Goal: Task Accomplishment & Management: Manage account settings

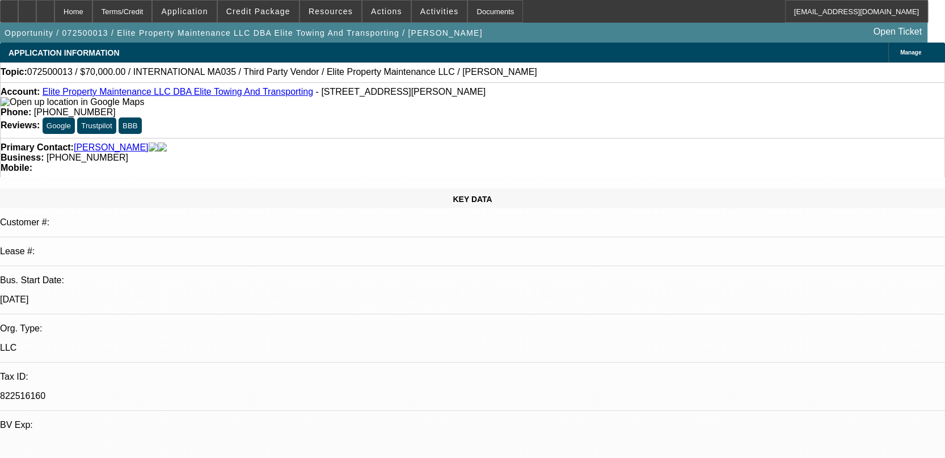
select select "0"
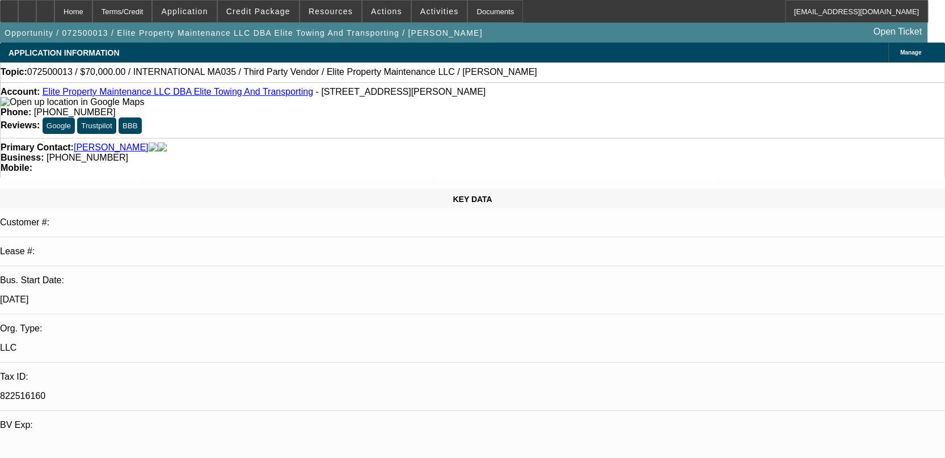
select select "0"
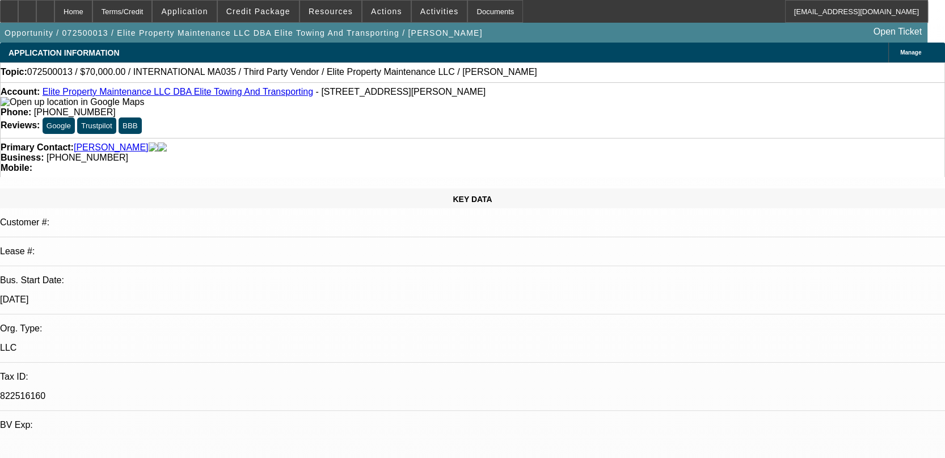
select select "0"
select select "1"
select select "3"
select select "6"
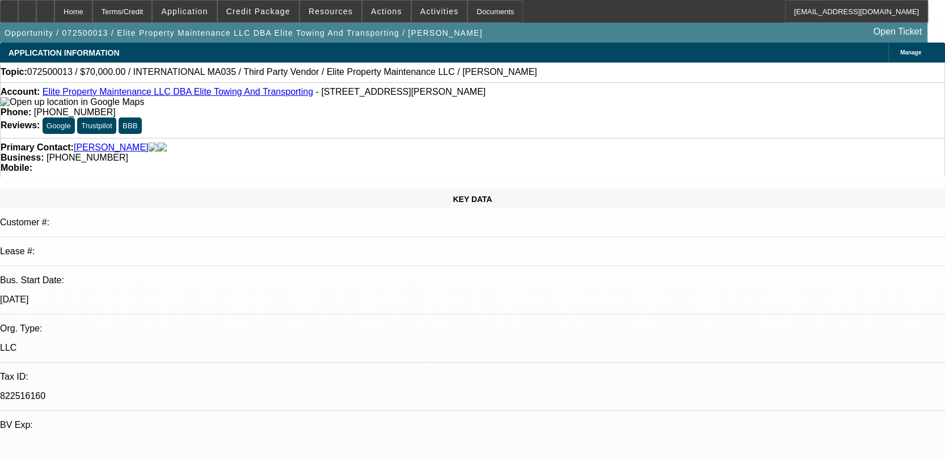
select select "1"
select select "6"
select select "1"
select select "2"
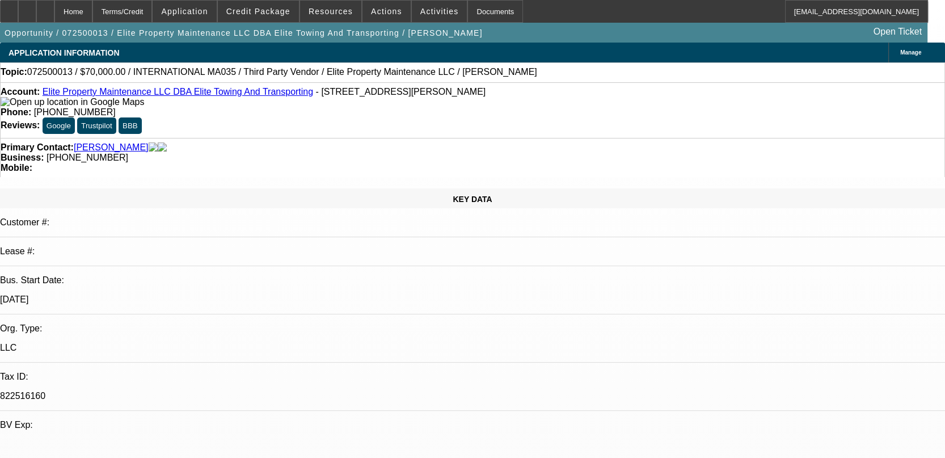
select select "6"
select select "1"
select select "6"
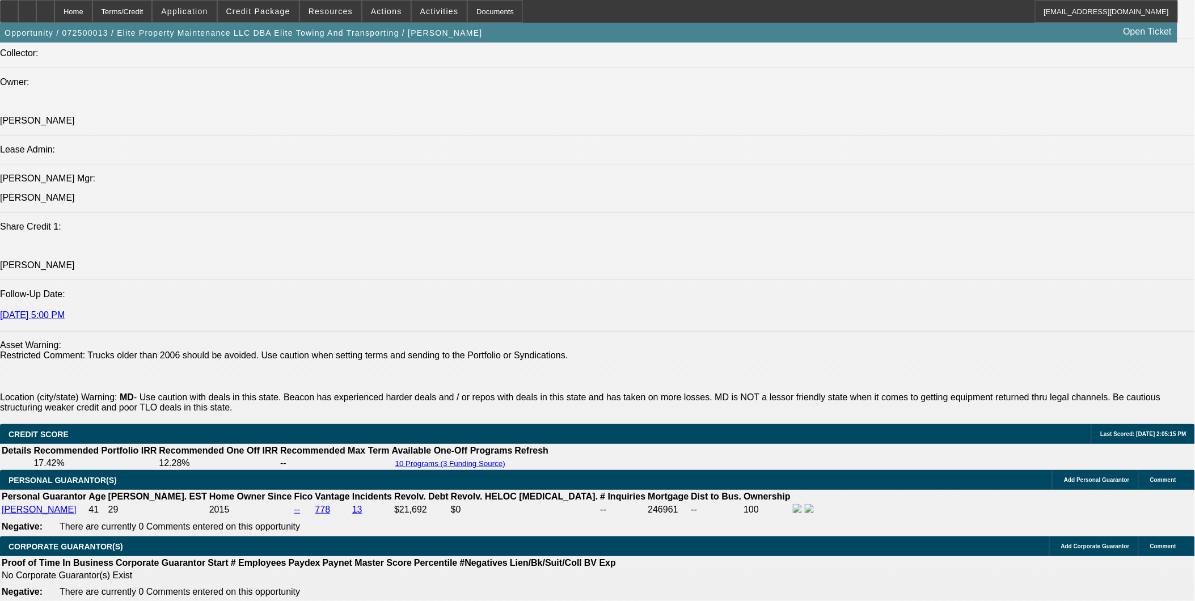
scroll to position [1344, 0]
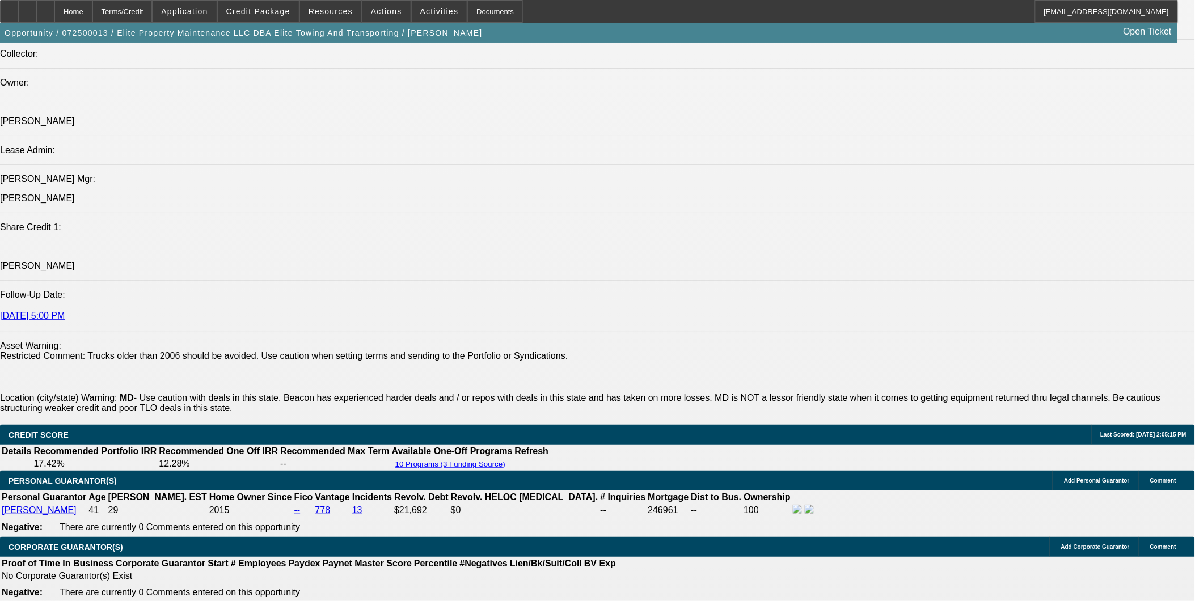
drag, startPoint x: 811, startPoint y: 371, endPoint x: 1121, endPoint y: 399, distance: 310.9
copy div "he customer is shopping around or holding off. He thinks he can get $0 upfront …"
drag, startPoint x: 821, startPoint y: 377, endPoint x: 1138, endPoint y: 391, distance: 317.4
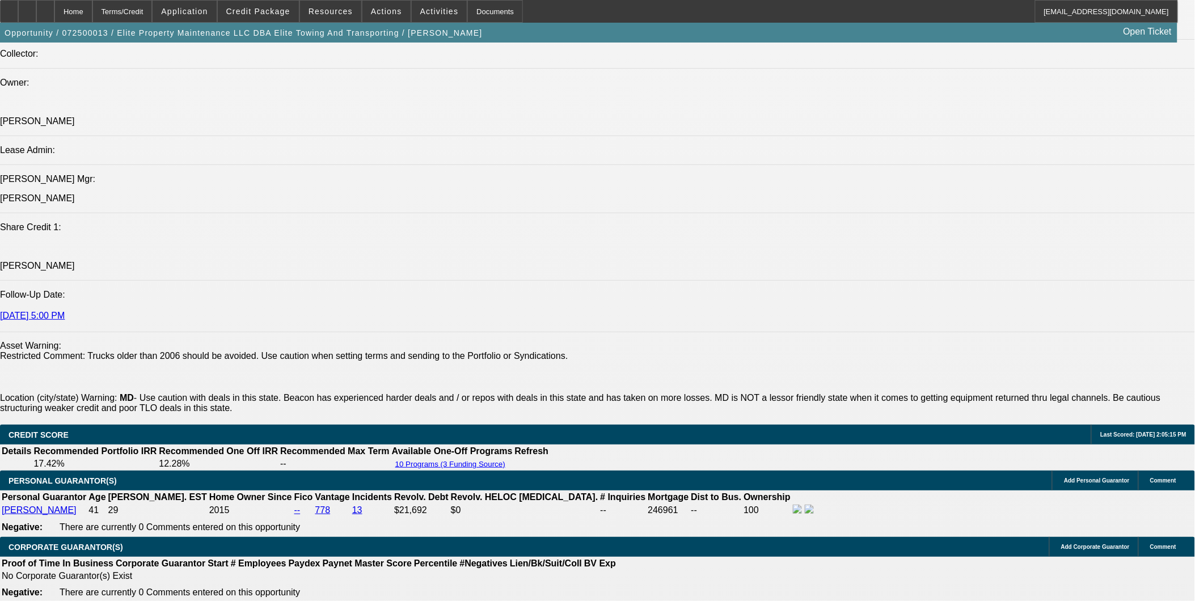
copy div "The customer is shopping around or holding off. He thinks he can get $0 upfront…"
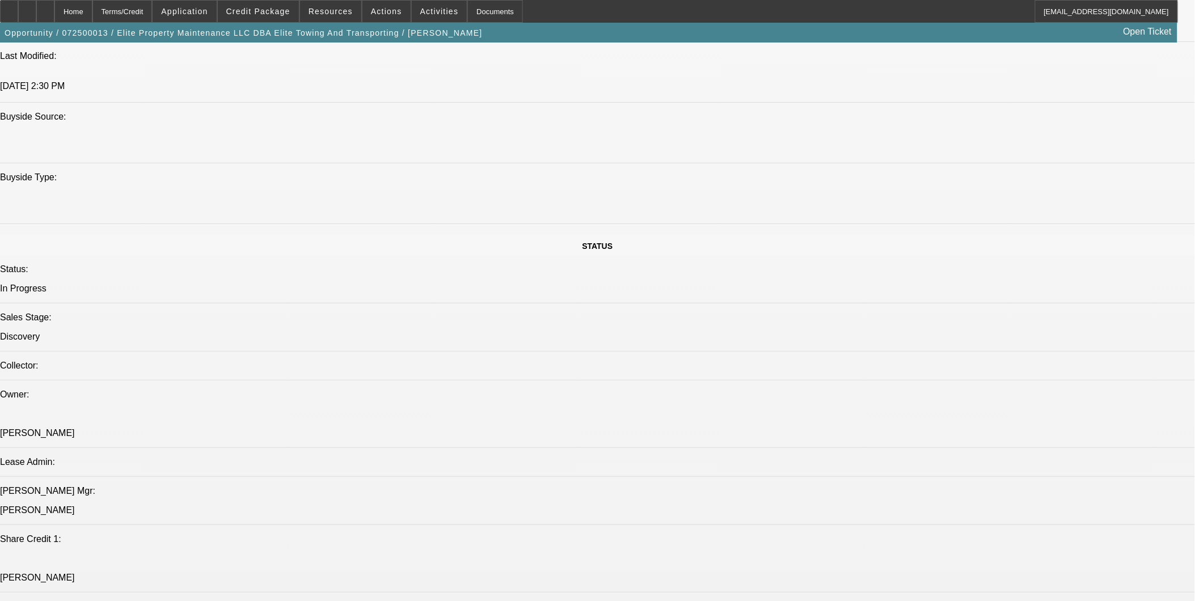
scroll to position [1029, 0]
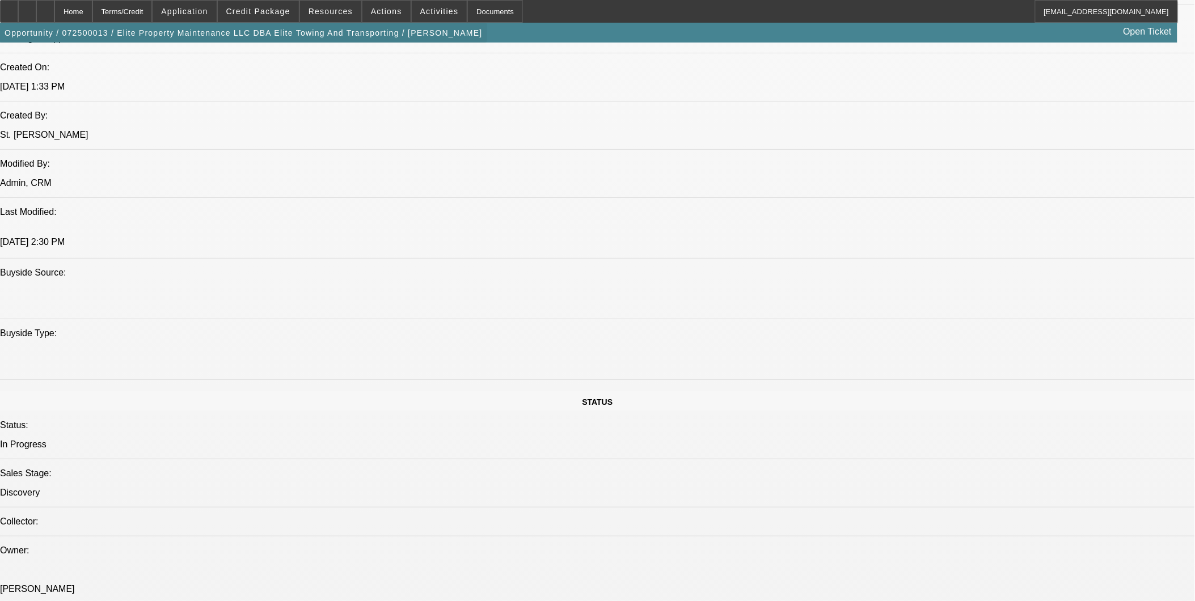
scroll to position [840, 0]
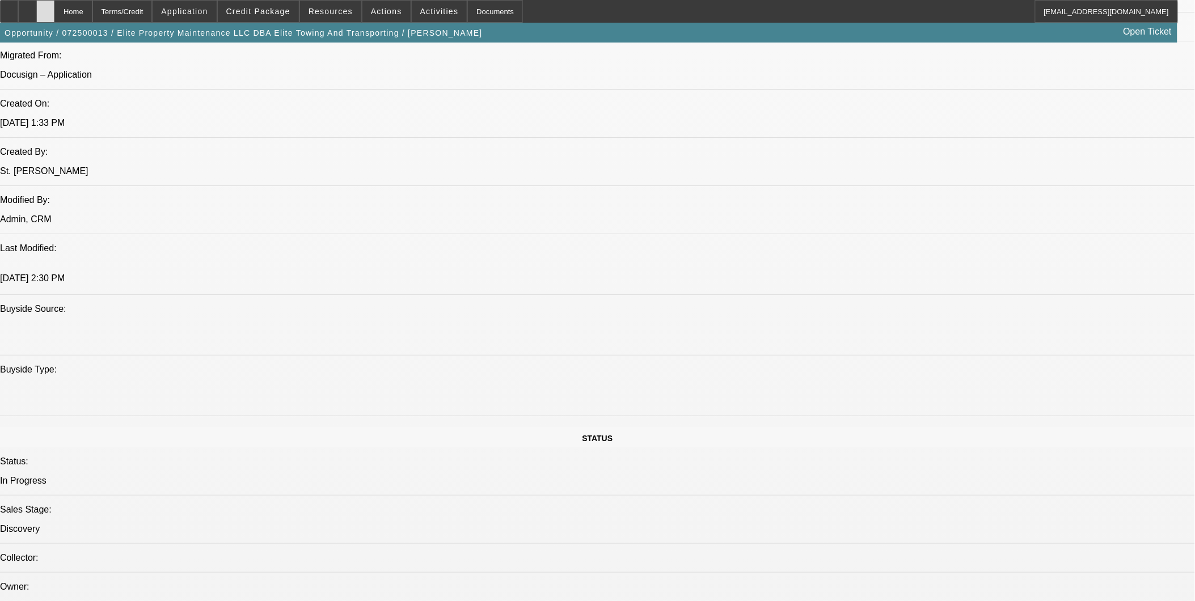
click at [54, 12] on div at bounding box center [45, 11] width 18 height 23
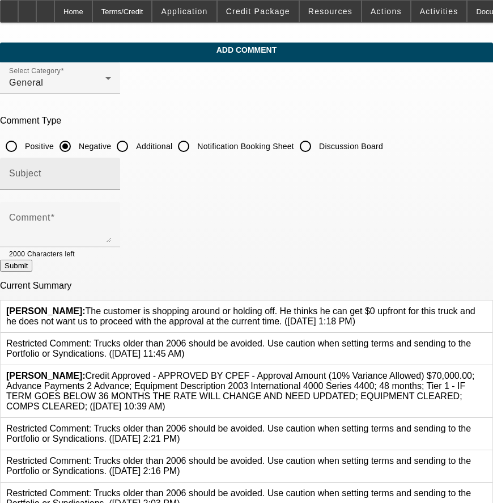
drag, startPoint x: 166, startPoint y: 149, endPoint x: 161, endPoint y: 157, distance: 9.6
click at [134, 149] on input "Additional" at bounding box center [122, 146] width 23 height 23
radio input "true"
click at [111, 179] on input "Subject" at bounding box center [60, 178] width 102 height 14
type input "Notes"
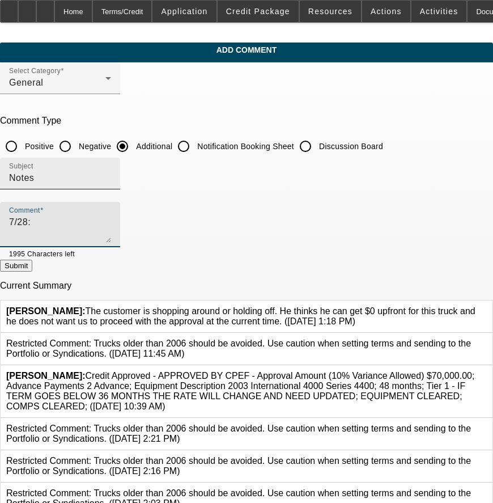
paste textarea "The customer is shopping around or holding off. He thinks he can get $0 upfront…"
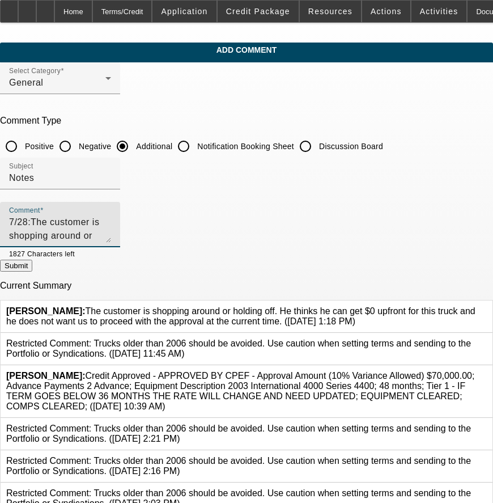
click at [52, 220] on textarea "7/28:The customer is shopping around or holding off. He thinks he can get $0 up…" at bounding box center [60, 229] width 102 height 27
type textarea "9/2: Keith didnt like the WC product and is still shopping around for a truck..…"
click at [32, 262] on button "Submit" at bounding box center [16, 266] width 32 height 12
radio input "true"
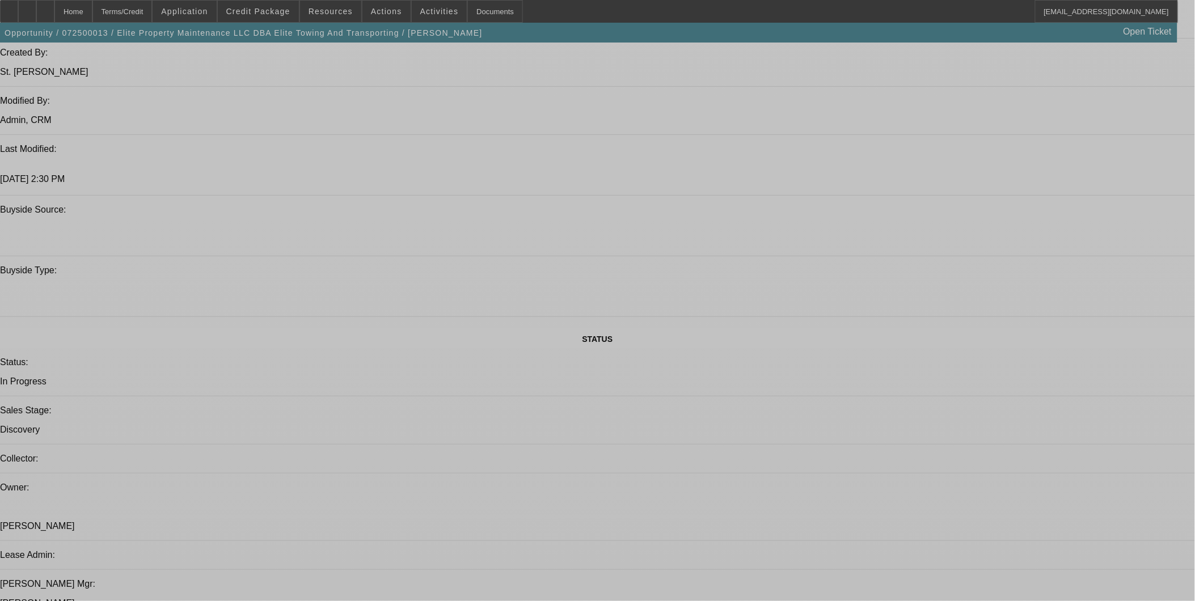
select select "0"
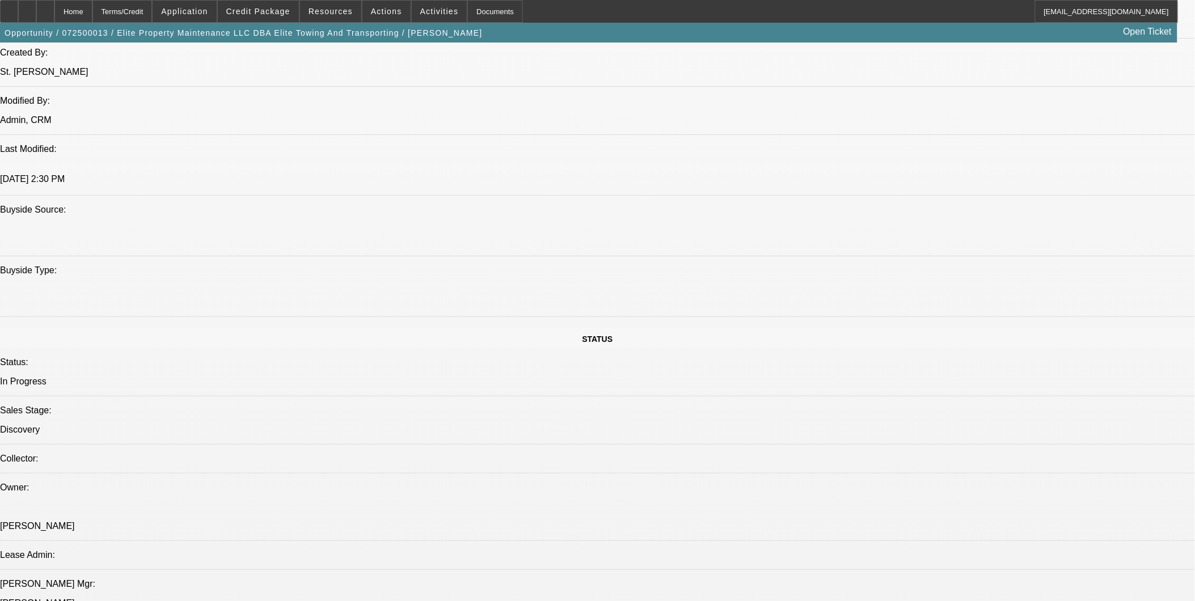
select select "0"
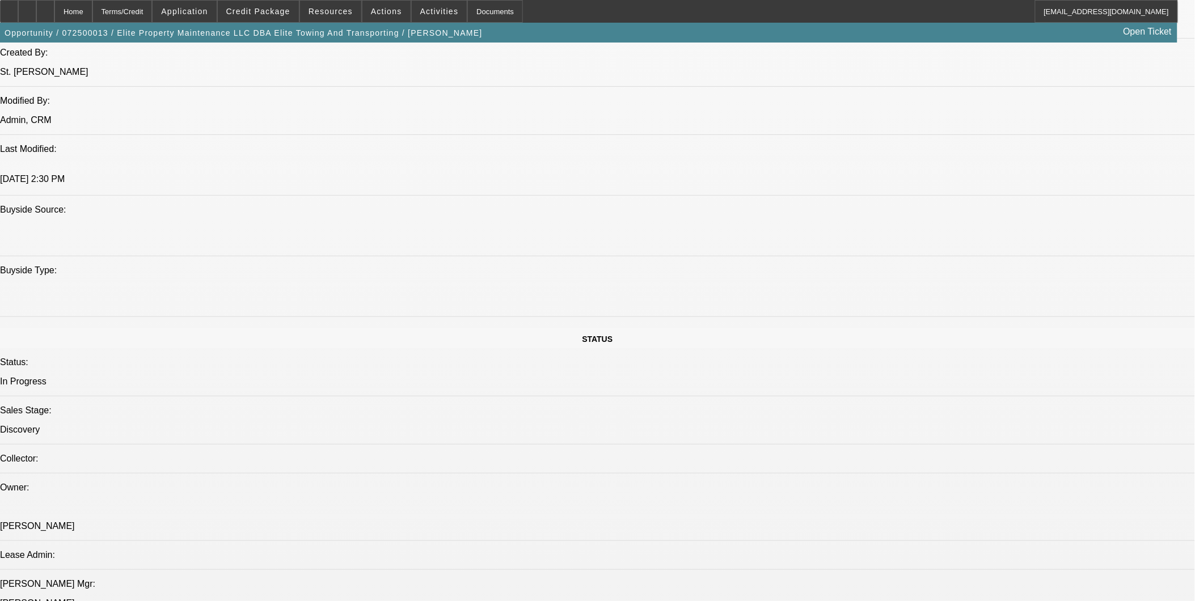
select select "0"
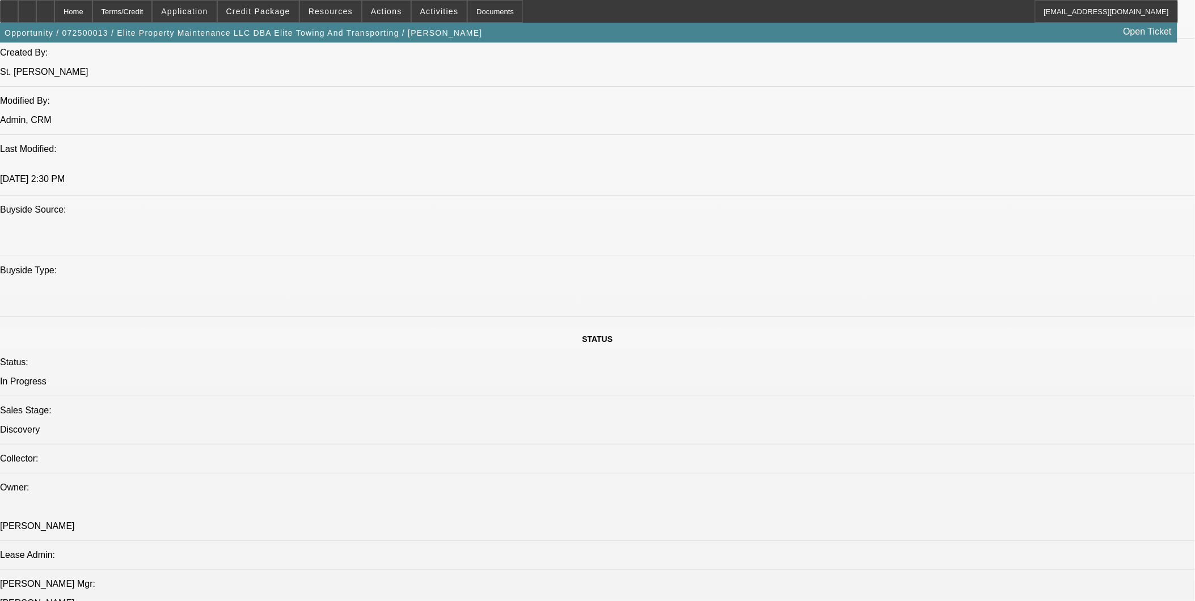
select select "0"
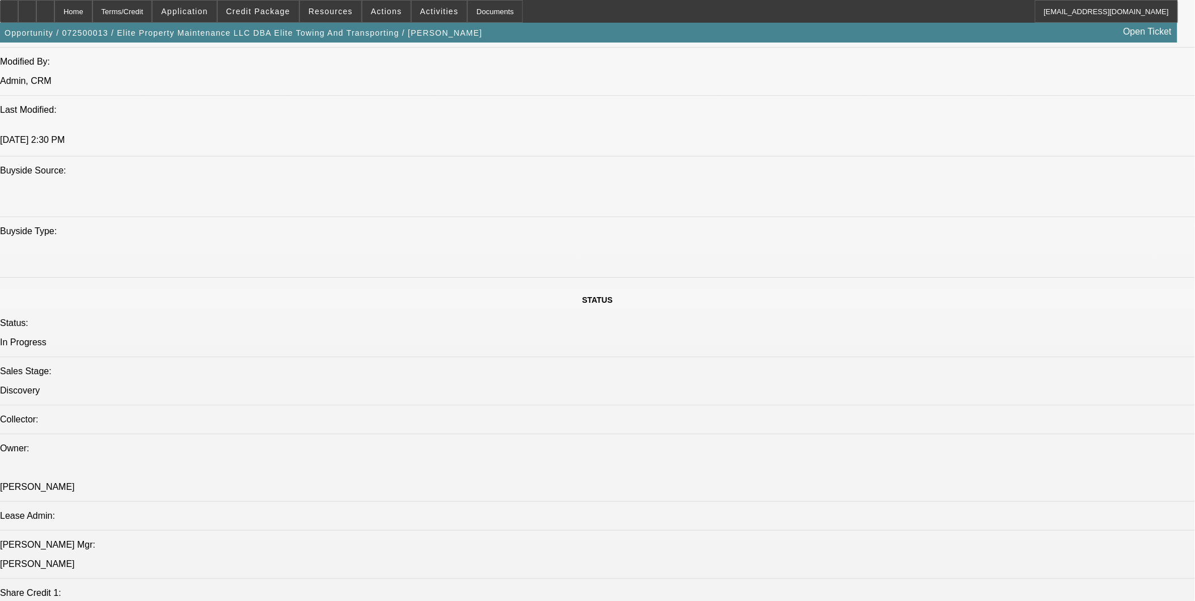
select select "1"
select select "3"
select select "6"
select select "1"
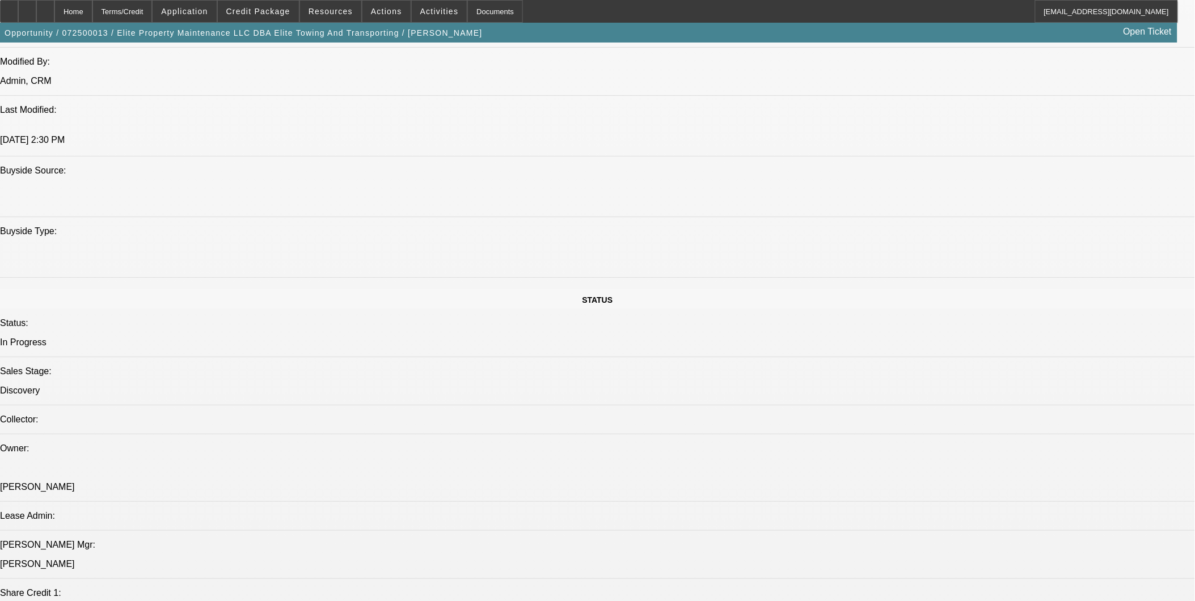
select select "6"
select select "1"
select select "2"
select select "6"
select select "1"
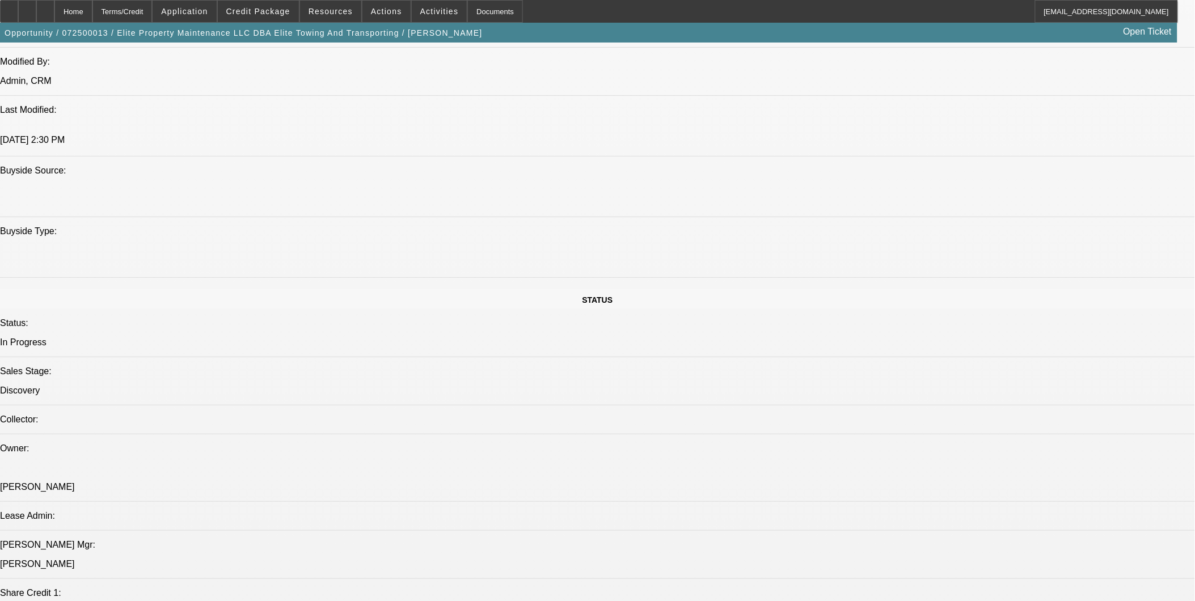
select select "1"
select select "6"
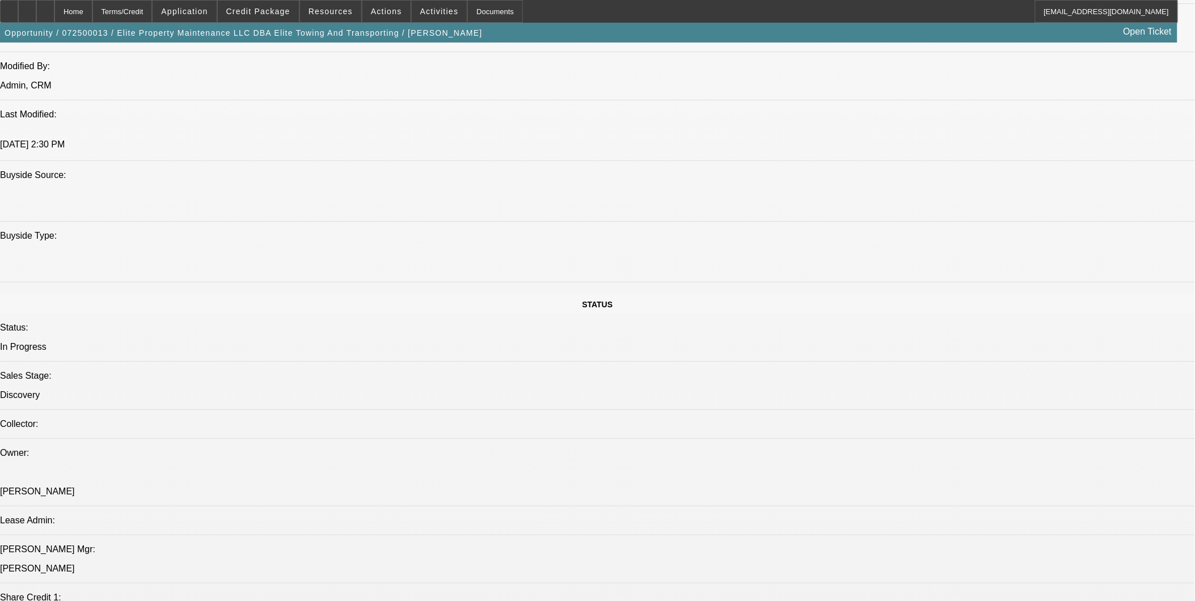
scroll to position [1100, 0]
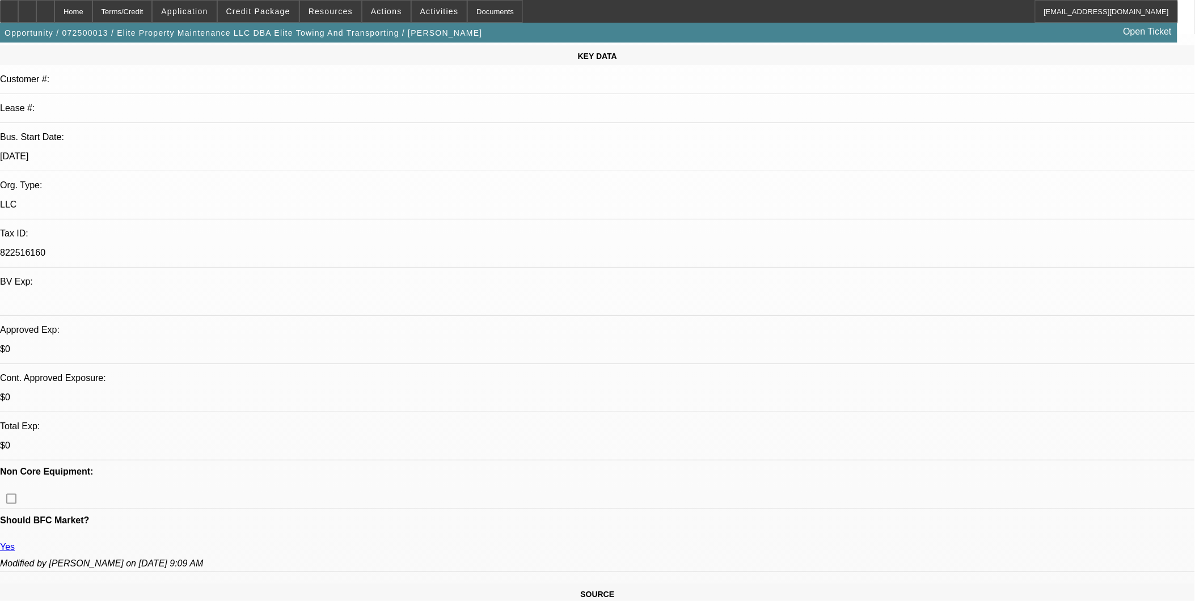
scroll to position [29, 0]
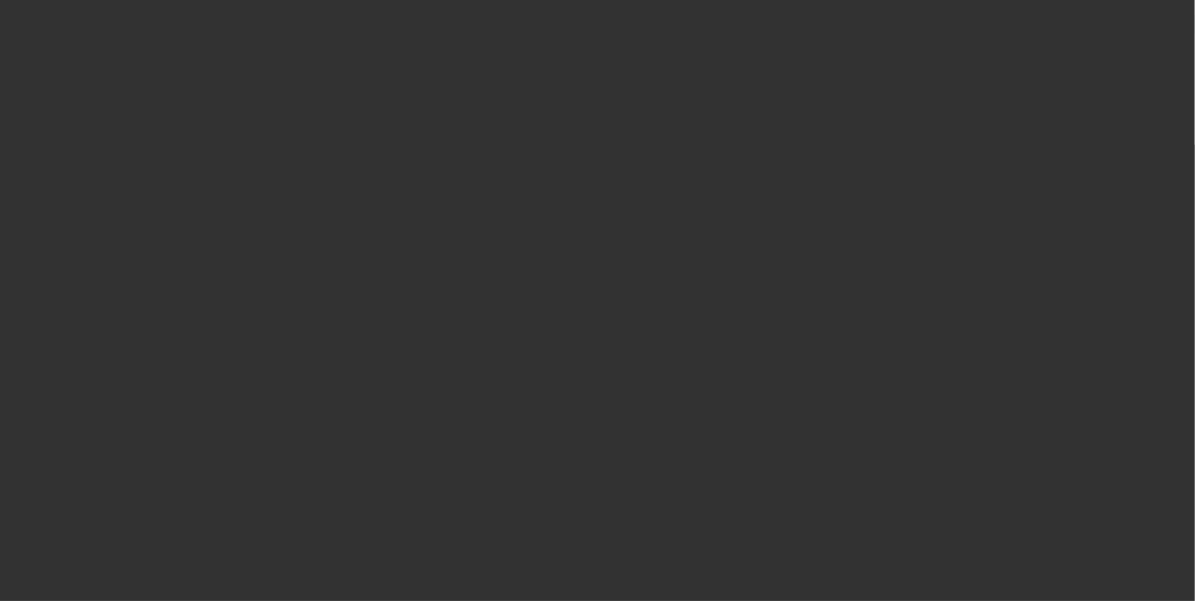
scroll to position [0, 0]
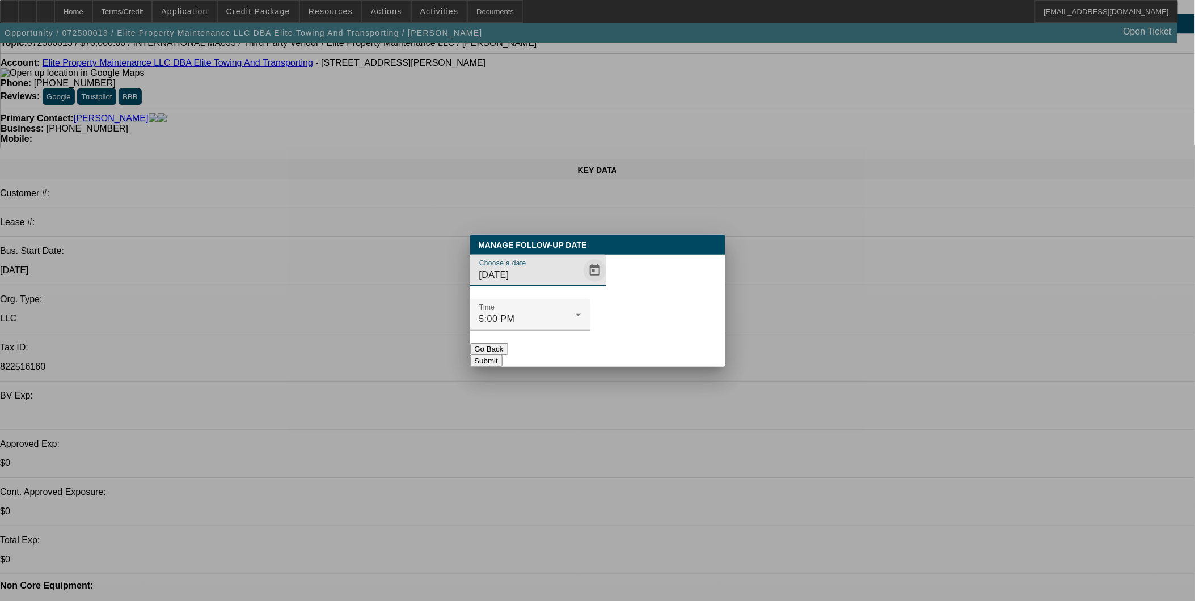
click at [581, 284] on span "Open calendar" at bounding box center [594, 270] width 27 height 27
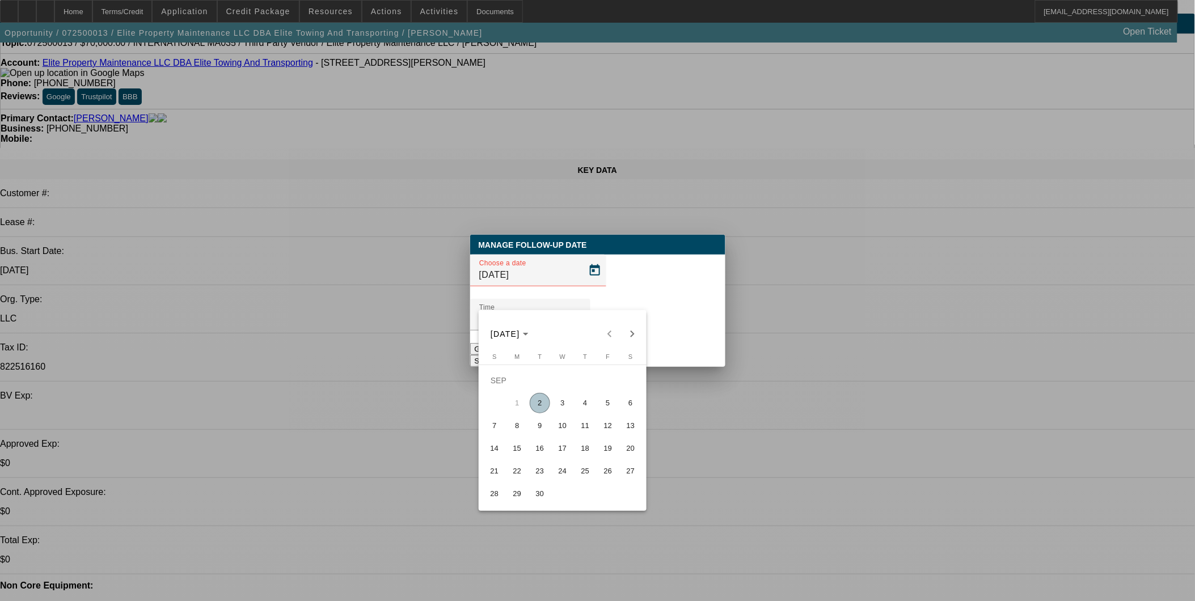
click at [603, 403] on span "5" at bounding box center [608, 403] width 20 height 20
type input "9/5/2025"
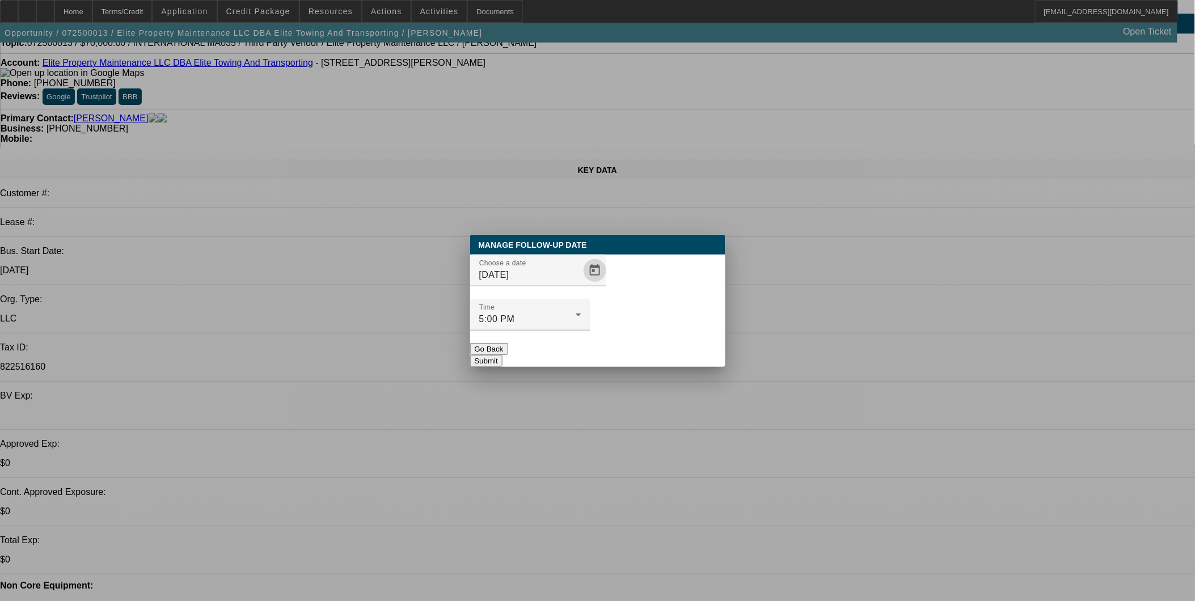
click at [502, 355] on button "Submit" at bounding box center [486, 361] width 32 height 12
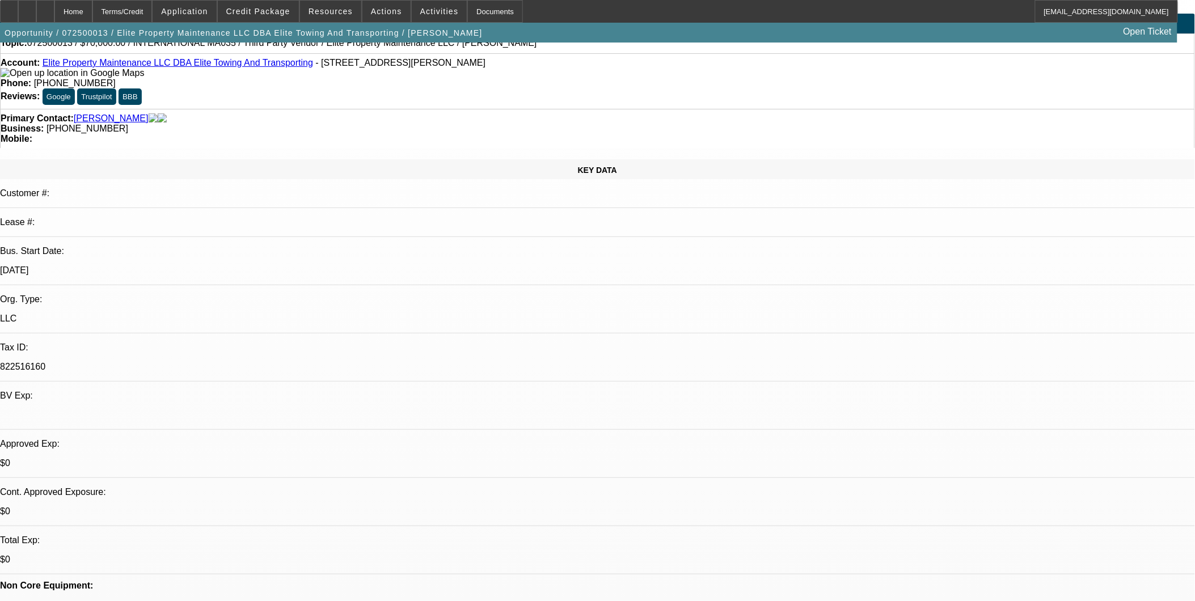
scroll to position [29, 0]
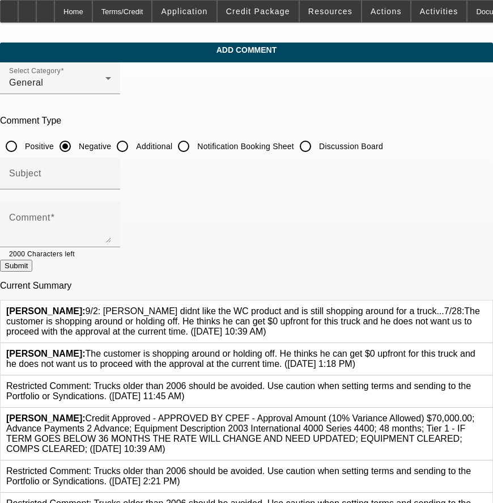
click at [487, 349] on div at bounding box center [487, 359] width 0 height 20
click at [487, 349] on icon at bounding box center [487, 349] width 0 height 0
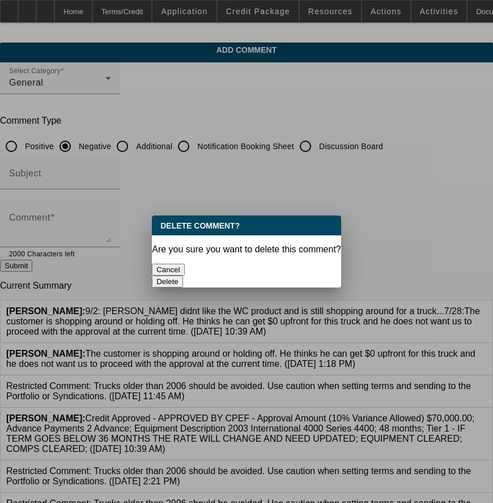
click at [183, 276] on button "Delete" at bounding box center [167, 282] width 31 height 12
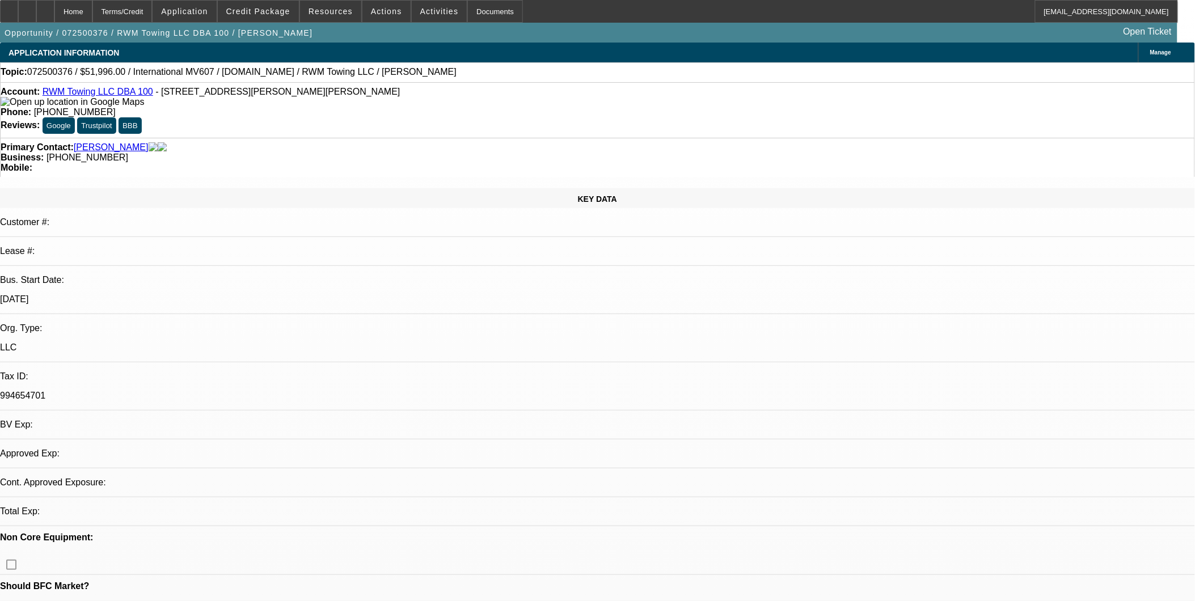
select select "0.2"
select select "2"
select select "0.1"
select select "4"
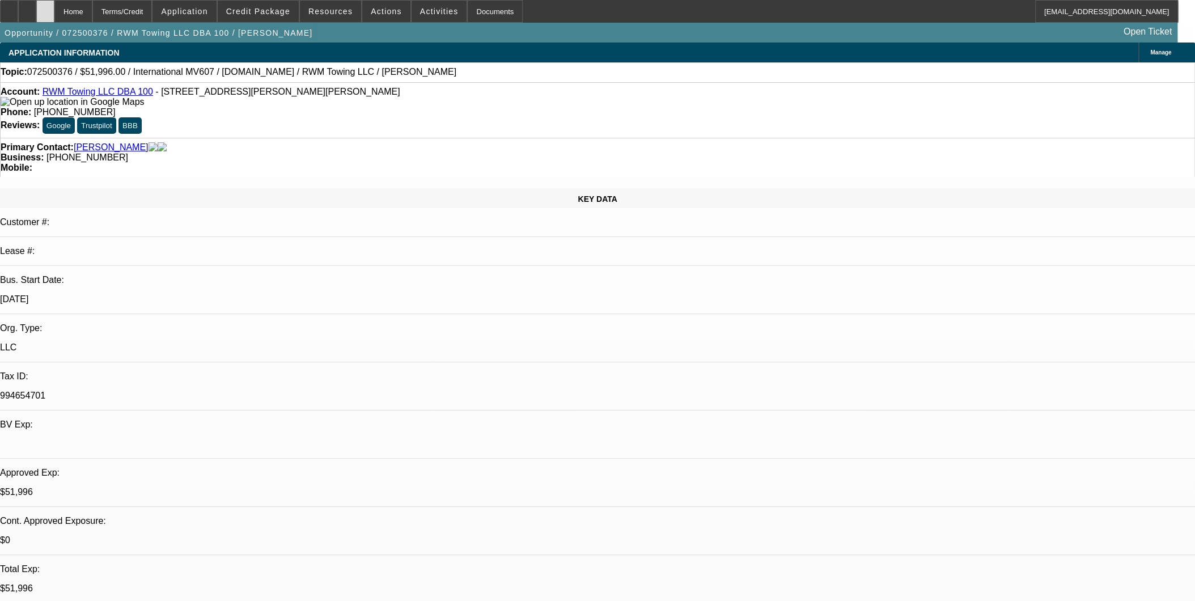
click at [45, 7] on icon at bounding box center [45, 7] width 0 height 0
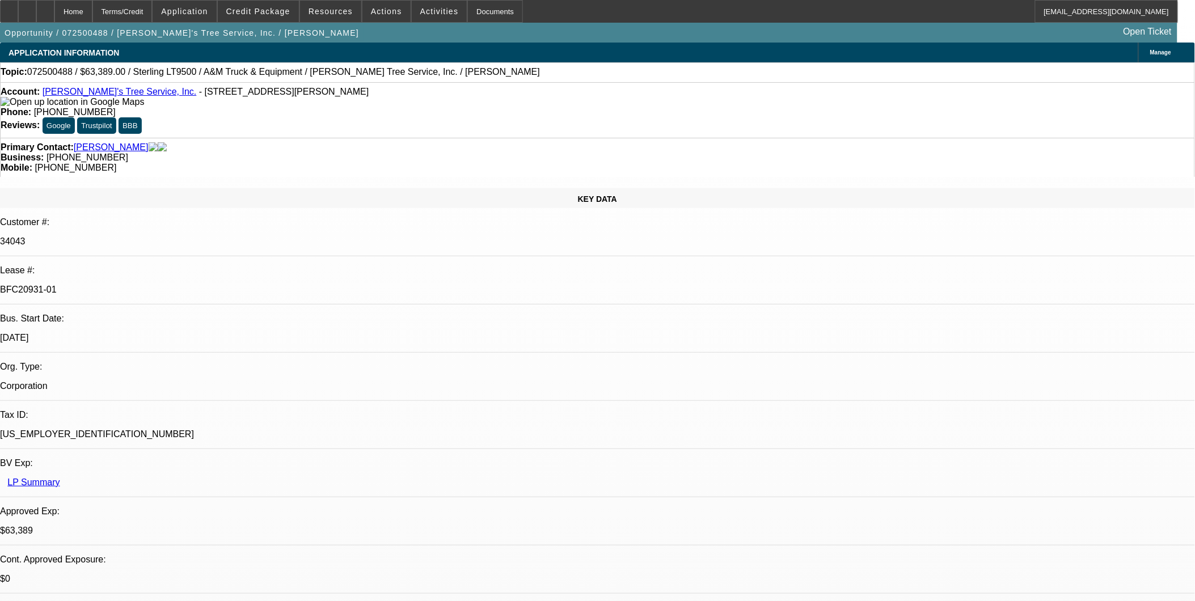
select select "0"
select select "2"
select select "0.1"
select select "0"
select select "2"
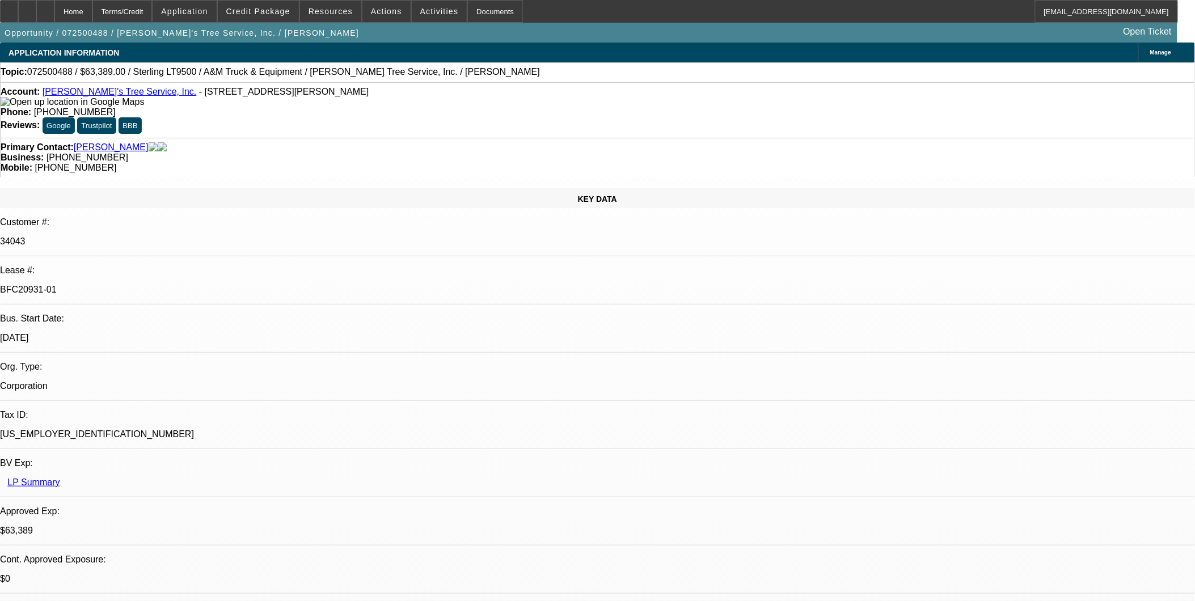
select select "0.1"
select select "0"
select select "2"
select select "0.1"
select select "0"
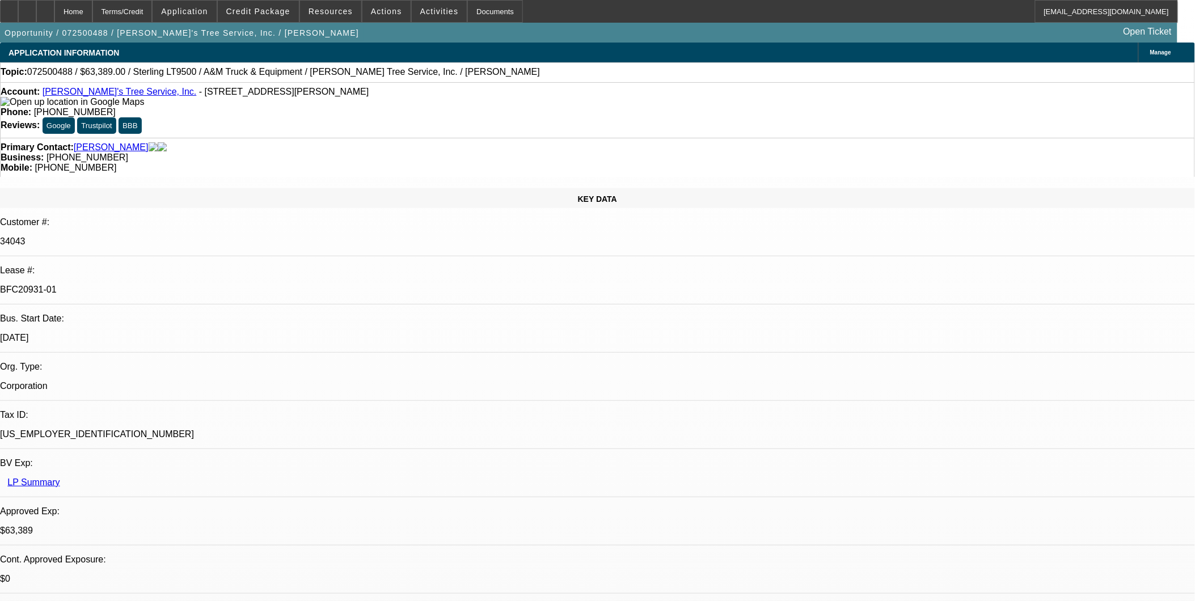
select select "2"
select select "0.1"
select select "1"
select select "2"
select select "4"
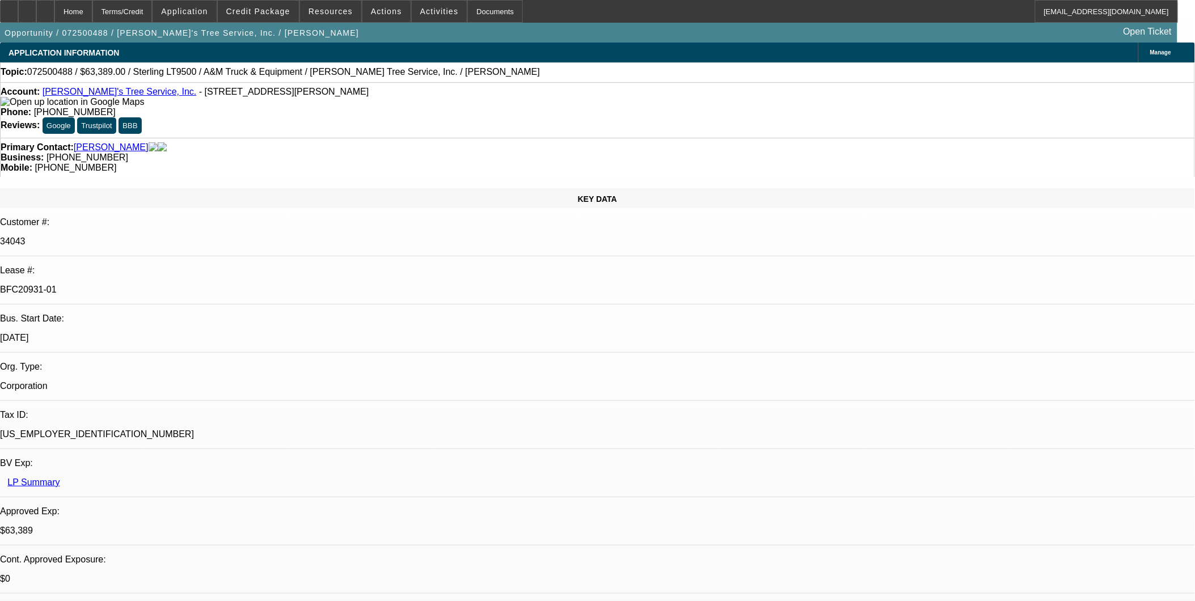
select select "1"
select select "2"
select select "4"
select select "1"
select select "2"
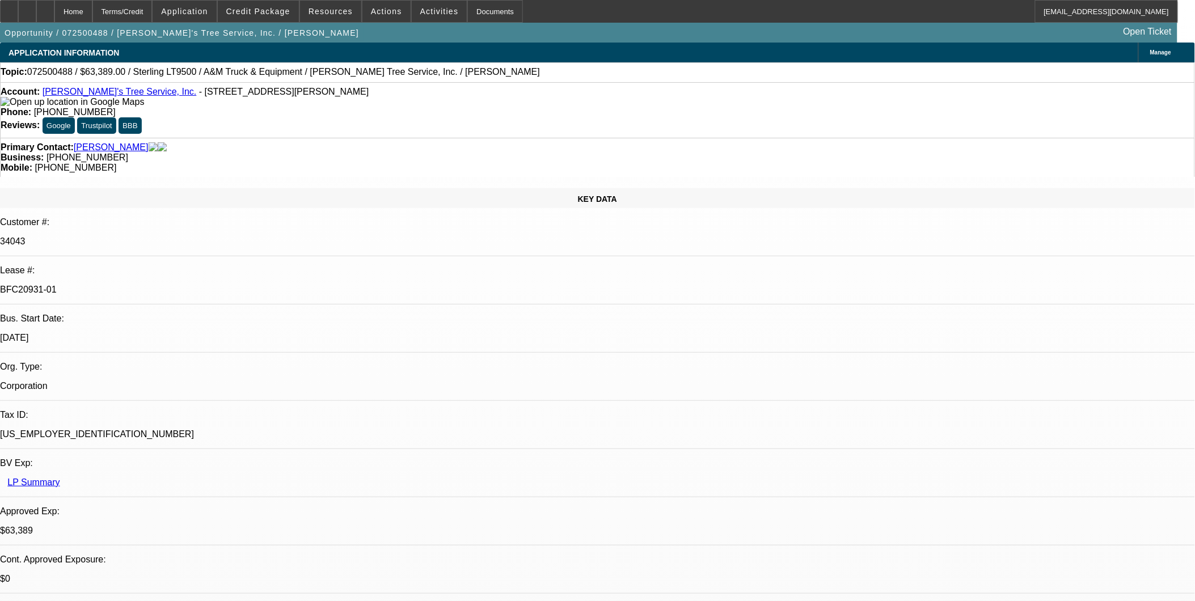
select select "4"
select select "1"
select select "2"
select select "4"
click at [117, 95] on link "[PERSON_NAME]'s Tree Service, Inc." at bounding box center [120, 92] width 154 height 10
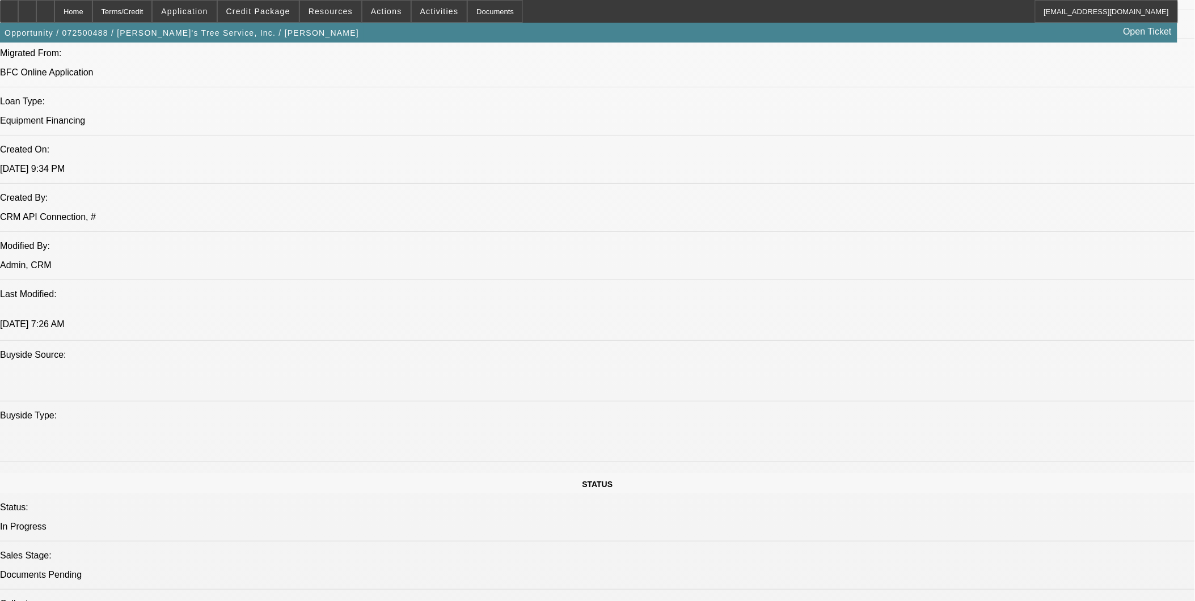
scroll to position [1134, 0]
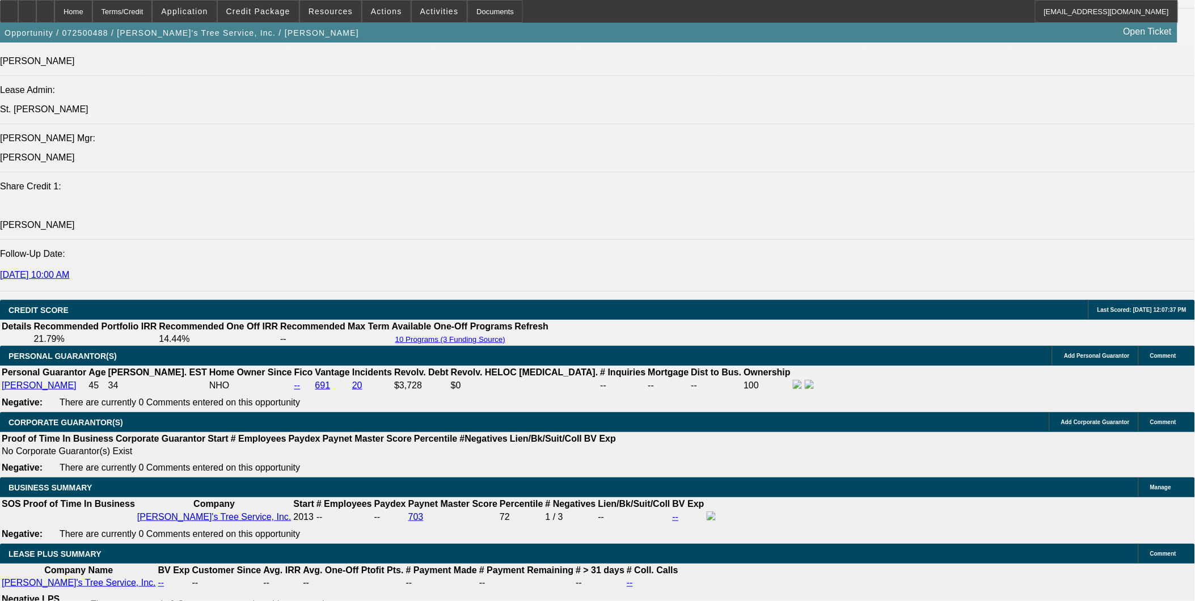
scroll to position [1386, 0]
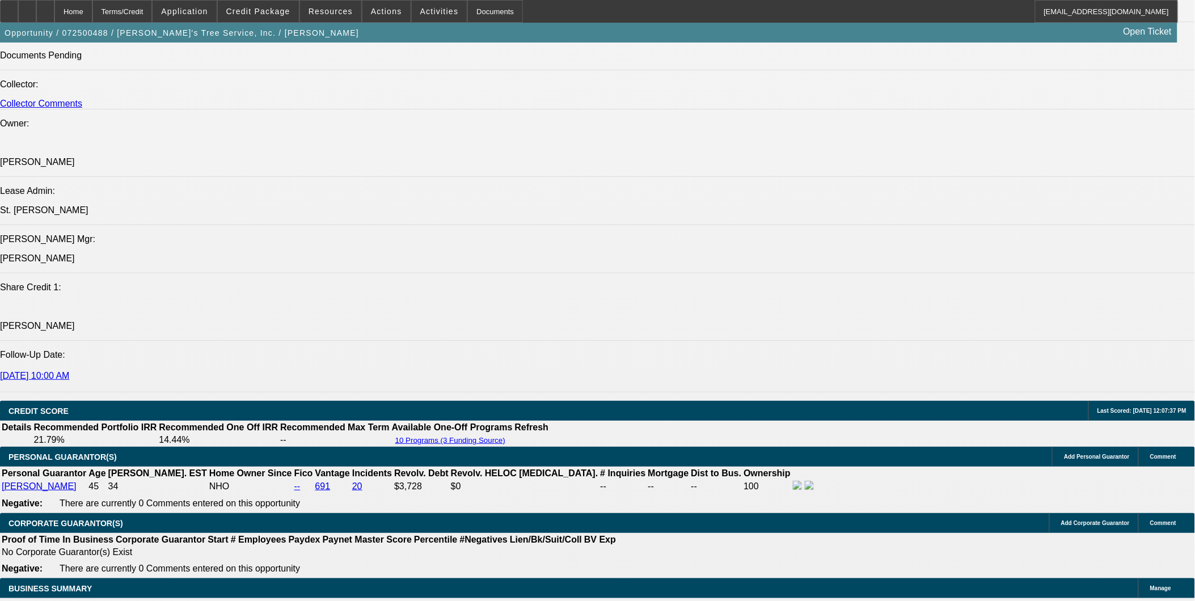
scroll to position [1449, 0]
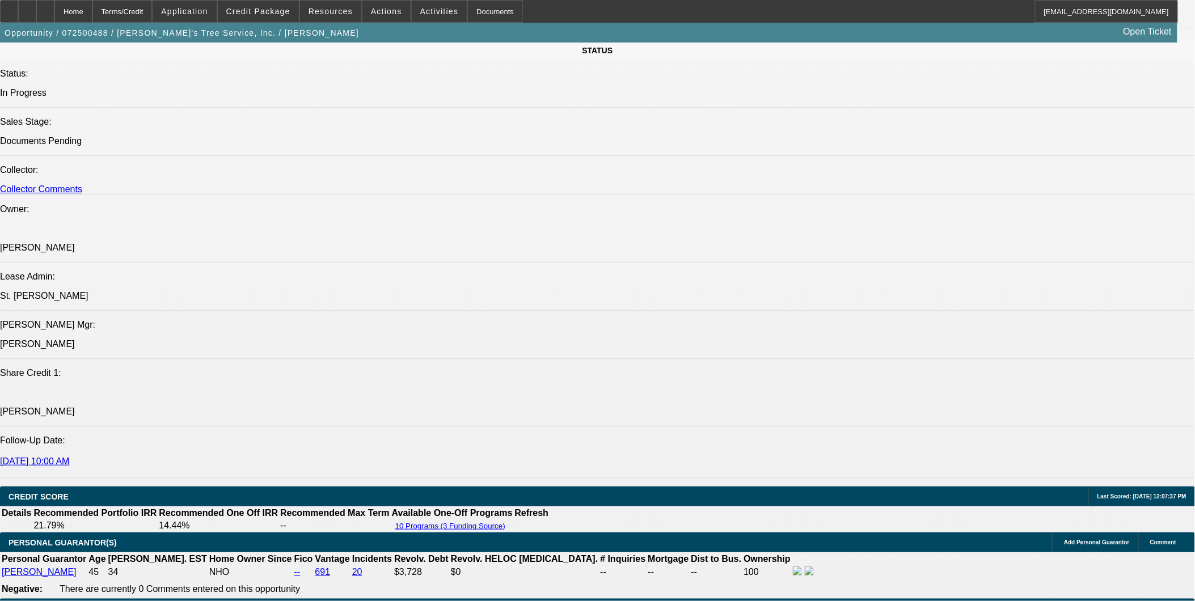
scroll to position [1323, 0]
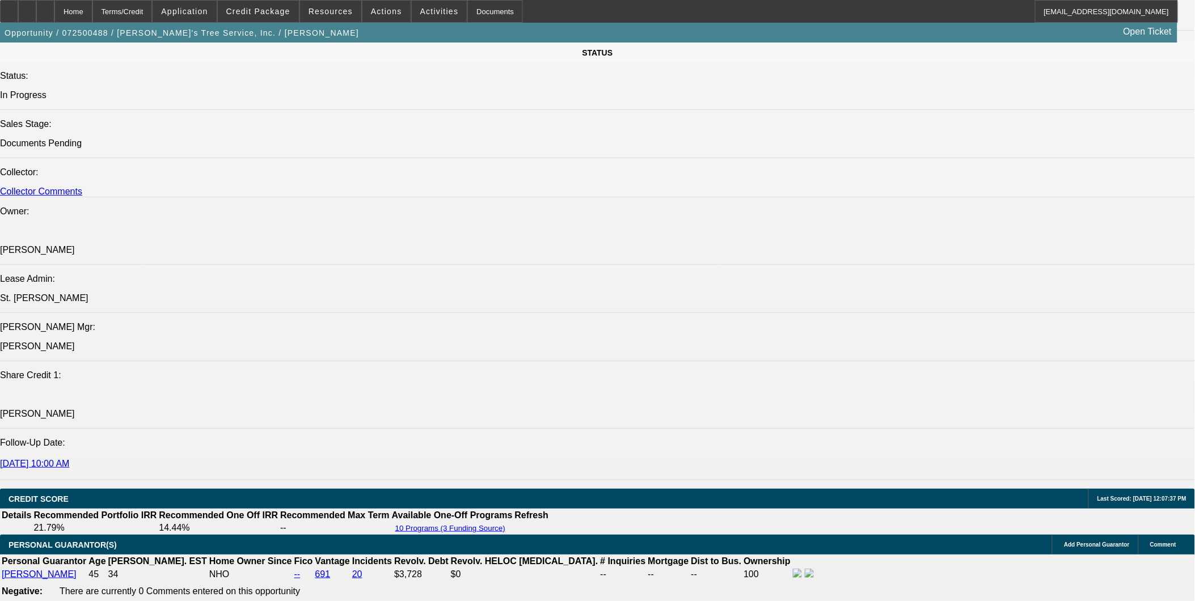
click at [45, 7] on icon at bounding box center [45, 7] width 0 height 0
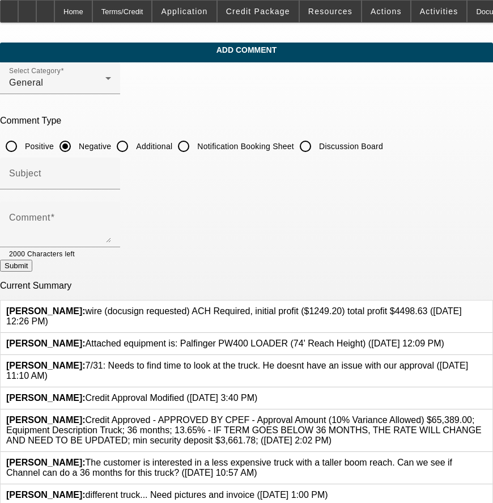
click at [134, 139] on input "Additional" at bounding box center [122, 146] width 23 height 23
radio input "true"
click at [111, 180] on input "Subject" at bounding box center [60, 178] width 102 height 14
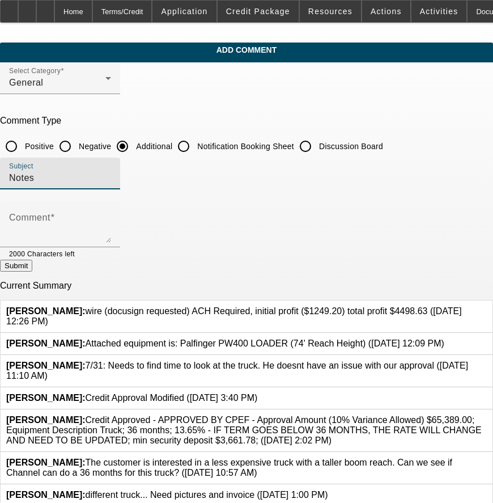
type input "Notes"
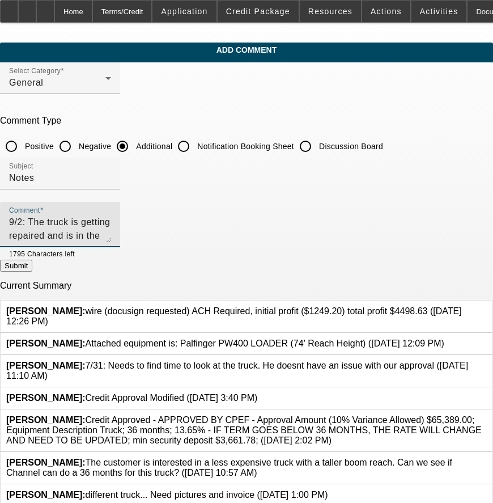
type textarea "9/2: The truck is getting repaired and is in the shop. The shop is waiting on p…"
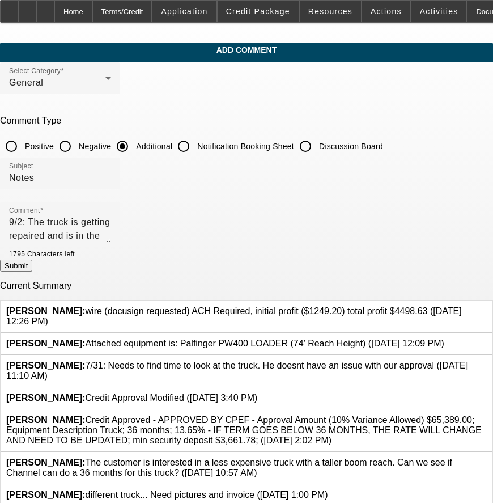
click at [32, 262] on button "Submit" at bounding box center [16, 266] width 32 height 12
radio input "true"
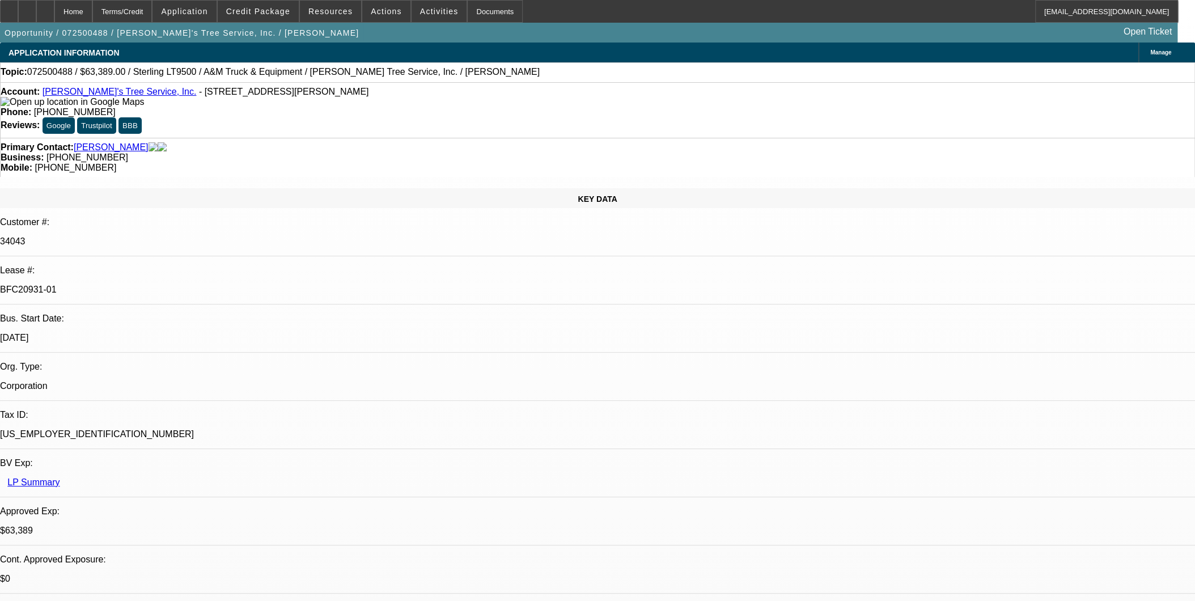
select select "0"
select select "2"
select select "0.1"
select select "0"
select select "2"
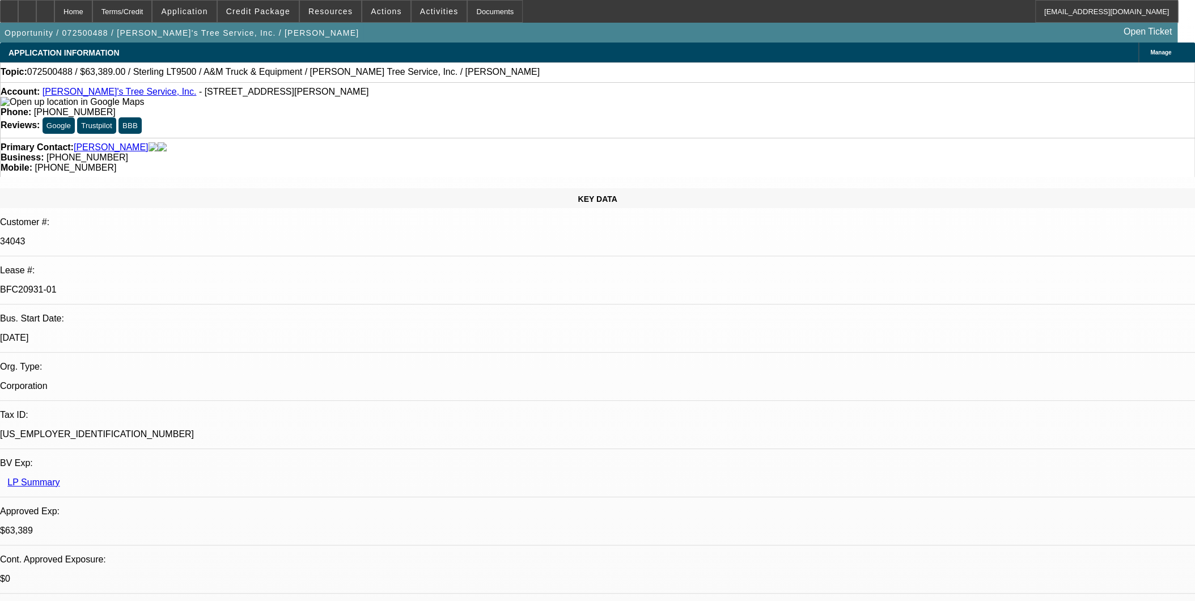
select select "0.1"
select select "0"
select select "2"
select select "0.1"
select select "0"
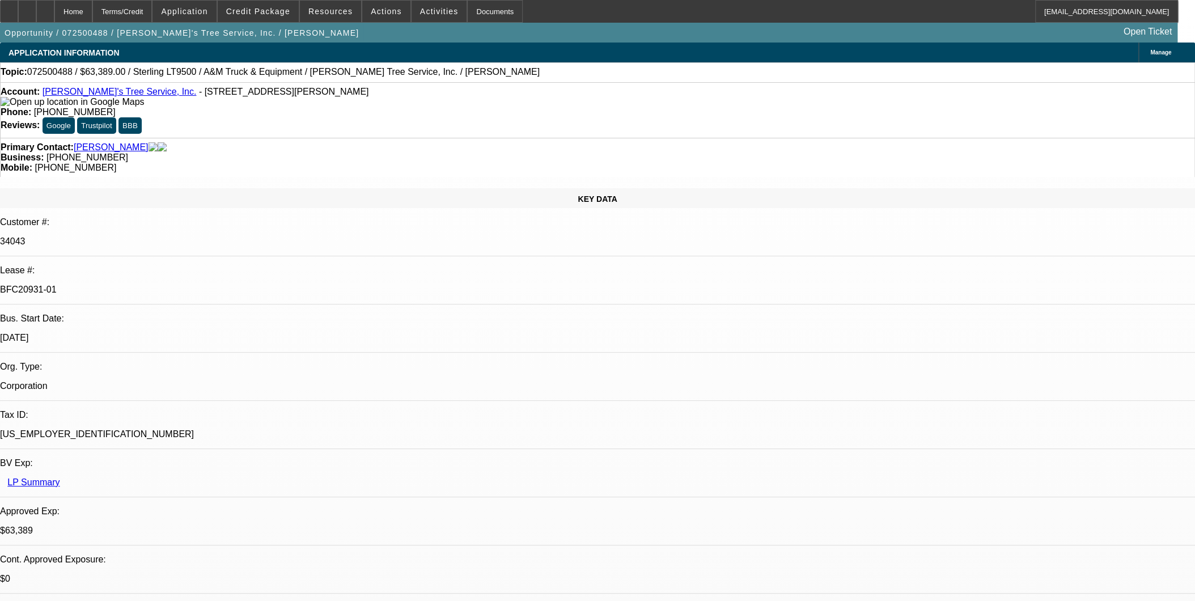
select select "2"
select select "0.1"
select select "1"
select select "2"
select select "4"
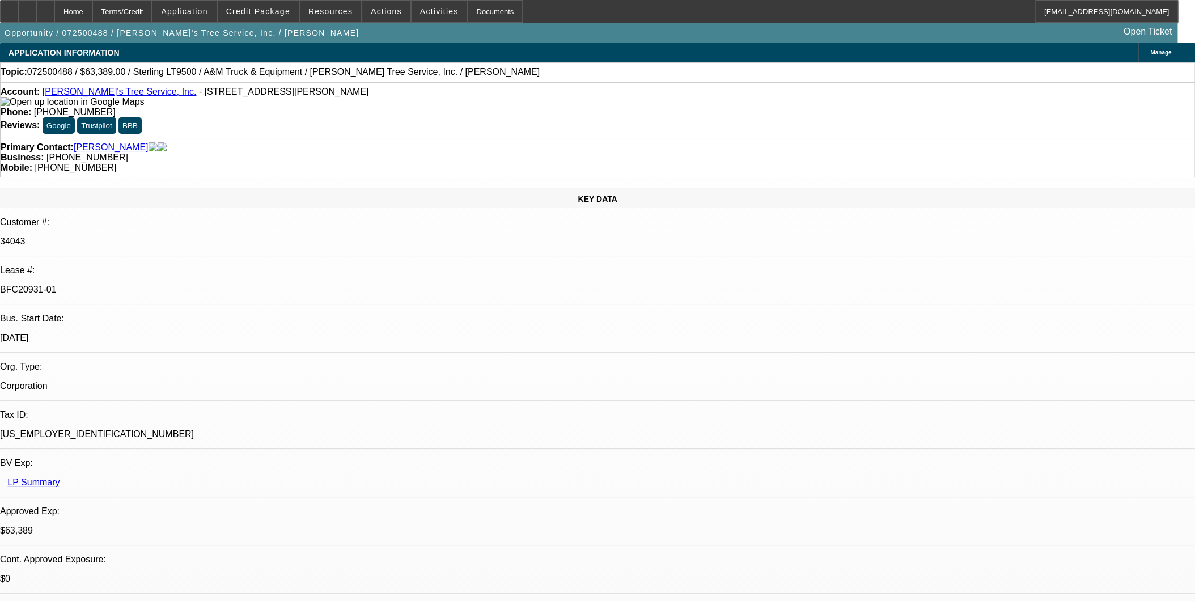
select select "1"
select select "2"
select select "4"
select select "1"
select select "2"
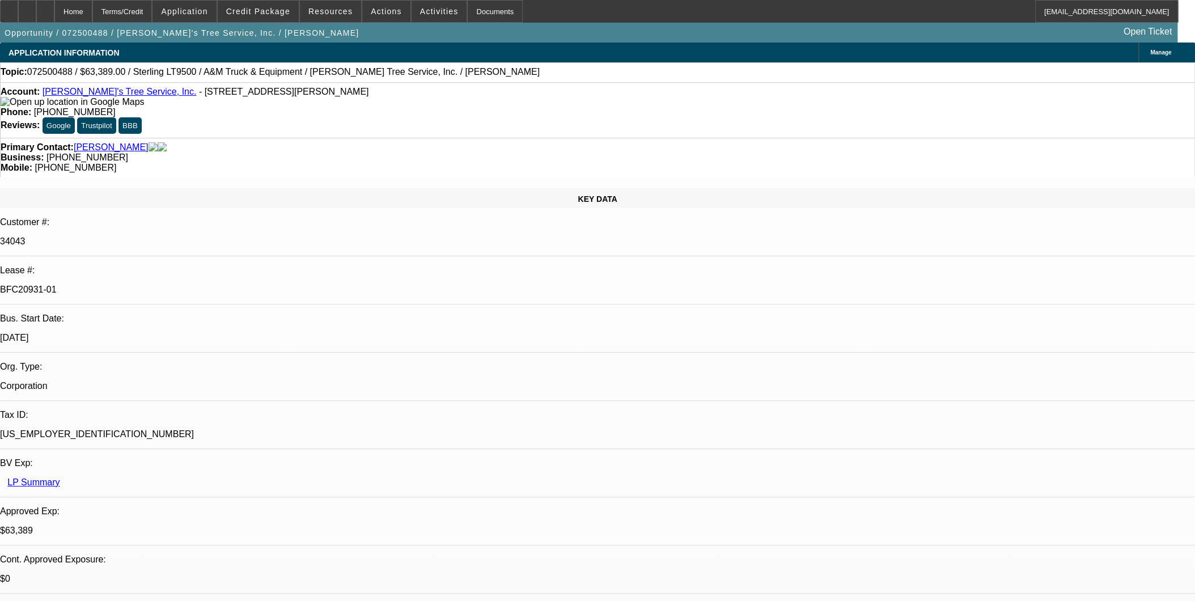
select select "4"
select select "1"
select select "2"
select select "4"
select select "0"
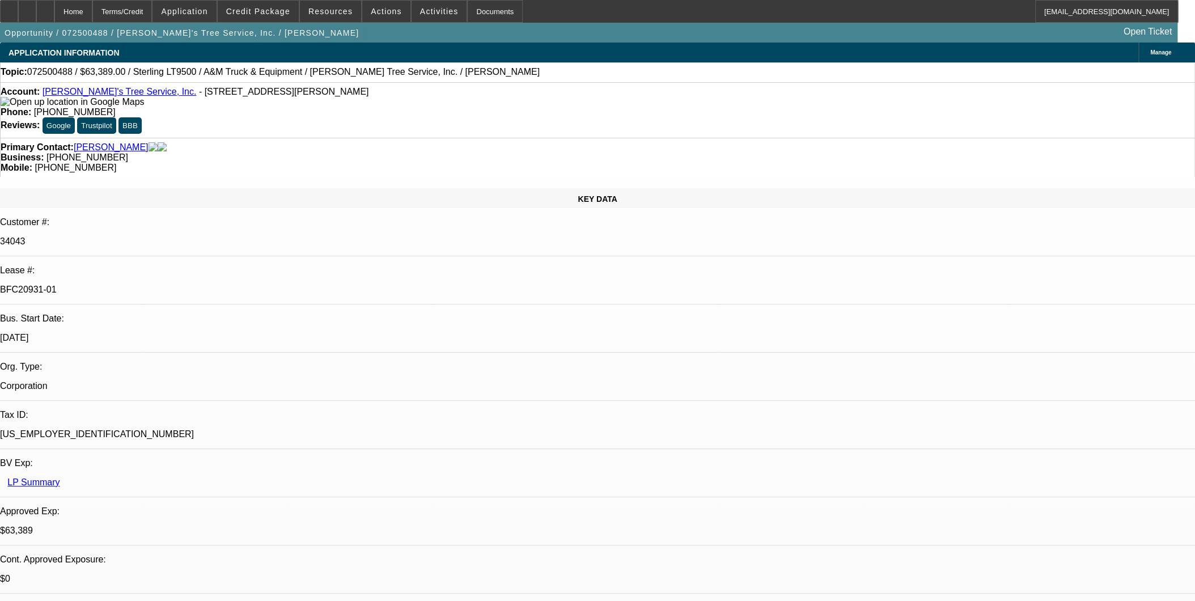
select select "2"
select select "0.1"
select select "4"
select select "0"
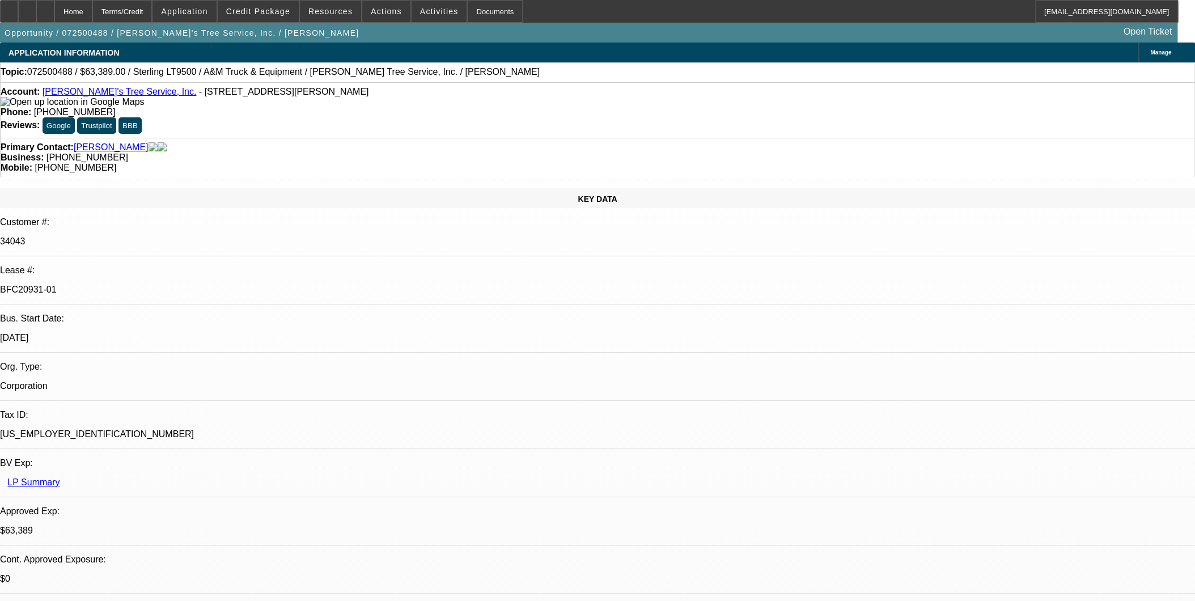
select select "2"
select select "0.1"
select select "4"
select select "0"
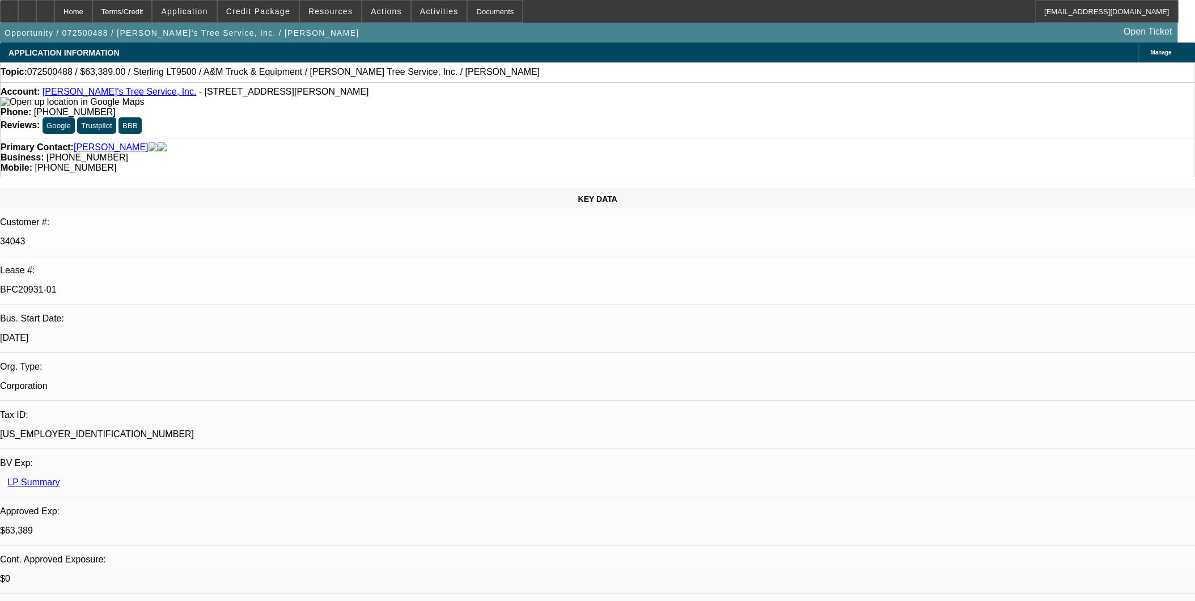
select select "2"
select select "0.1"
select select "4"
select select "0"
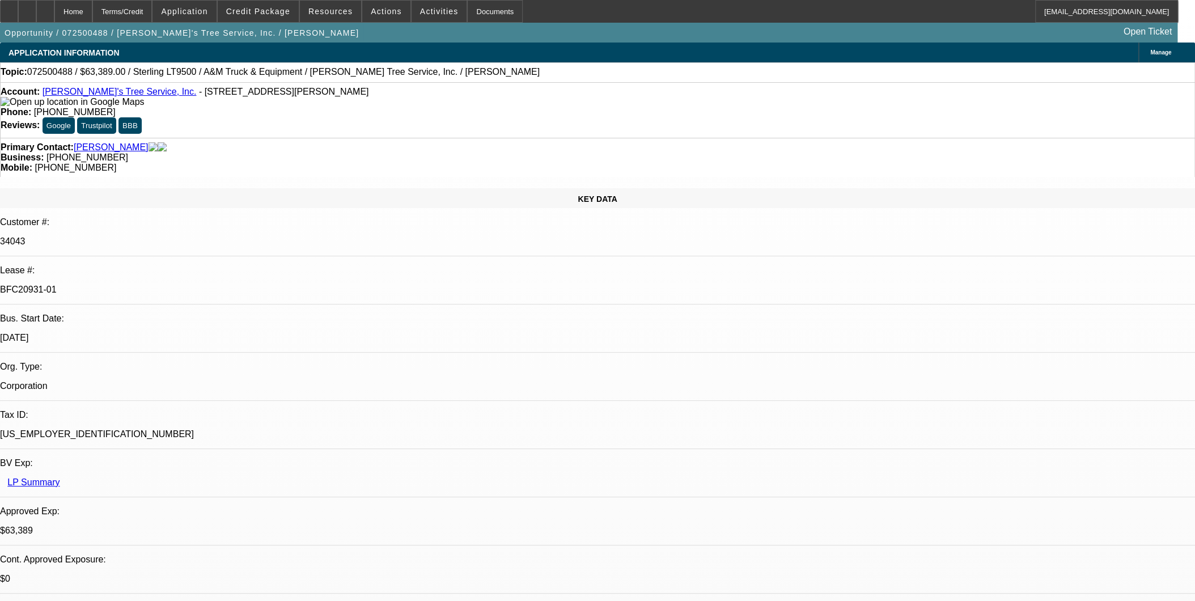
select select "2"
select select "0.1"
select select "4"
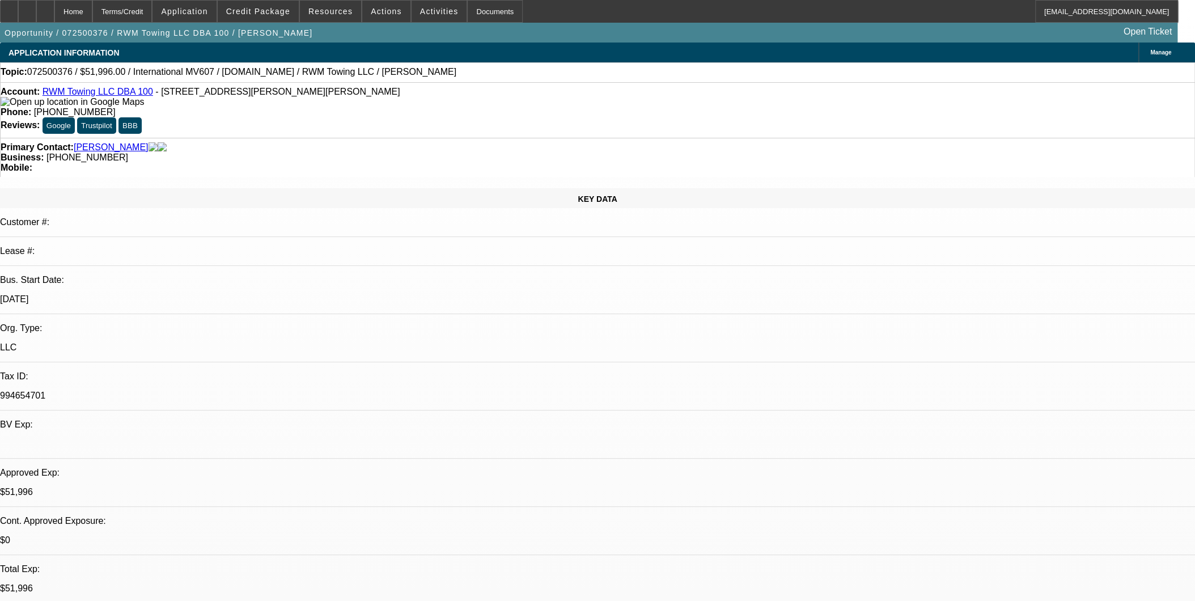
select select "0.2"
select select "2"
select select "0.1"
select select "4"
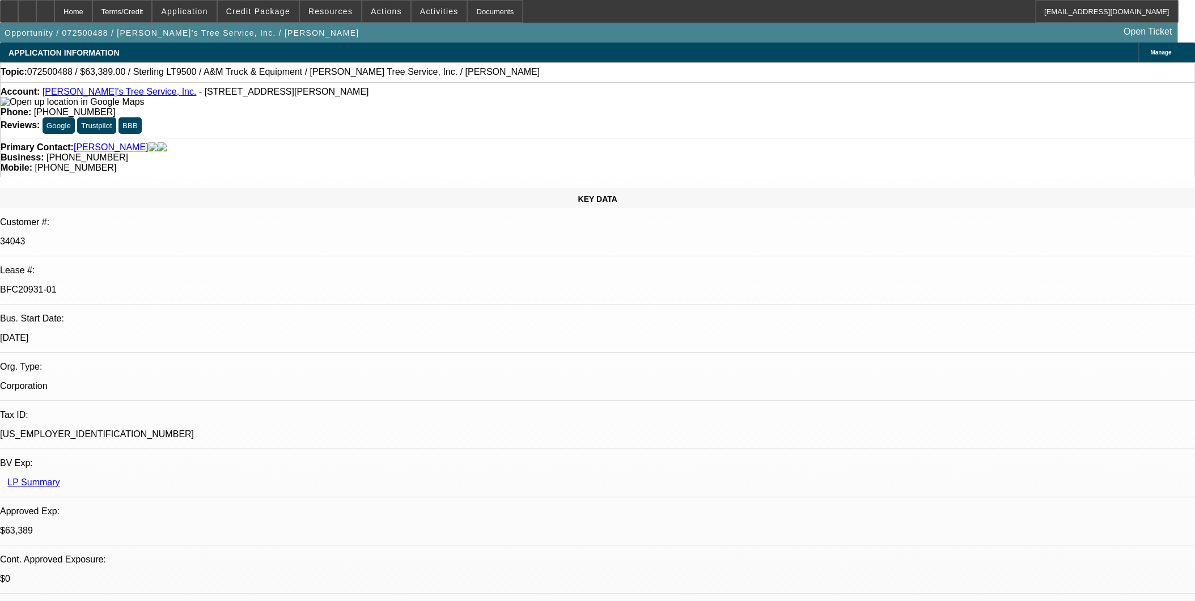
select select "0"
select select "2"
select select "0.1"
select select "0"
select select "2"
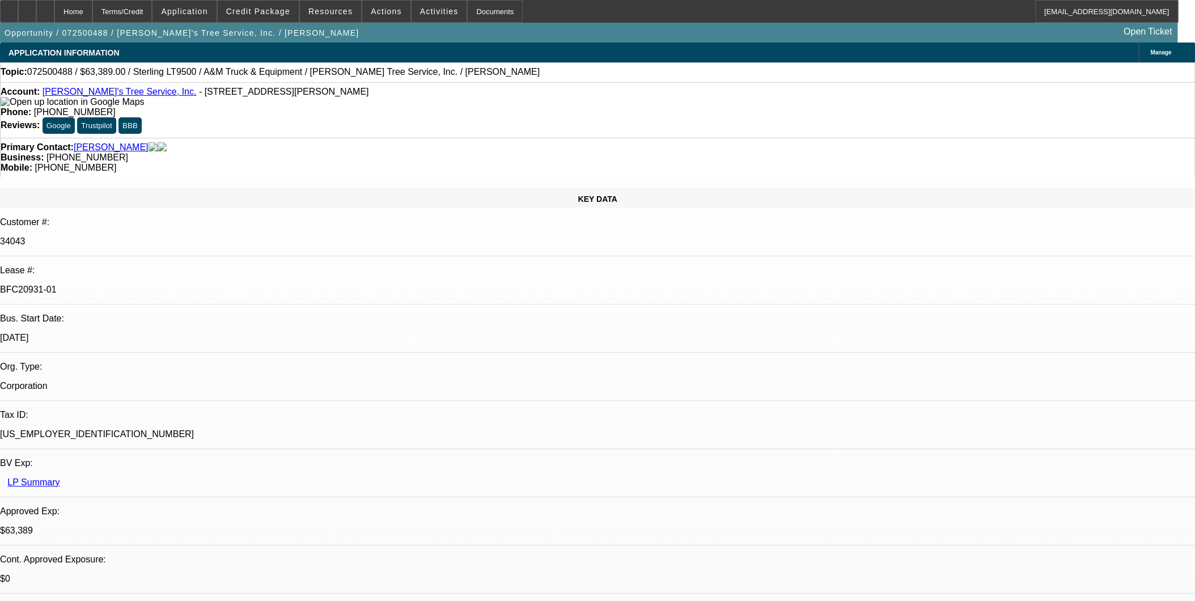
select select "0.1"
select select "0"
select select "2"
select select "0.1"
select select "0"
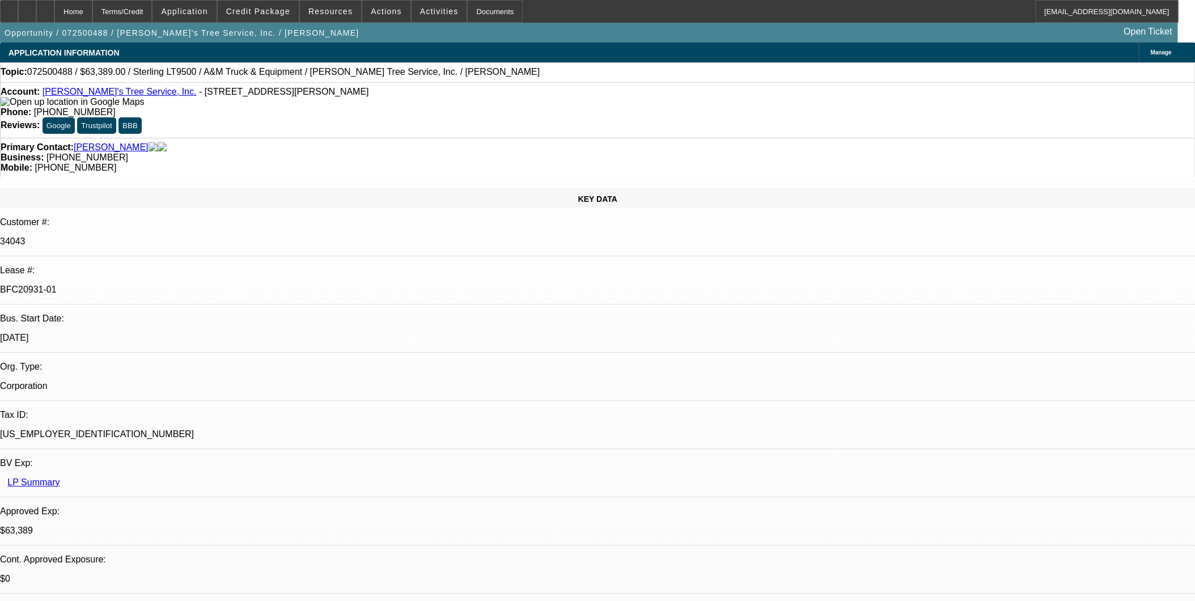
select select "2"
select select "0.1"
select select "1"
select select "2"
select select "4"
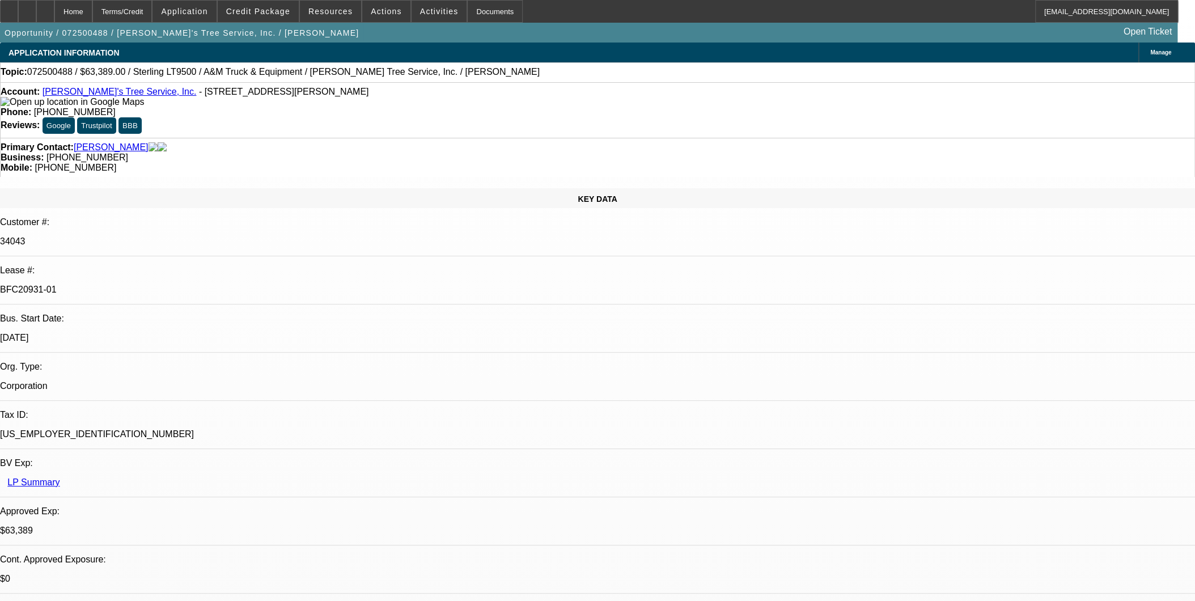
select select "1"
select select "2"
select select "4"
select select "1"
select select "2"
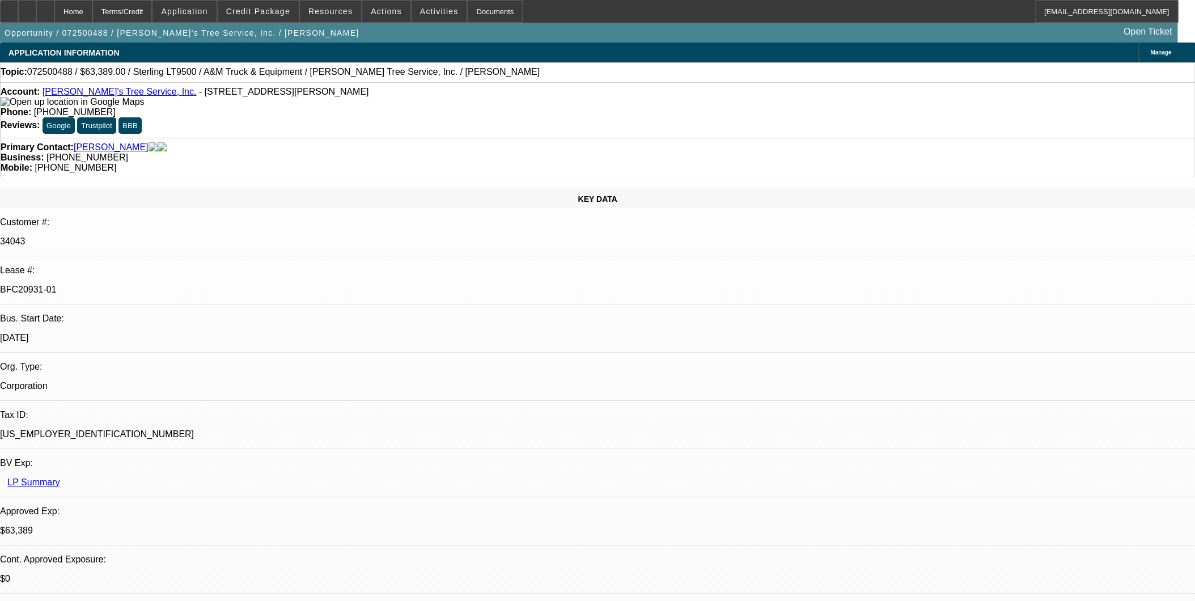
select select "4"
select select "1"
select select "2"
select select "4"
select select "0"
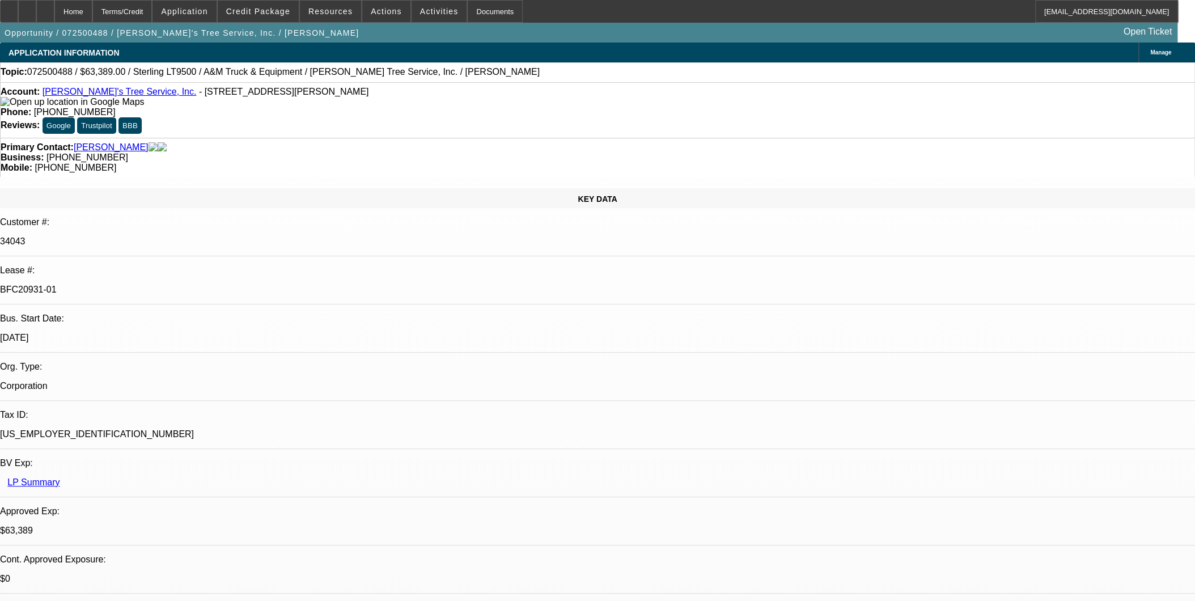
select select "2"
select select "0.1"
select select "0"
select select "2"
select select "0.1"
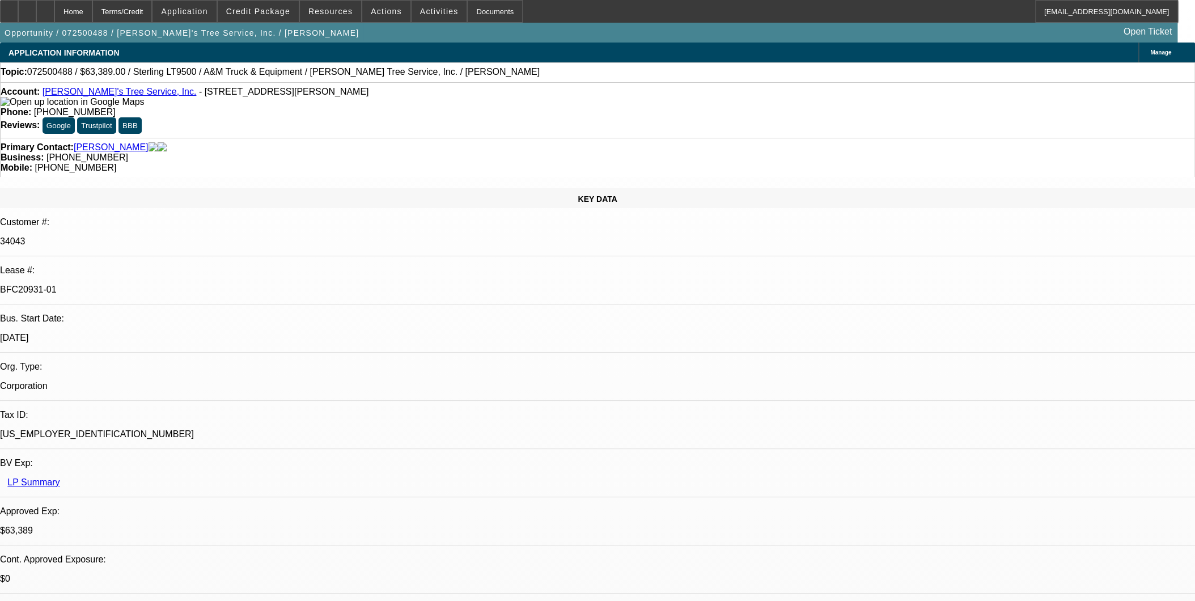
select select "0"
select select "2"
select select "0.1"
select select "0"
select select "2"
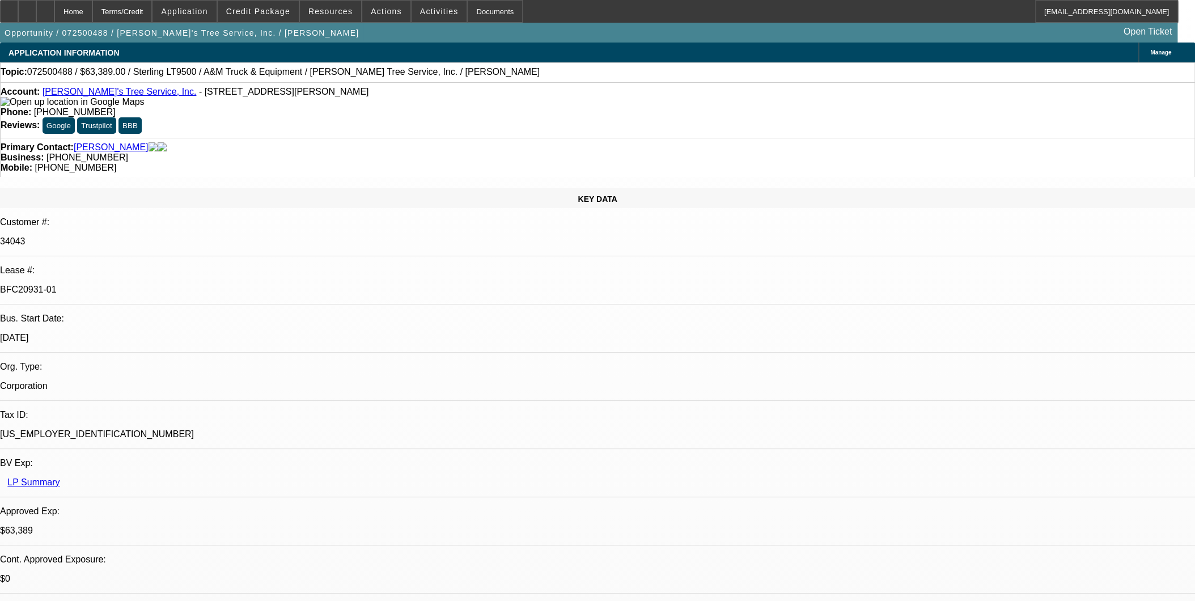
select select "0.1"
select select "1"
select select "2"
select select "4"
select select "1"
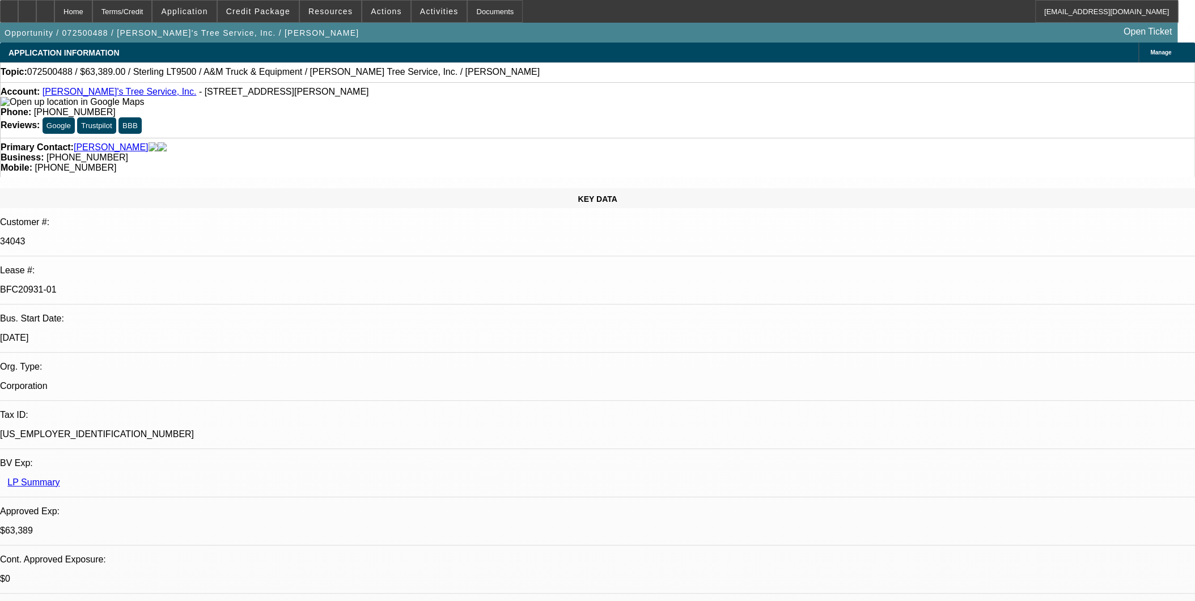
select select "2"
select select "4"
select select "1"
select select "2"
select select "4"
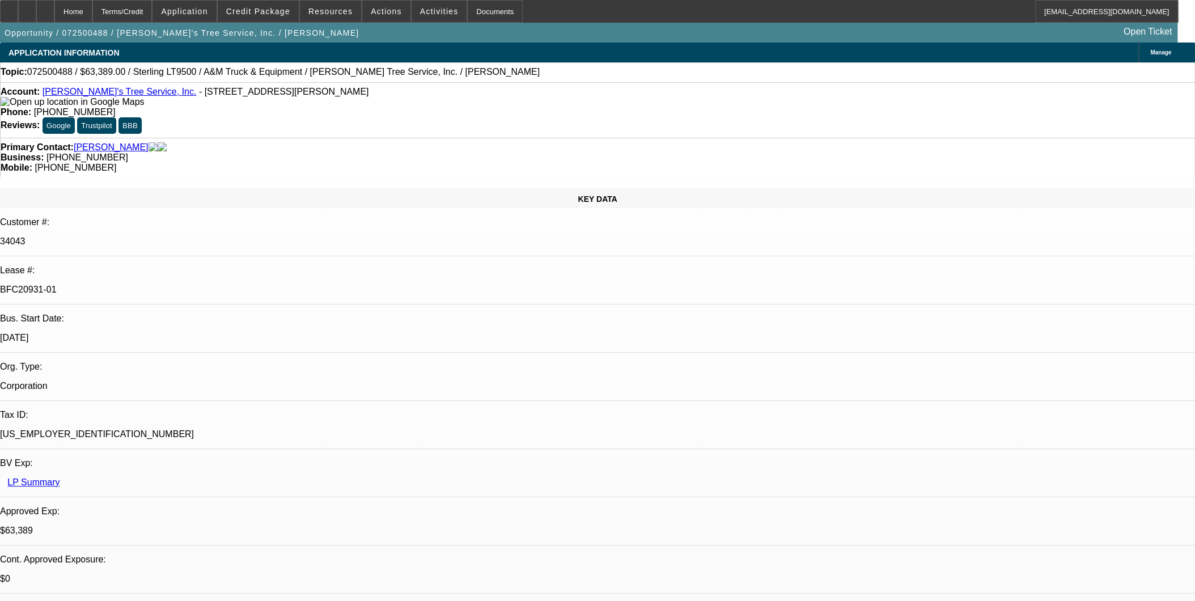
select select "1"
select select "2"
select select "4"
select select "0"
select select "2"
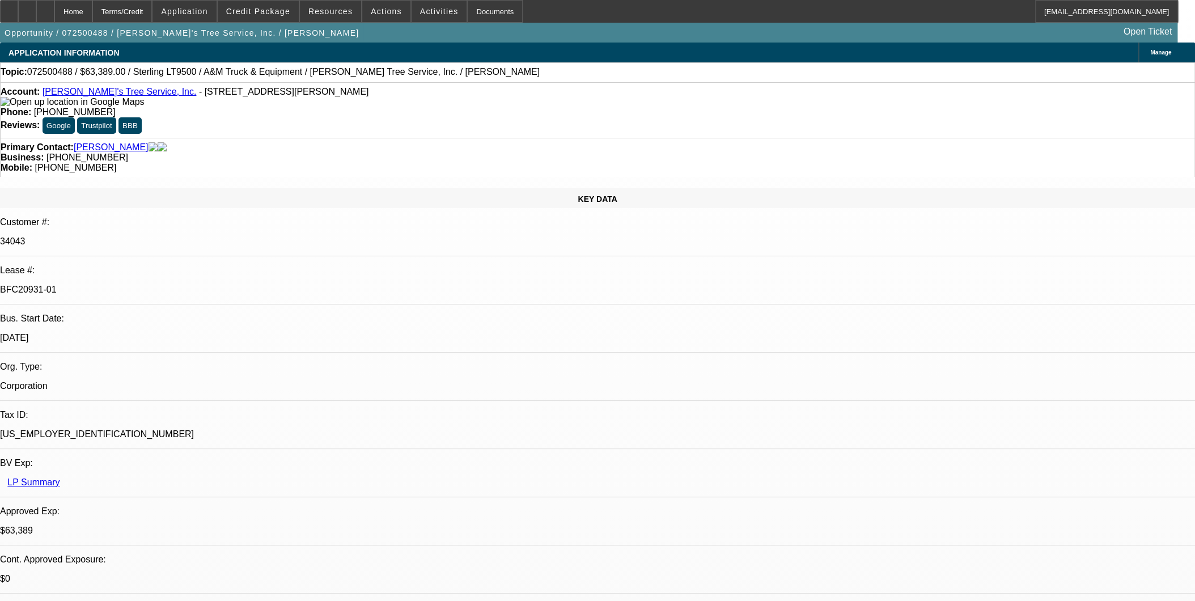
select select "0.1"
select select "0"
select select "2"
select select "0.1"
select select "0"
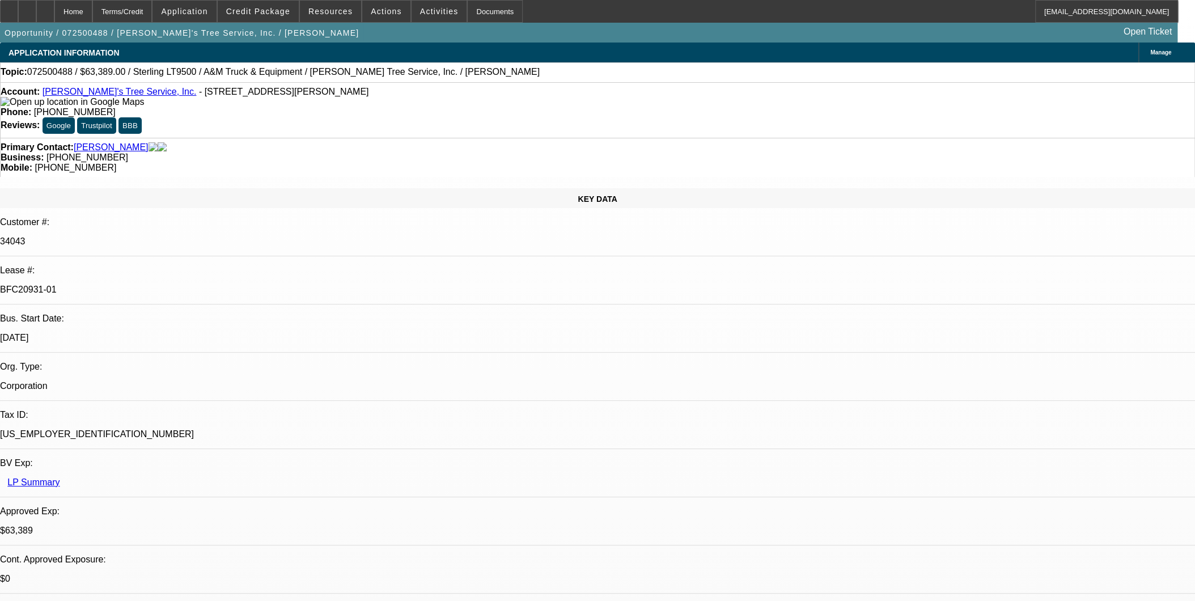
select select "2"
select select "0.1"
select select "0"
select select "2"
select select "0.1"
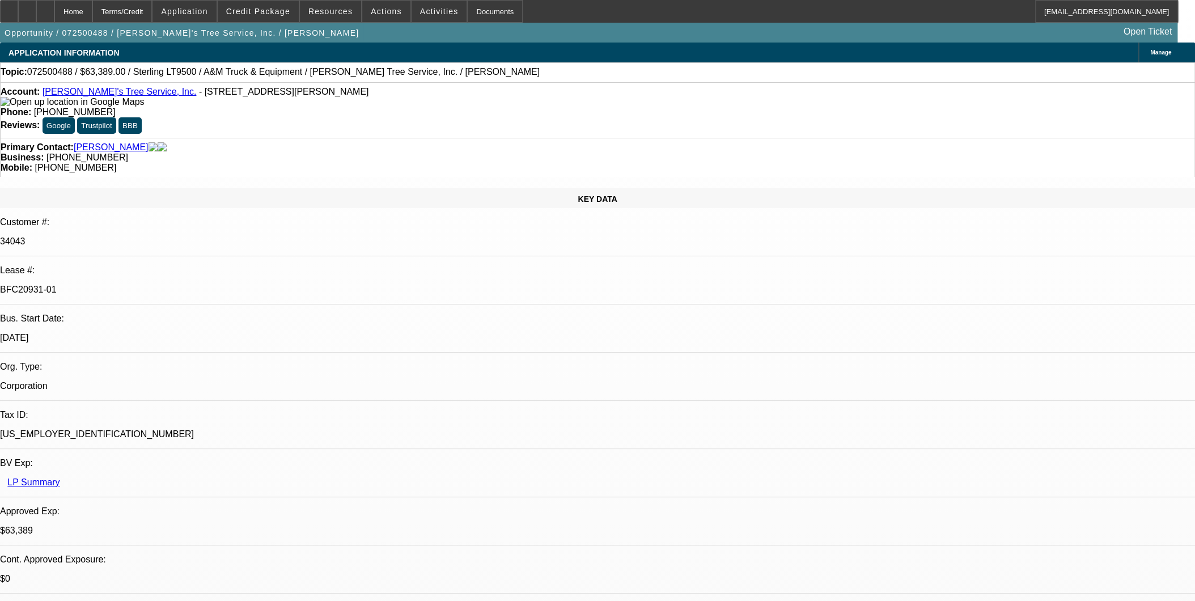
select select "1"
select select "2"
select select "4"
select select "1"
select select "2"
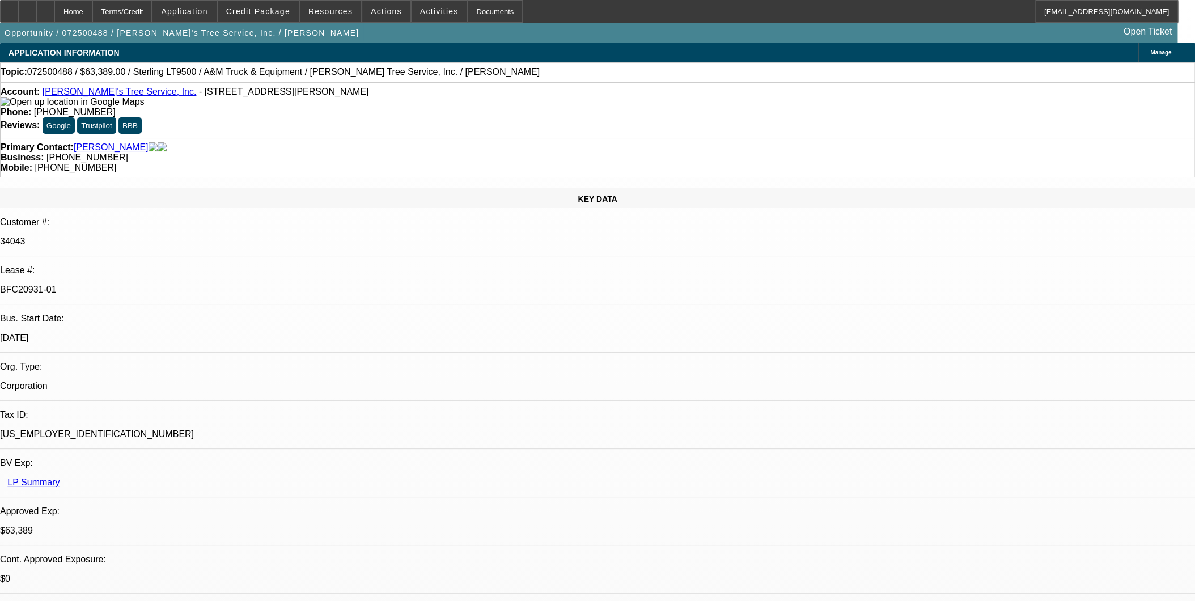
select select "4"
select select "1"
select select "2"
select select "4"
select select "1"
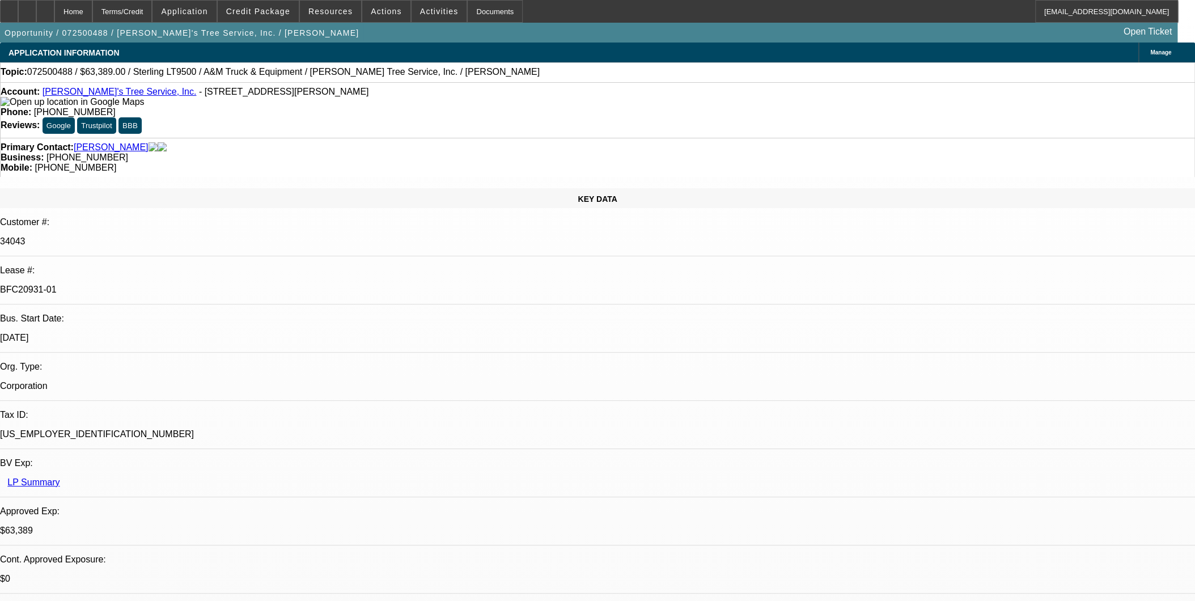
select select "2"
select select "4"
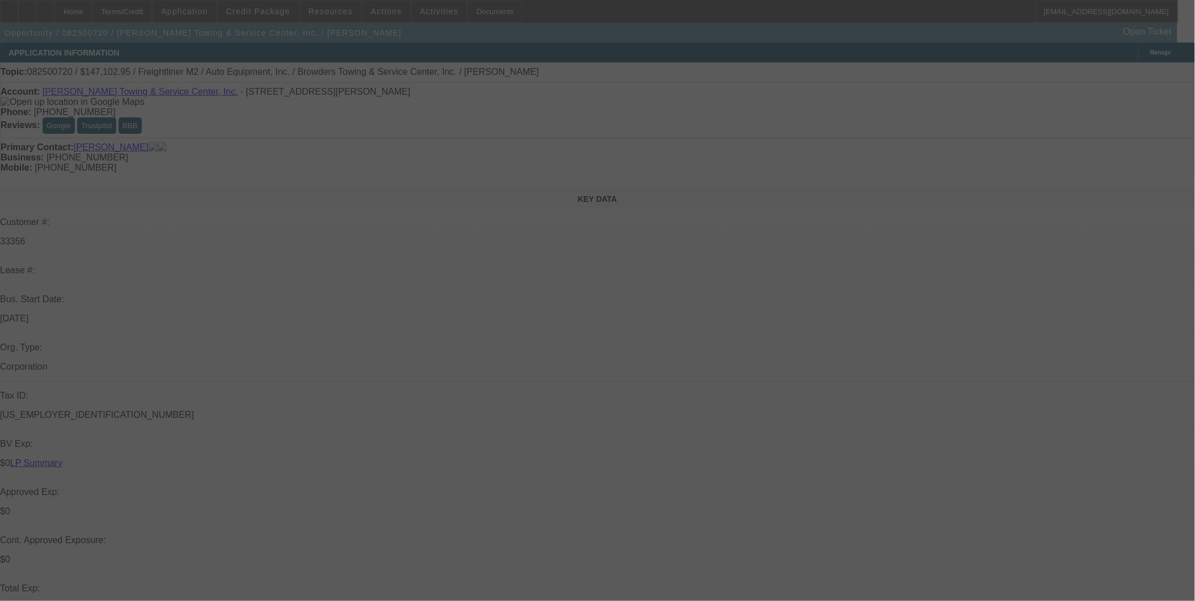
select select "0"
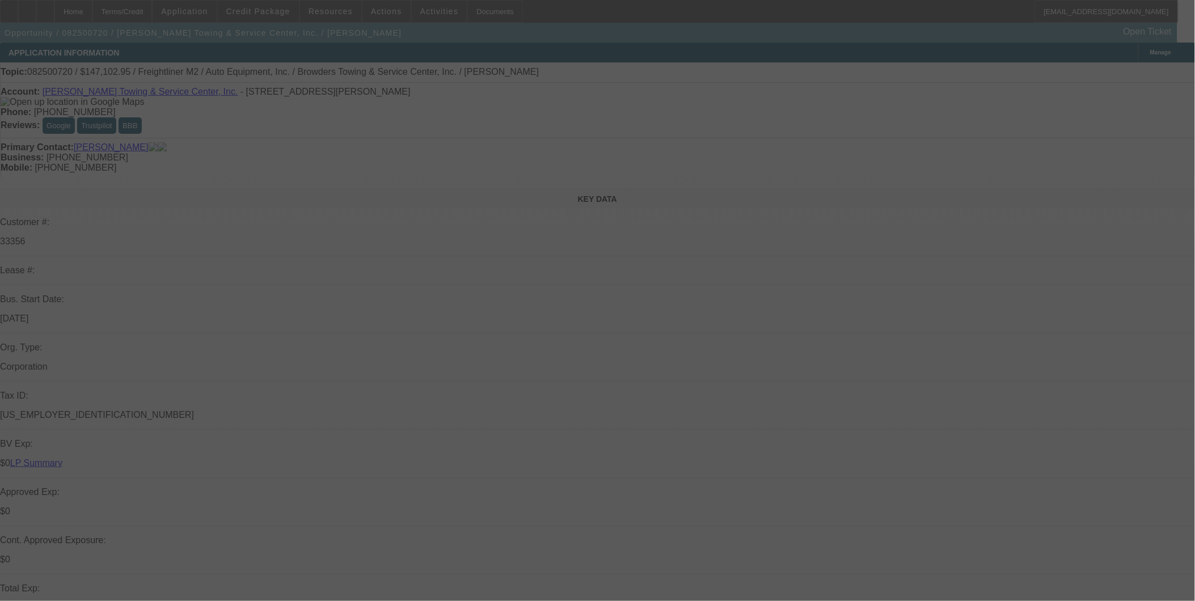
select select "0"
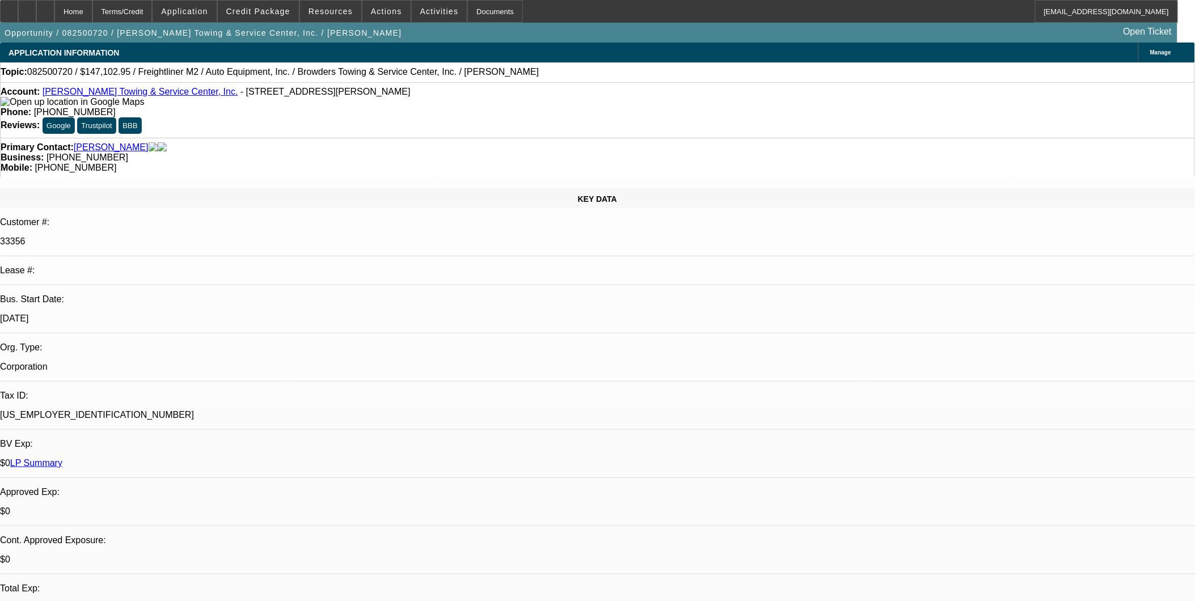
select select "1"
select select "2"
select select "6"
select select "1"
select select "2"
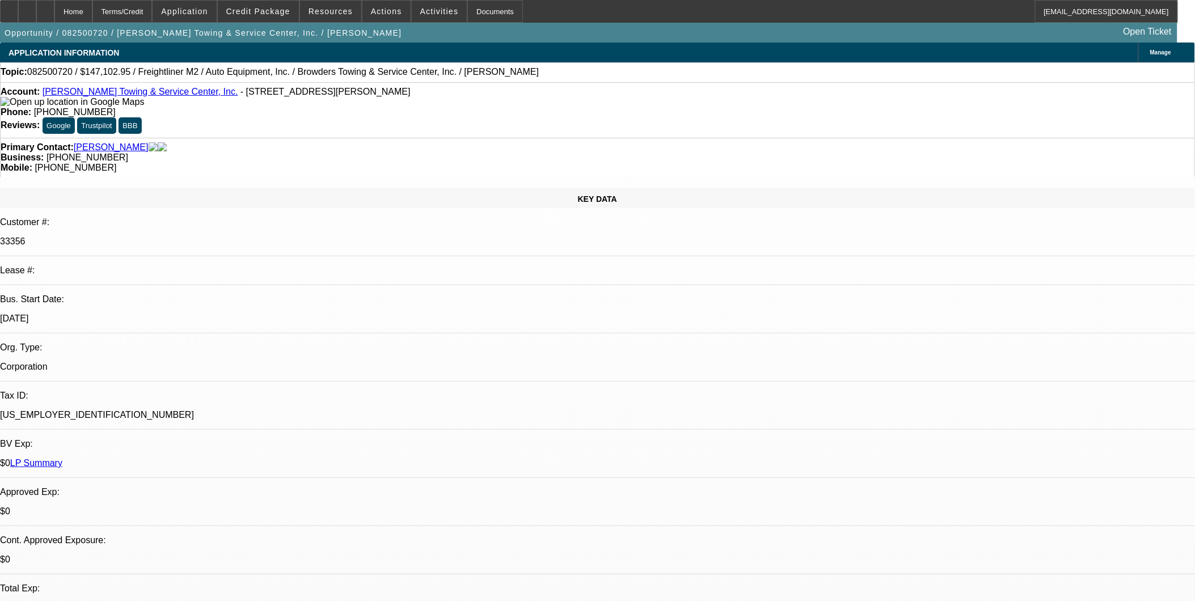
select select "6"
select select "1"
select select "2"
select select "6"
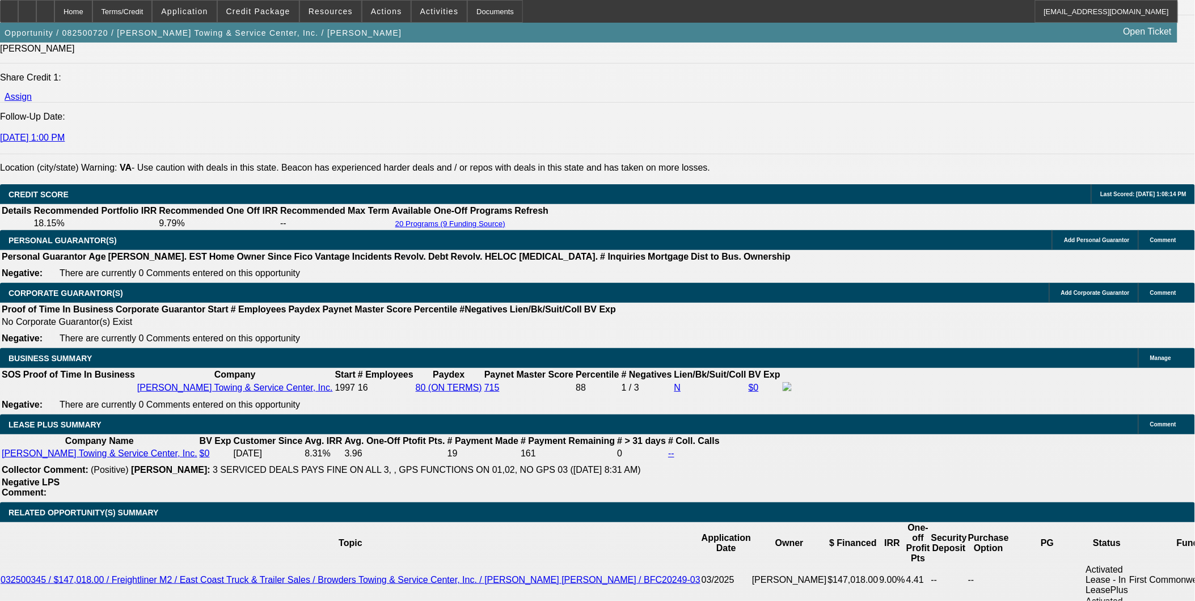
scroll to position [1575, 0]
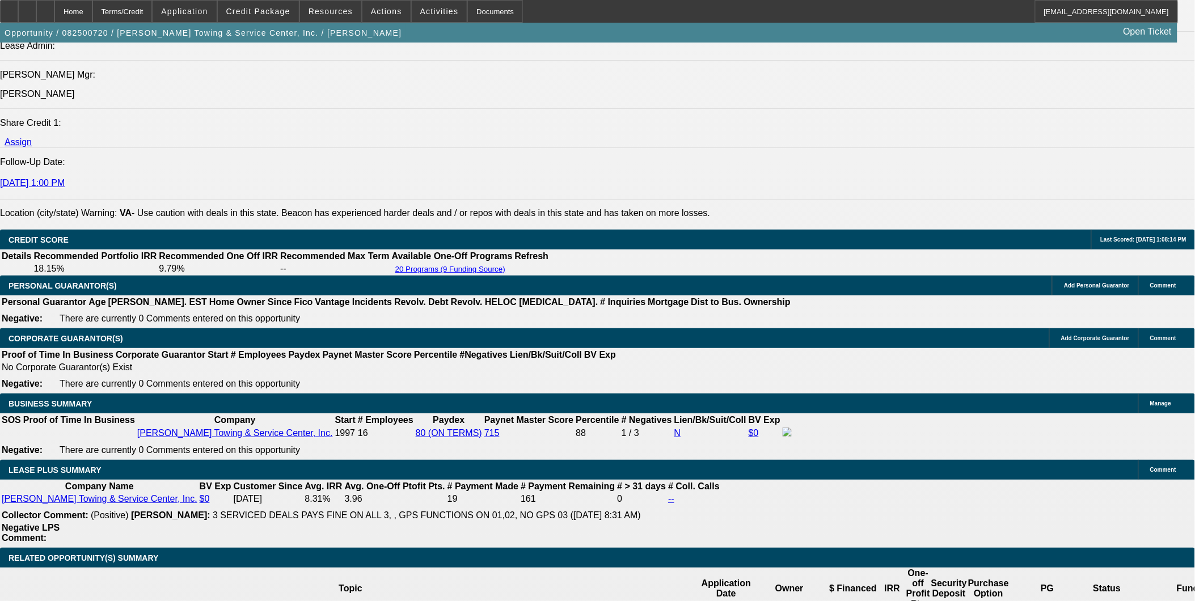
scroll to position [1512, 0]
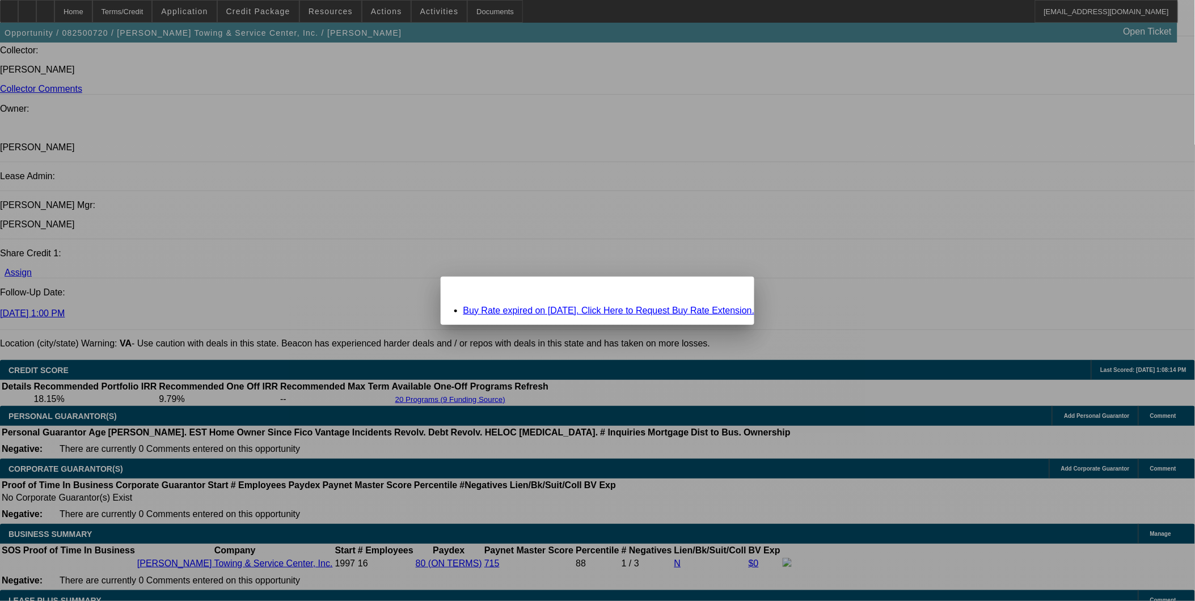
click at [687, 311] on link "Buy Rate expired on 08/31/2025. Click Here to Request Buy Rate Extension." at bounding box center [609, 311] width 292 height 10
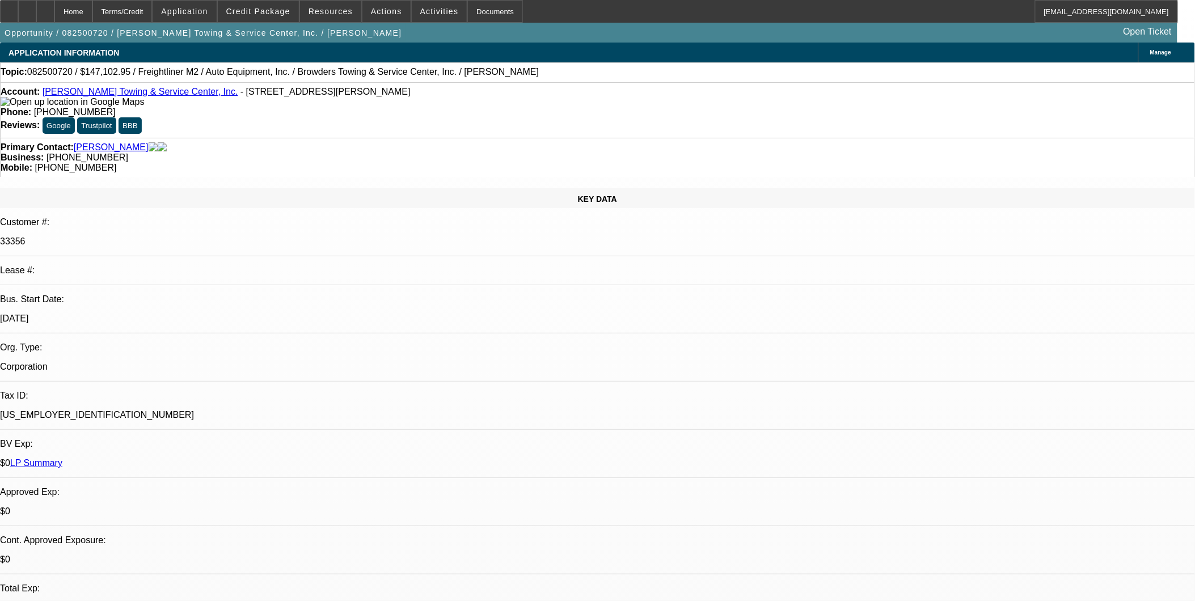
scroll to position [1386, 0]
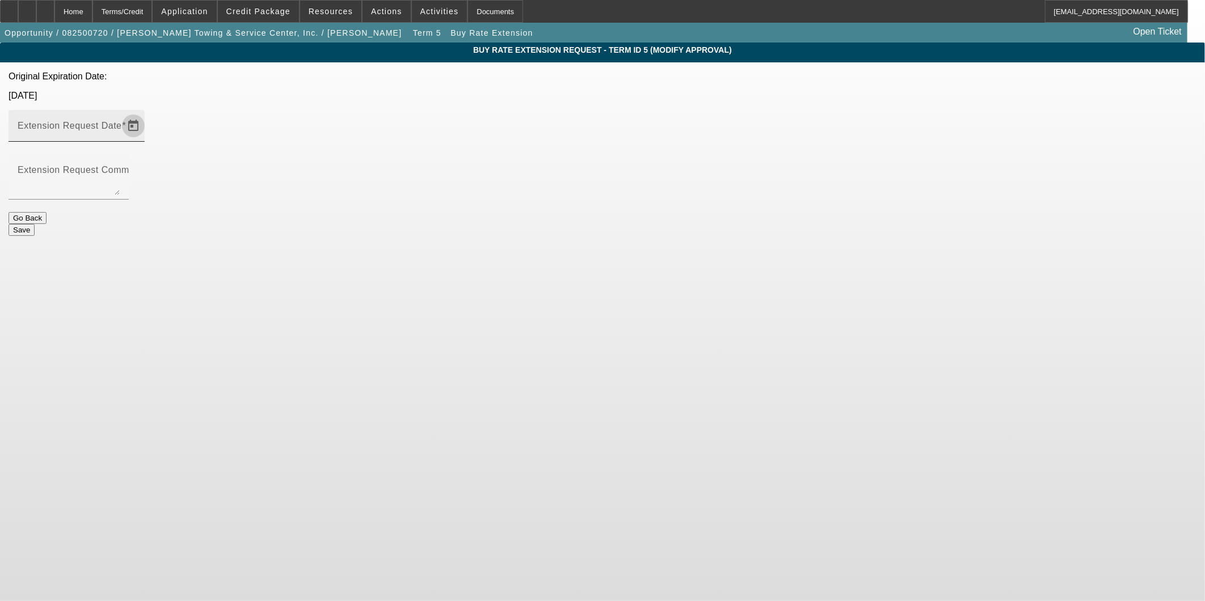
click at [147, 112] on span "Open calendar" at bounding box center [133, 125] width 27 height 27
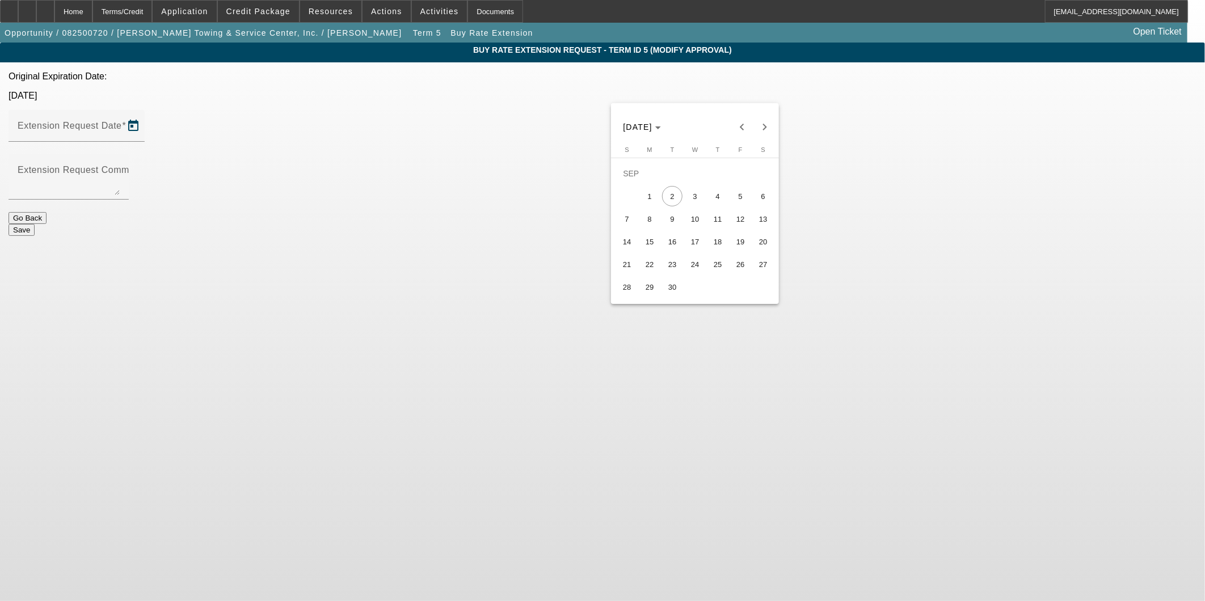
click at [675, 225] on span "9" at bounding box center [672, 219] width 20 height 20
type input "9/9/2025"
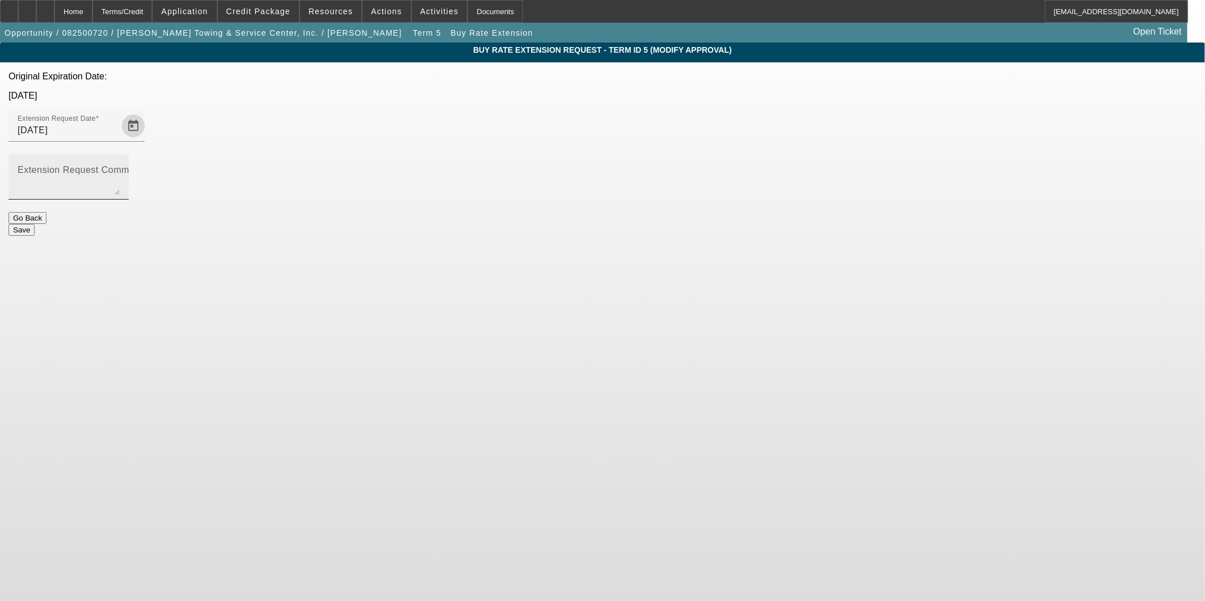
click at [120, 168] on textarea "Extension Request Comment" at bounding box center [69, 181] width 102 height 27
type textarea "N"
type textarea "I"
type textarea "The approval is signed, I just need the customer to get through docs."
click at [147, 112] on span "Open calendar" at bounding box center [133, 125] width 27 height 27
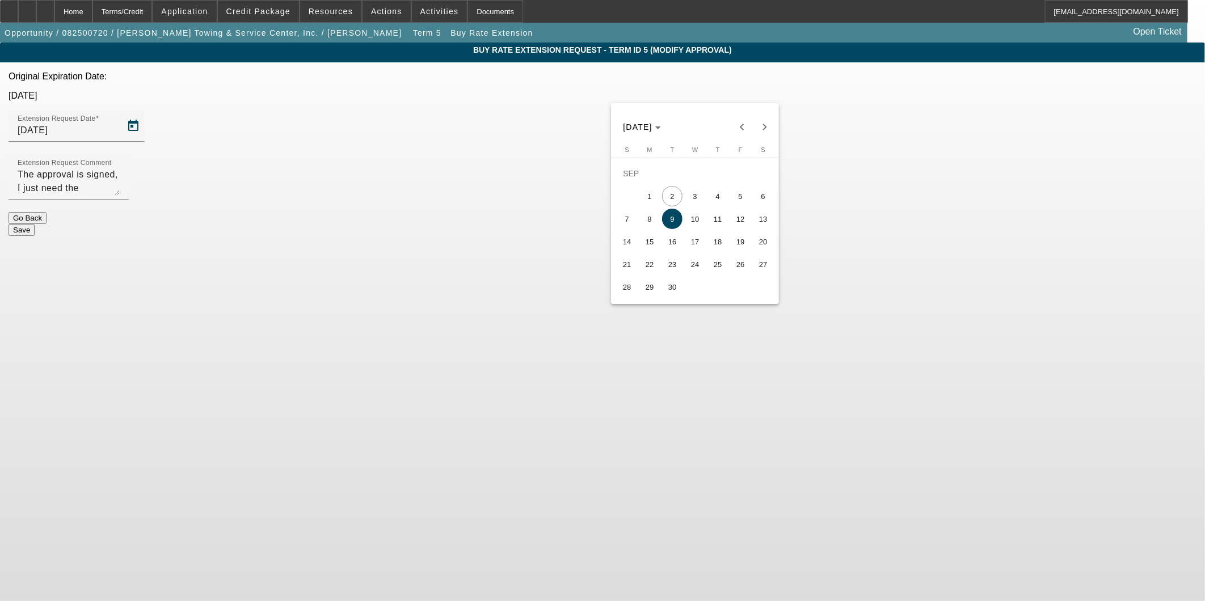
click at [712, 225] on span "11" at bounding box center [717, 219] width 20 height 20
type input "9/11/2025"
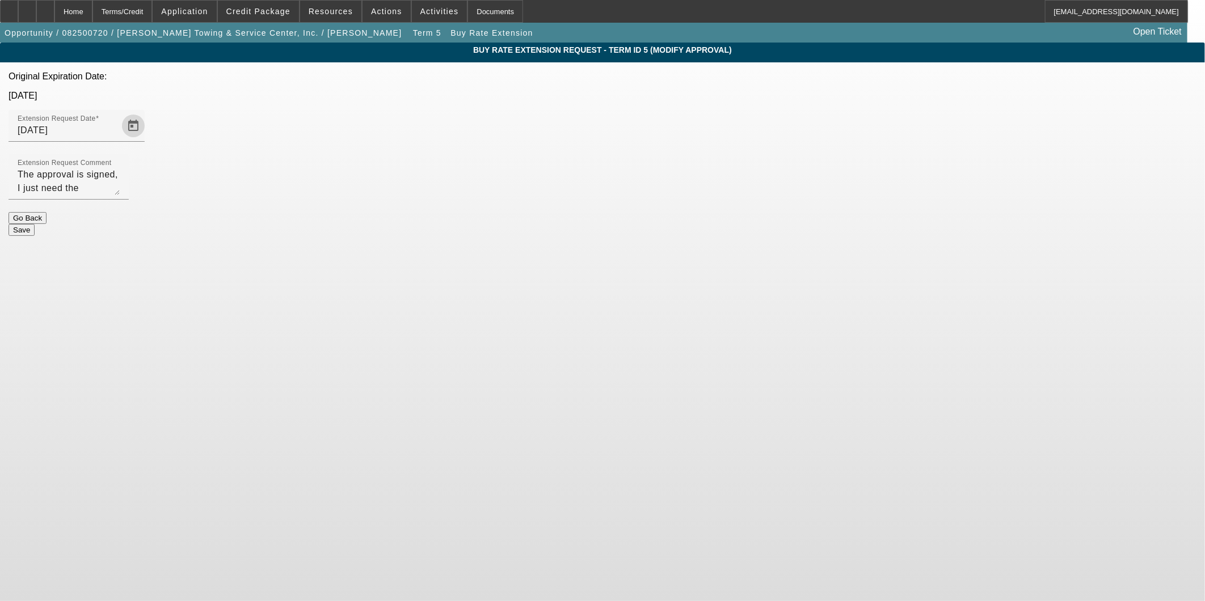
click at [35, 224] on button "Save" at bounding box center [22, 230] width 26 height 12
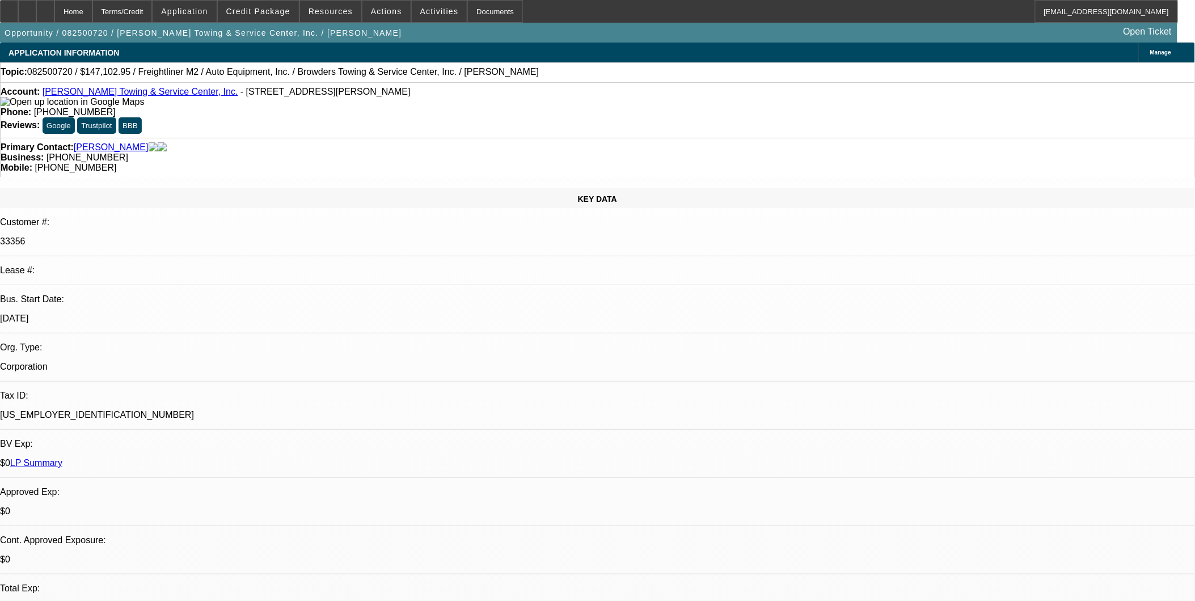
select select "0"
select select "2"
select select "0"
select select "6"
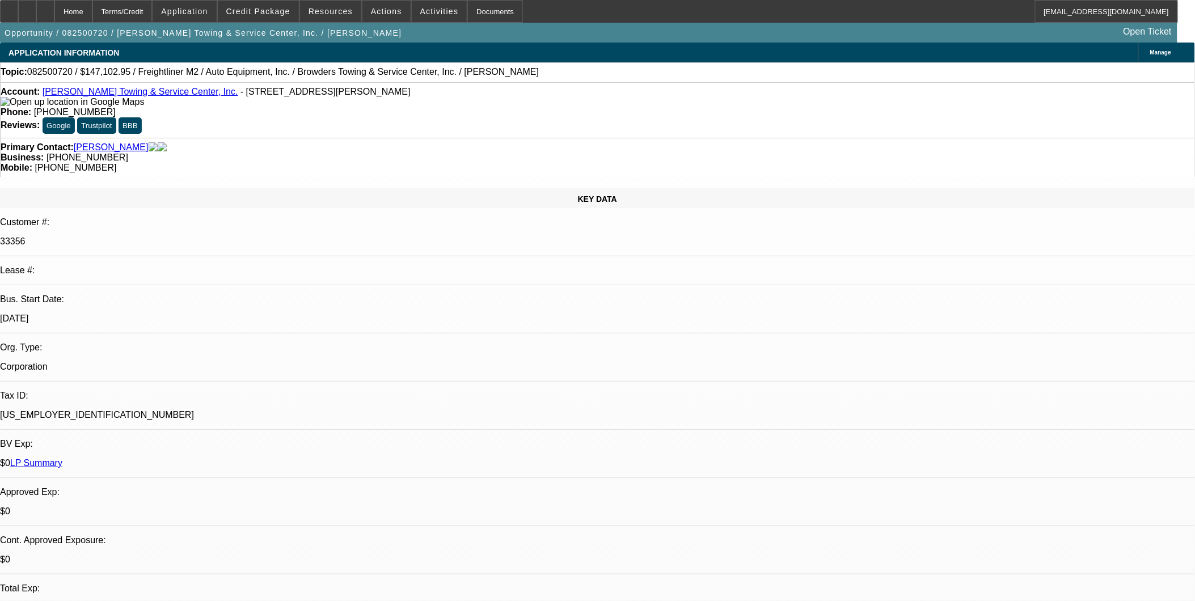
select select "0"
select select "2"
select select "0"
select select "6"
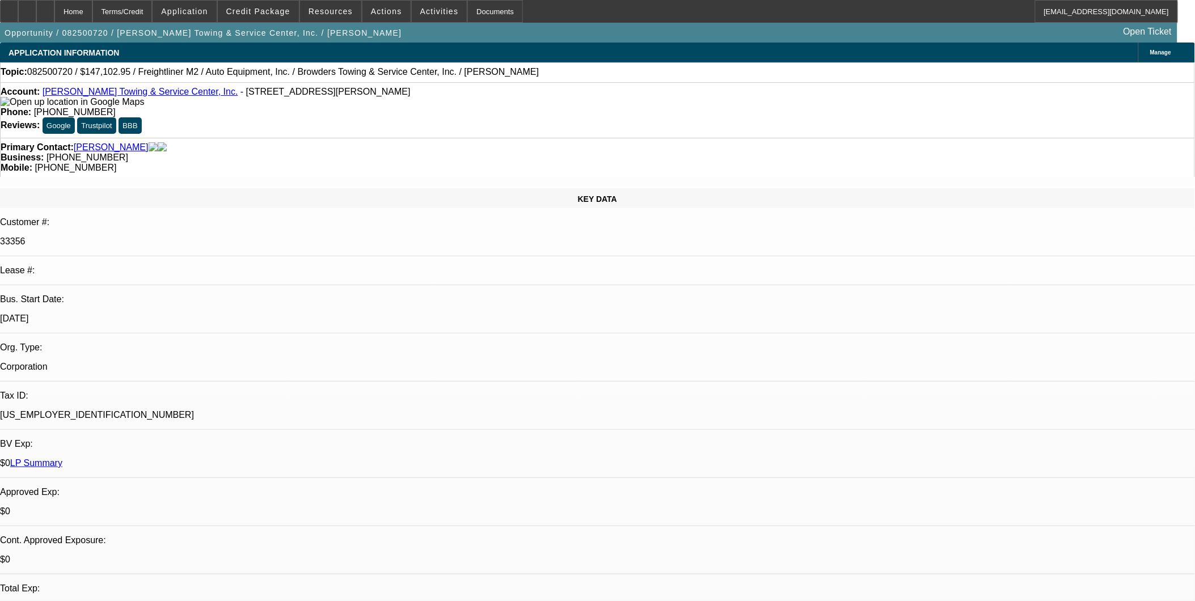
select select "0"
select select "2"
select select "0"
select select "6"
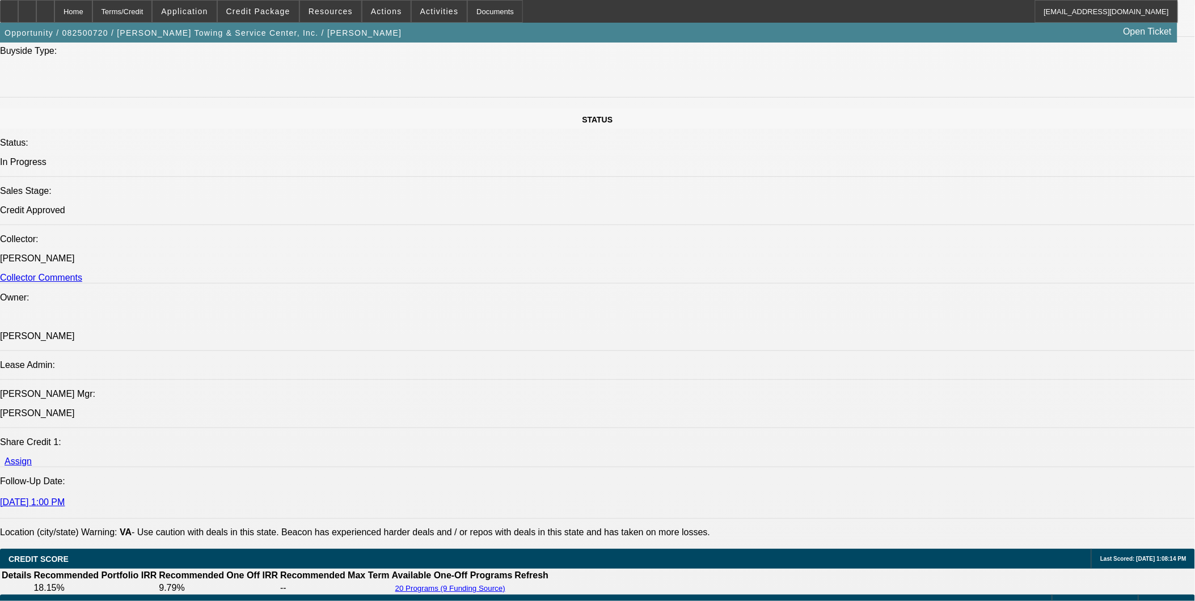
scroll to position [1449, 0]
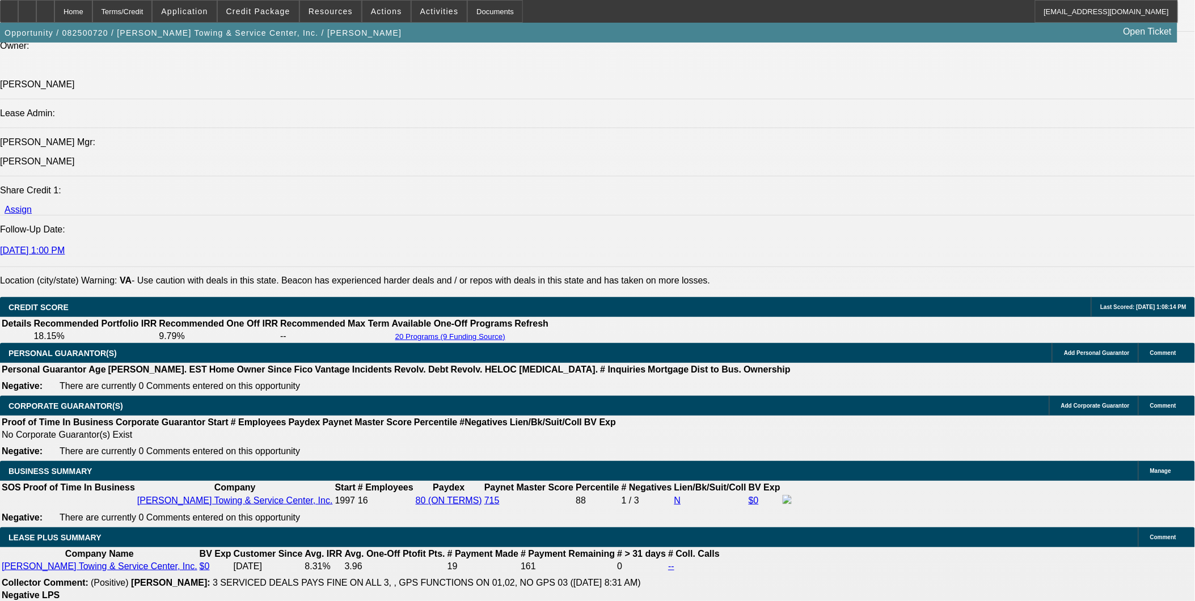
drag, startPoint x: 627, startPoint y: 305, endPoint x: 660, endPoint y: 322, distance: 37.3
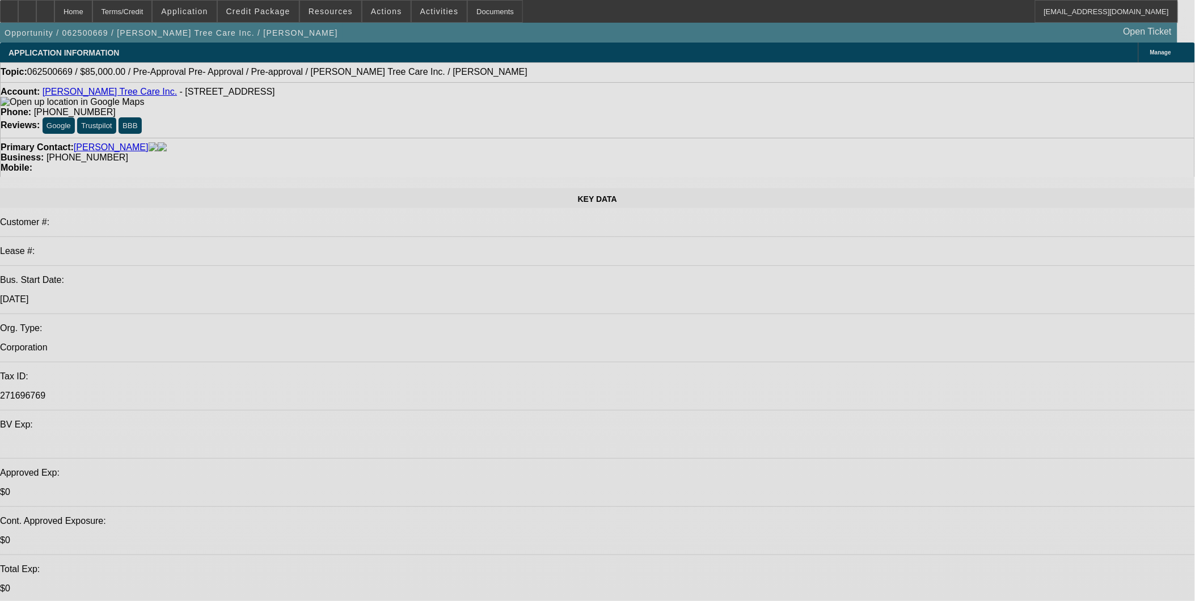
select select "0"
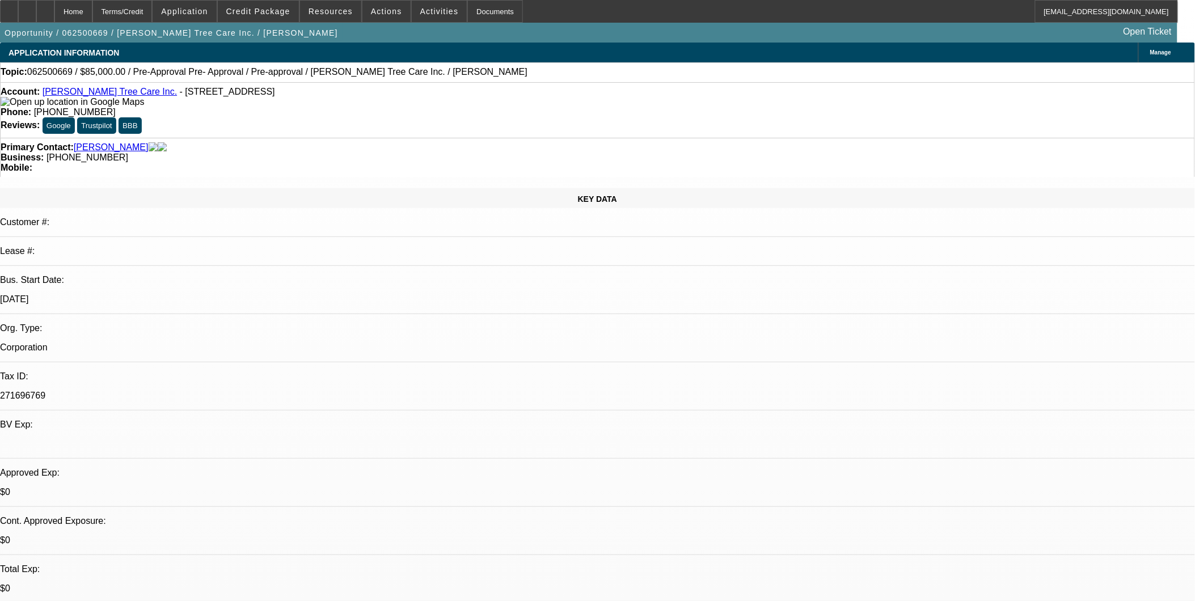
select select "0.1"
select select "0"
select select "0.1"
select select "0"
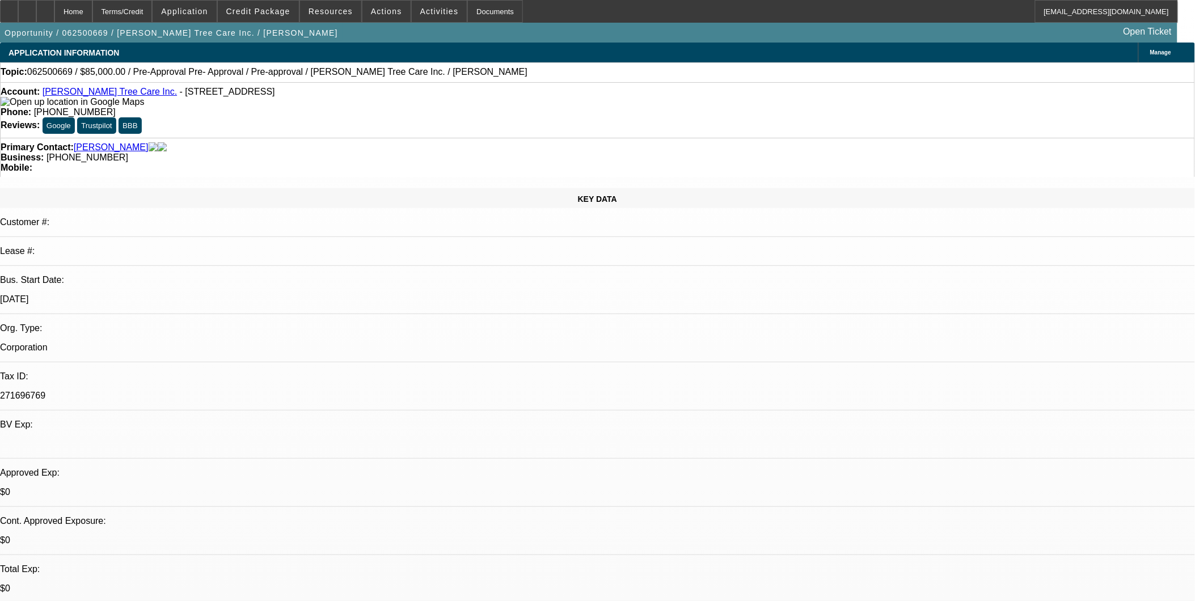
select select "0"
select select "0.1"
select select "1"
select select "5"
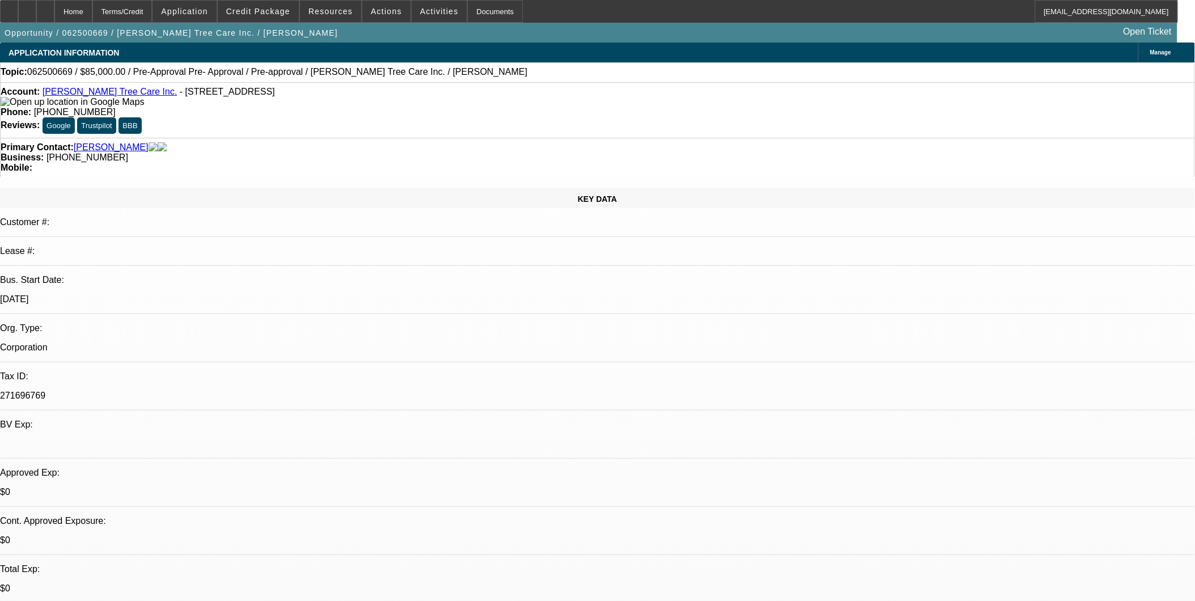
select select "1"
select select "5"
select select "1"
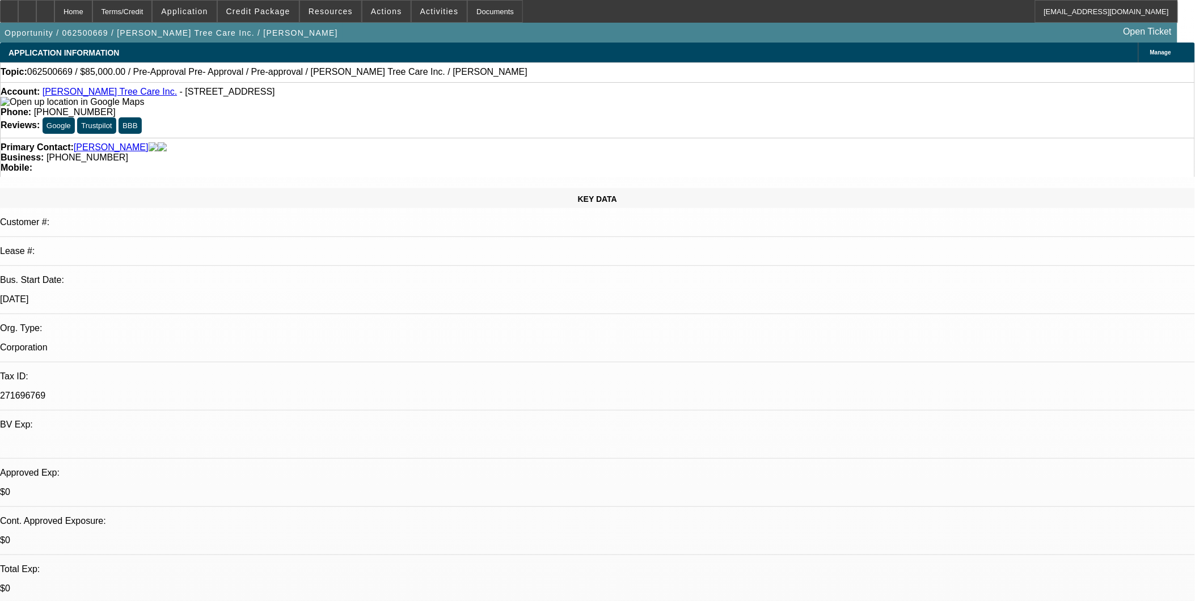
select select "5"
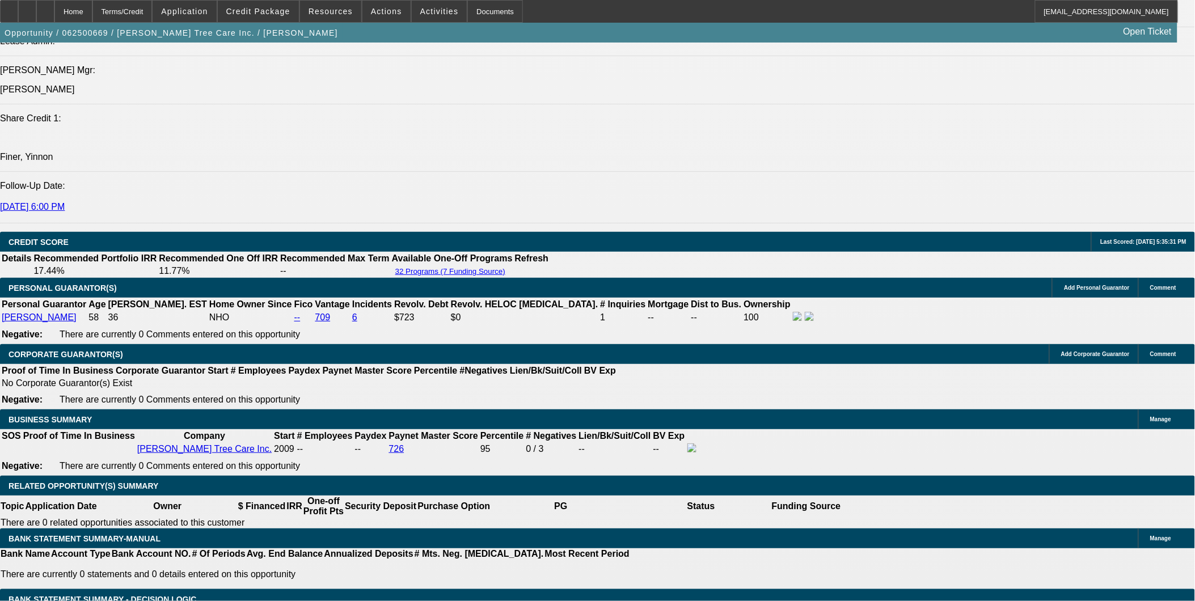
scroll to position [1528, 0]
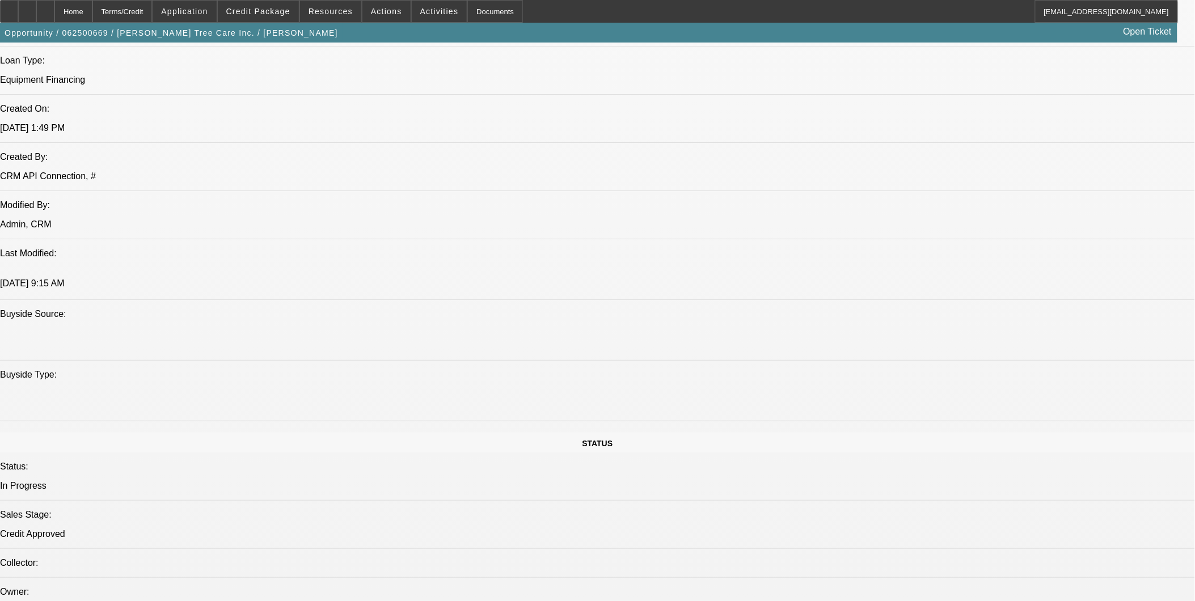
scroll to position [772, 0]
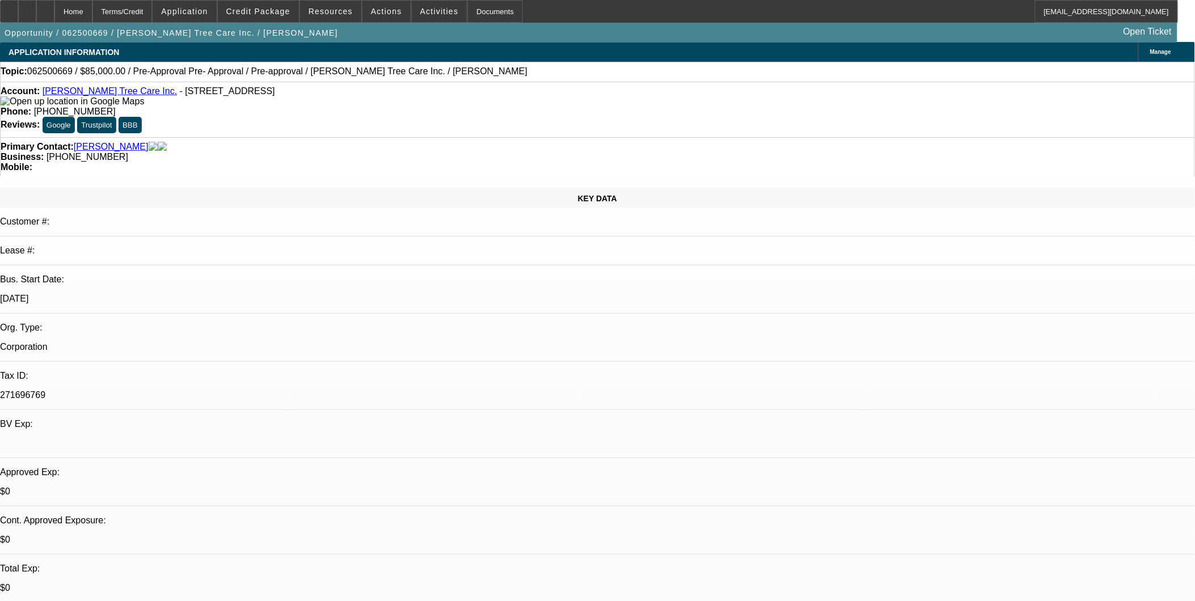
scroll to position [0, 0]
click at [88, 94] on link "Cortez Tree Care Inc." at bounding box center [110, 92] width 134 height 10
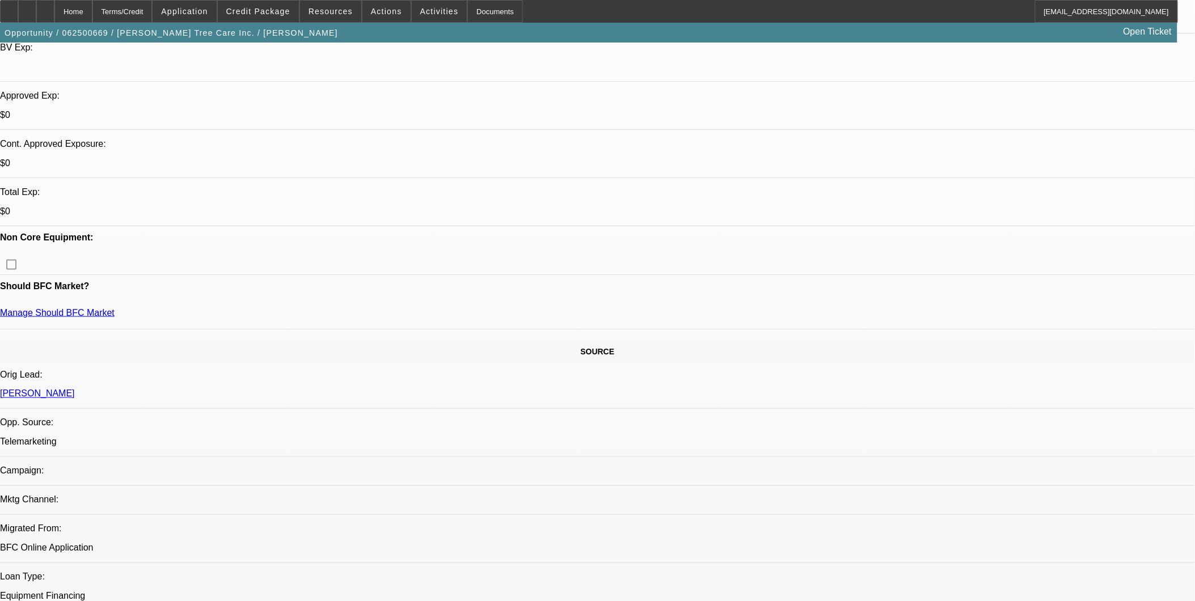
scroll to position [378, 0]
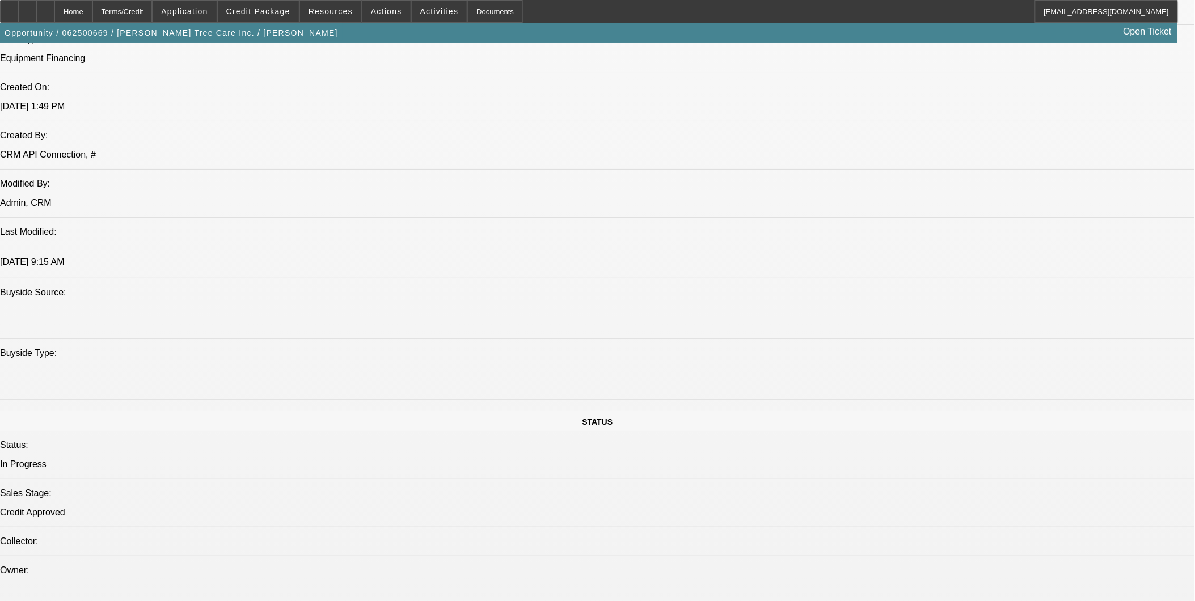
scroll to position [945, 0]
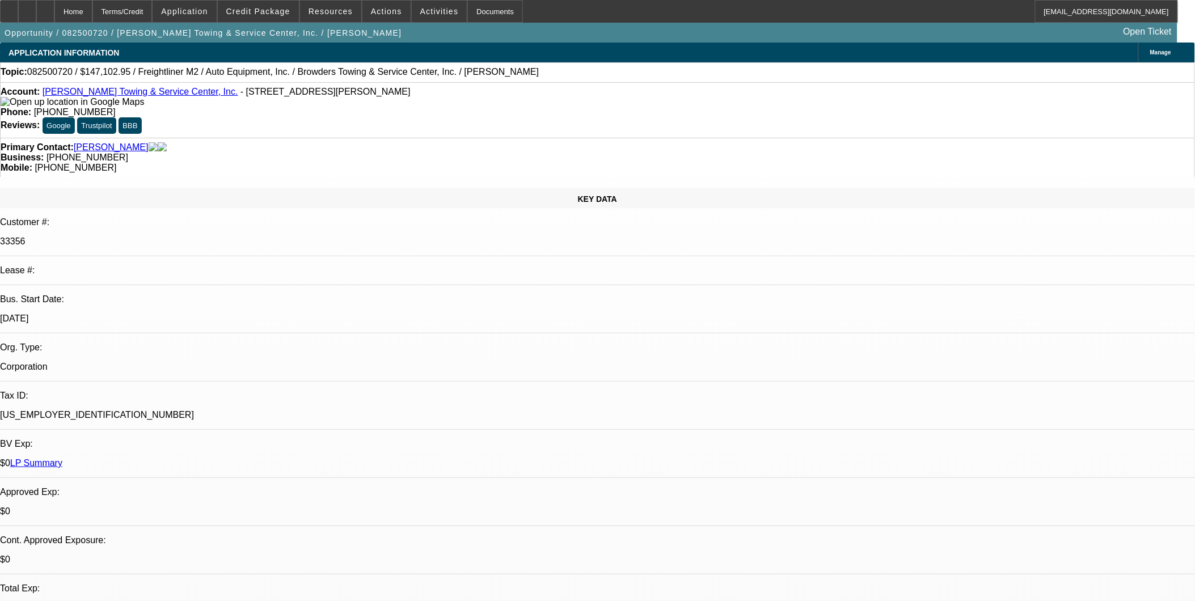
select select "0"
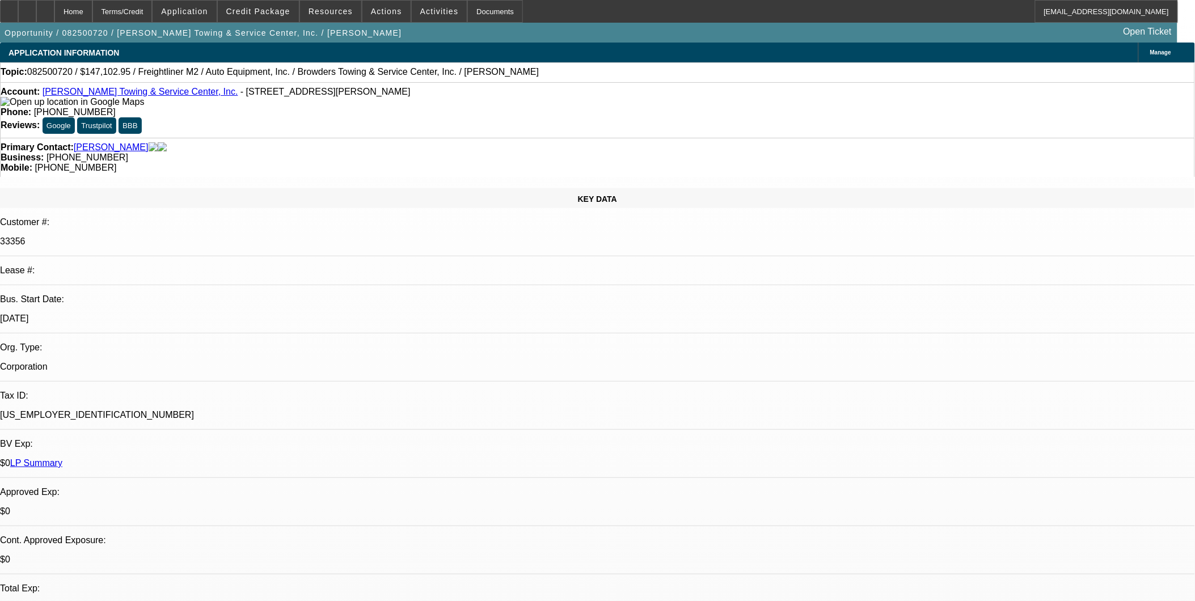
select select "0"
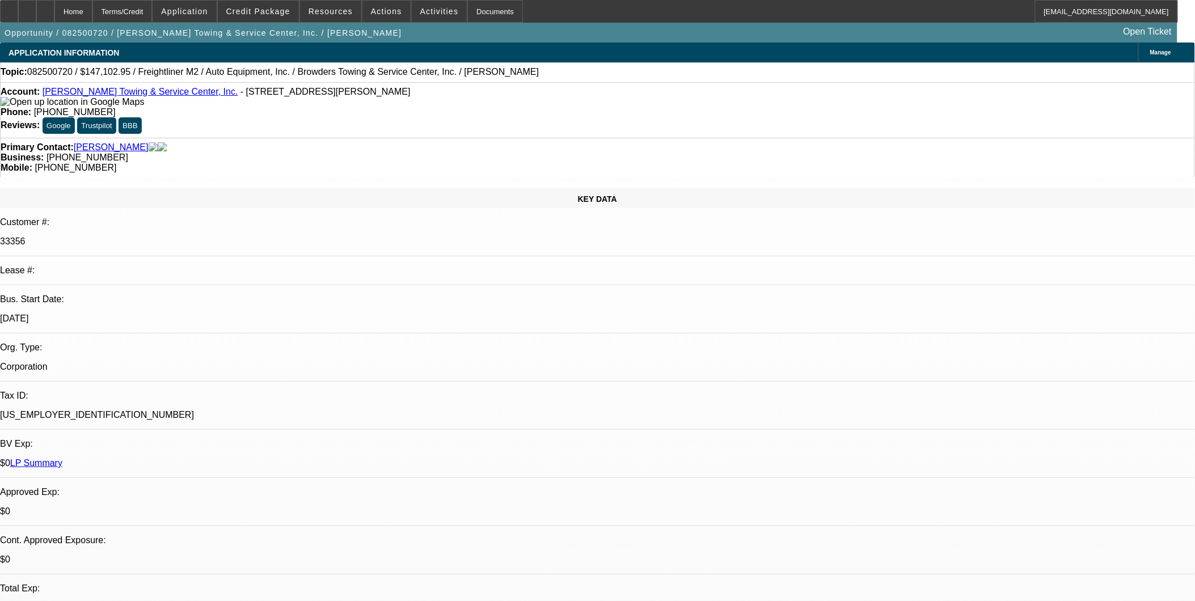
select select "0"
select select "1"
select select "2"
select select "6"
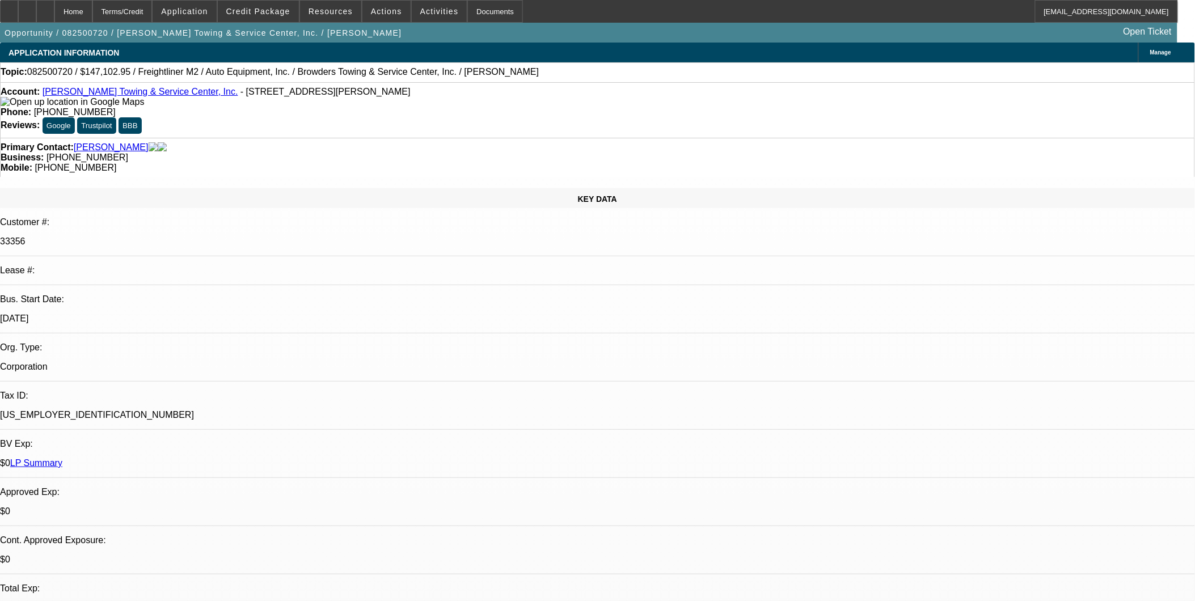
select select "1"
select select "2"
select select "6"
select select "1"
select select "2"
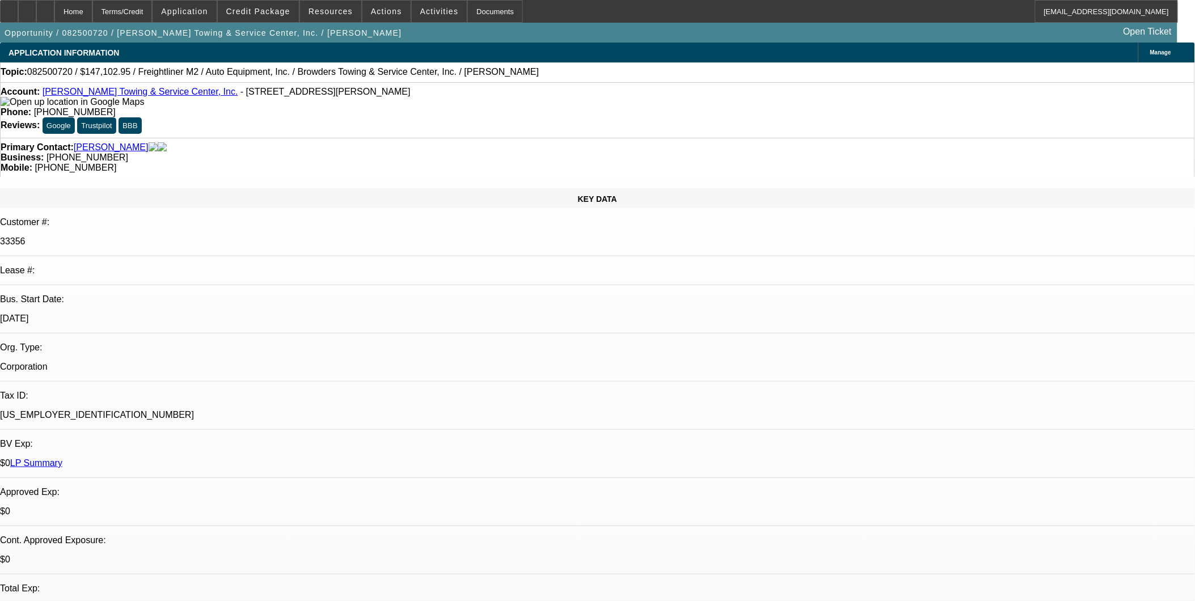
select select "6"
select select "1"
select select "2"
select select "6"
drag, startPoint x: 472, startPoint y: 339, endPoint x: 469, endPoint y: 350, distance: 12.4
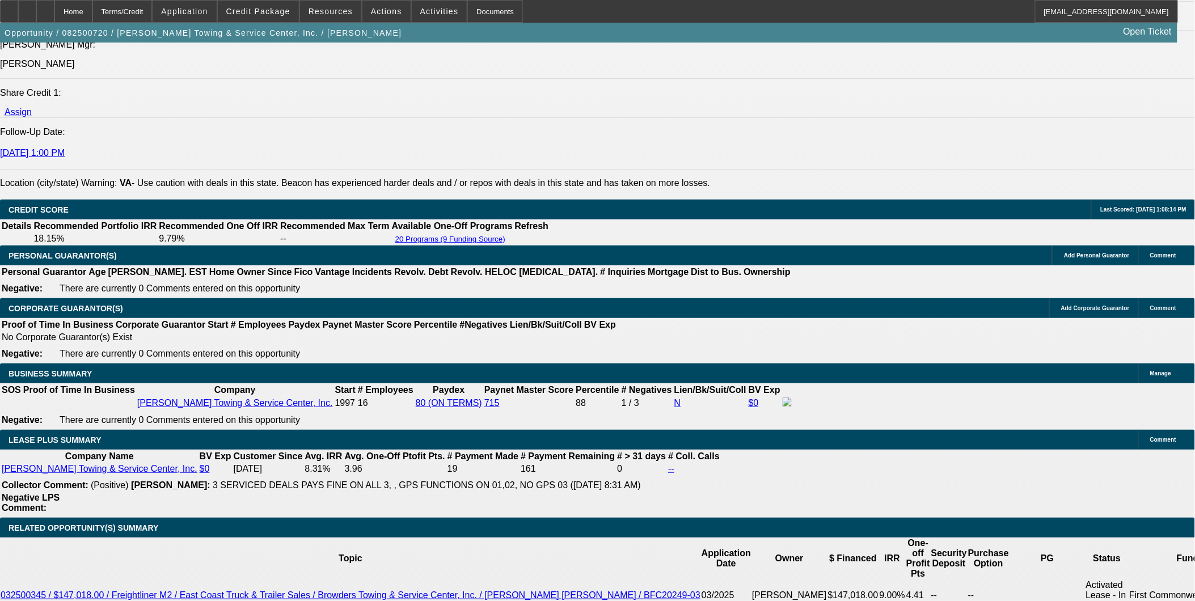
scroll to position [1575, 0]
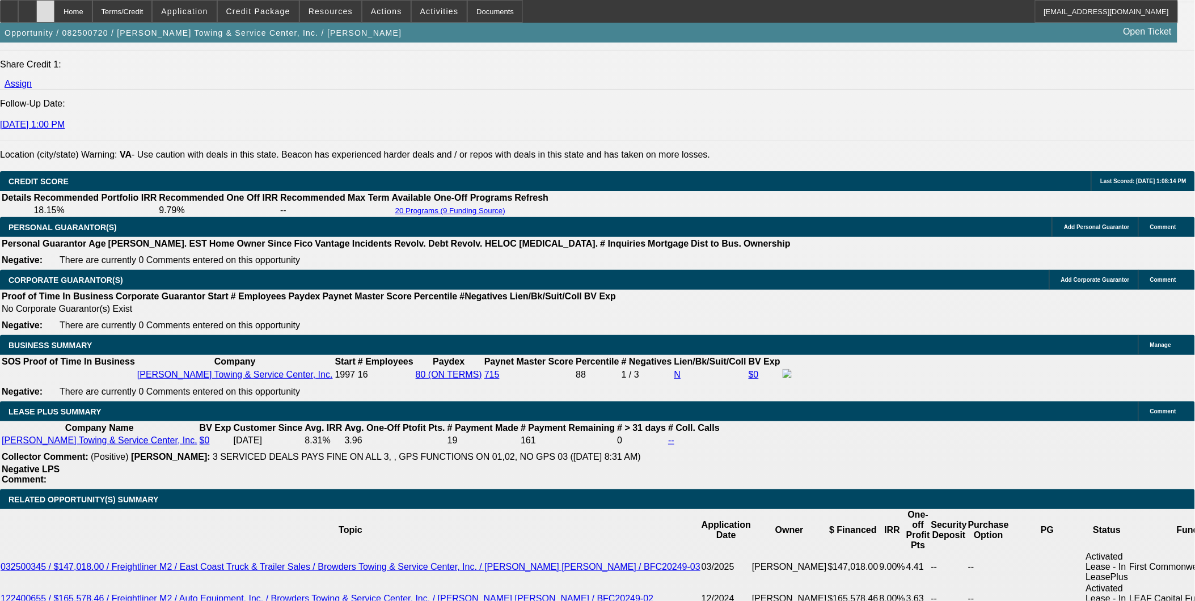
click at [54, 19] on div at bounding box center [45, 11] width 18 height 23
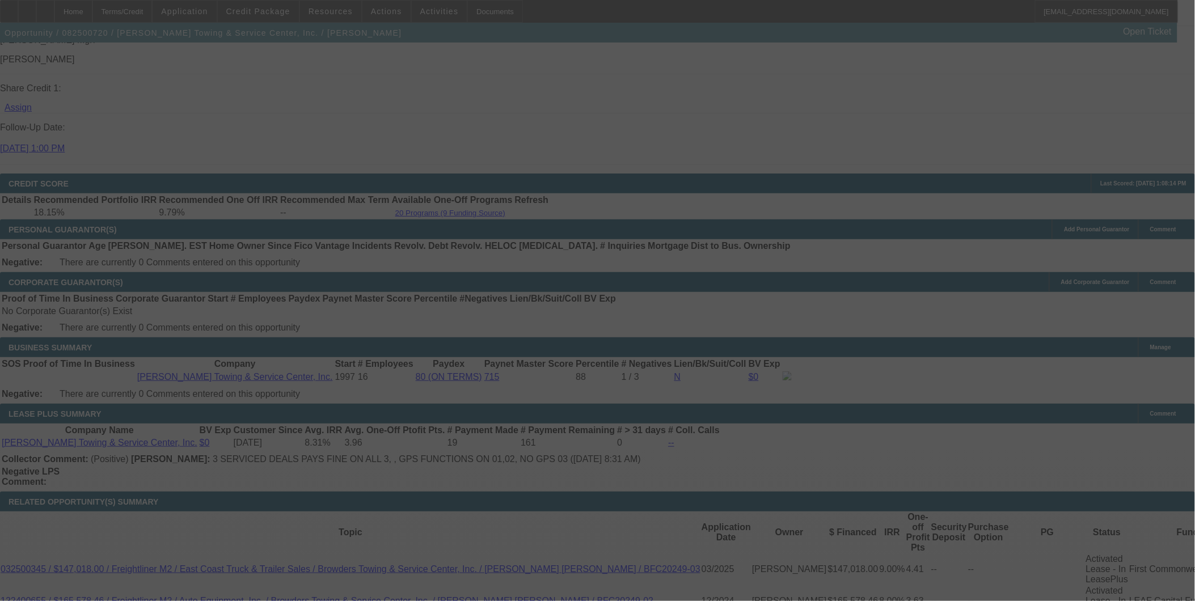
scroll to position [1591, 0]
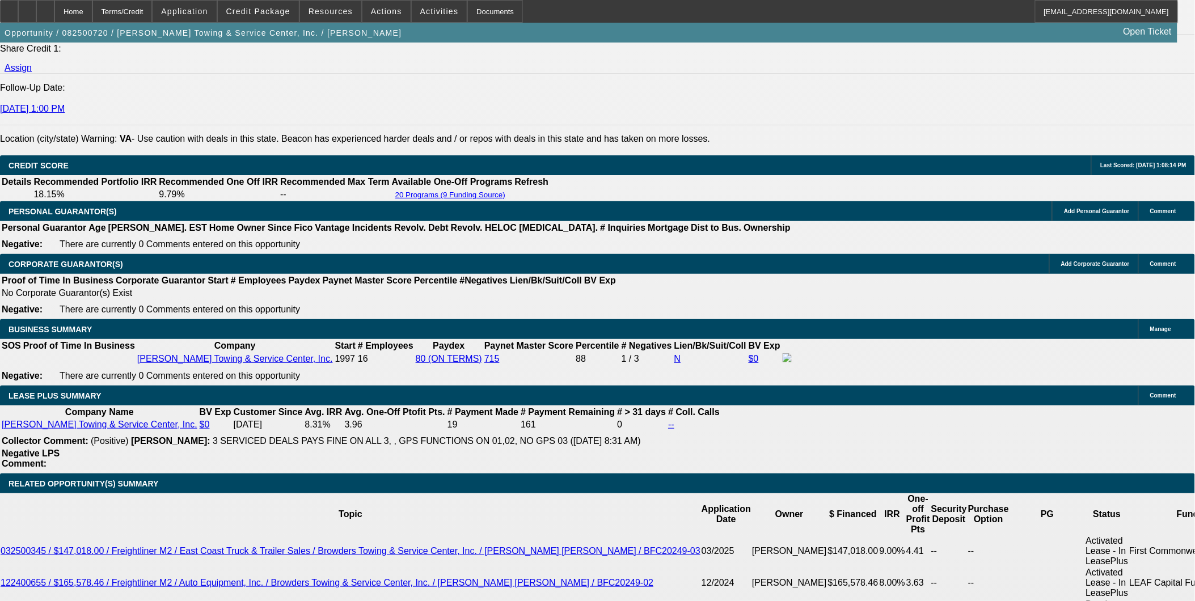
select select "0"
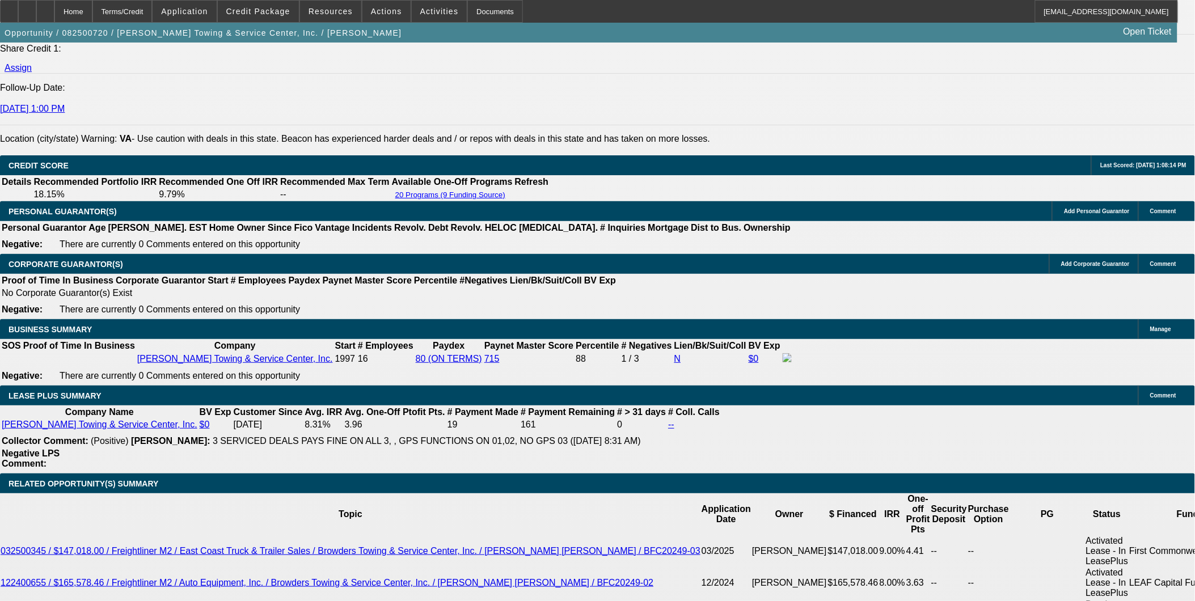
select select "0"
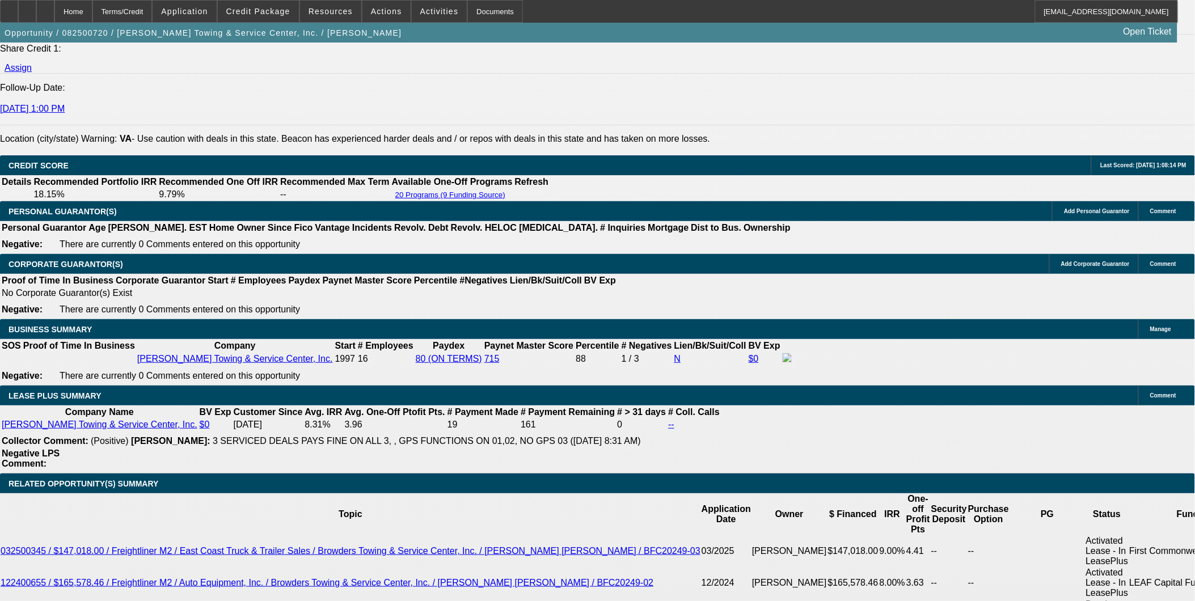
select select "0"
select select "1"
select select "2"
select select "6"
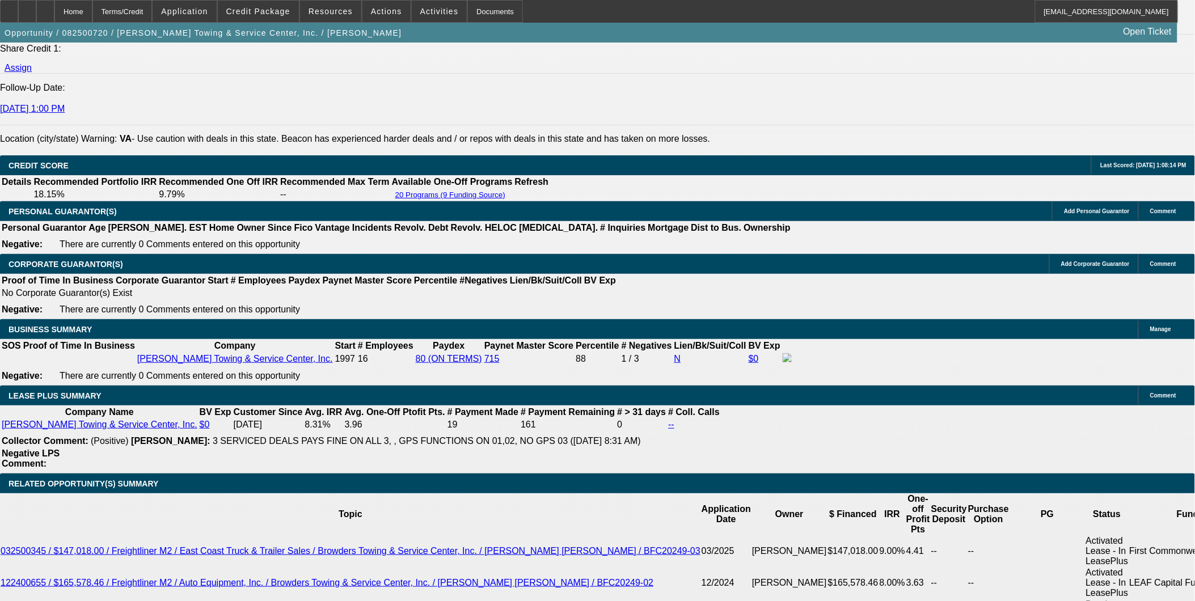
select select "1"
select select "2"
select select "6"
select select "1"
select select "2"
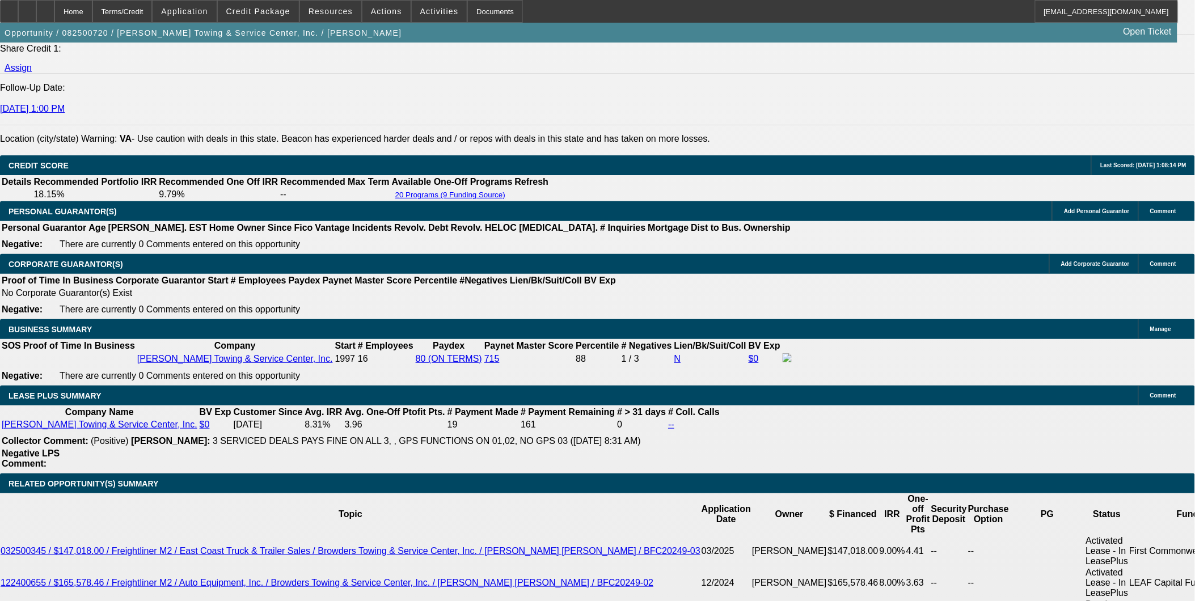
select select "6"
select select "1"
select select "2"
select select "6"
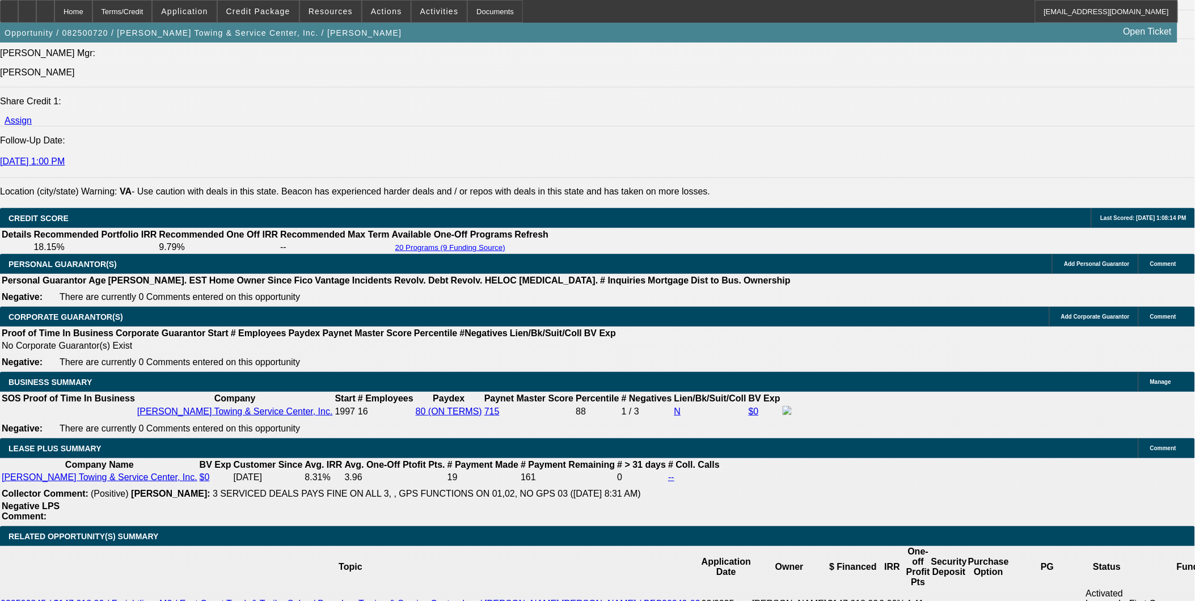
scroll to position [1528, 0]
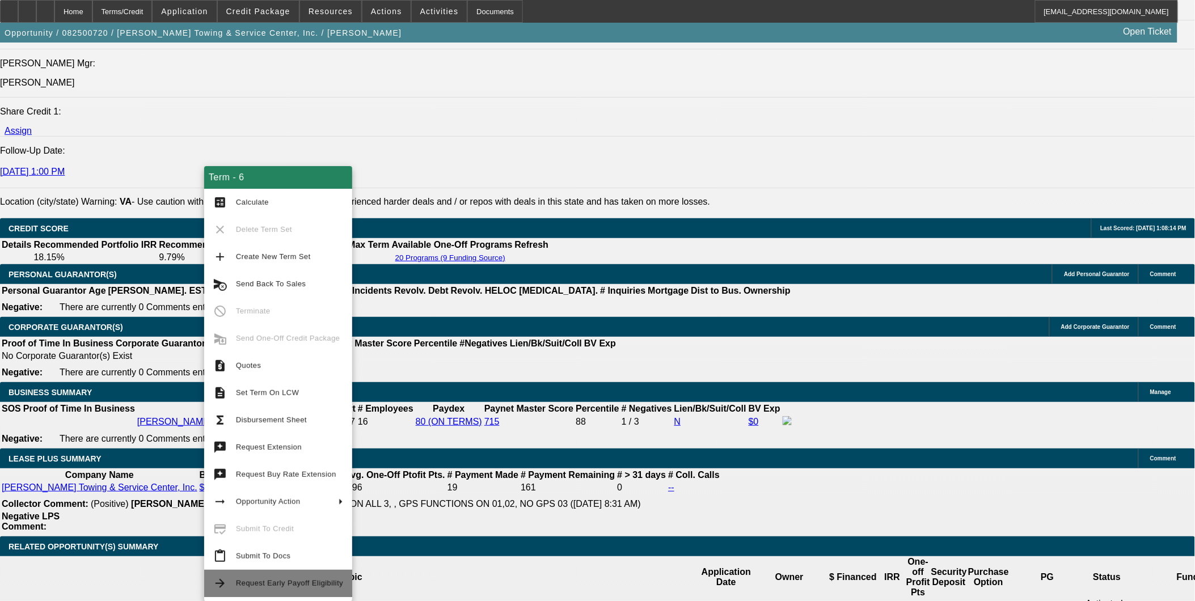
click at [256, 585] on span "Request Early Payoff Eligibility" at bounding box center [289, 583] width 107 height 9
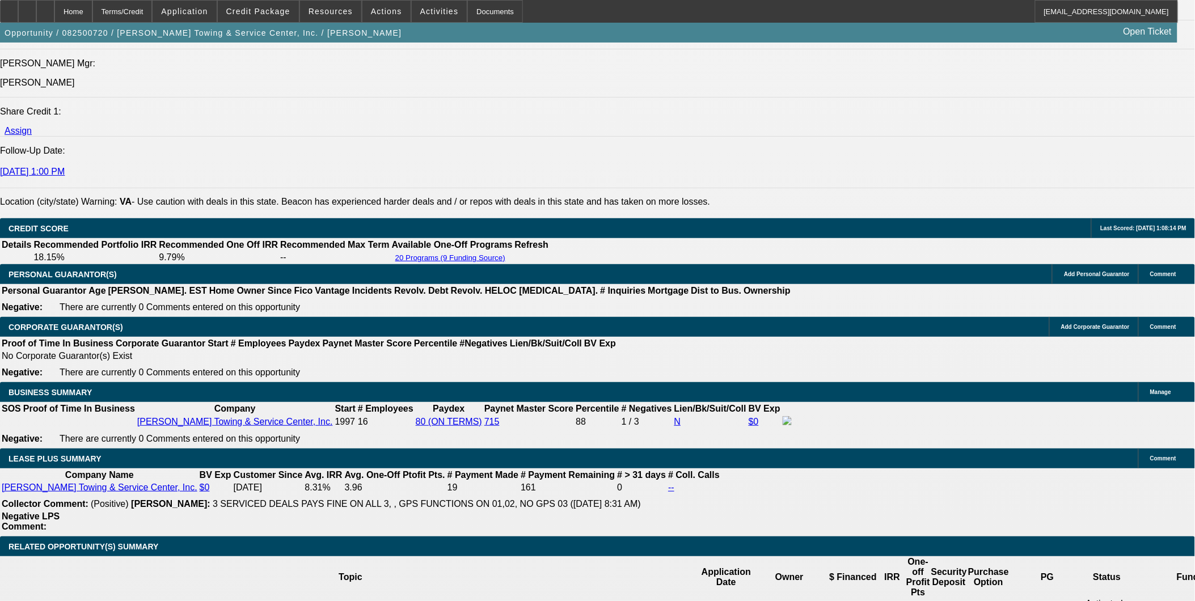
scroll to position [0, 0]
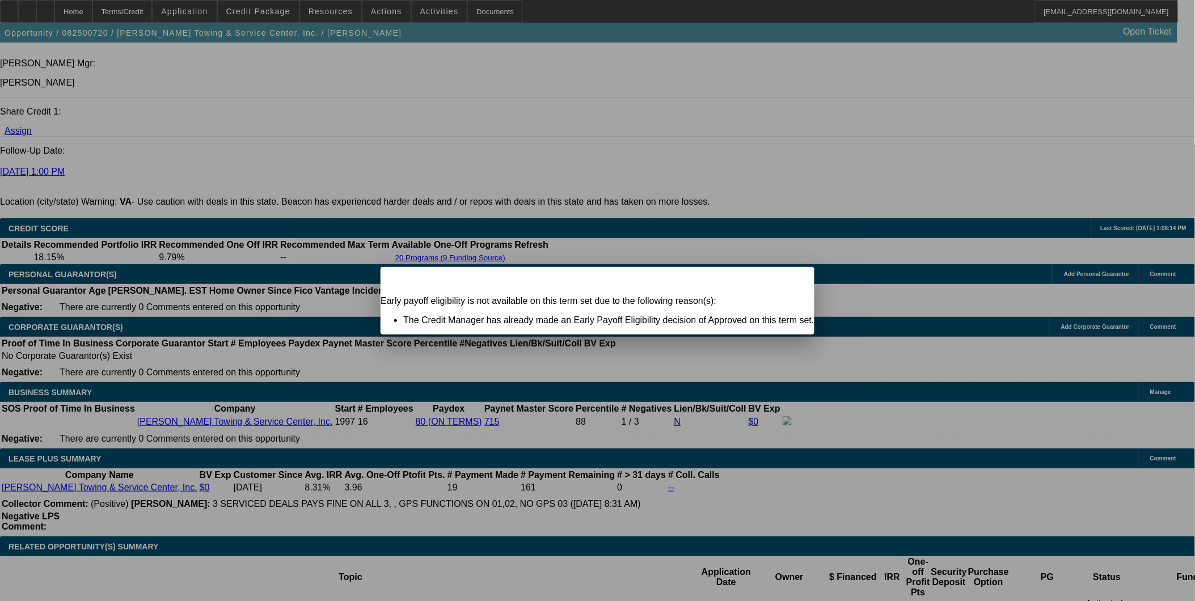
click at [792, 280] on span "Close" at bounding box center [799, 277] width 15 height 6
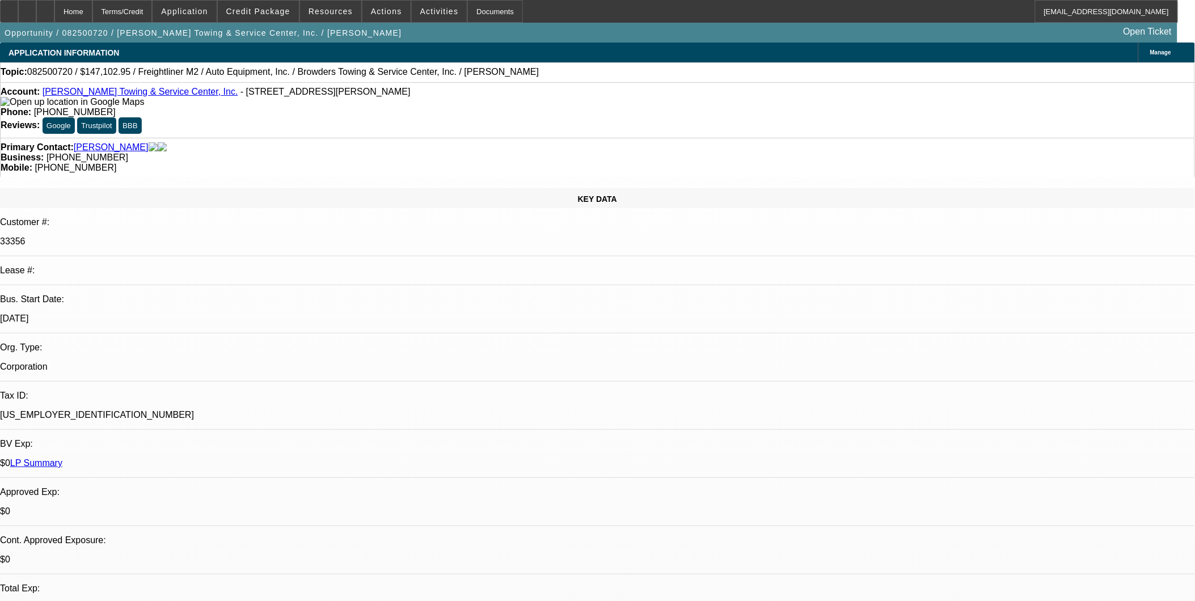
scroll to position [1528, 0]
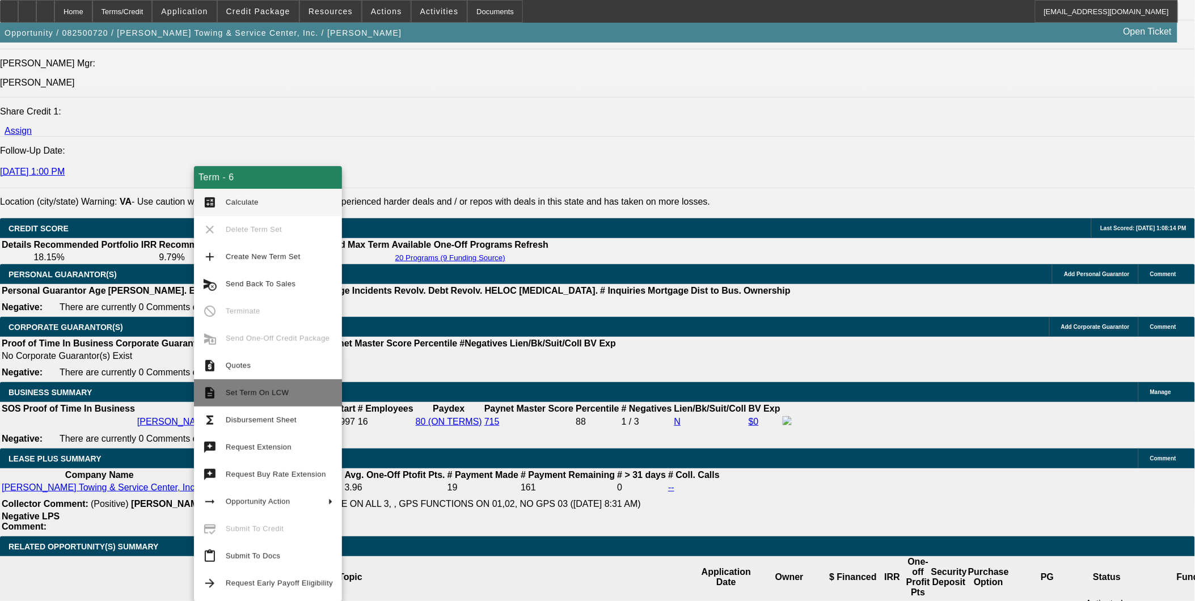
click at [264, 390] on span "Set Term On LCW" at bounding box center [257, 392] width 63 height 9
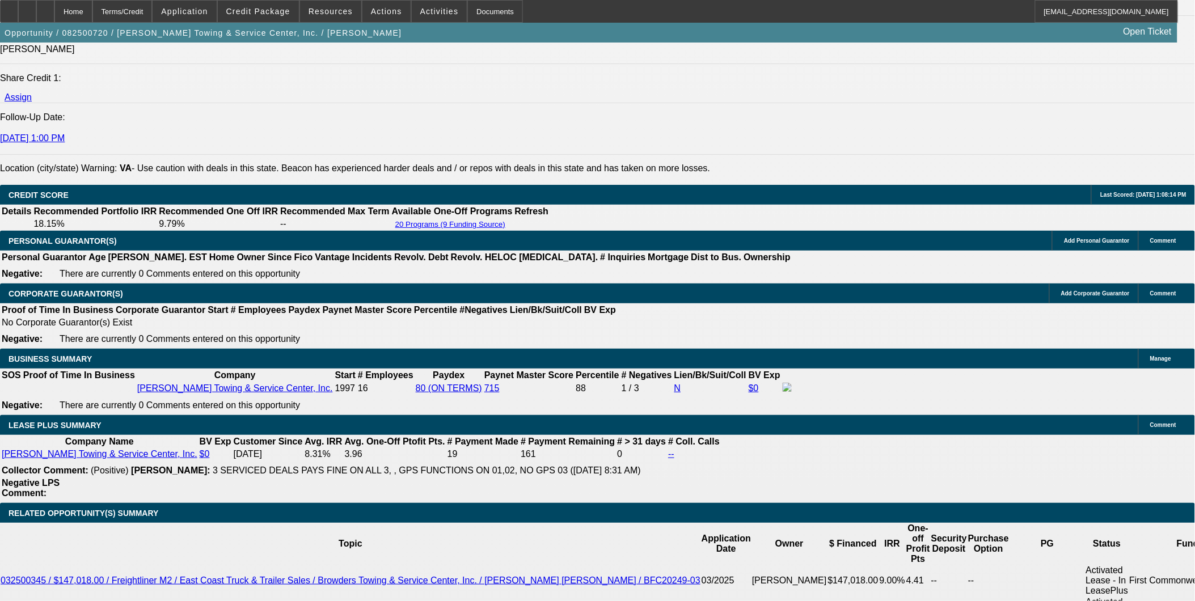
scroll to position [1591, 0]
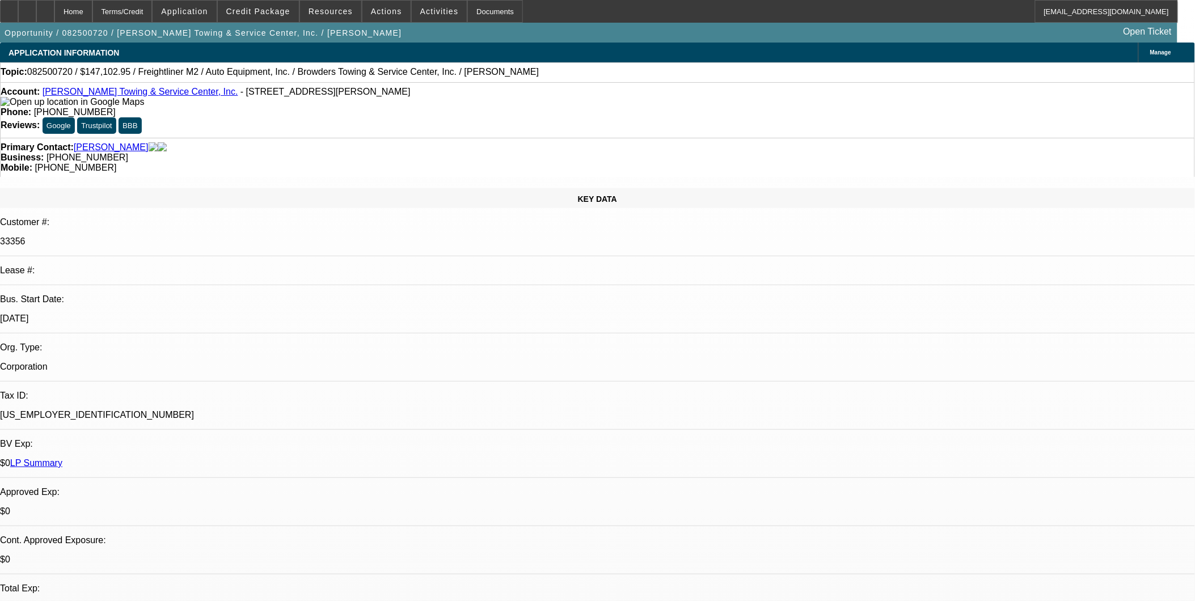
select select "0"
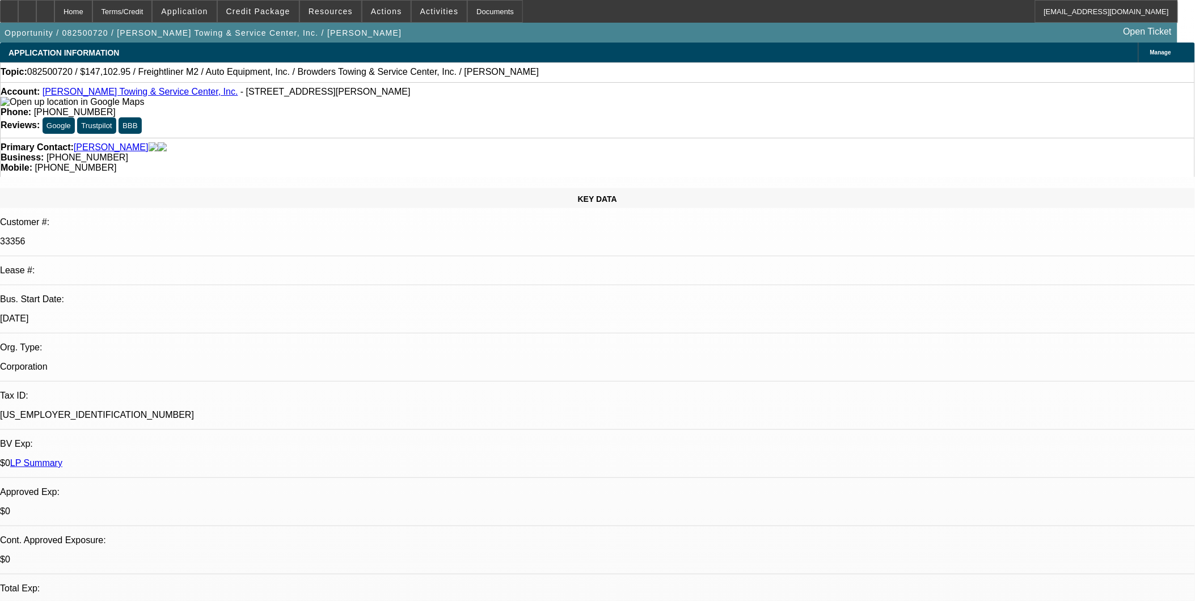
select select "0"
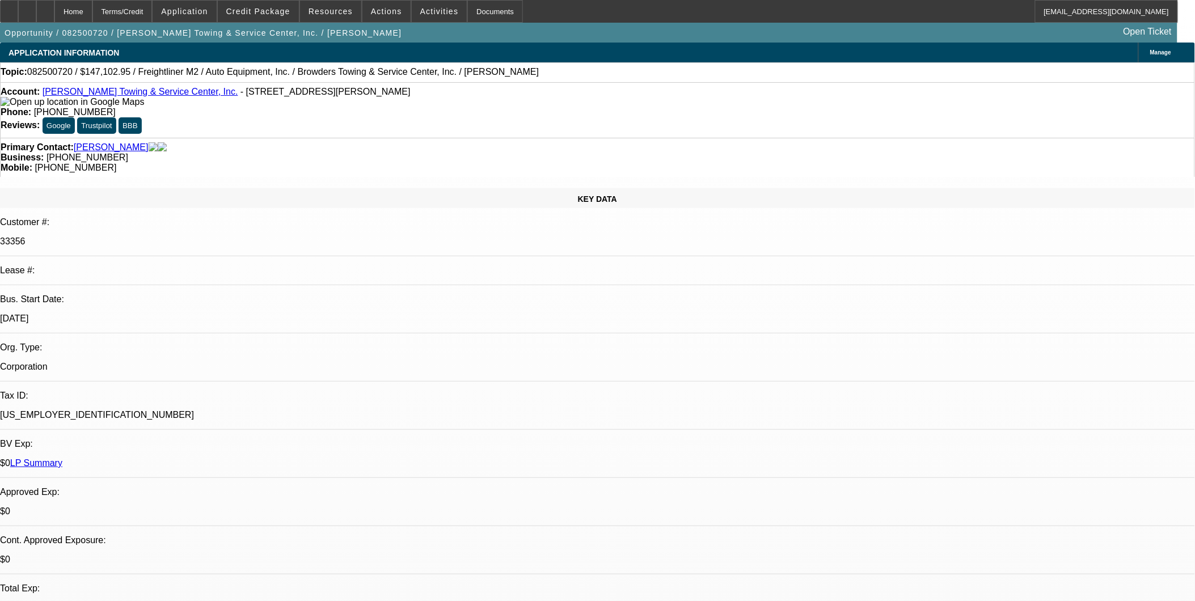
select select "0"
select select "1"
select select "2"
select select "6"
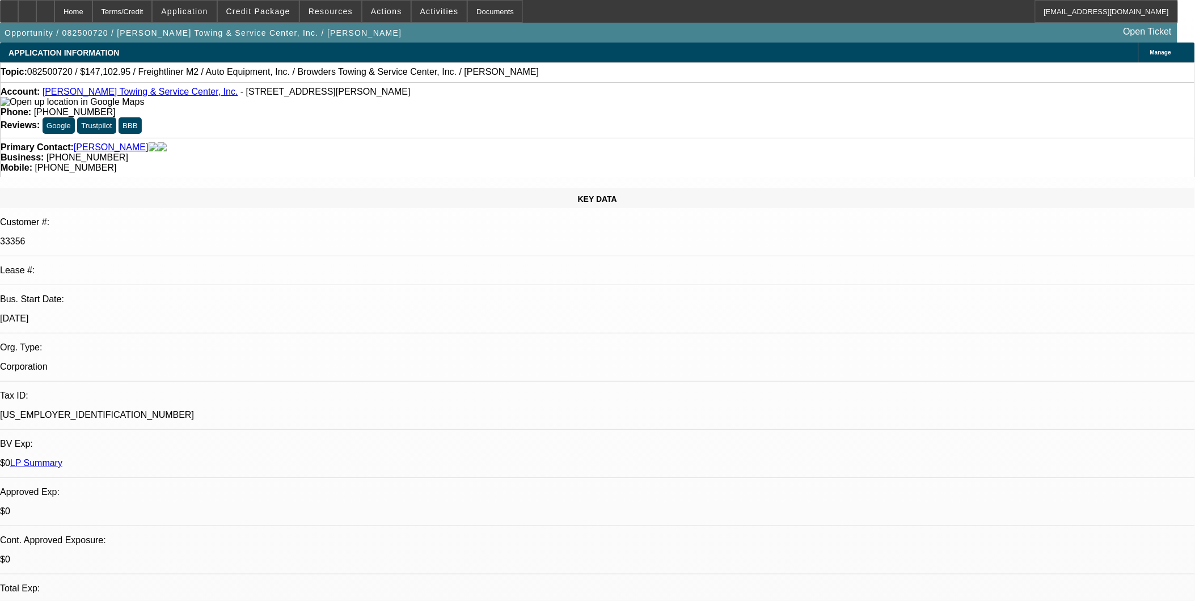
select select "1"
select select "2"
select select "6"
select select "1"
select select "2"
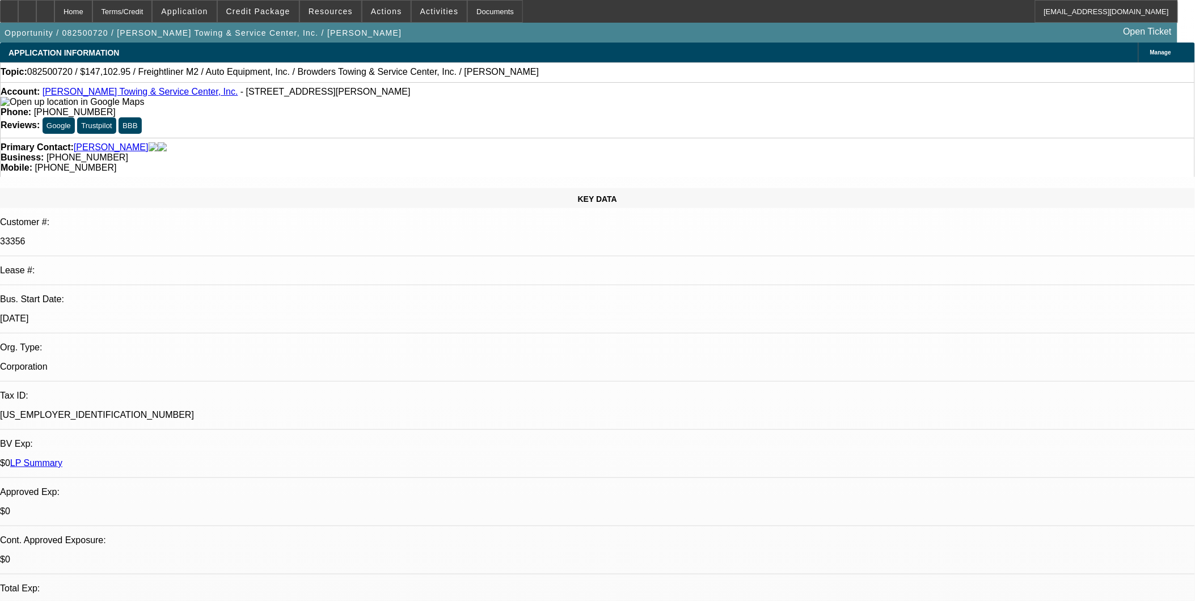
select select "6"
select select "1"
select select "2"
select select "6"
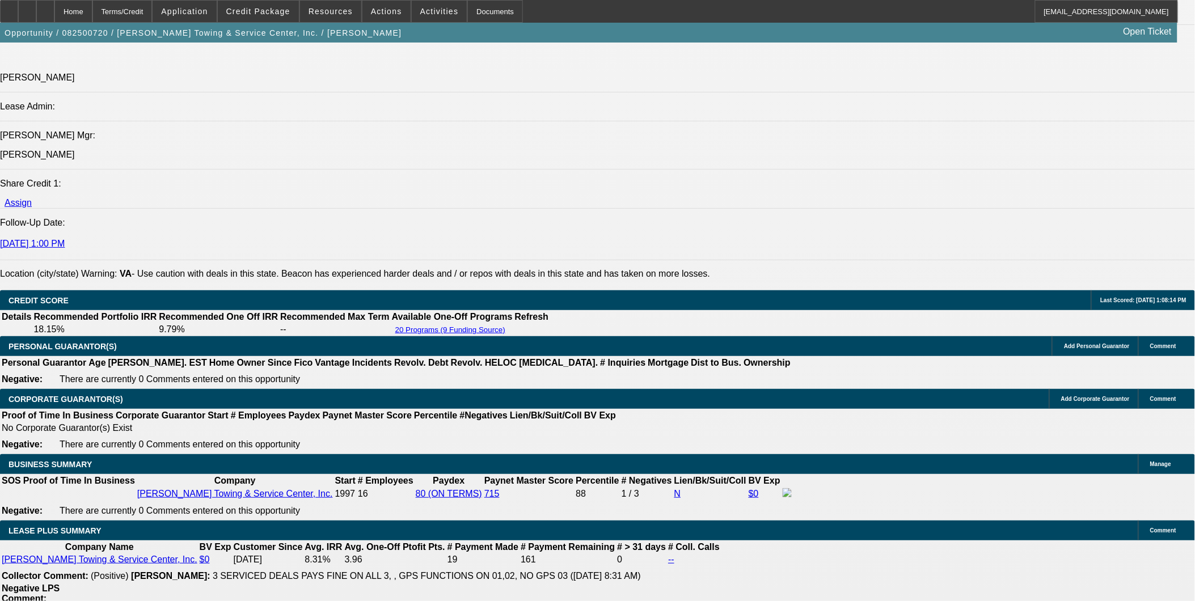
scroll to position [1512, 0]
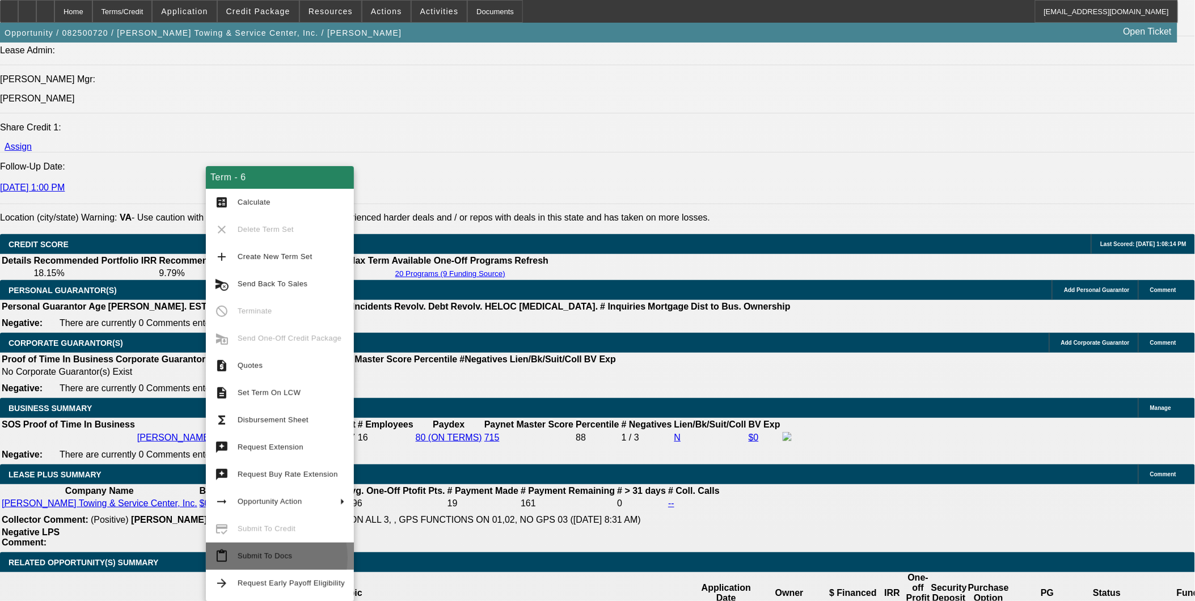
click at [253, 558] on span "Submit To Docs" at bounding box center [265, 556] width 54 height 9
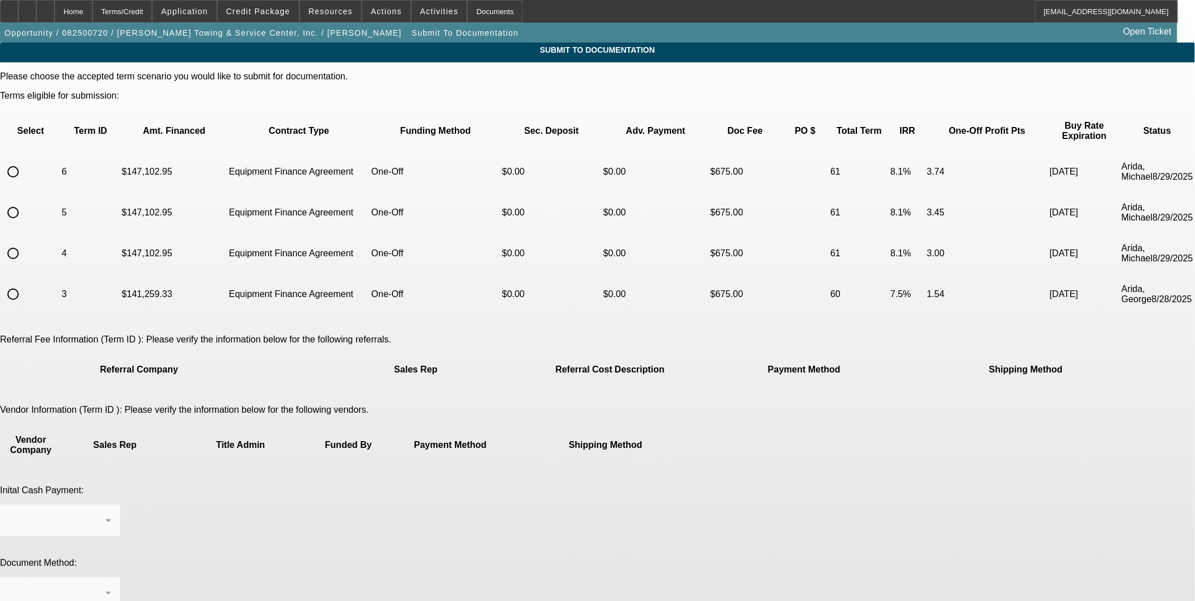
click at [24, 160] on input "radio" at bounding box center [13, 171] width 23 height 23
radio input "true"
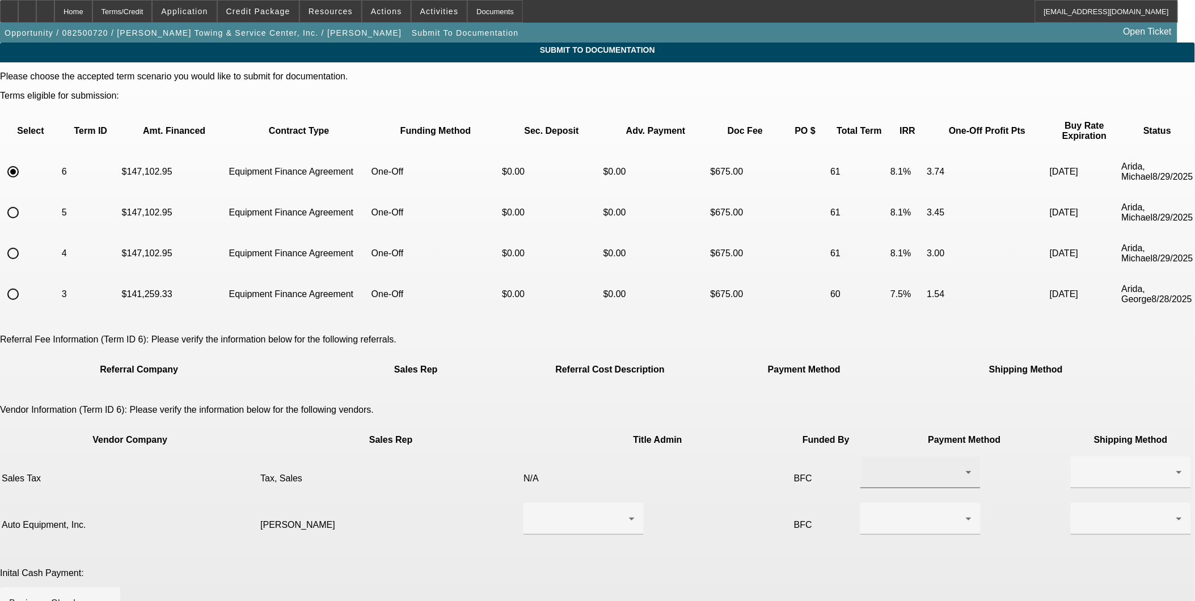
click at [869, 457] on div at bounding box center [920, 473] width 102 height 32
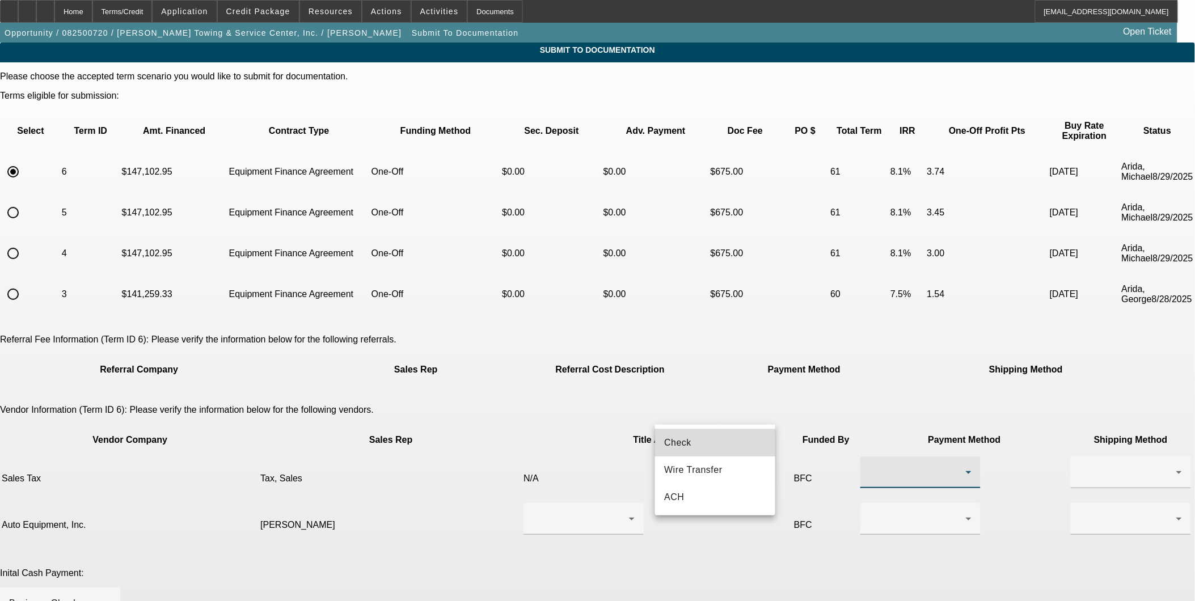
click at [712, 448] on mat-option "Check" at bounding box center [715, 442] width 120 height 27
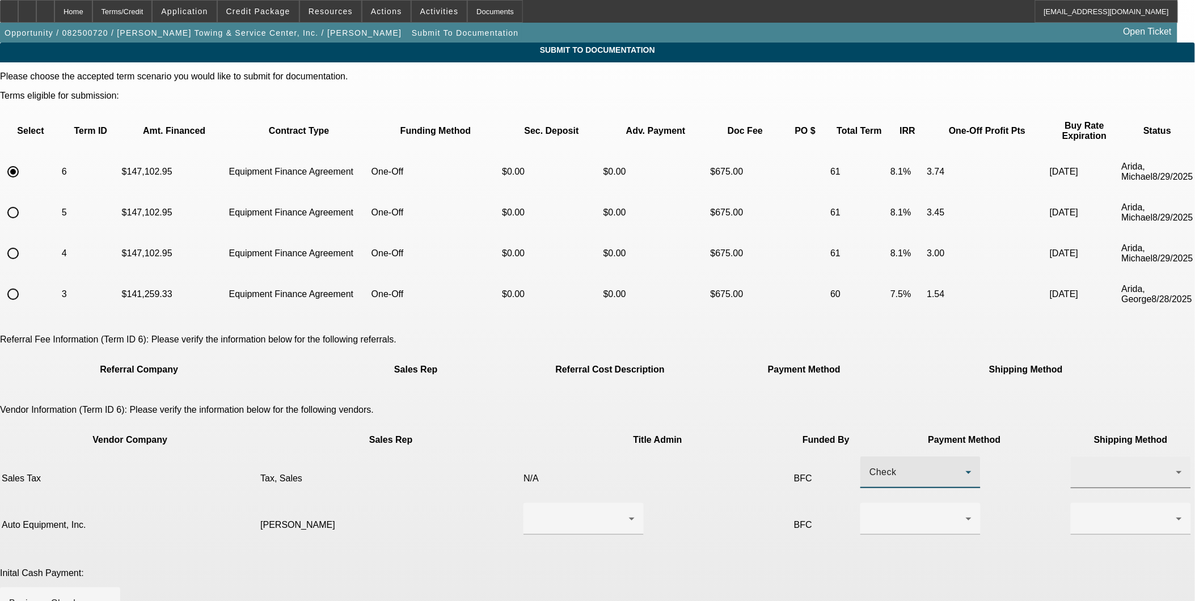
click at [1080, 466] on div at bounding box center [1128, 473] width 96 height 14
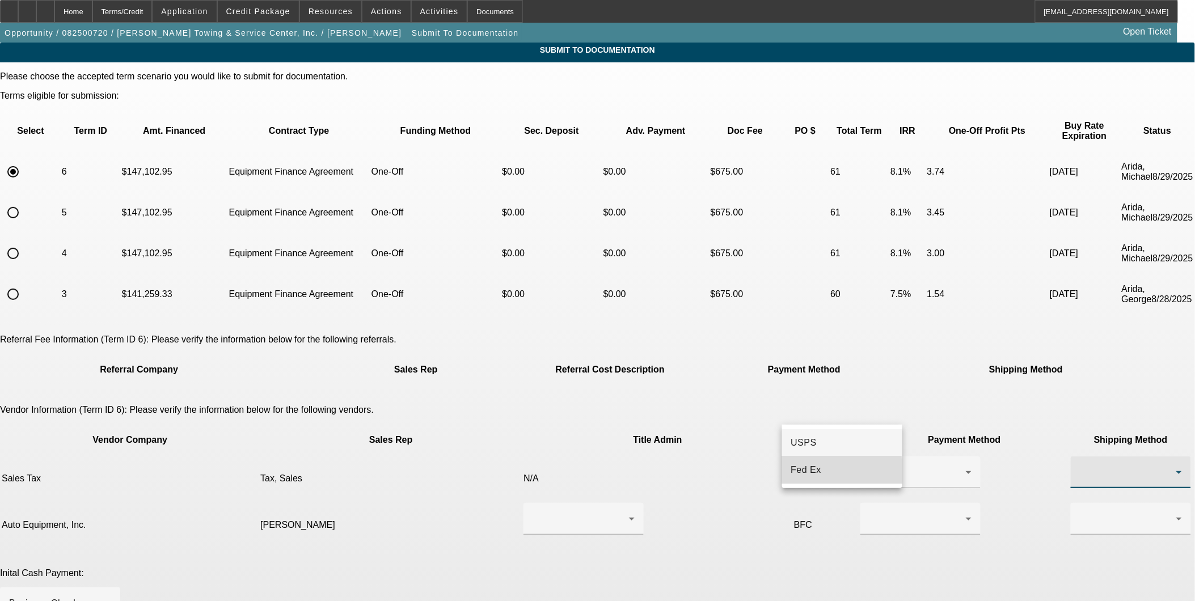
click at [823, 472] on mat-option "Fed Ex" at bounding box center [842, 470] width 120 height 27
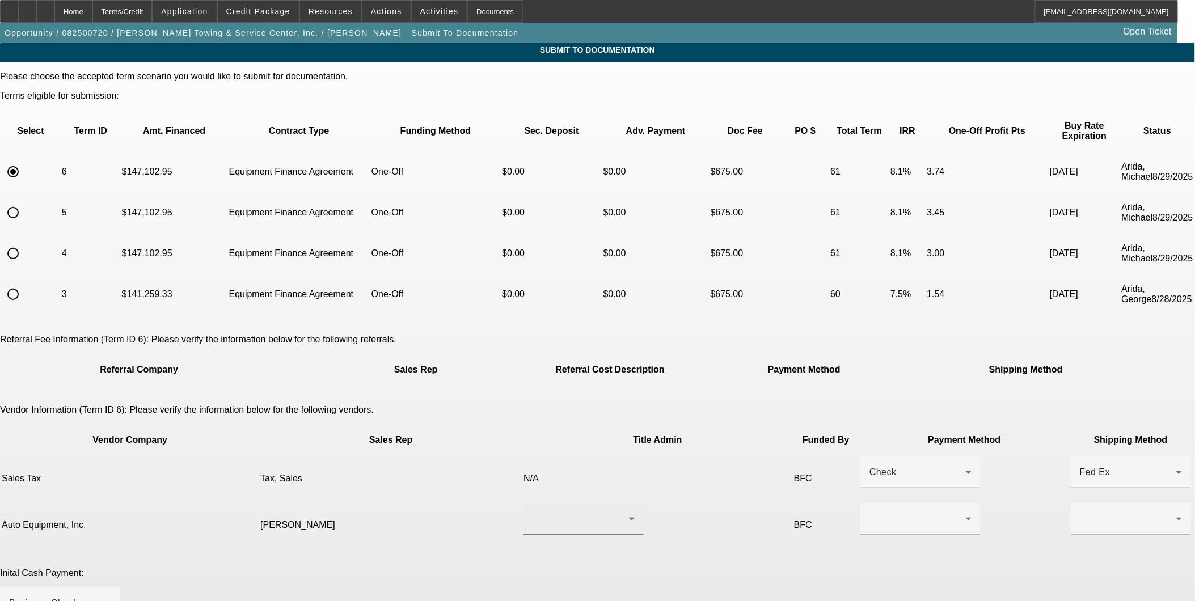
click at [610, 503] on div at bounding box center [583, 519] width 120 height 32
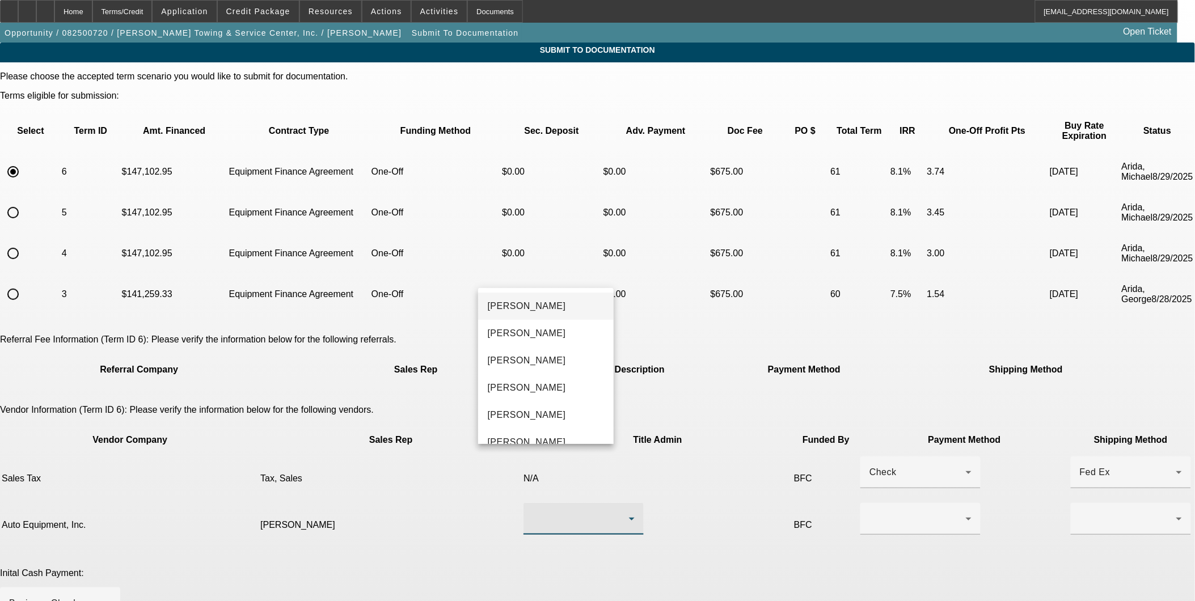
click at [247, 460] on div at bounding box center [597, 300] width 1195 height 601
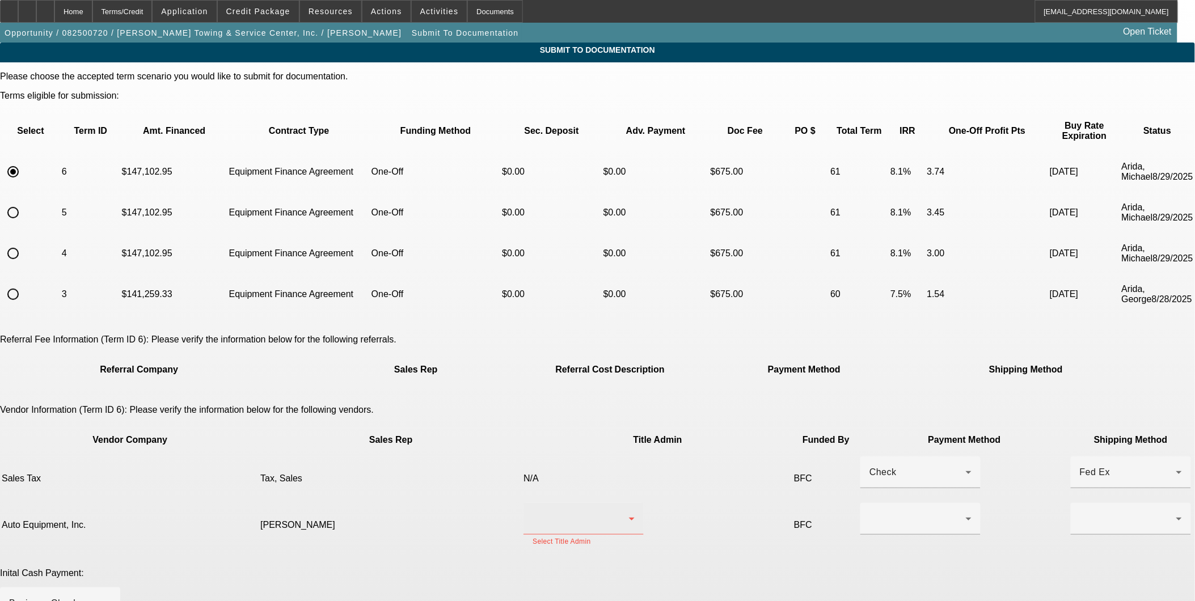
click at [569, 512] on div at bounding box center [581, 519] width 96 height 14
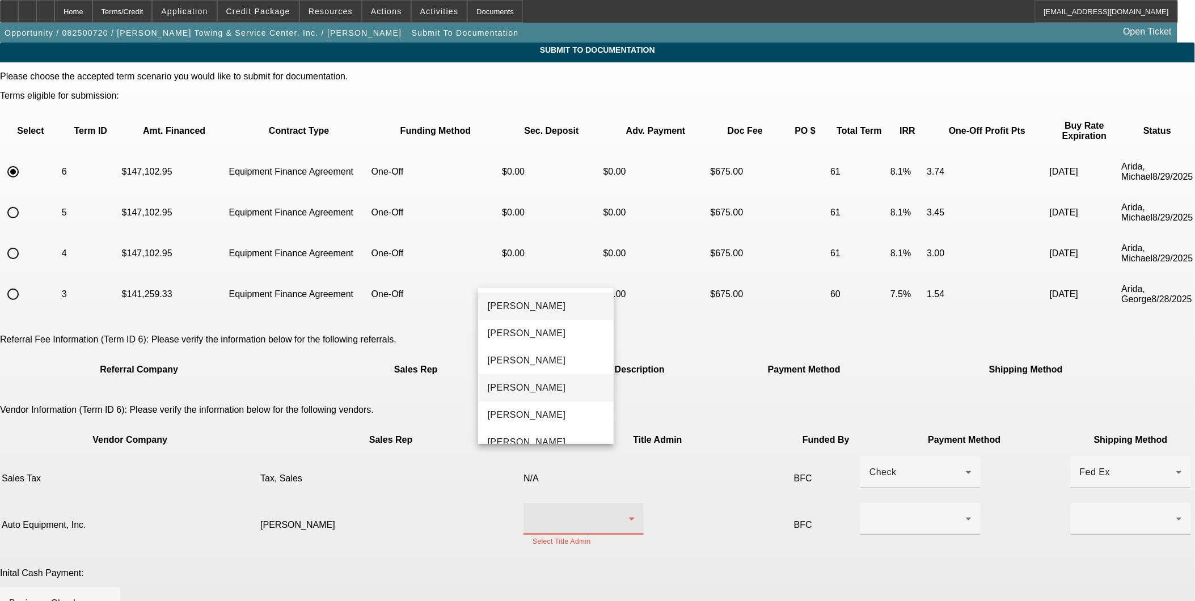
click at [542, 381] on mat-option "Hall, Leslie" at bounding box center [546, 387] width 136 height 27
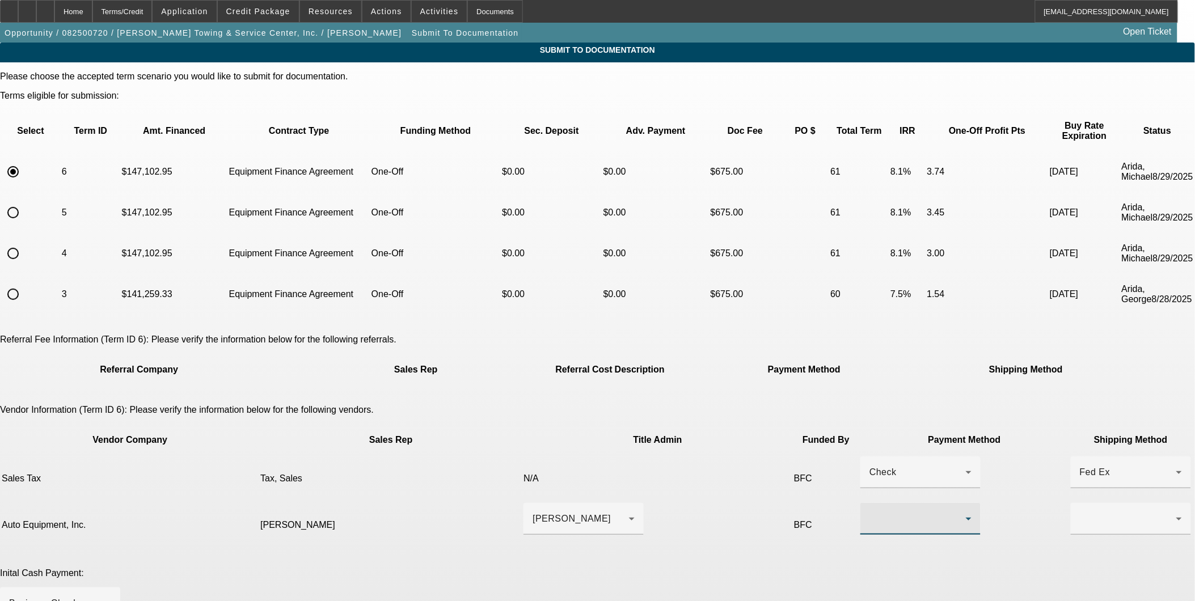
click at [869, 512] on div at bounding box center [917, 519] width 96 height 14
click at [707, 522] on span "Wire Transfer" at bounding box center [693, 521] width 58 height 14
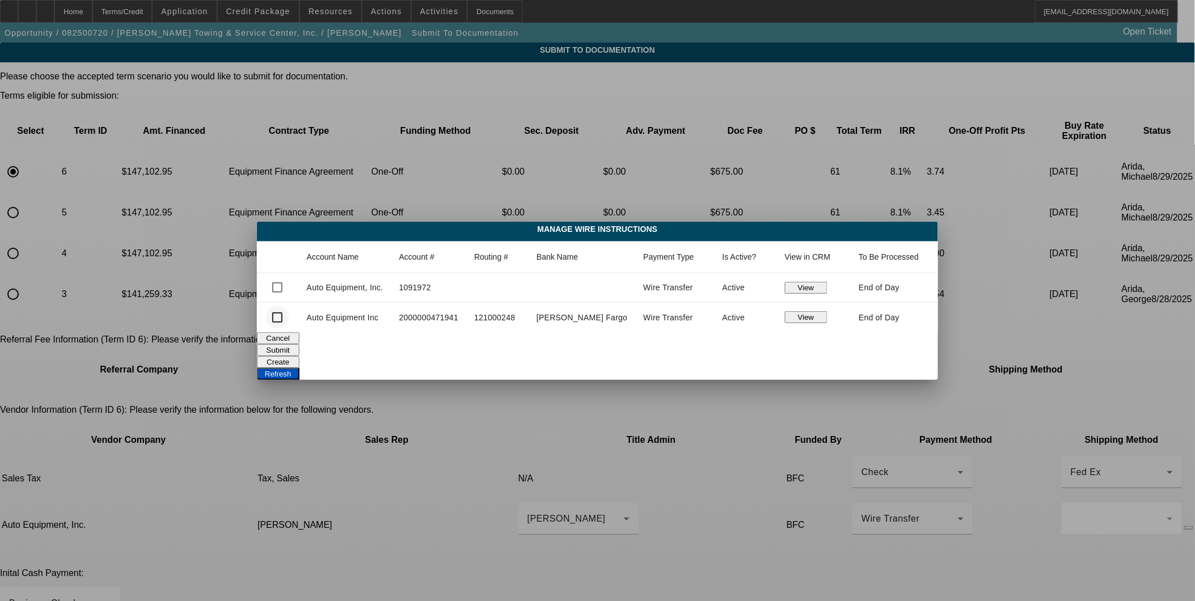
click at [286, 310] on div at bounding box center [277, 317] width 27 height 27
checkbox input "true"
click at [299, 344] on button "Submit" at bounding box center [278, 350] width 43 height 12
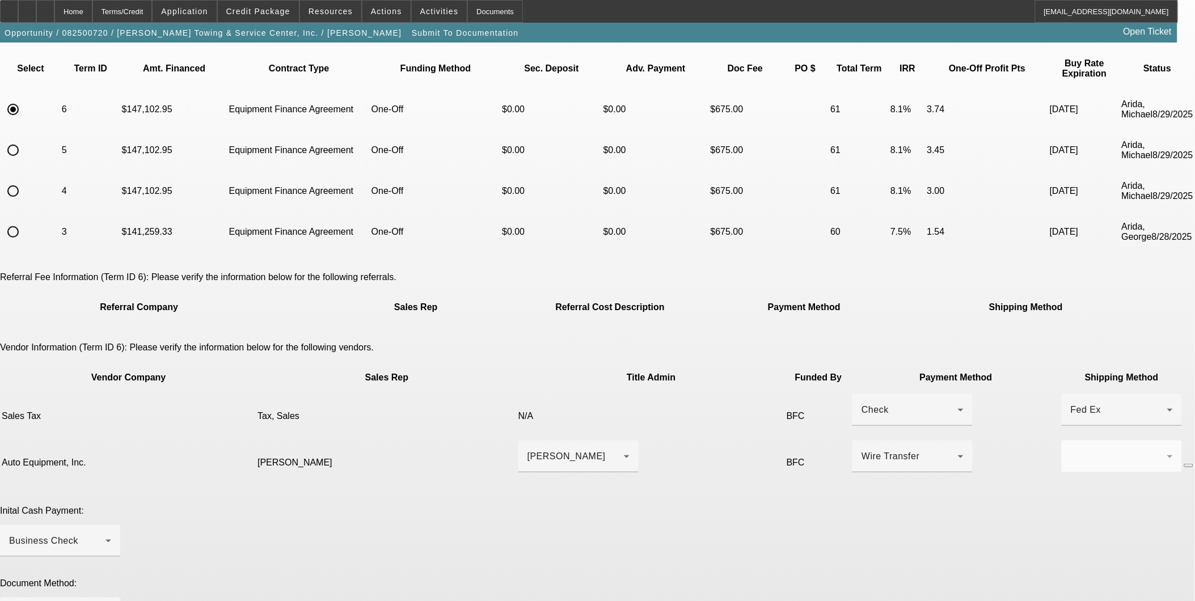
scroll to position [63, 0]
click at [620, 449] on icon at bounding box center [627, 456] width 14 height 14
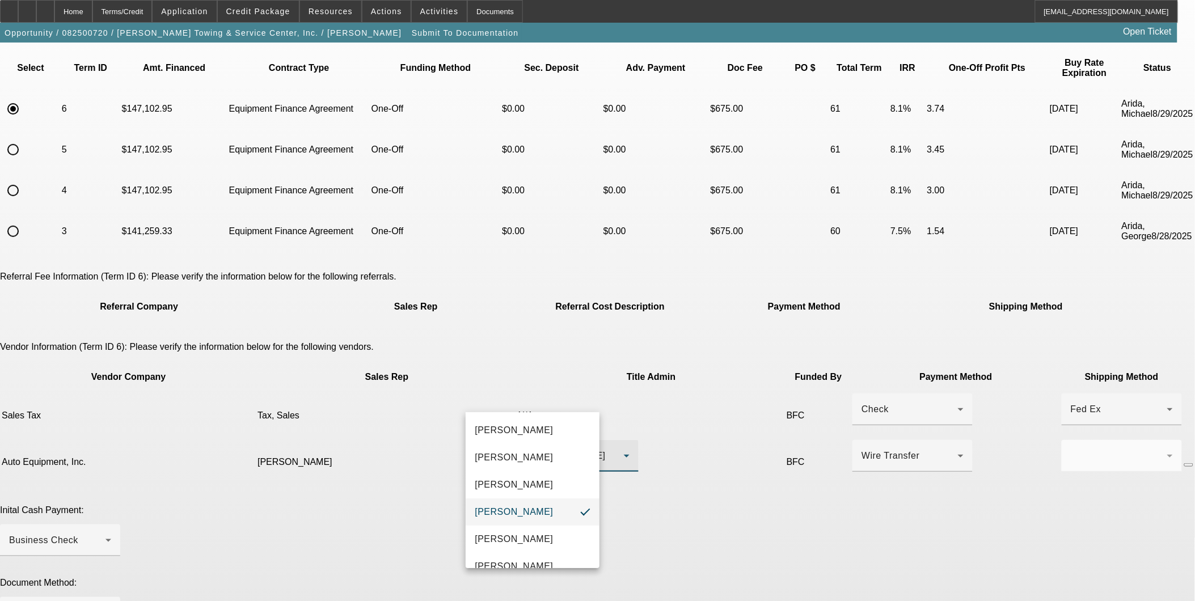
click at [950, 440] on div at bounding box center [597, 300] width 1195 height 601
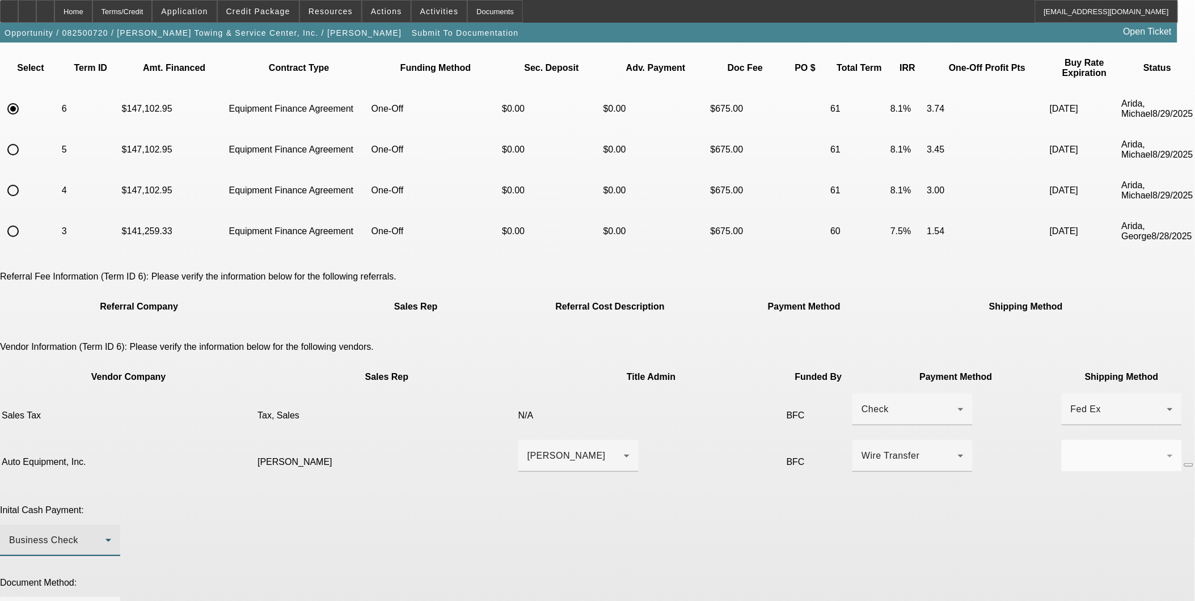
click at [105, 534] on div "Business Check" at bounding box center [57, 541] width 96 height 14
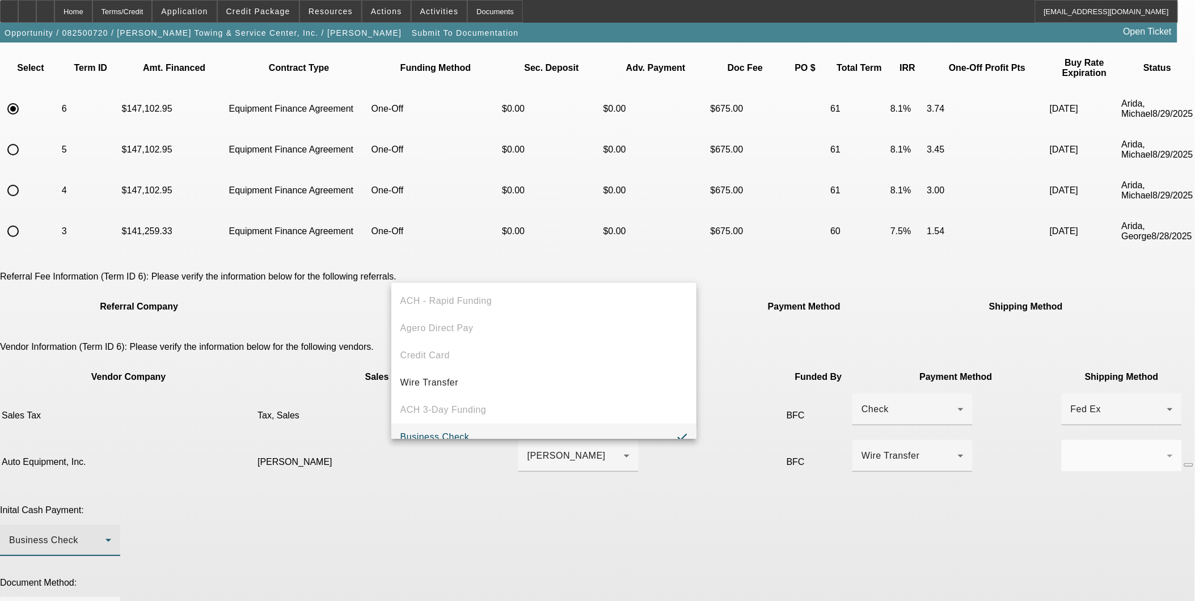
scroll to position [12, 0]
click at [517, 371] on mat-option "Wire Transfer" at bounding box center [544, 370] width 306 height 27
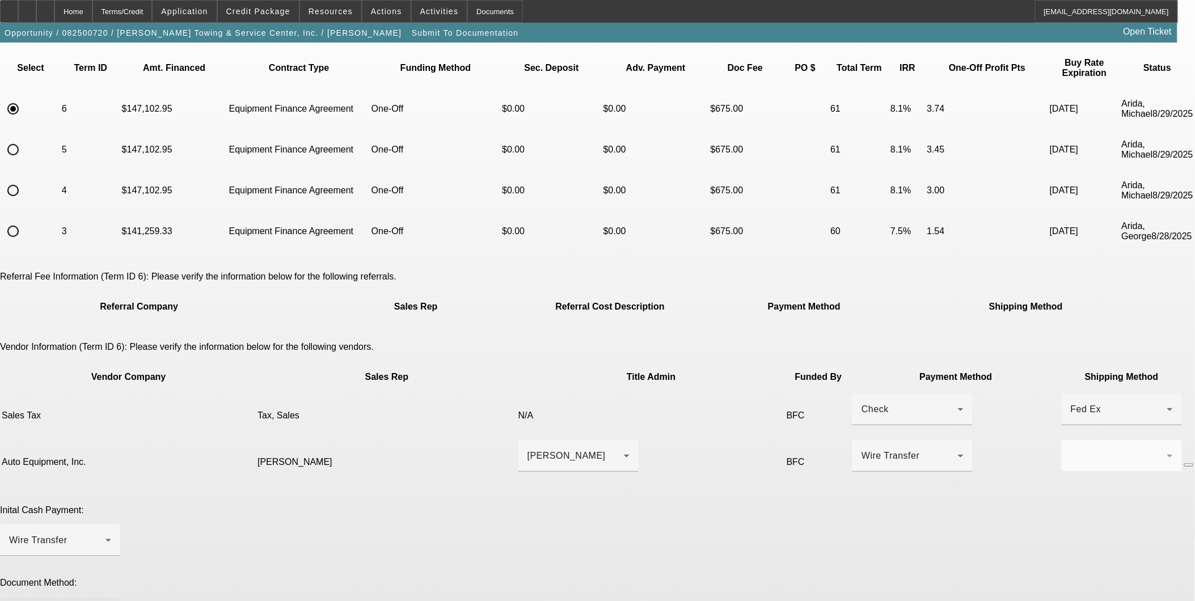
click at [105, 601] on div at bounding box center [57, 613] width 96 height 14
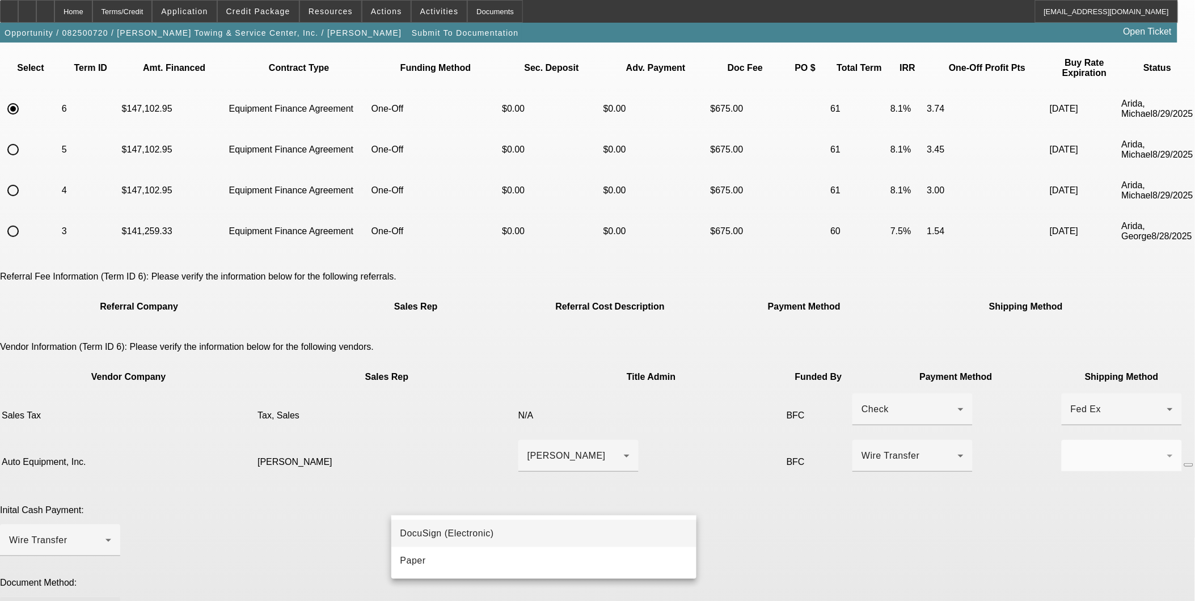
click at [467, 536] on span "DocuSign (Electronic)" at bounding box center [447, 534] width 94 height 14
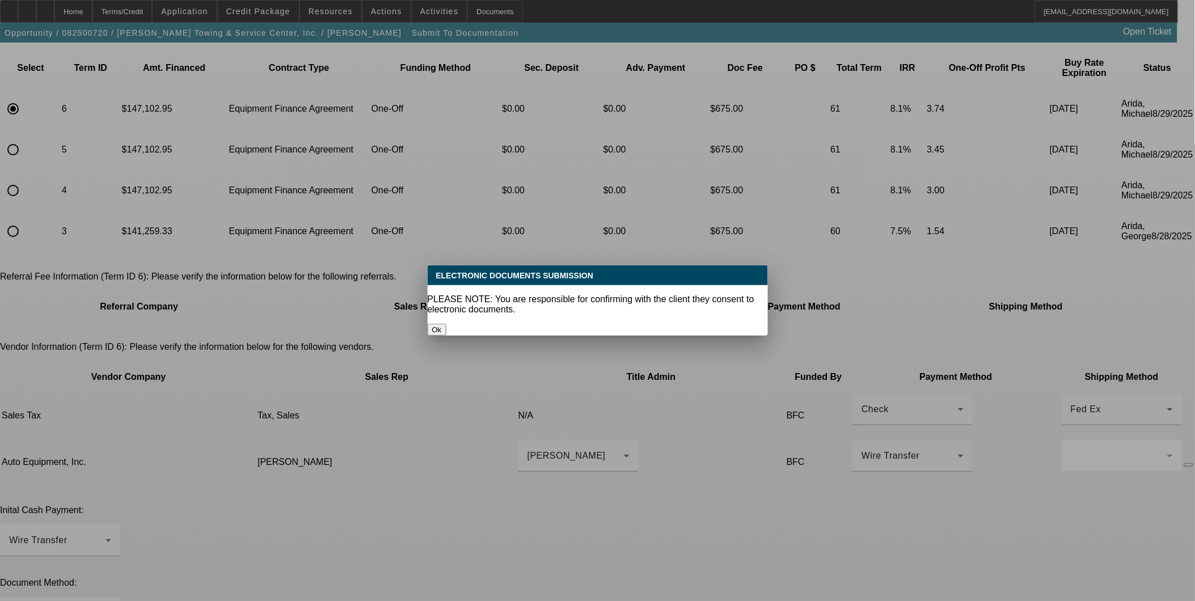
click at [446, 324] on button "Ok" at bounding box center [437, 330] width 19 height 12
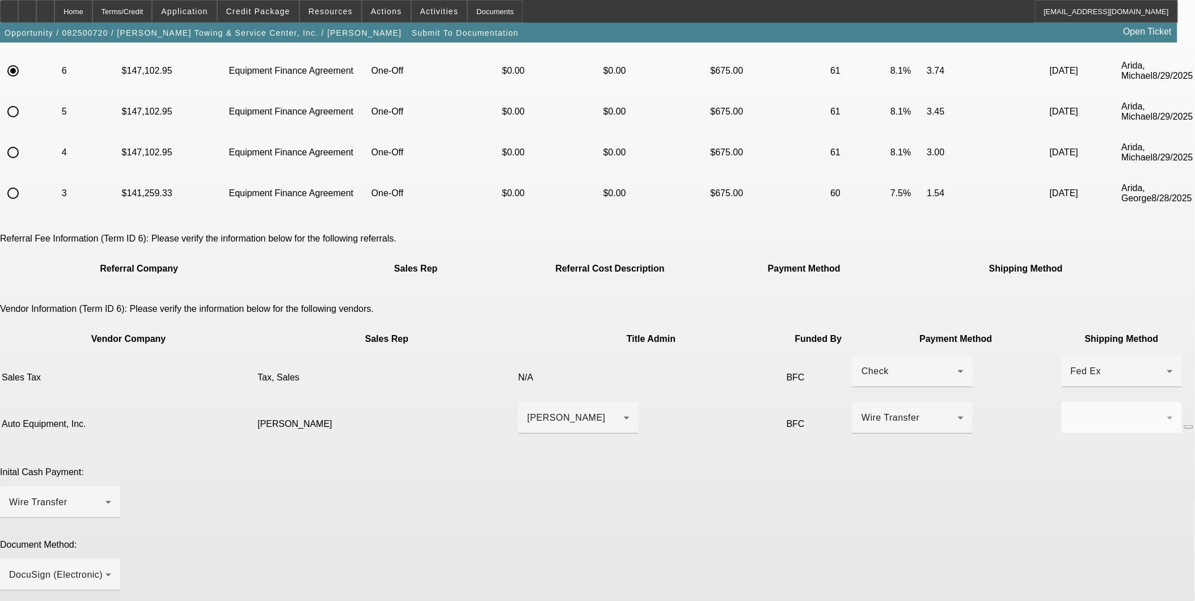
scroll to position [229, 0]
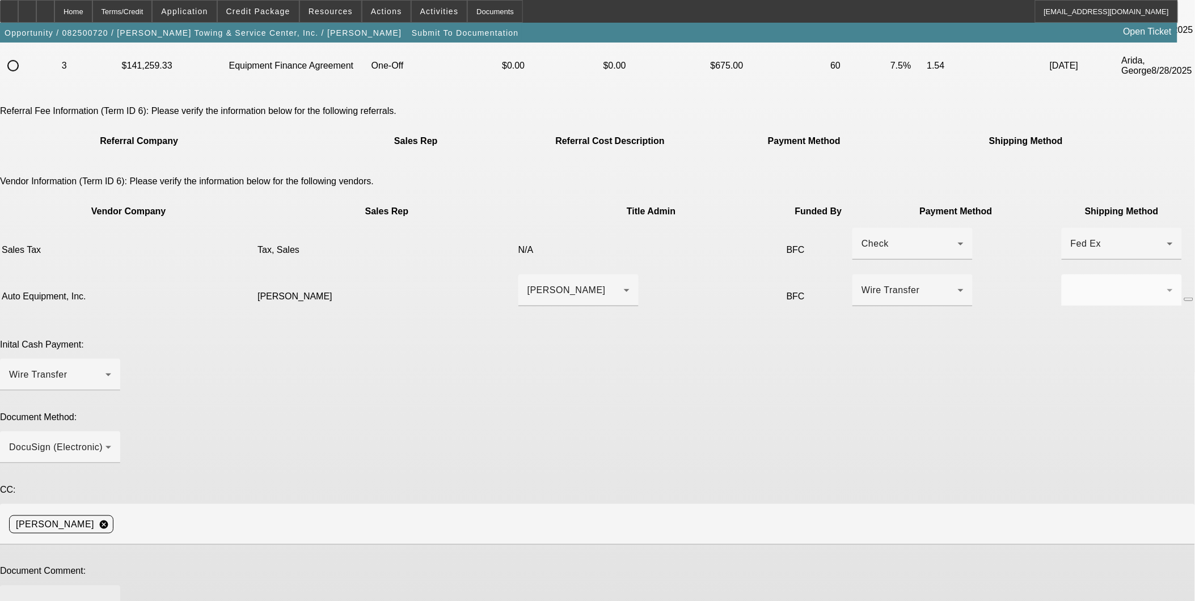
click at [111, 586] on div at bounding box center [60, 608] width 102 height 45
paste textarea "Corp only EFA in VA; Early Payoff is included. The truck should be ready for de…"
drag, startPoint x: 785, startPoint y: 434, endPoint x: 736, endPoint y: 443, distance: 49.5
click at [111, 595] on textarea "Corp only EFA in VA; Early Payoff is included. The truck should be ready for de…" at bounding box center [60, 608] width 102 height 27
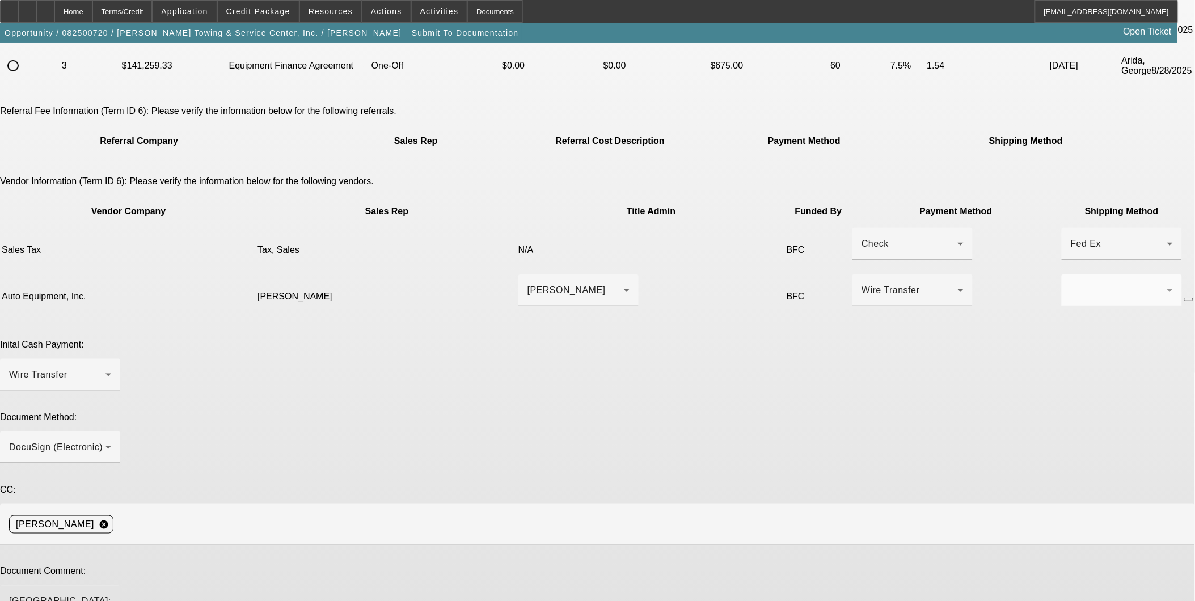
click at [111, 595] on textarea "Corp only EFA in VA; Early Payoff is included. The truck should be ready for de…" at bounding box center [60, 608] width 102 height 27
drag, startPoint x: 773, startPoint y: 444, endPoint x: 668, endPoint y: 441, distance: 105.5
click at [111, 595] on textarea "Corp only EFA in VA; Early Payoff is included. The truck should be ready for de…" at bounding box center [60, 608] width 102 height 27
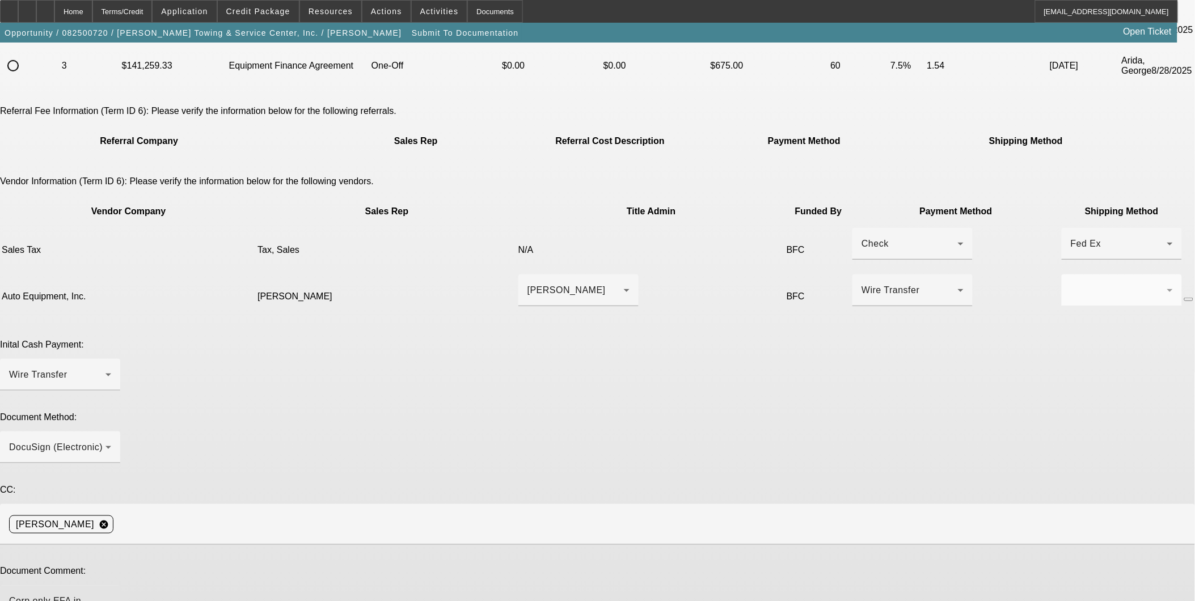
type textarea "Corp only EFA in VA; Early Payoff is included. The truck should be ready for de…"
type textarea "E"
type textarea "i"
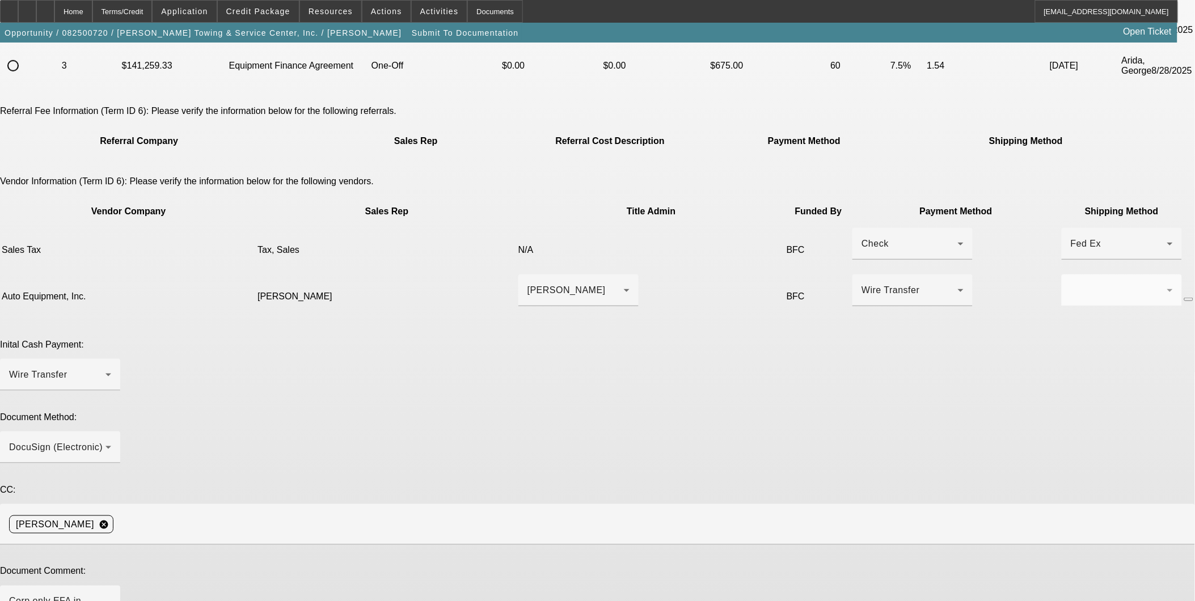
type textarea "I edited a payment and the extension was also included."
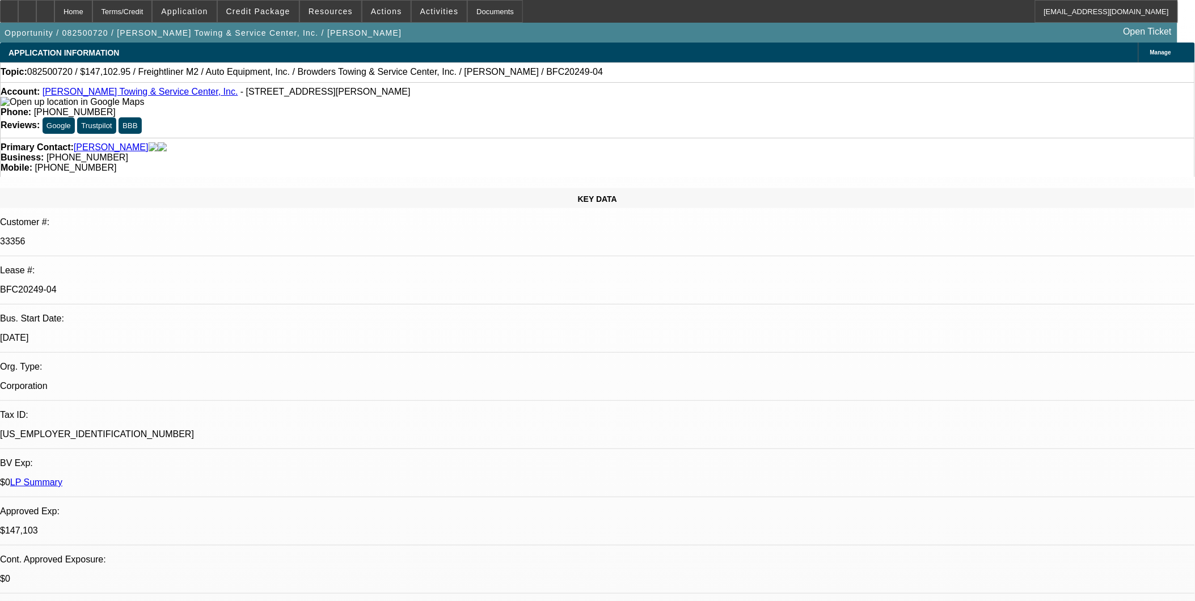
select select "0"
select select "2"
select select "0"
select select "6"
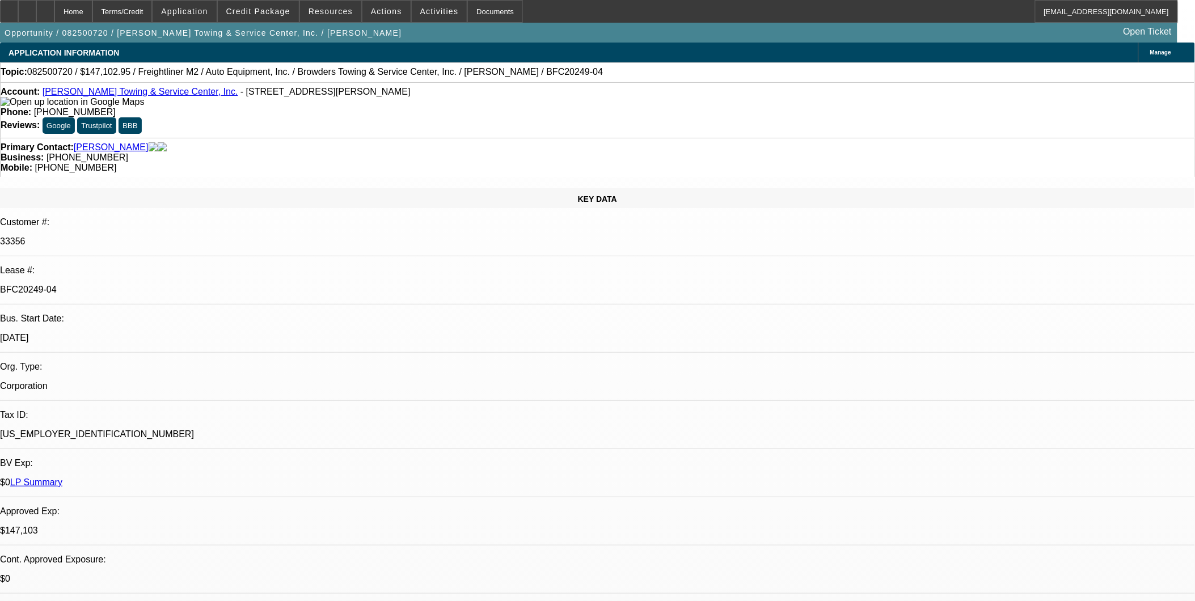
select select "0"
select select "2"
select select "0"
select select "6"
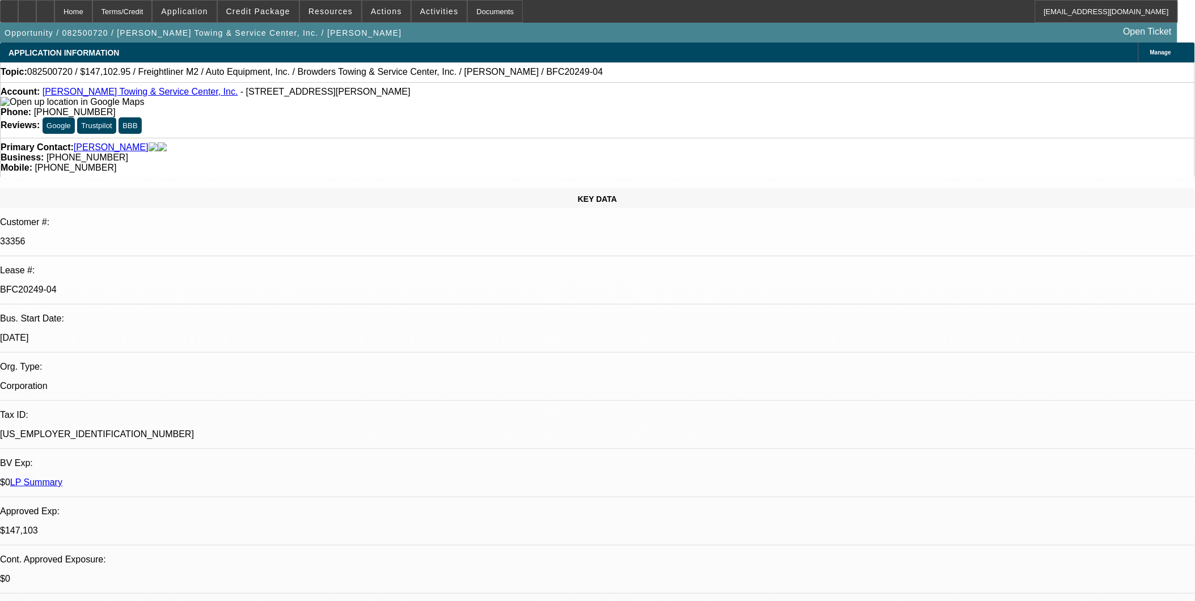
select select "0"
select select "2"
select select "0"
select select "6"
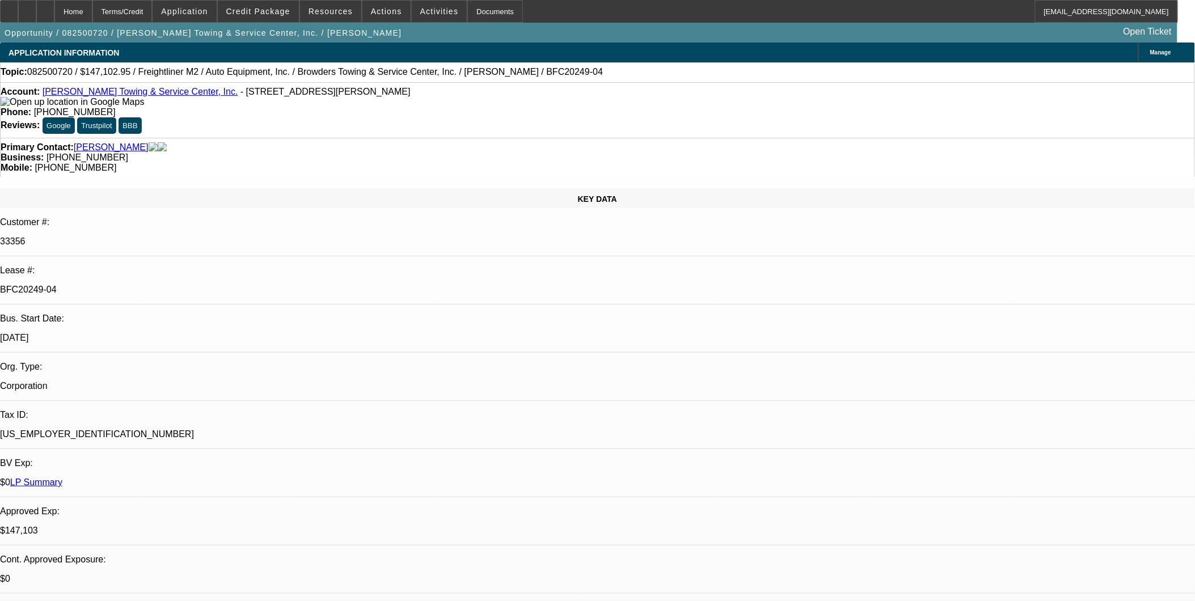
select select "0"
select select "2"
select select "0"
select select "6"
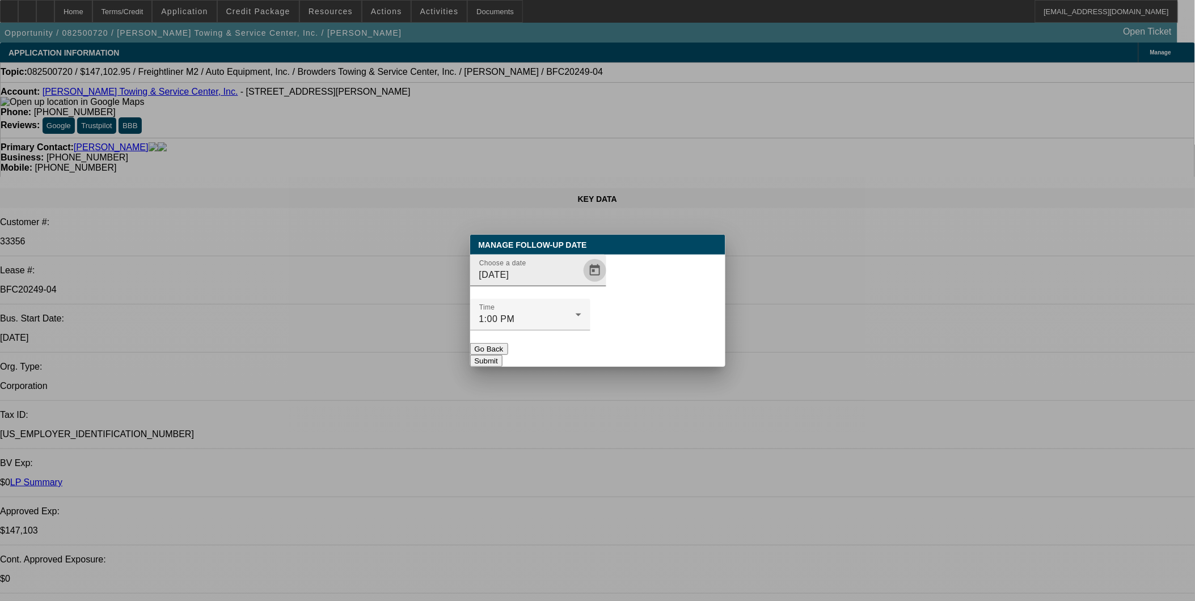
click at [581, 284] on span "Open calendar" at bounding box center [594, 270] width 27 height 27
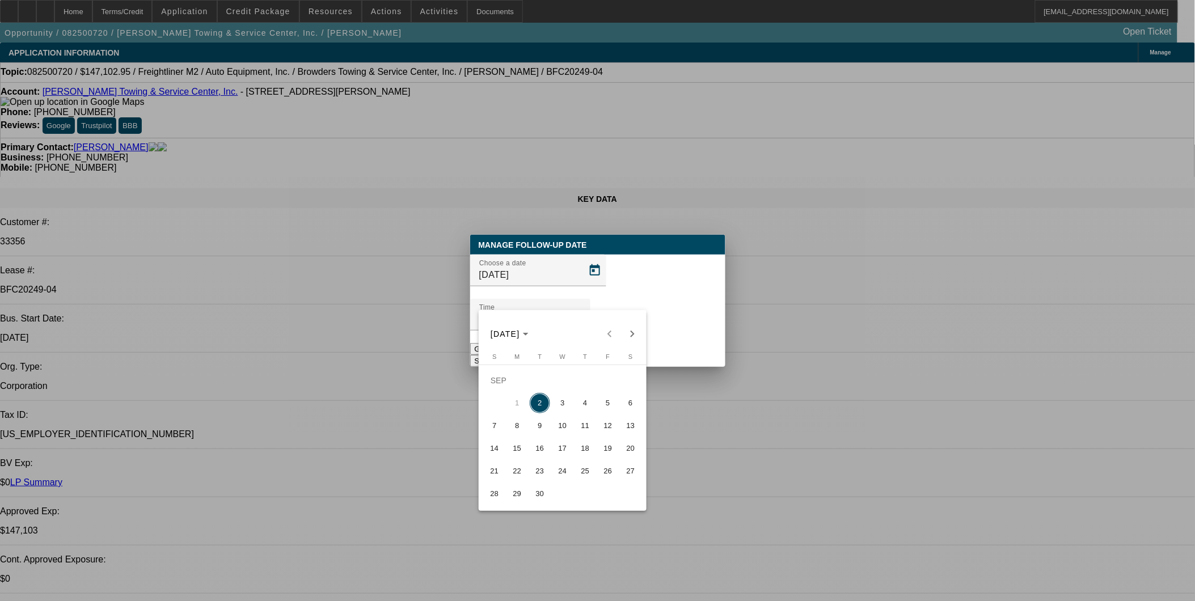
click at [599, 413] on span "5" at bounding box center [608, 403] width 20 height 20
type input "9/5/2025"
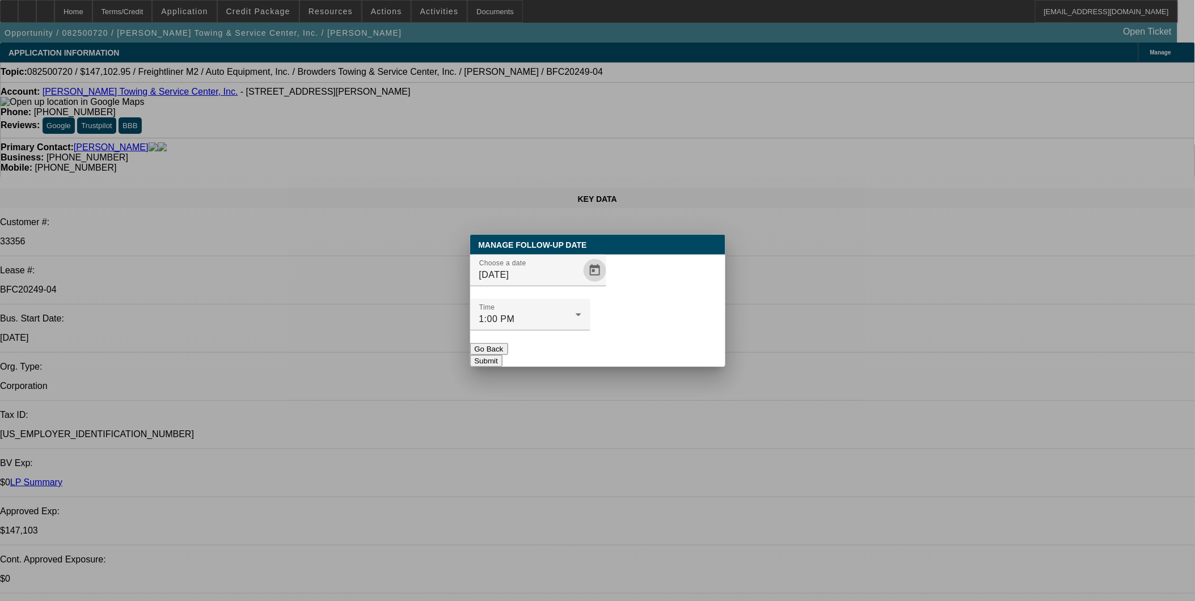
click at [502, 355] on button "Submit" at bounding box center [486, 361] width 32 height 12
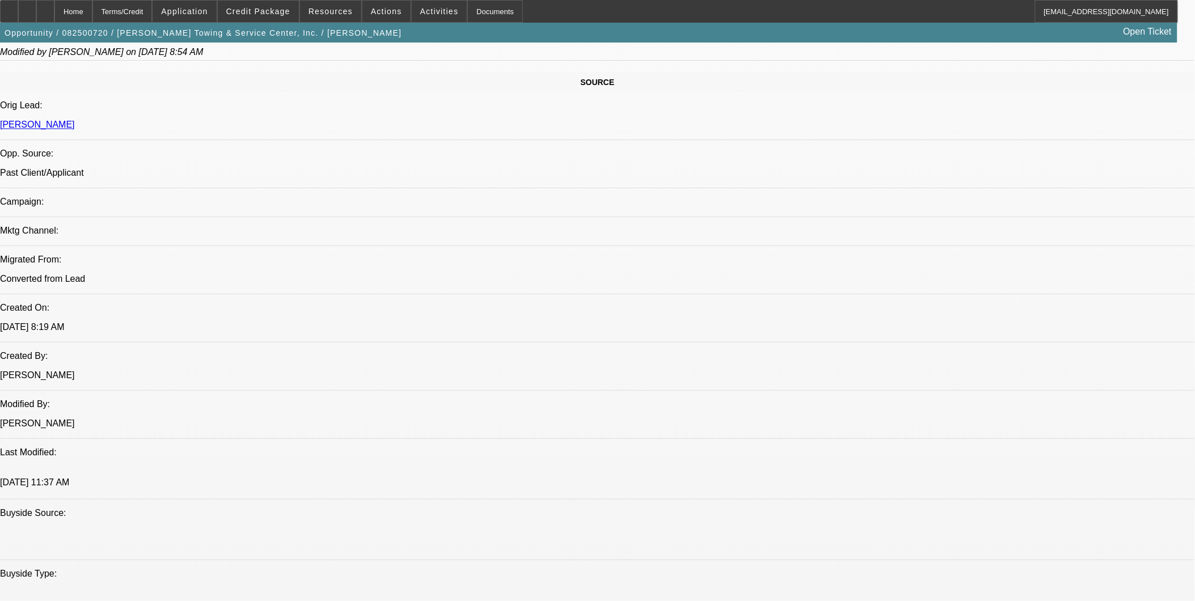
scroll to position [945, 0]
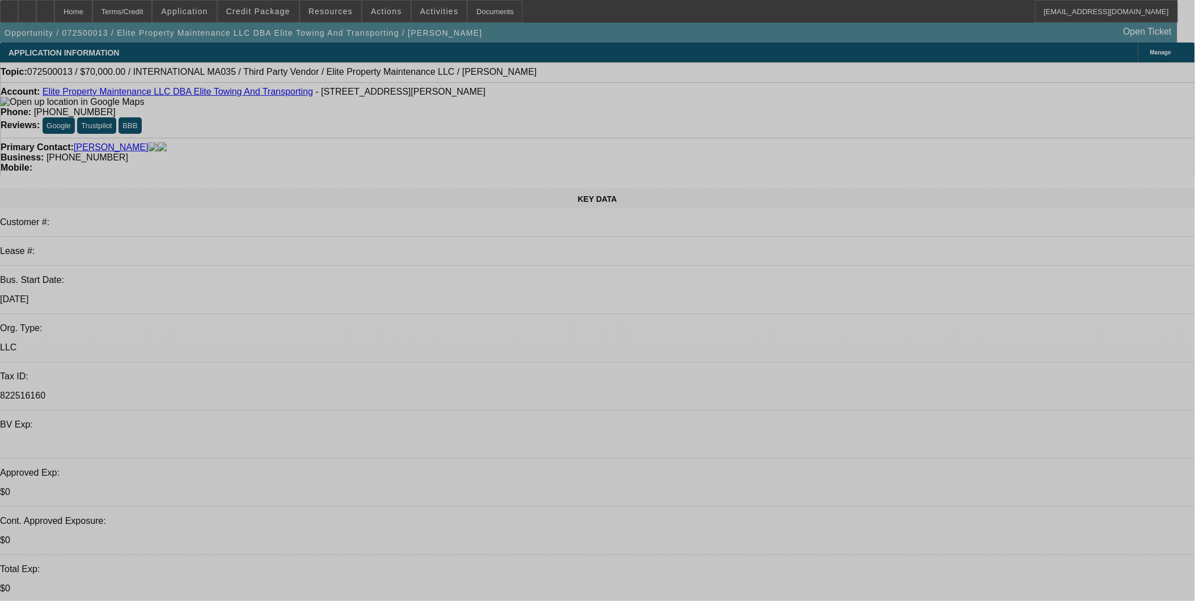
select select "0"
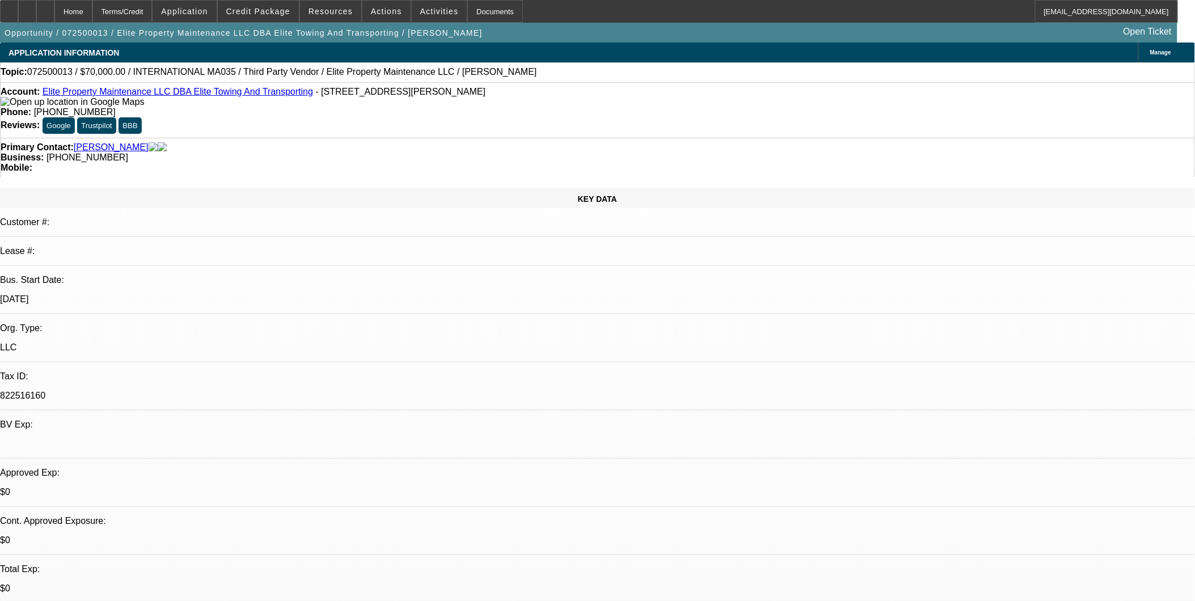
select select "0"
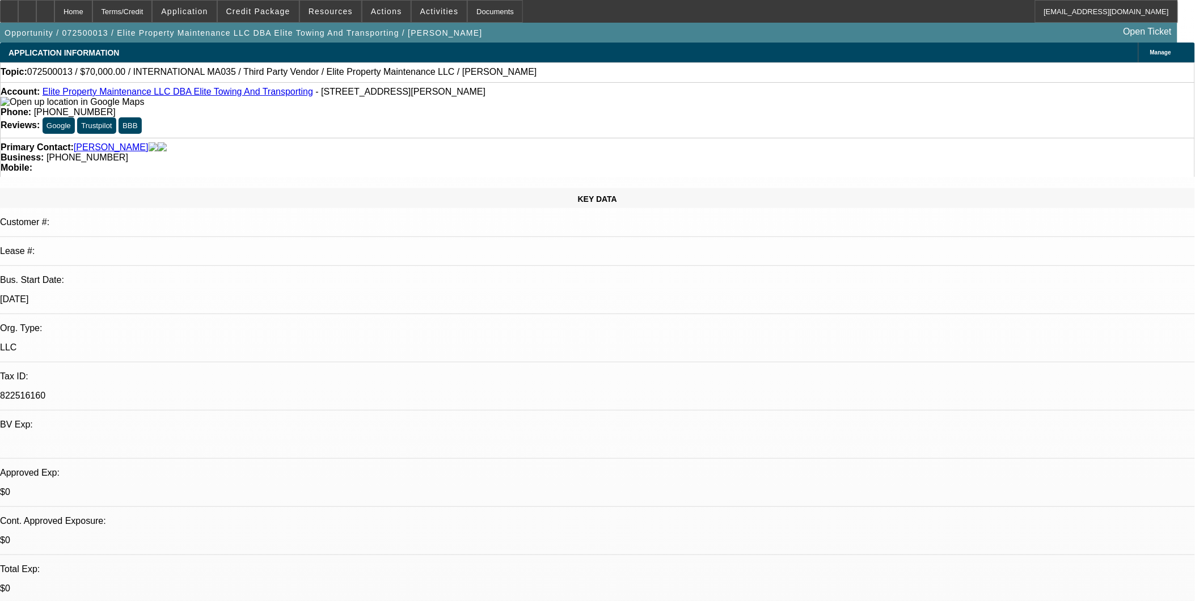
select select "0"
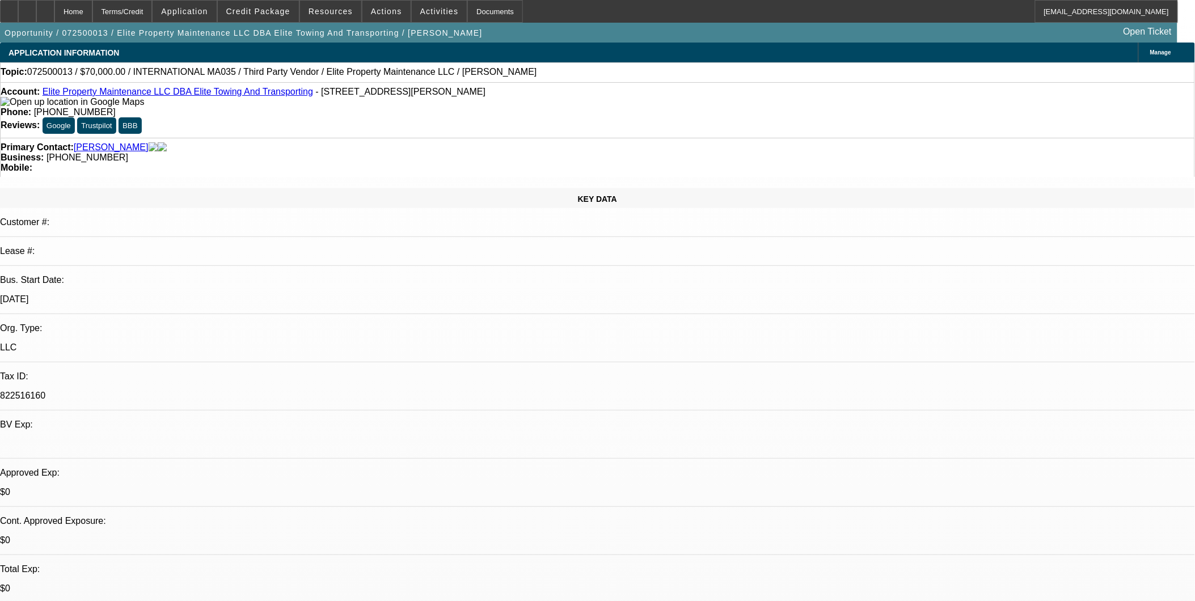
select select "0"
select select "1"
select select "3"
select select "6"
select select "1"
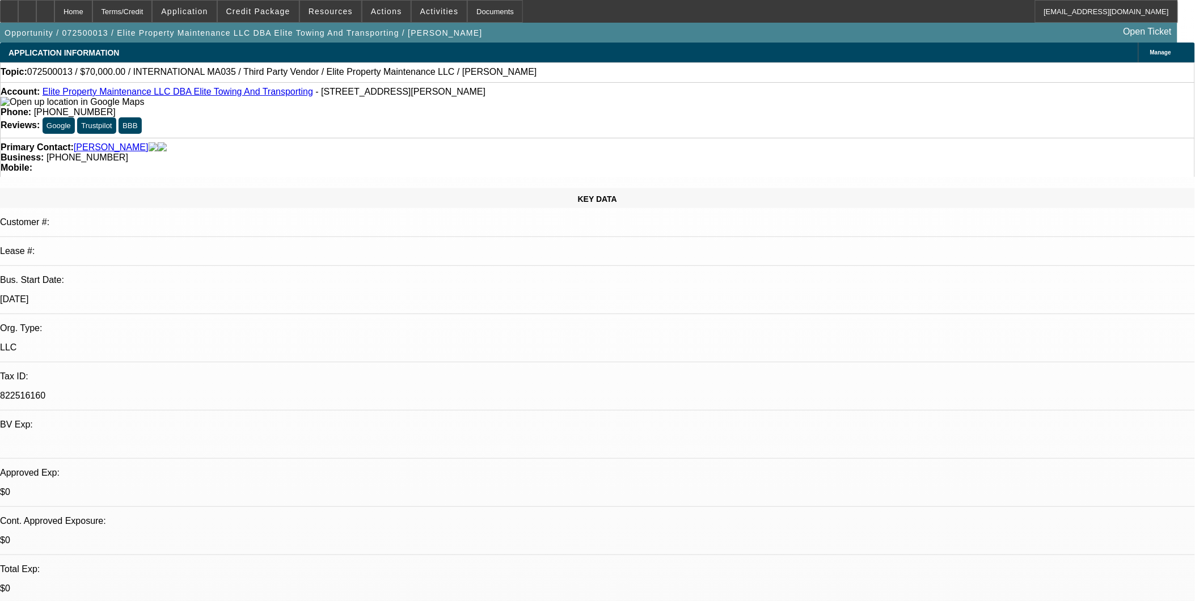
select select "1"
select select "6"
select select "1"
select select "2"
select select "6"
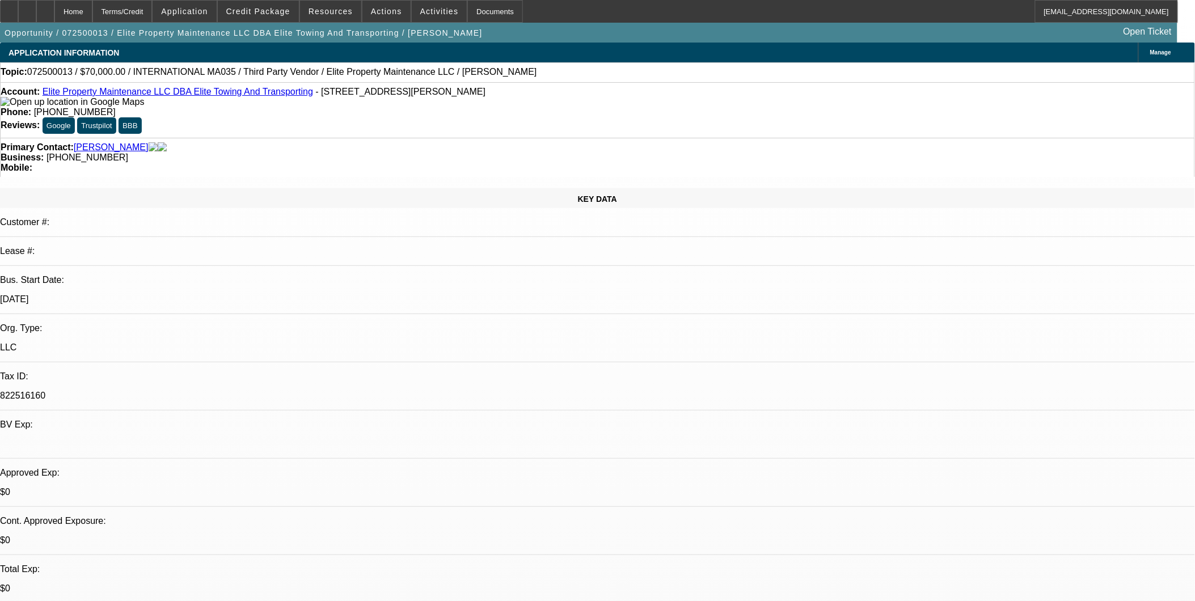
select select "1"
select select "6"
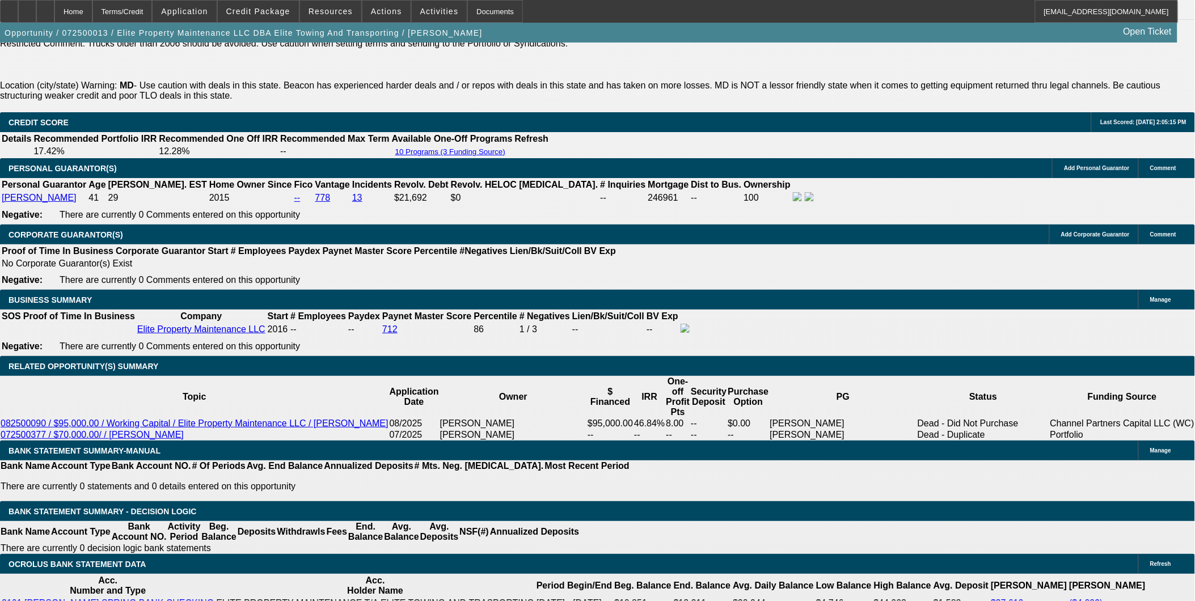
scroll to position [1638, 0]
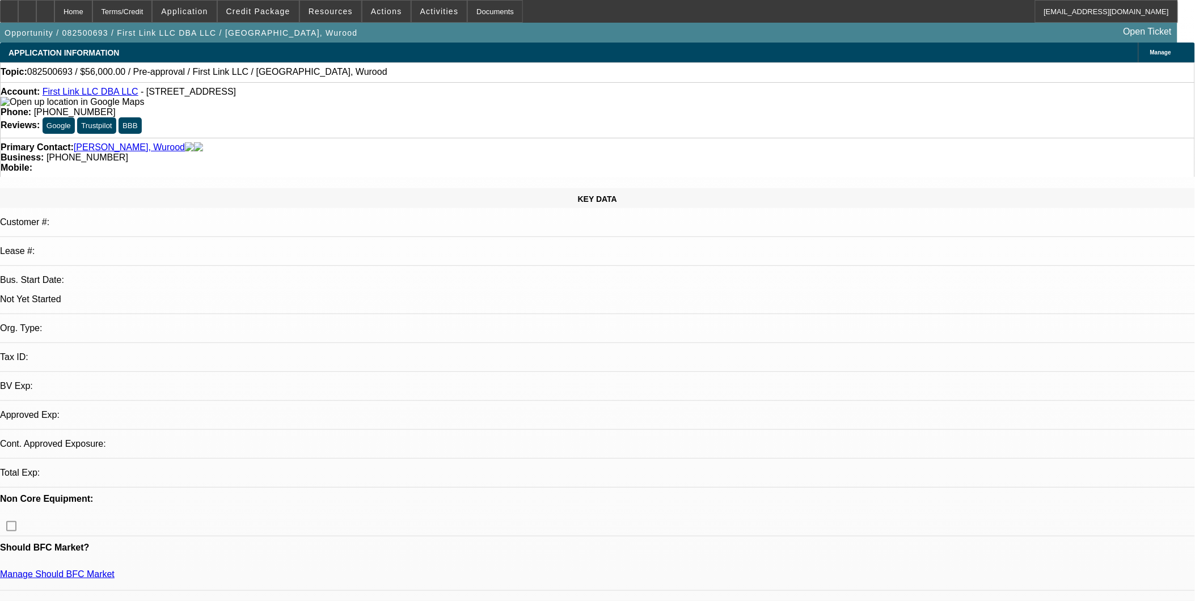
select select "0"
select select "2"
select select "0.1"
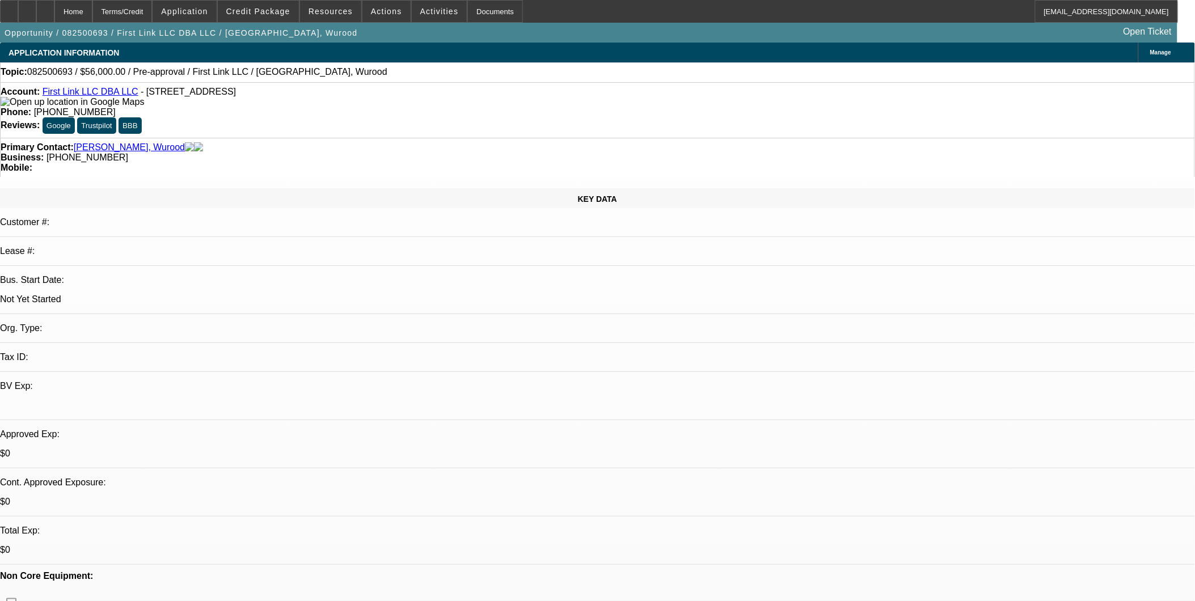
select select "1"
select select "2"
select select "4"
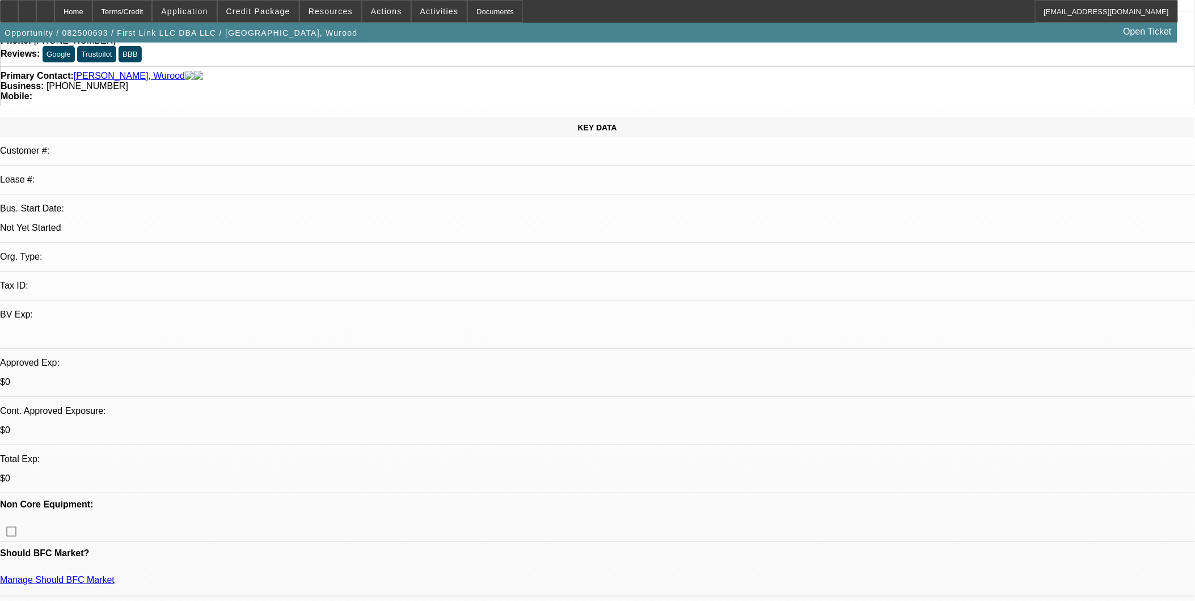
scroll to position [63, 0]
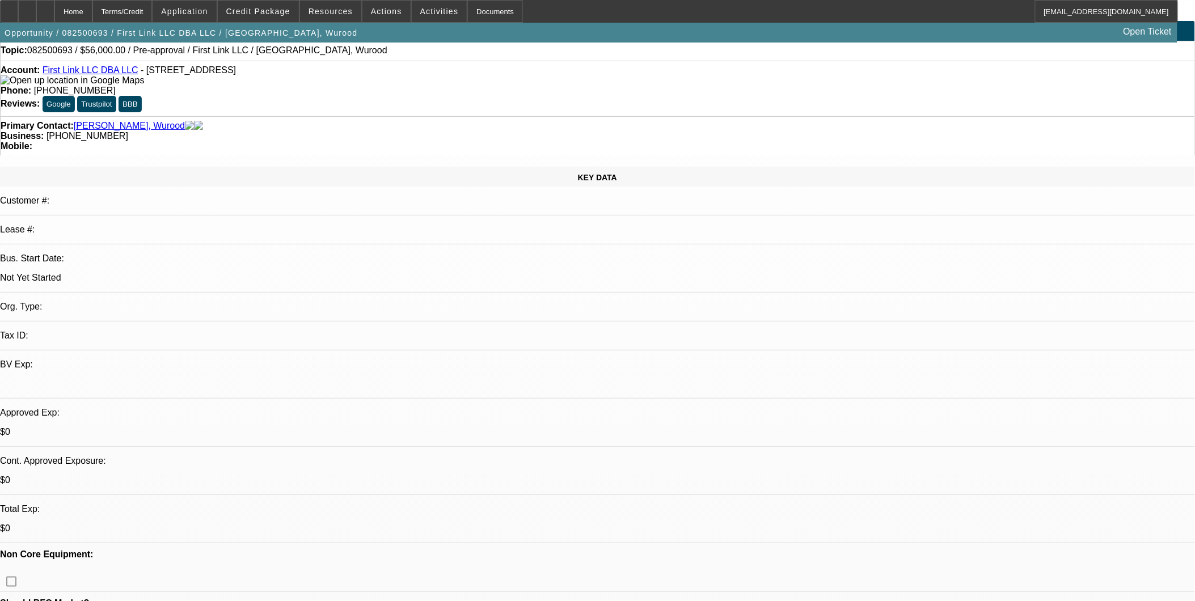
scroll to position [0, 0]
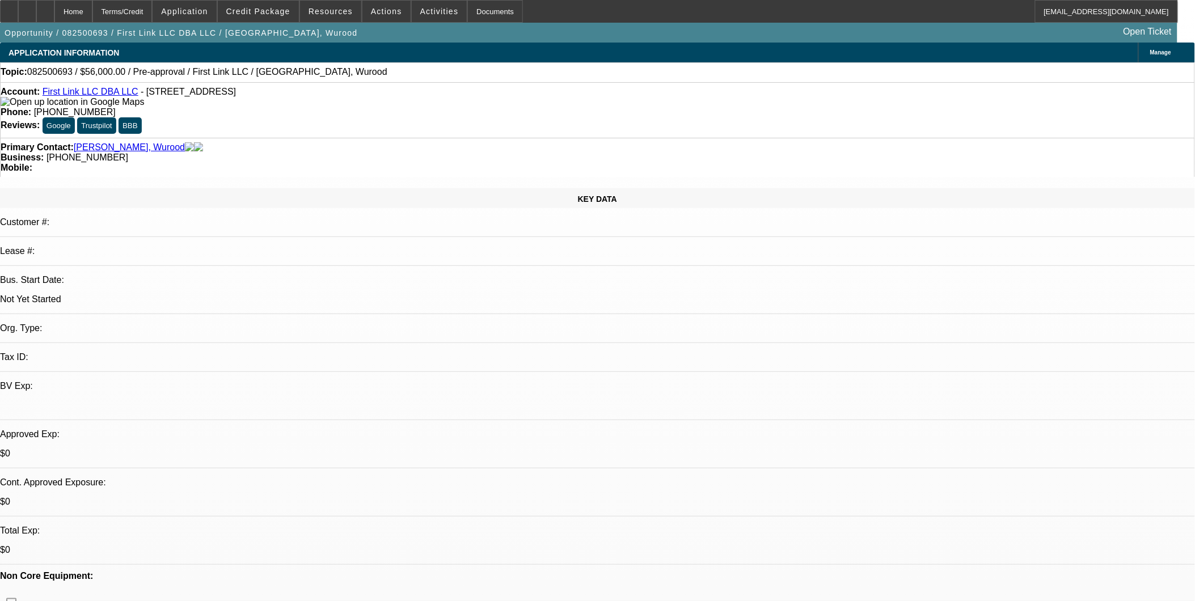
click at [101, 94] on link "First Link LLC DBA LLC" at bounding box center [91, 92] width 96 height 10
click at [361, 81] on div "Topic: 082500693 / $56,000.00 / Pre-approval / First Link LLC / Tamimie, Wurood" at bounding box center [597, 72] width 1195 height 20
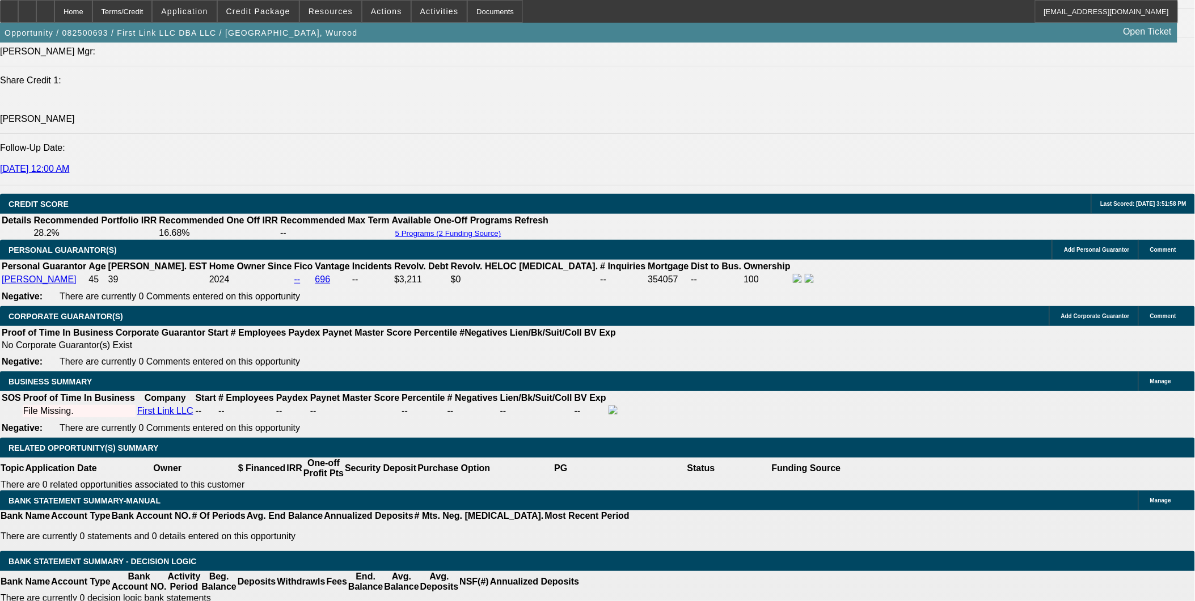
scroll to position [1449, 0]
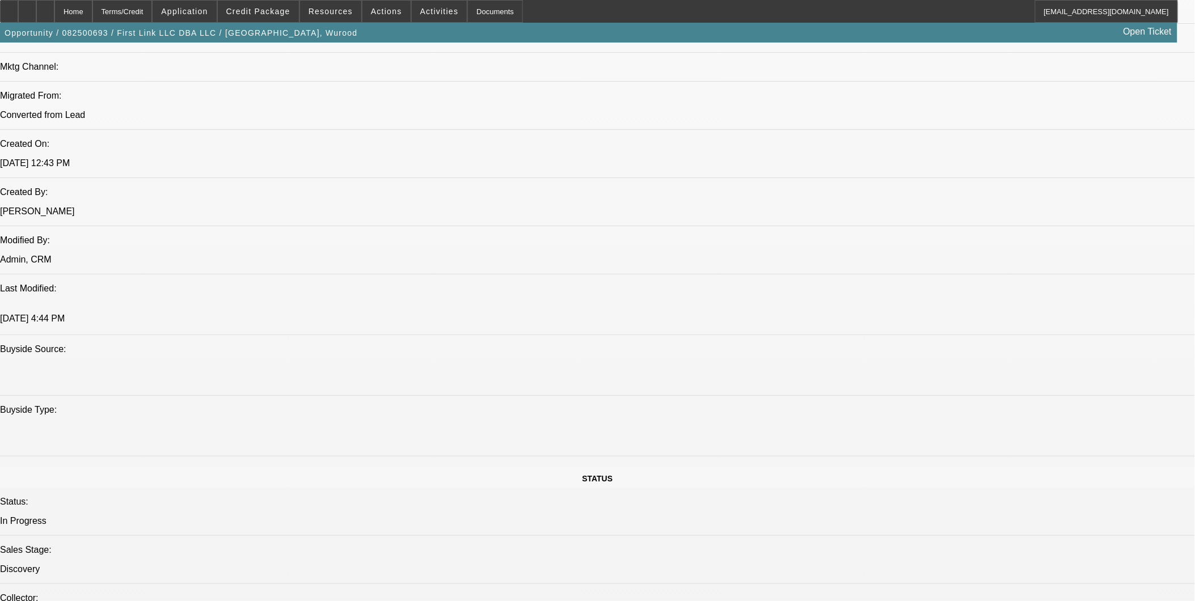
scroll to position [756, 0]
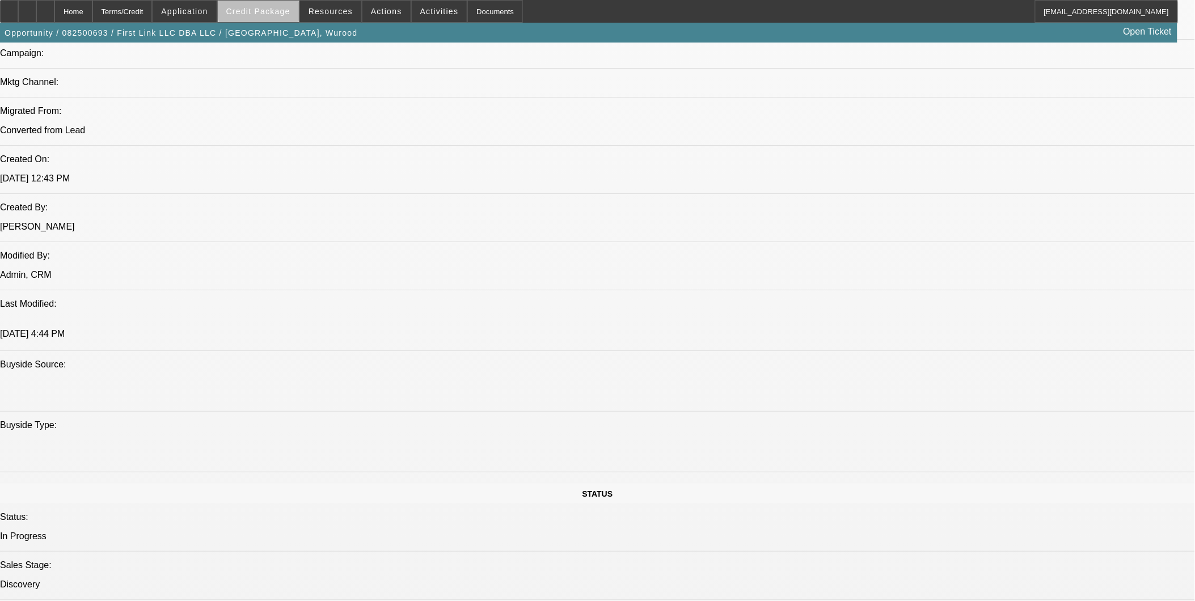
click at [280, 9] on span "Credit Package" at bounding box center [258, 11] width 64 height 9
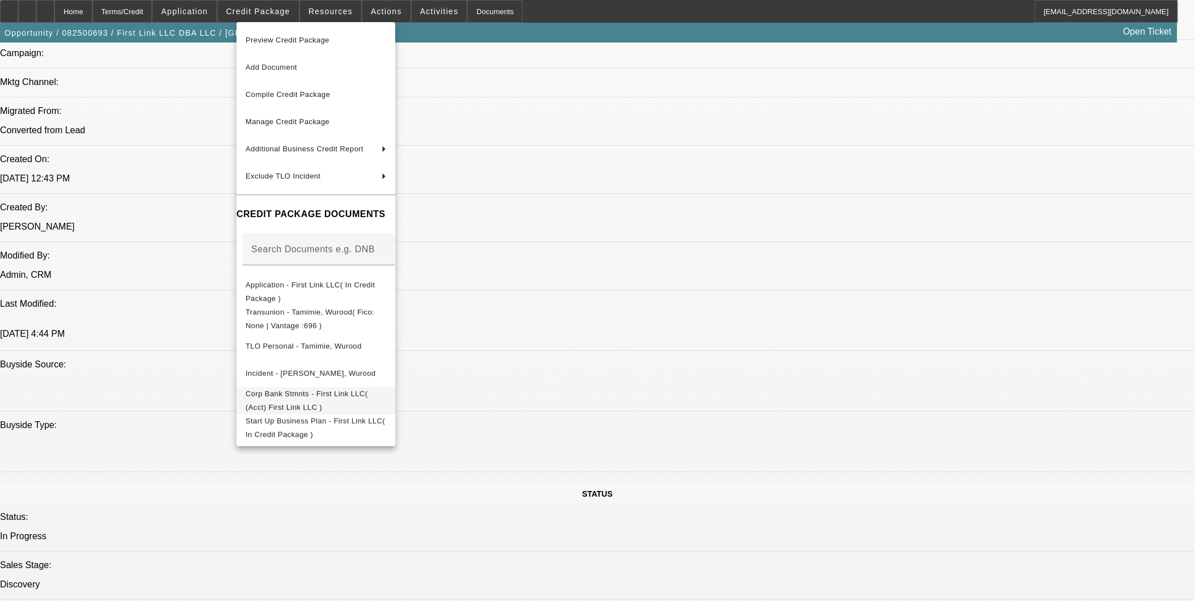
click at [367, 395] on span "Corp Bank Stmnts - First Link LLC( (Acct) First Link LLC )" at bounding box center [307, 400] width 122 height 22
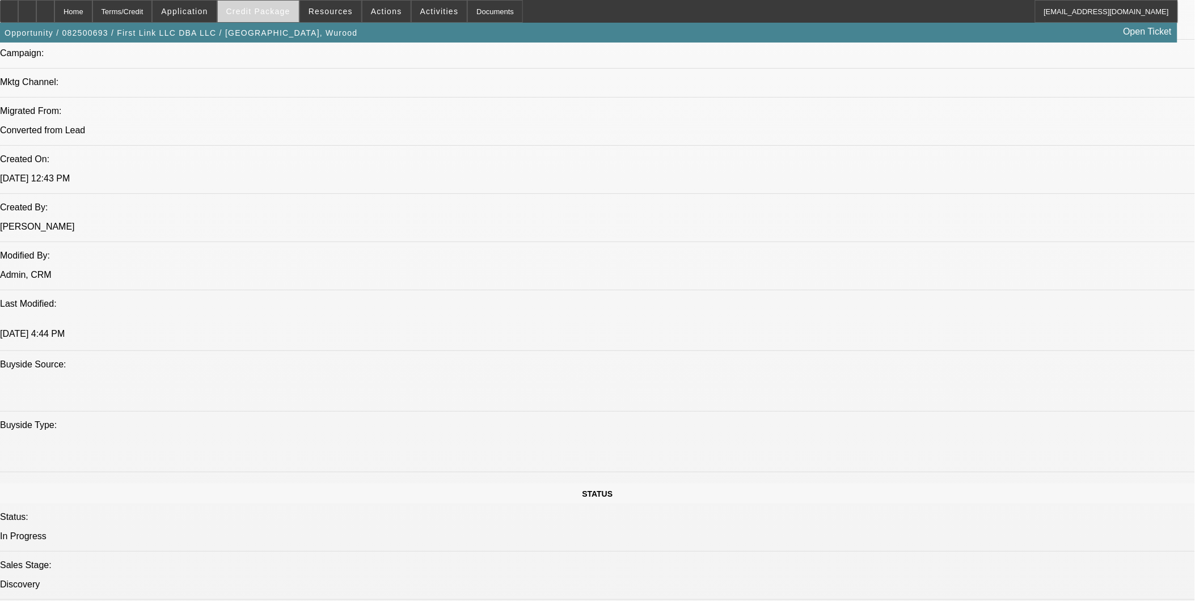
click at [270, 2] on span at bounding box center [258, 11] width 81 height 27
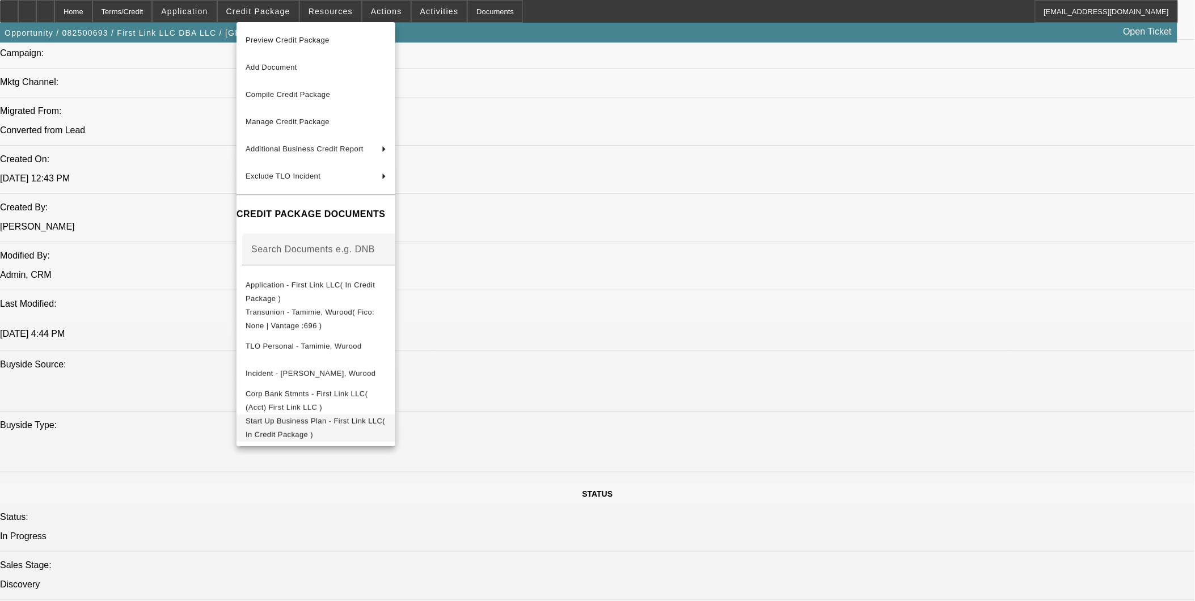
click at [360, 417] on span "Start Up Business Plan - First Link LLC( In Credit Package )" at bounding box center [316, 427] width 141 height 27
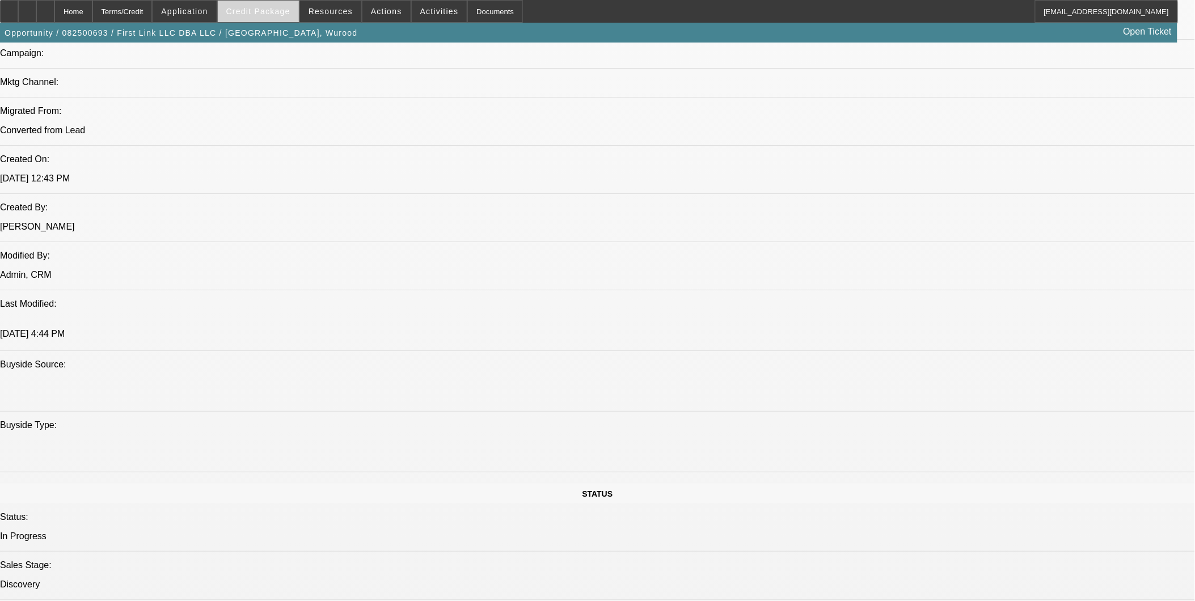
click at [274, 10] on span "Credit Package" at bounding box center [258, 11] width 64 height 9
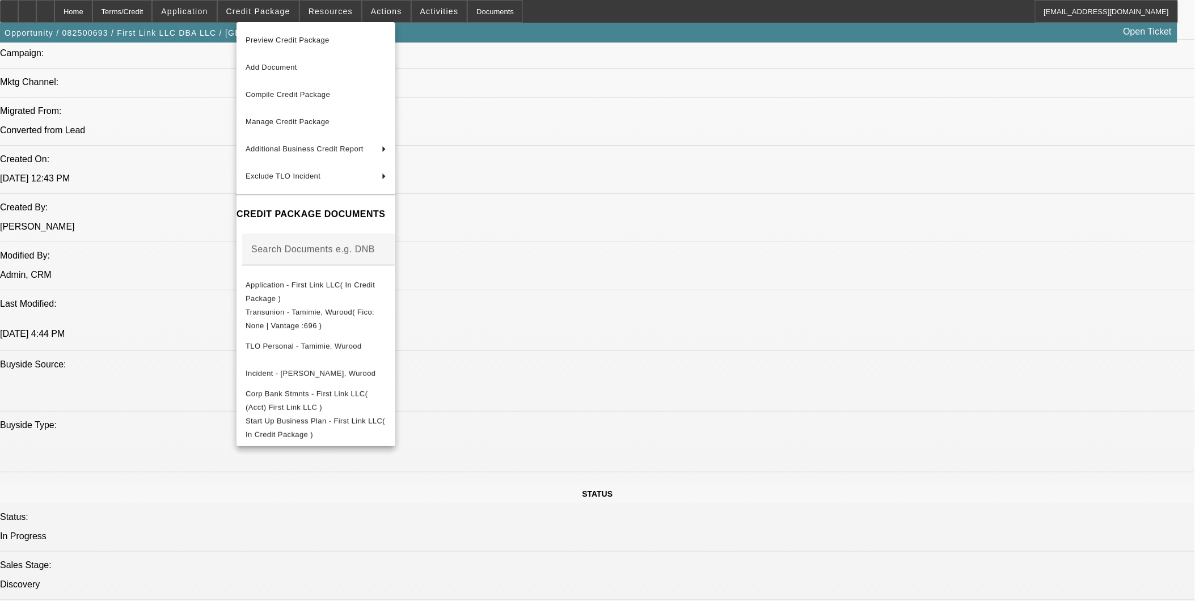
click at [70, 37] on div at bounding box center [597, 300] width 1195 height 601
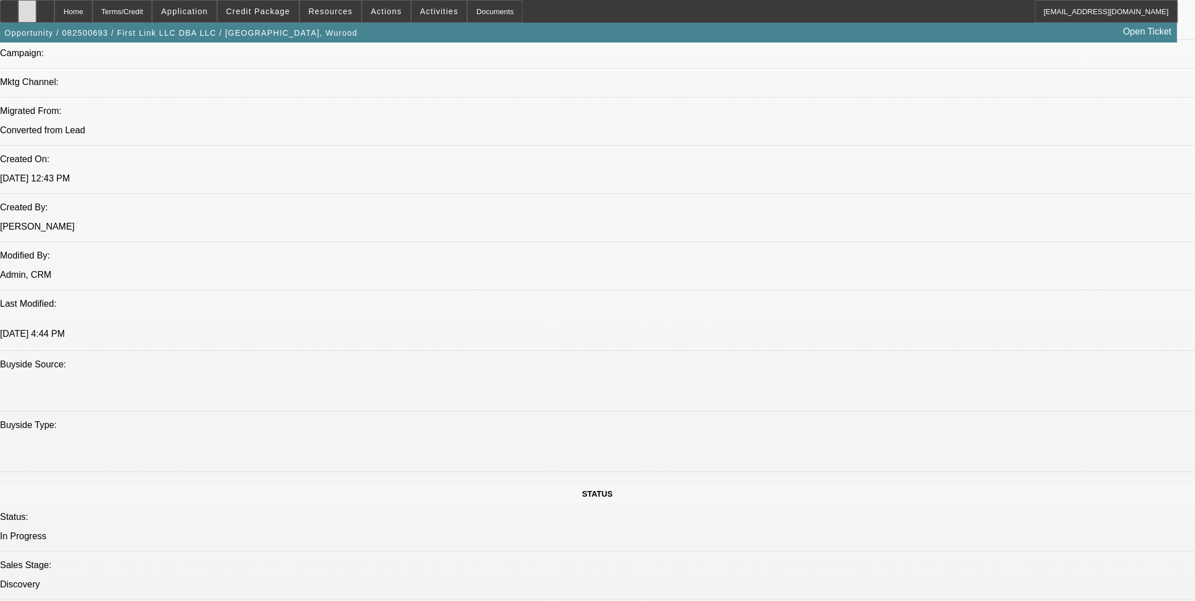
click at [36, 19] on div at bounding box center [27, 11] width 18 height 23
click at [298, 16] on span at bounding box center [258, 11] width 81 height 27
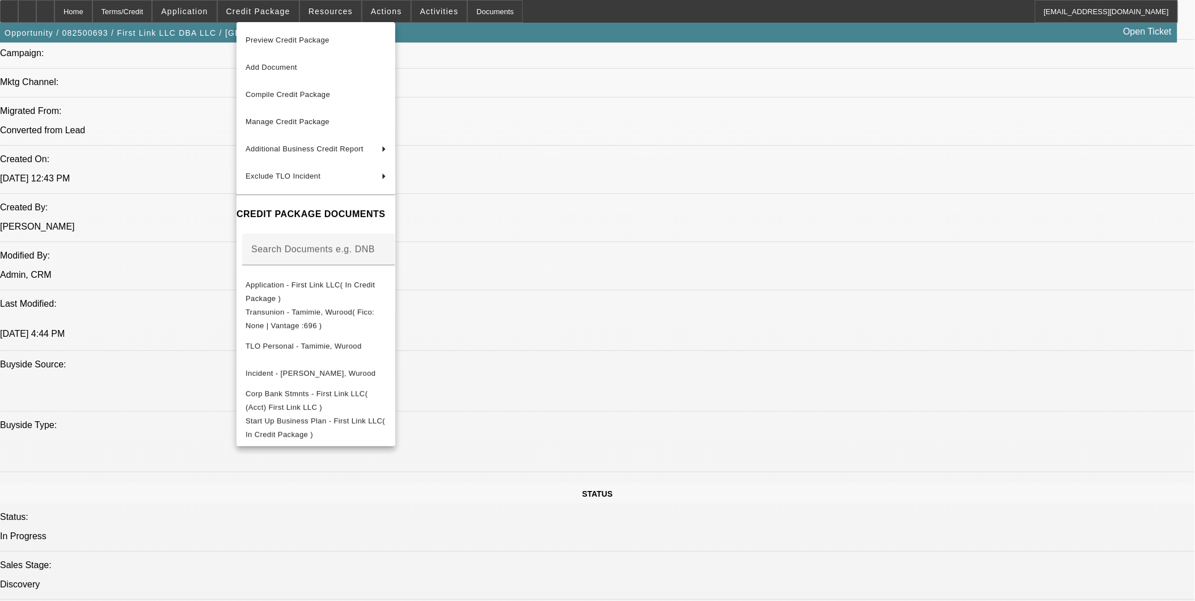
click at [324, 437] on div "Preview Credit Package Add Document Compile Credit Package Manage Credit Packag…" at bounding box center [315, 234] width 159 height 424
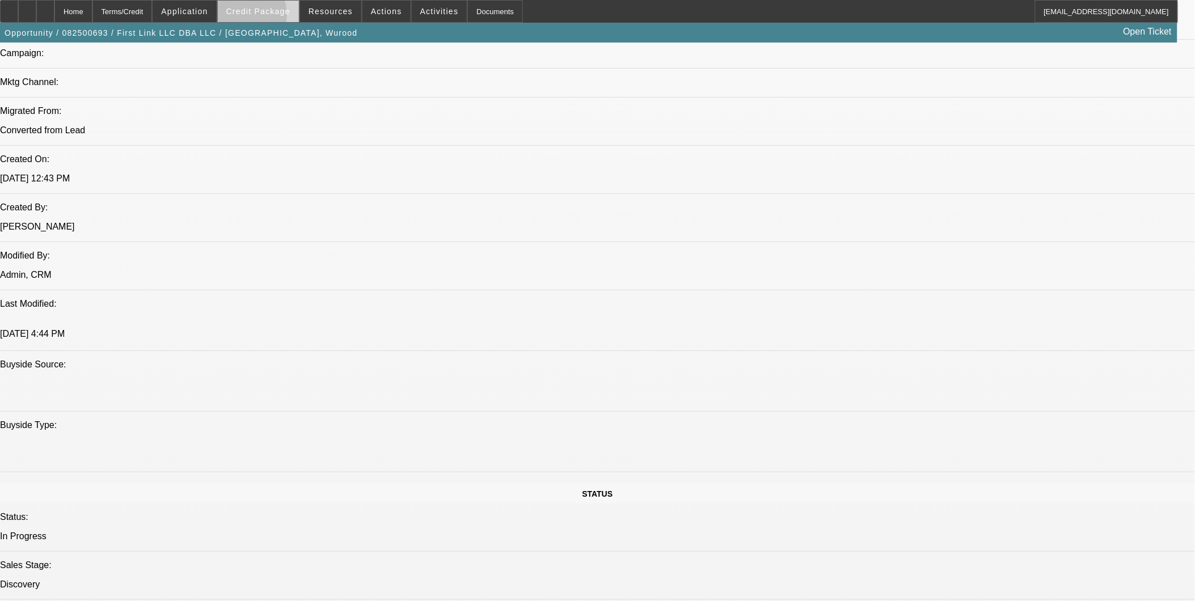
click at [259, 17] on span at bounding box center [258, 11] width 81 height 27
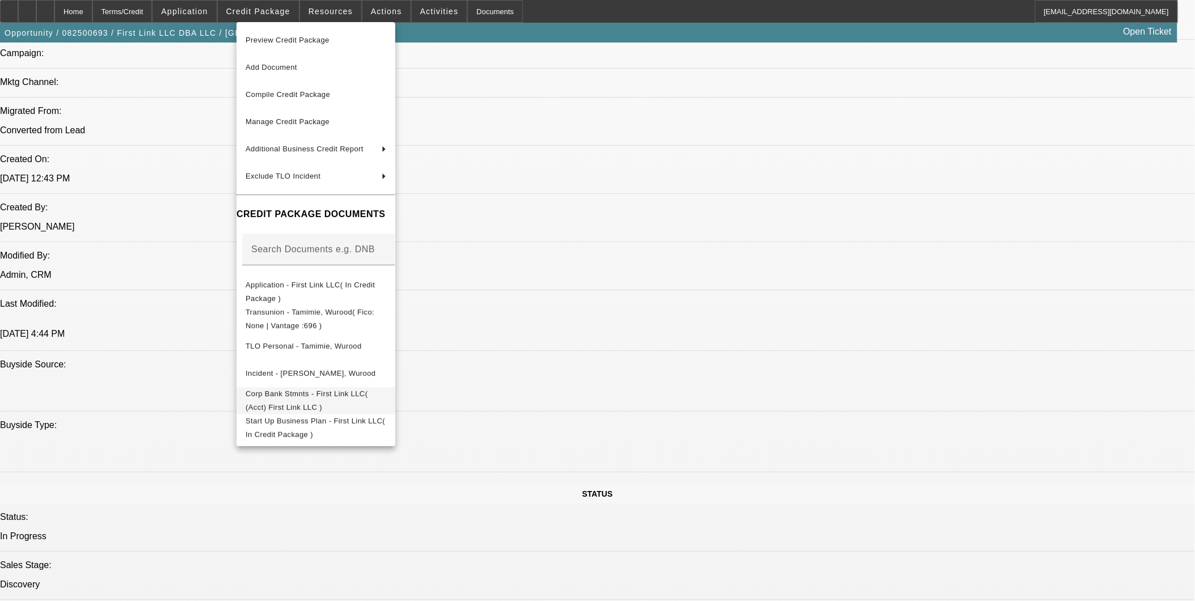
click at [307, 387] on button "Corp Bank Stmnts - First Link LLC( (Acct) First Link LLC )" at bounding box center [315, 400] width 159 height 27
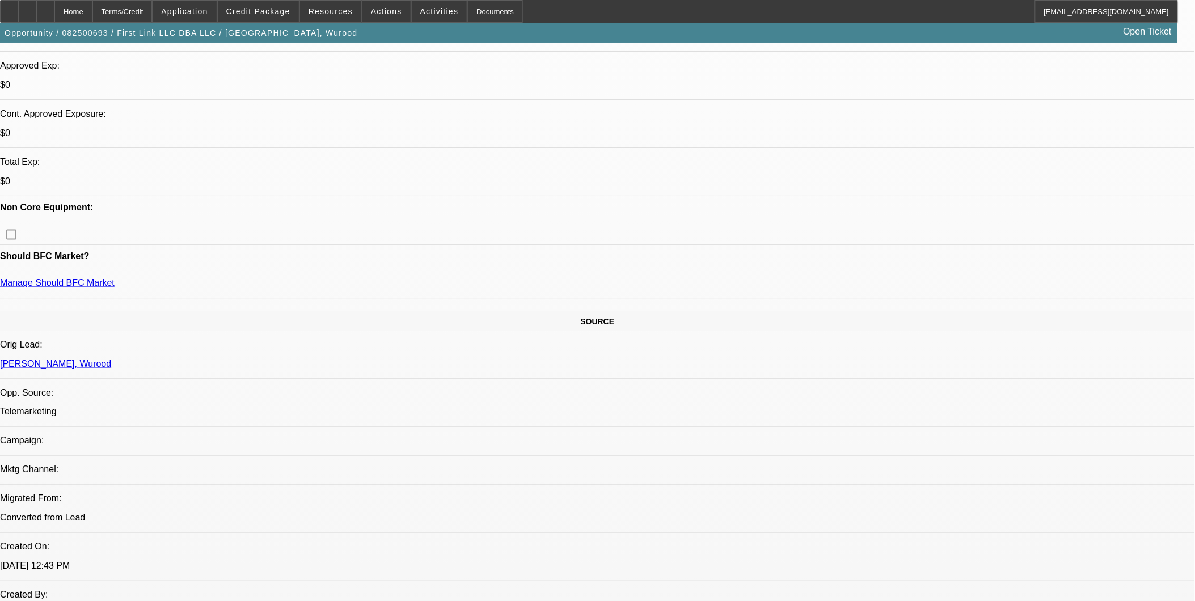
scroll to position [0, 0]
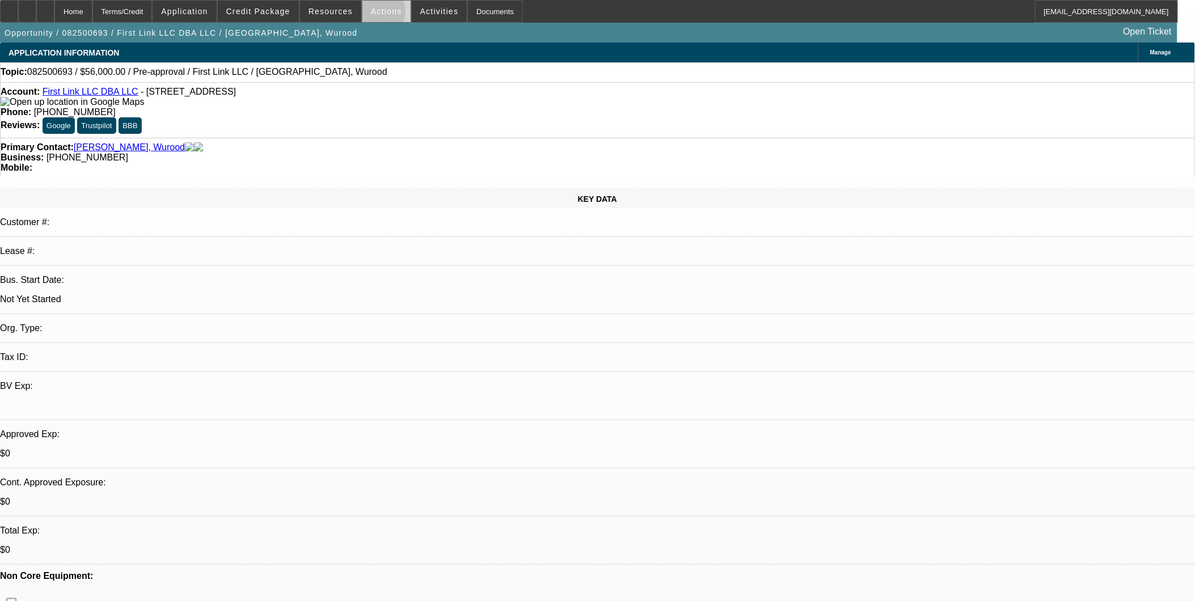
click at [371, 14] on span "Actions" at bounding box center [386, 11] width 31 height 9
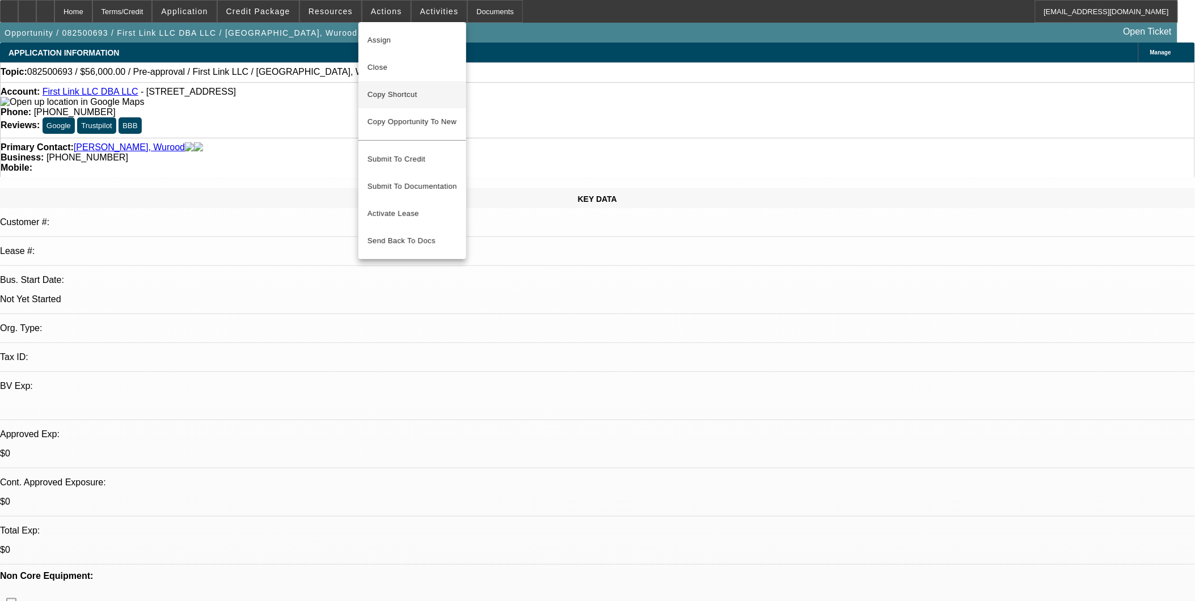
click at [404, 94] on span "Copy Shortcut" at bounding box center [412, 95] width 90 height 14
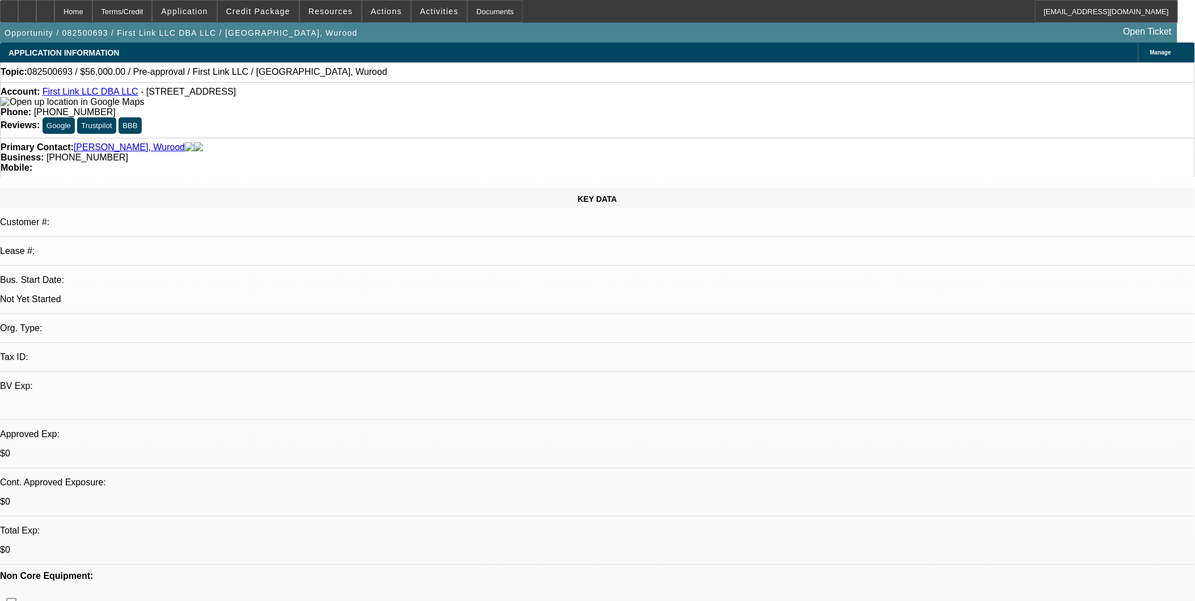
click at [362, 1] on button "Actions" at bounding box center [386, 12] width 48 height 22
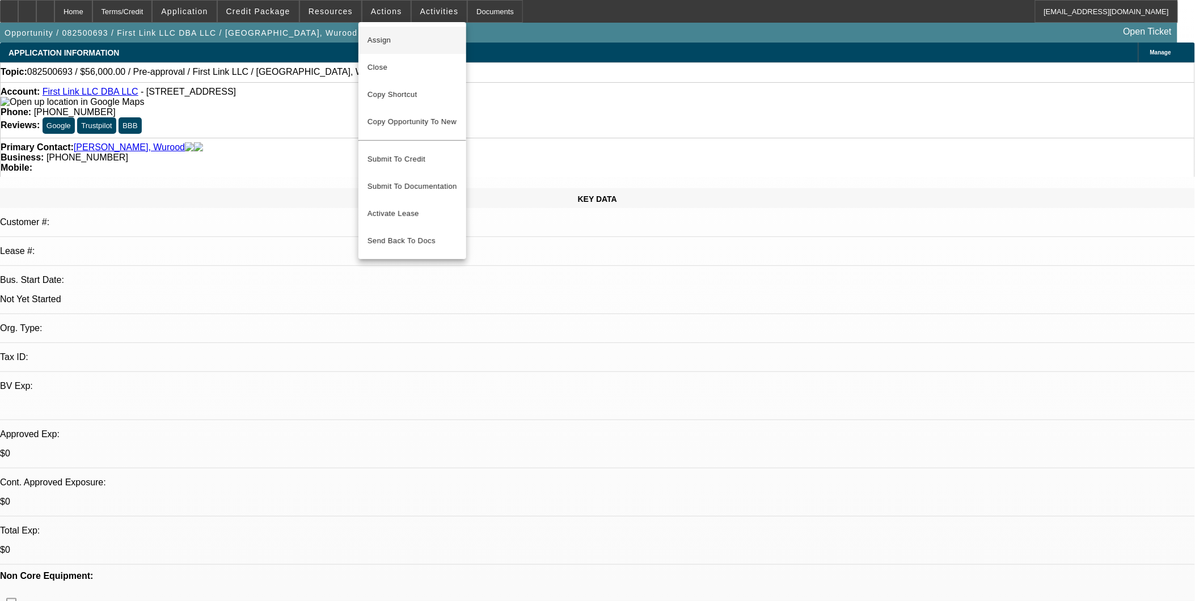
click at [358, 27] on button "Assign" at bounding box center [412, 40] width 108 height 27
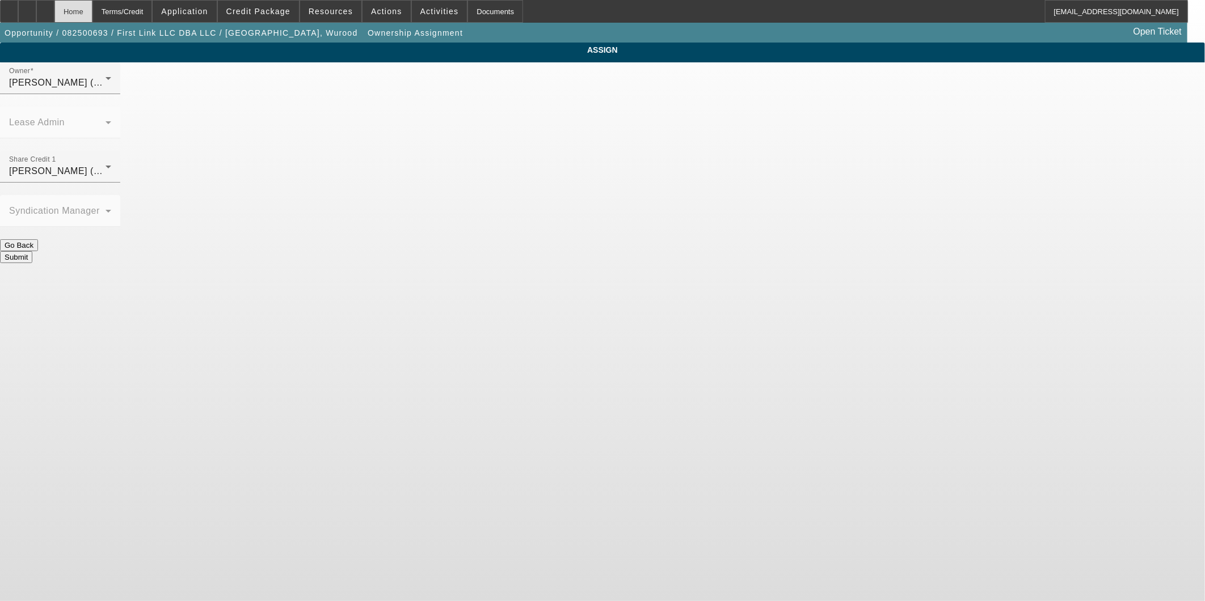
click at [92, 14] on div "Home" at bounding box center [73, 11] width 38 height 23
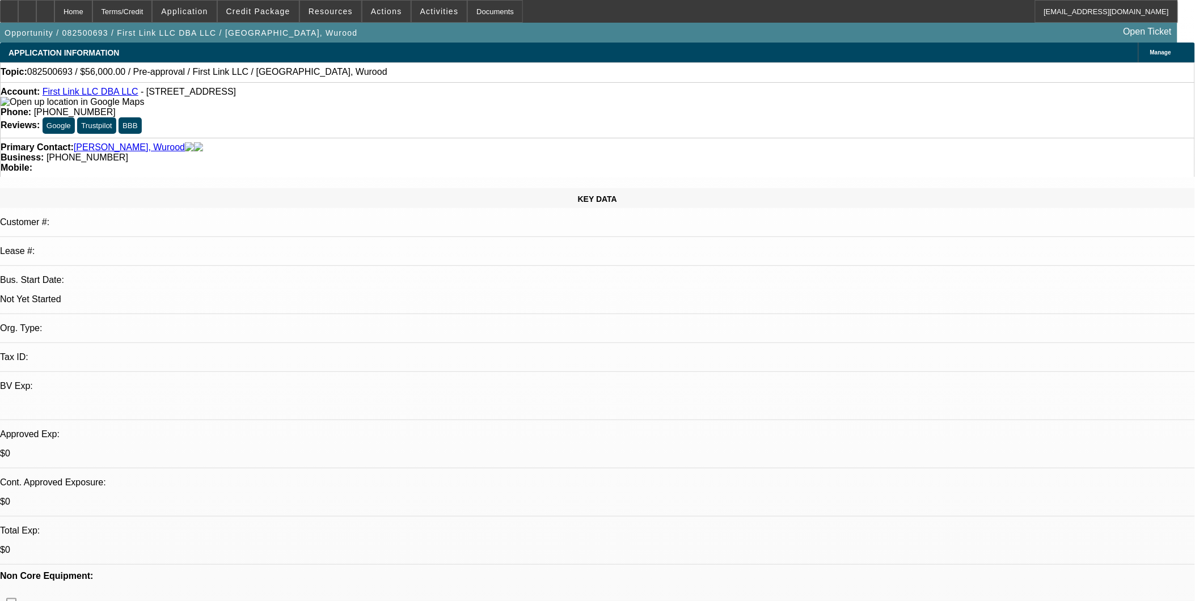
select select "0"
select select "2"
select select "0.1"
select select "4"
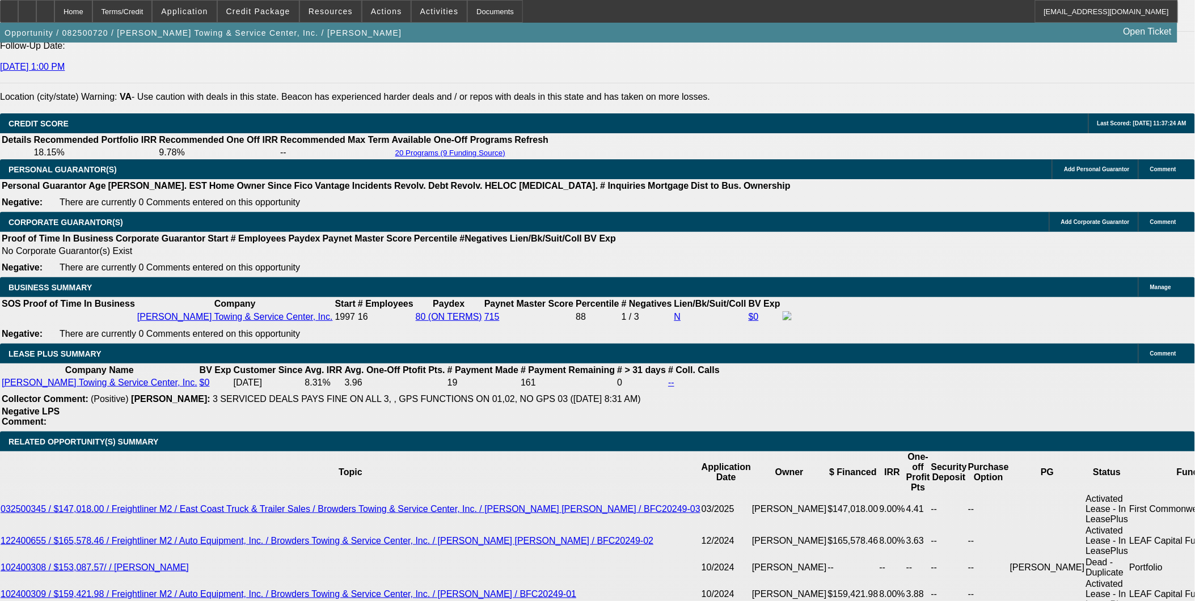
select select "0"
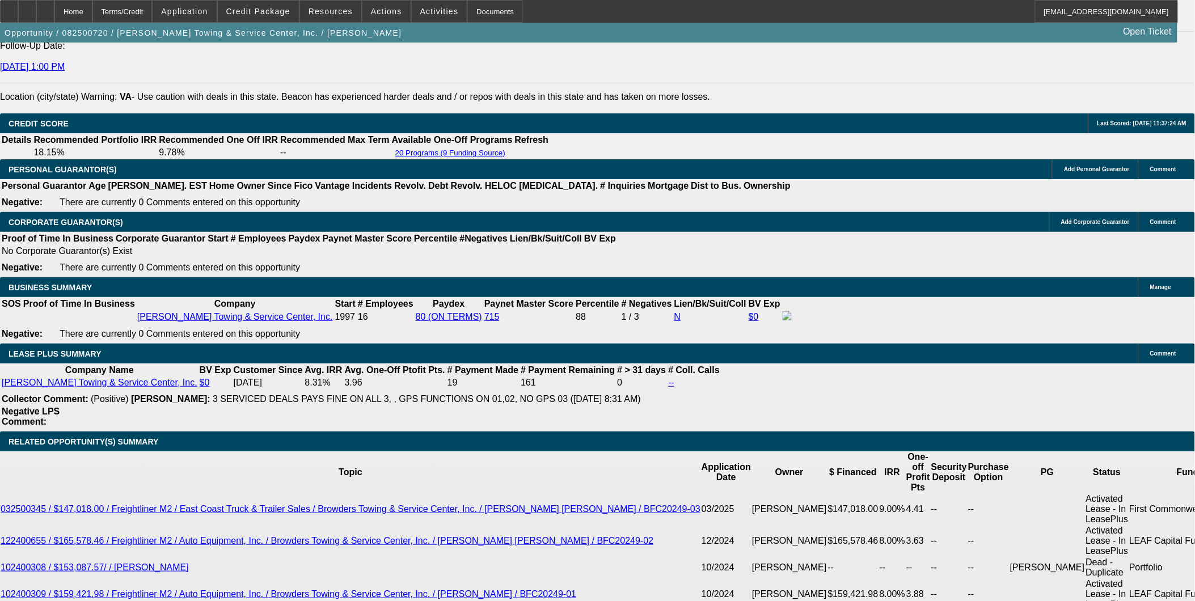
select select "0"
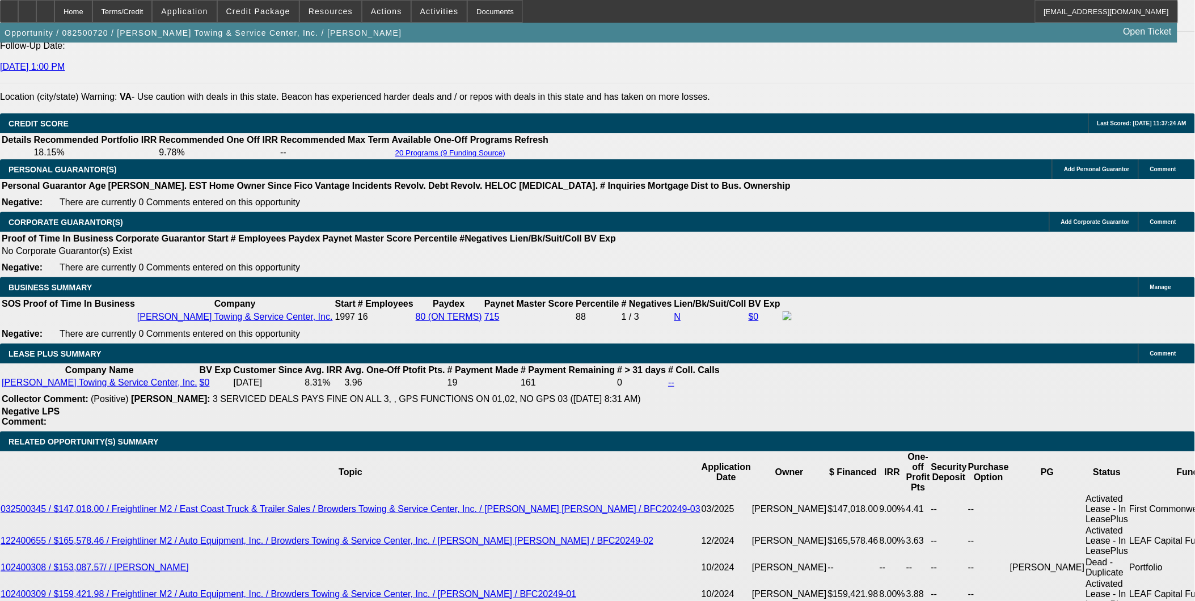
select select "0"
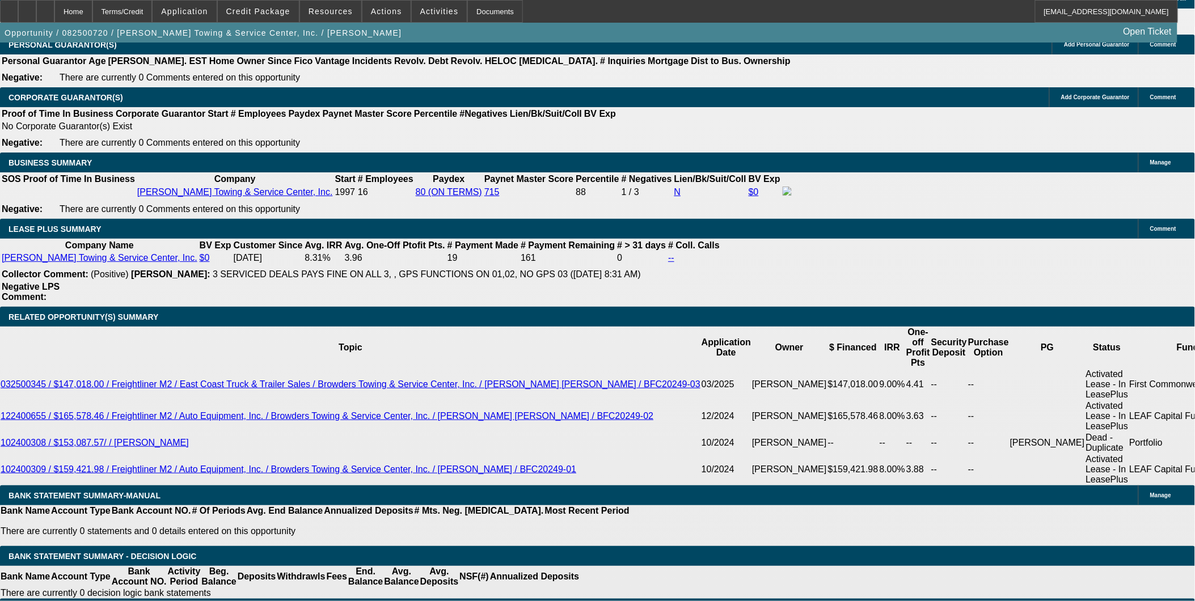
select select "1"
select select "2"
select select "6"
select select "1"
select select "2"
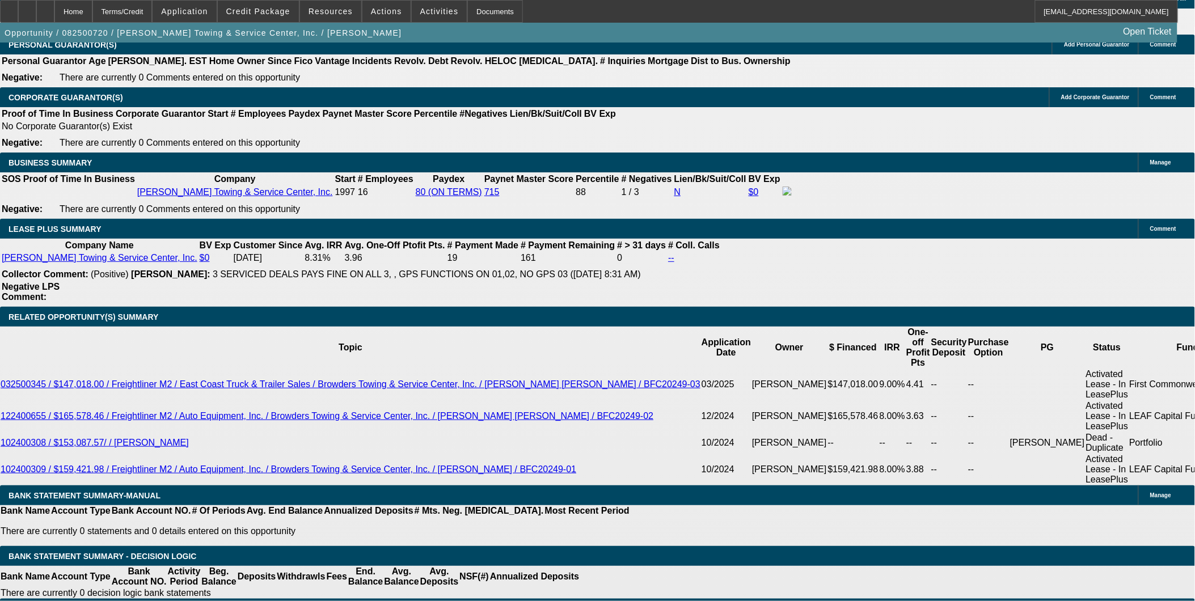
select select "6"
select select "1"
select select "2"
select select "6"
select select "1"
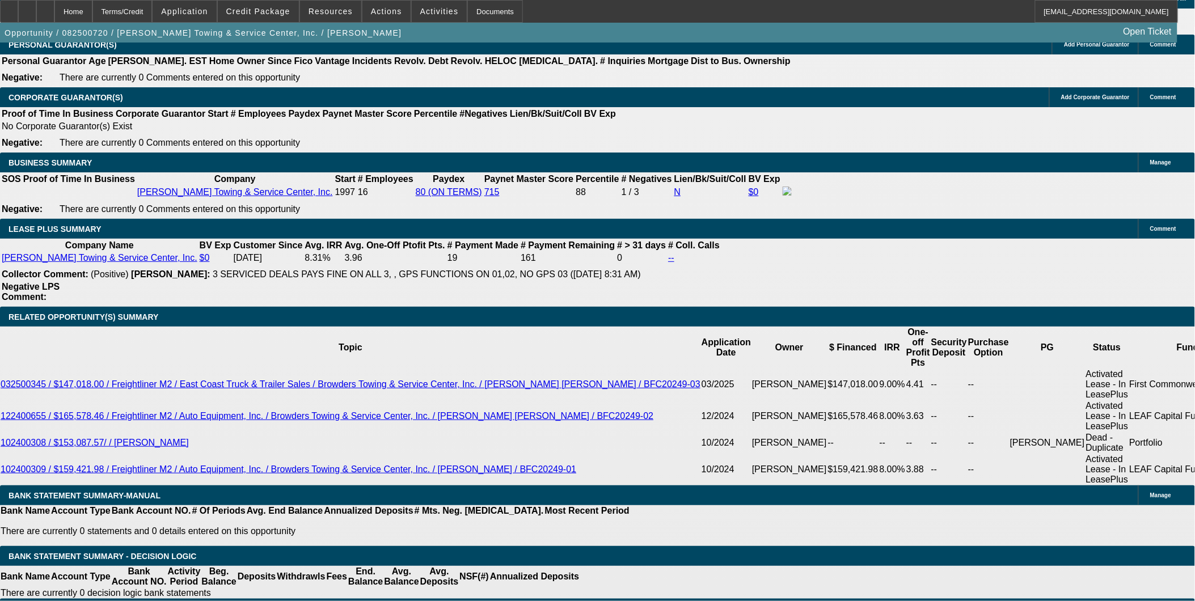
select select "2"
select select "6"
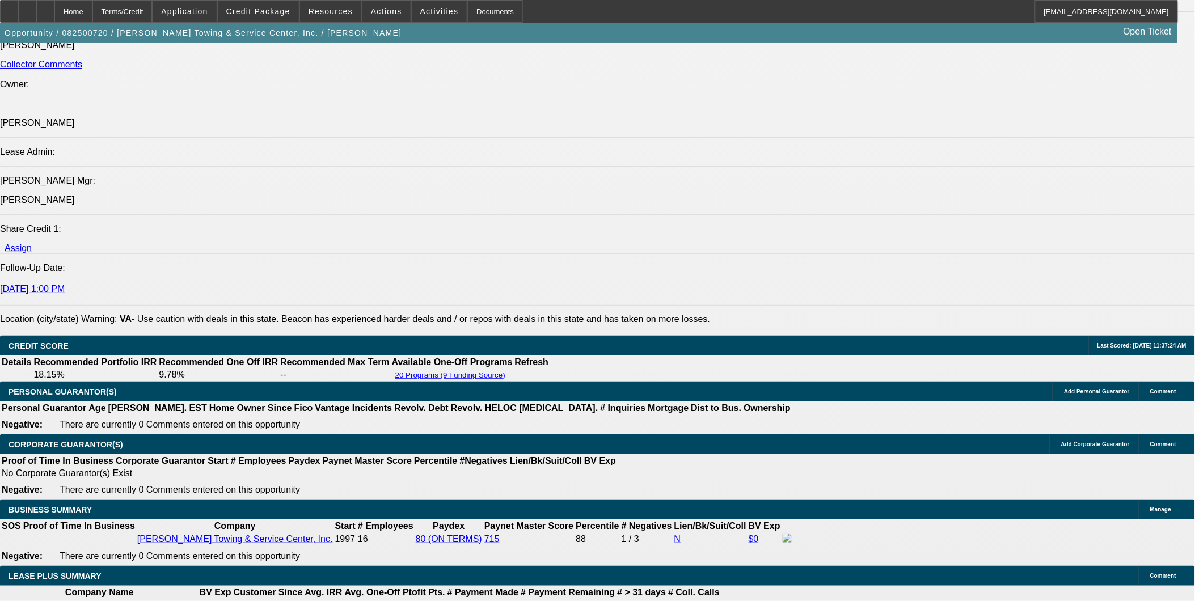
scroll to position [1399, 0]
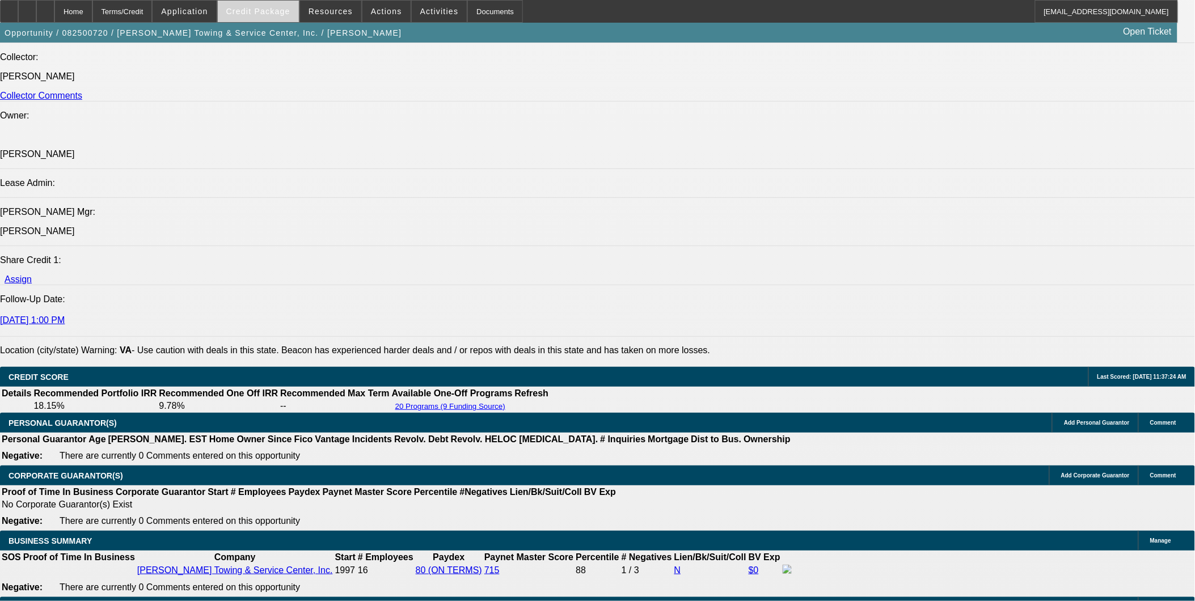
click at [254, 14] on span "Credit Package" at bounding box center [258, 11] width 64 height 9
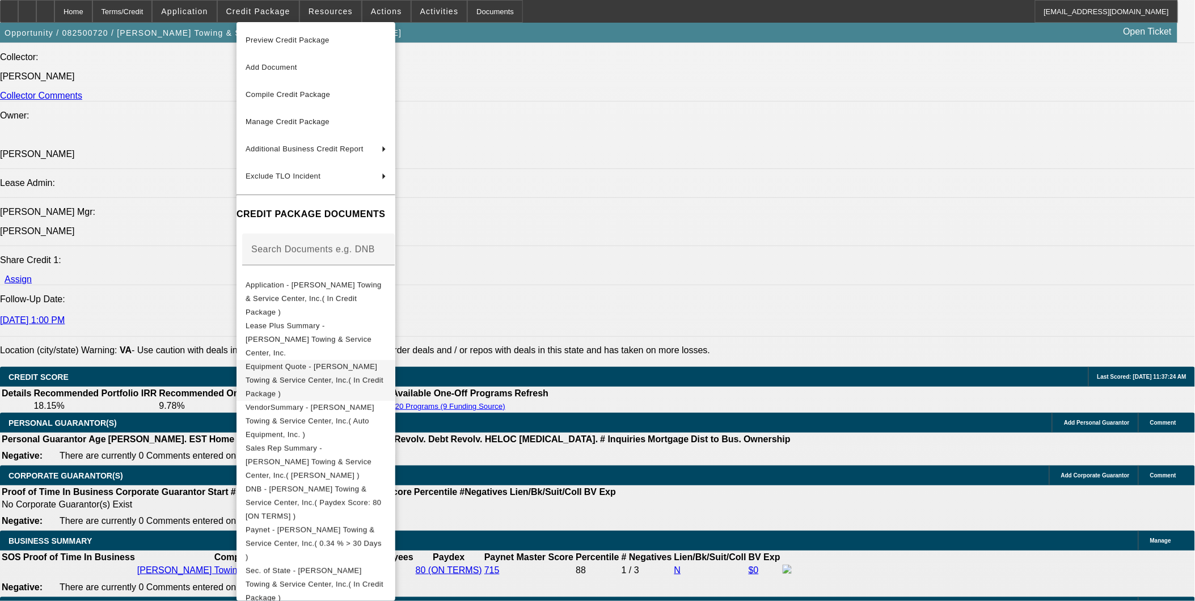
click at [381, 360] on button "Equipment Quote - Browder's Towing & Service Center, Inc.( In Credit Package )" at bounding box center [315, 380] width 159 height 41
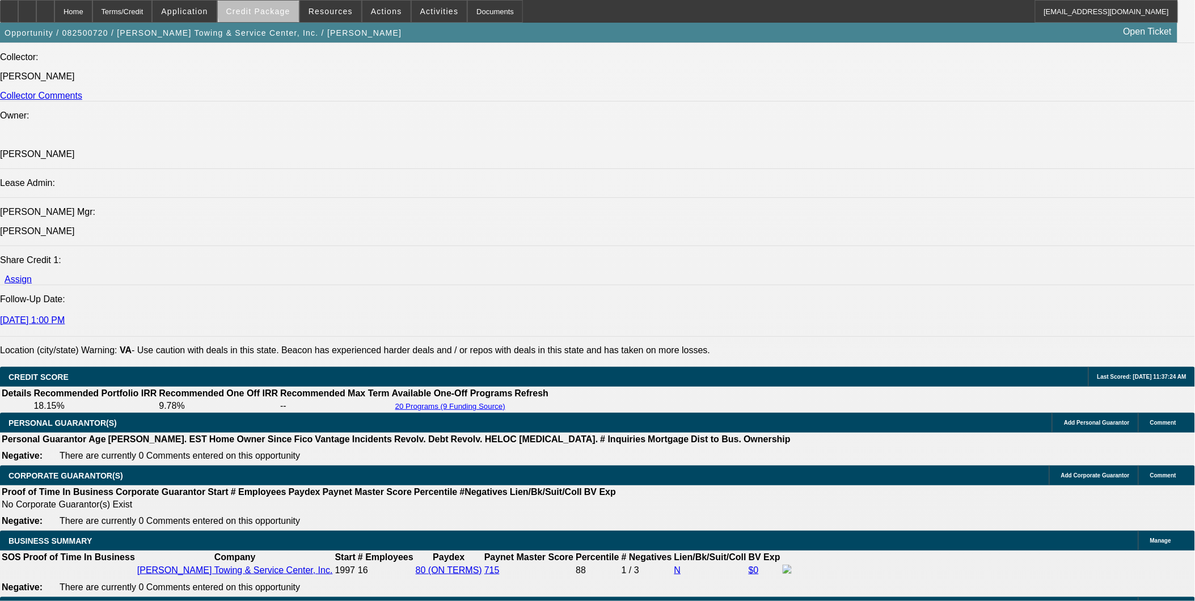
click at [281, 6] on span at bounding box center [258, 11] width 81 height 27
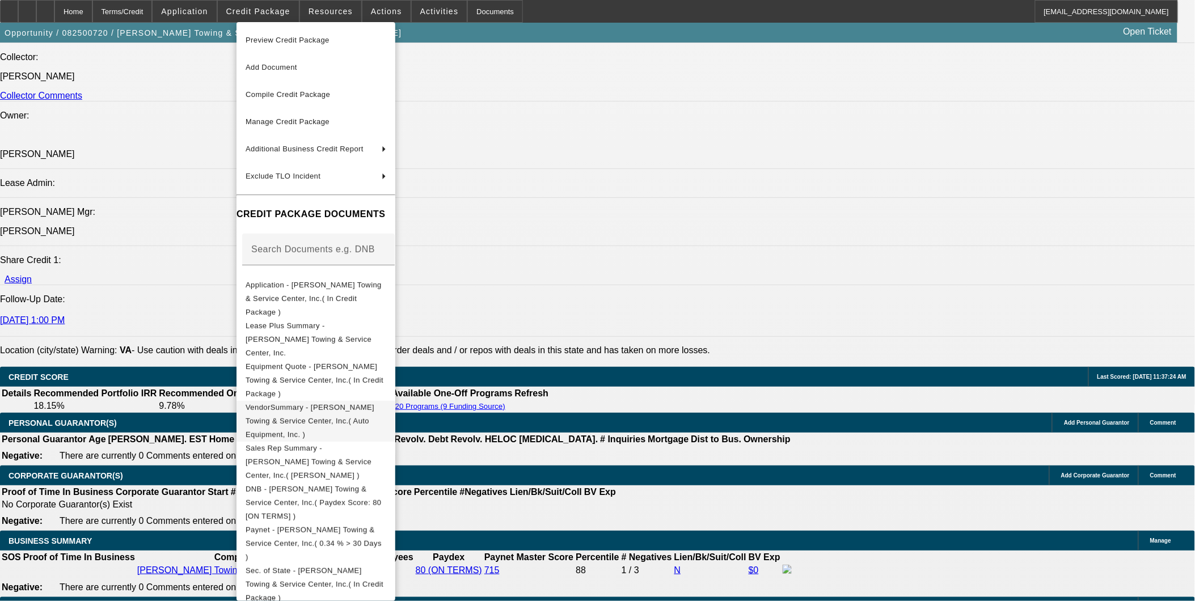
scroll to position [1588, 0]
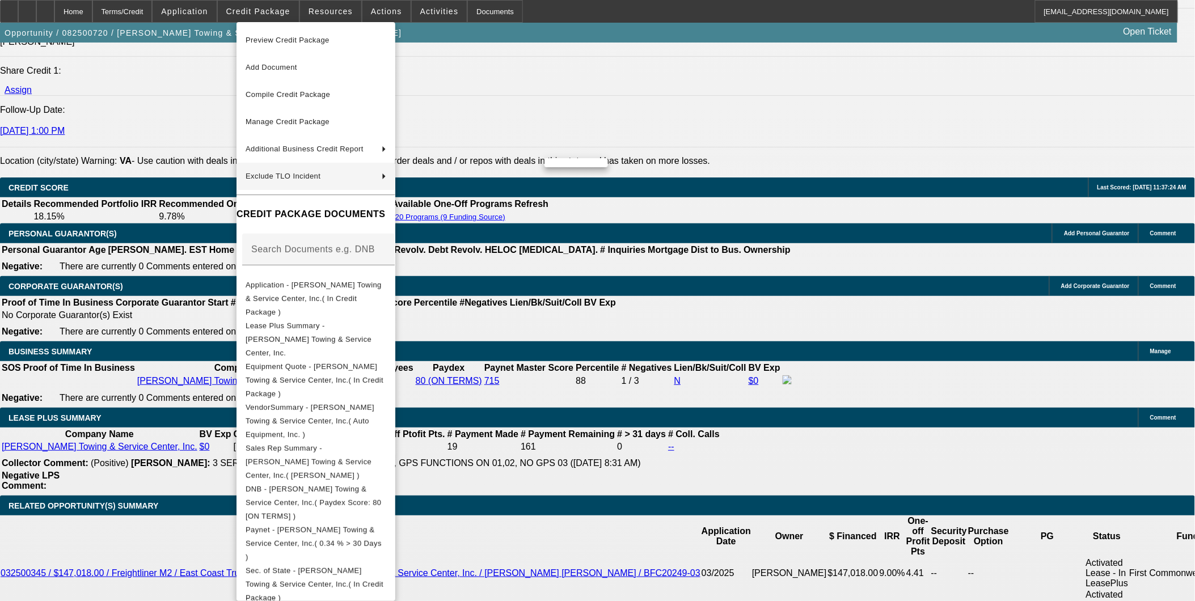
click at [774, 404] on div at bounding box center [597, 300] width 1195 height 601
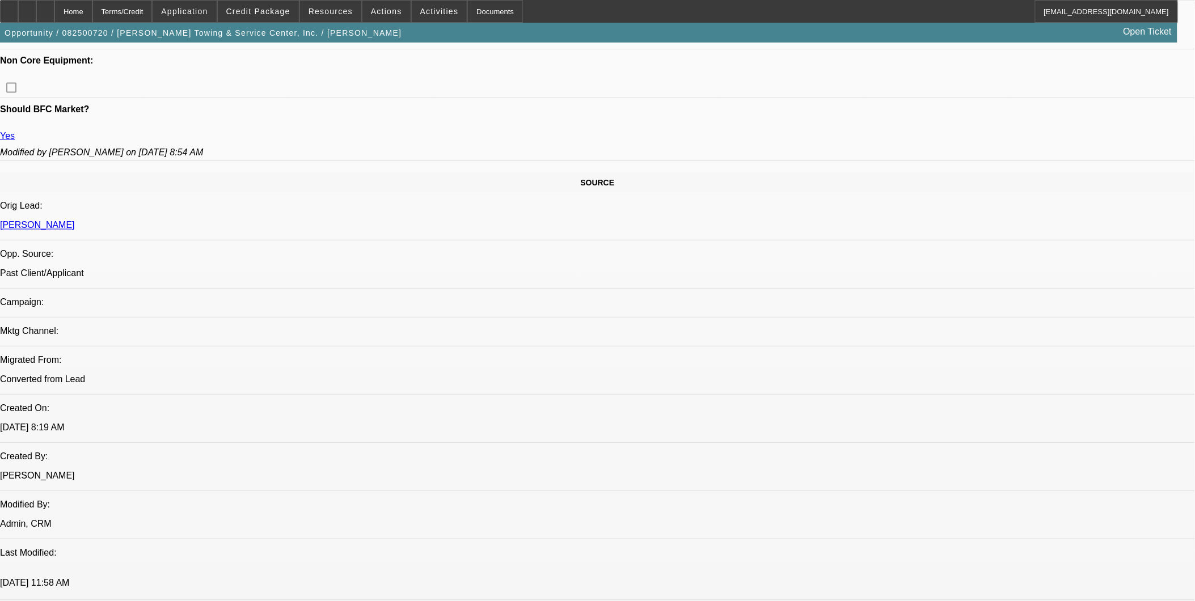
scroll to position [454, 0]
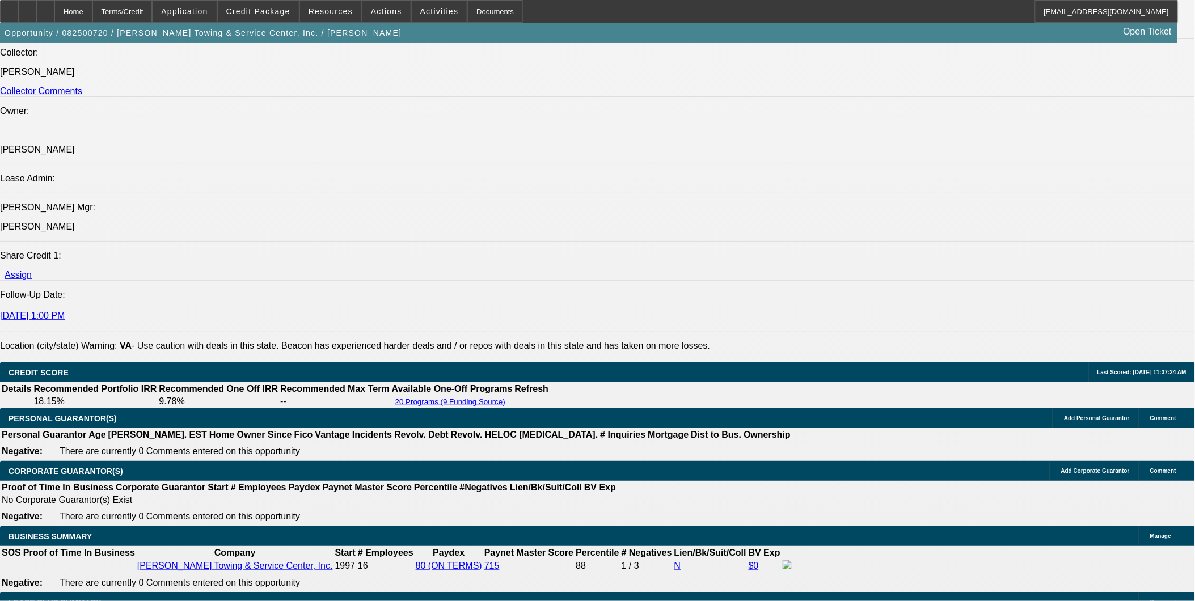
scroll to position [1588, 0]
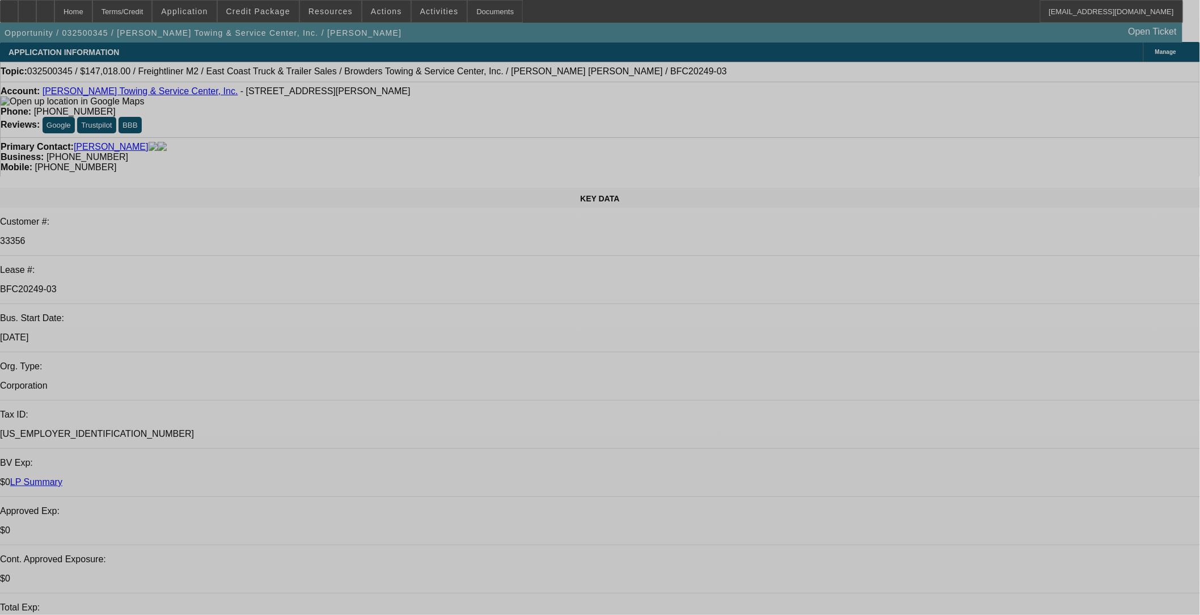
select select "0"
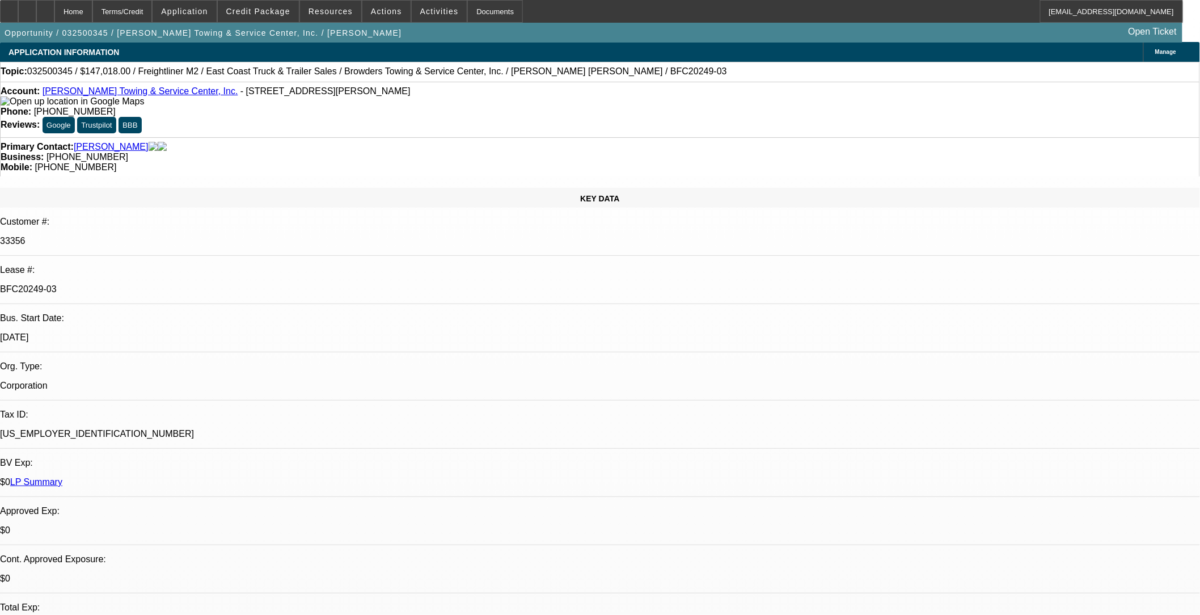
select select "0"
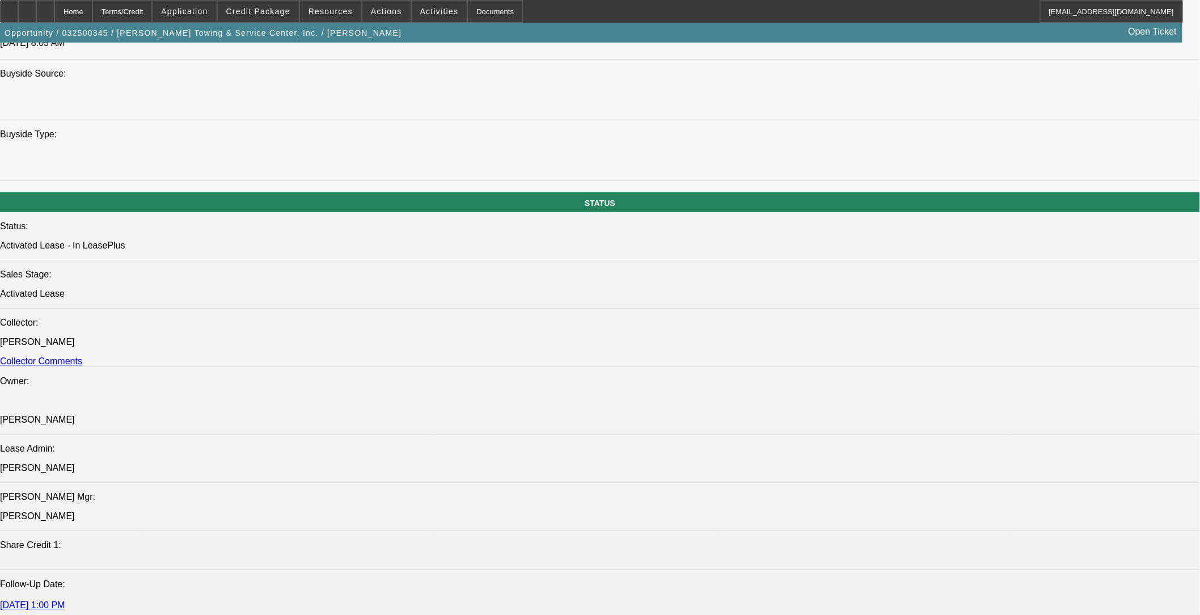
select select "1"
select select "2"
select select "6"
select select "1"
select select "2"
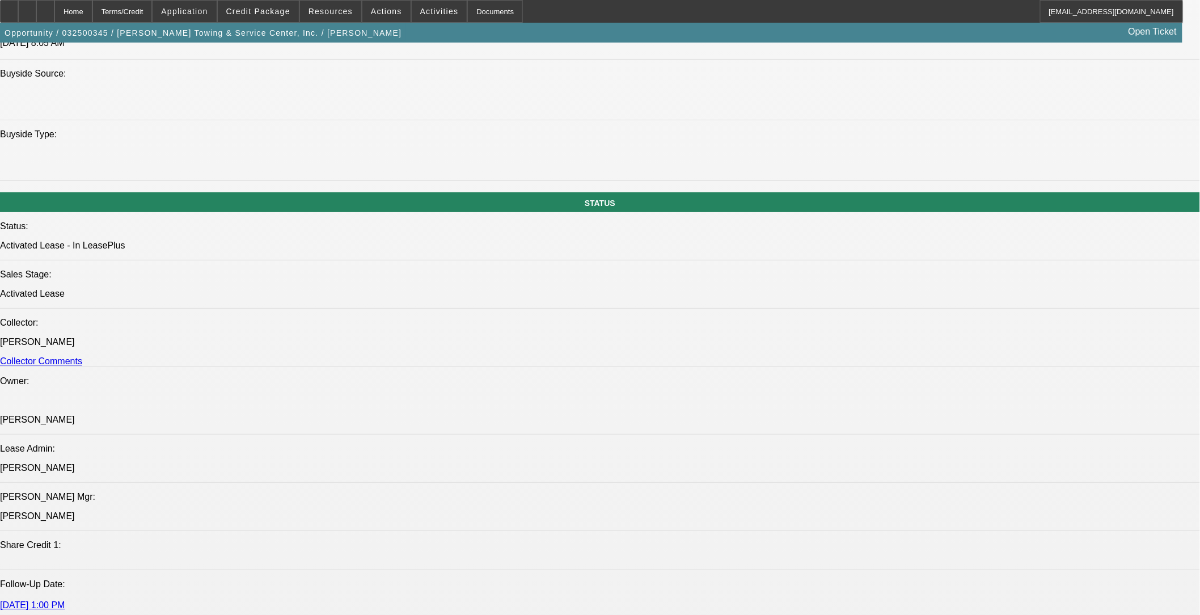
select select "6"
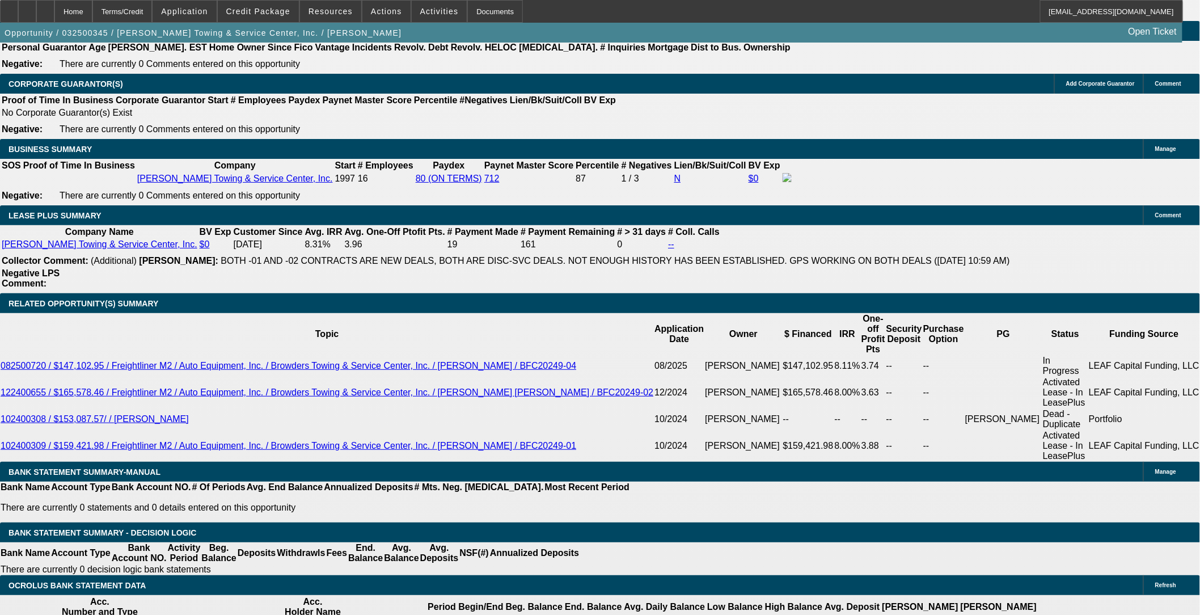
scroll to position [1701, 0]
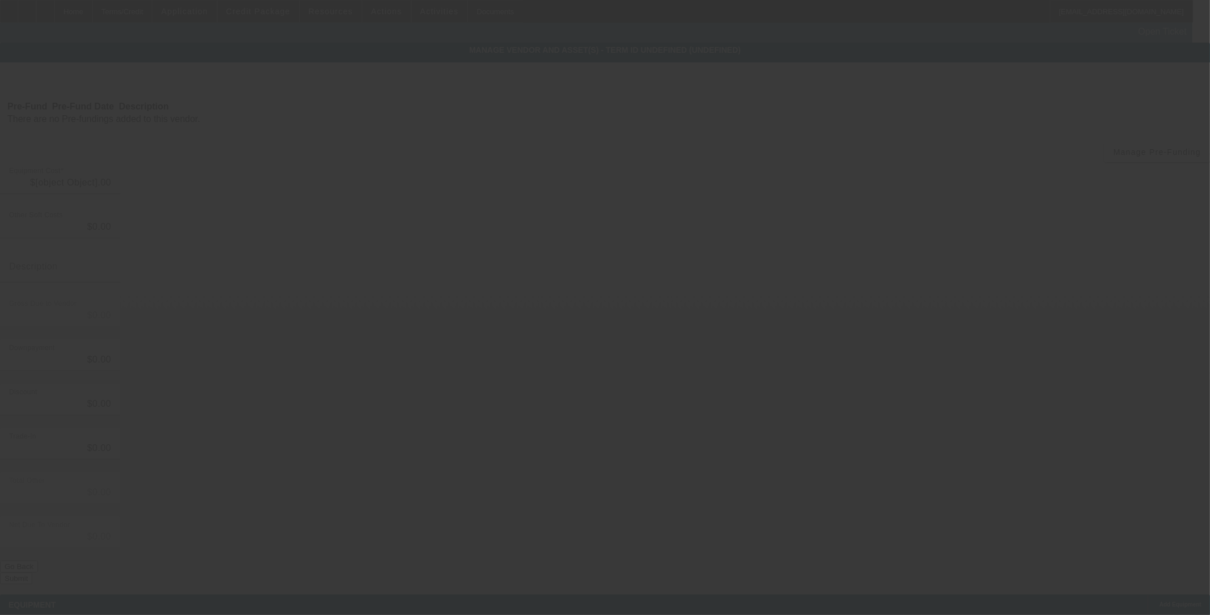
type input "$145,810.00"
type input "$1,208.00"
type input "$147,018.00"
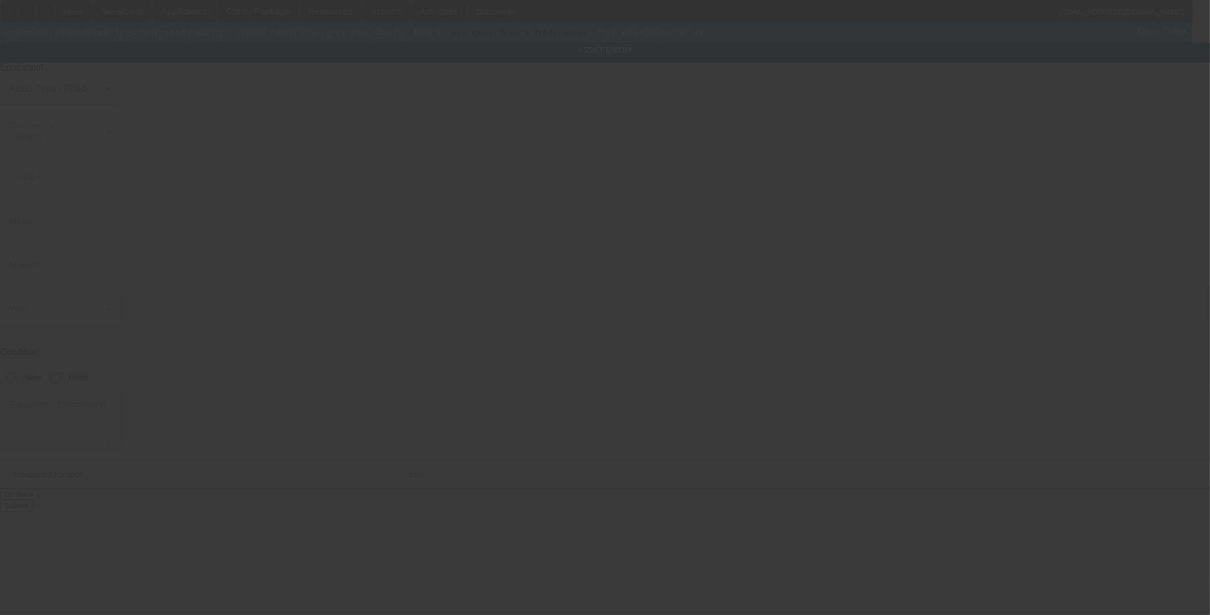
type input "[US_VEHICLE_IDENTIFICATION_NUMBER]"
type input "Freightliner"
type input "M2"
radio input "true"
type textarea "with"
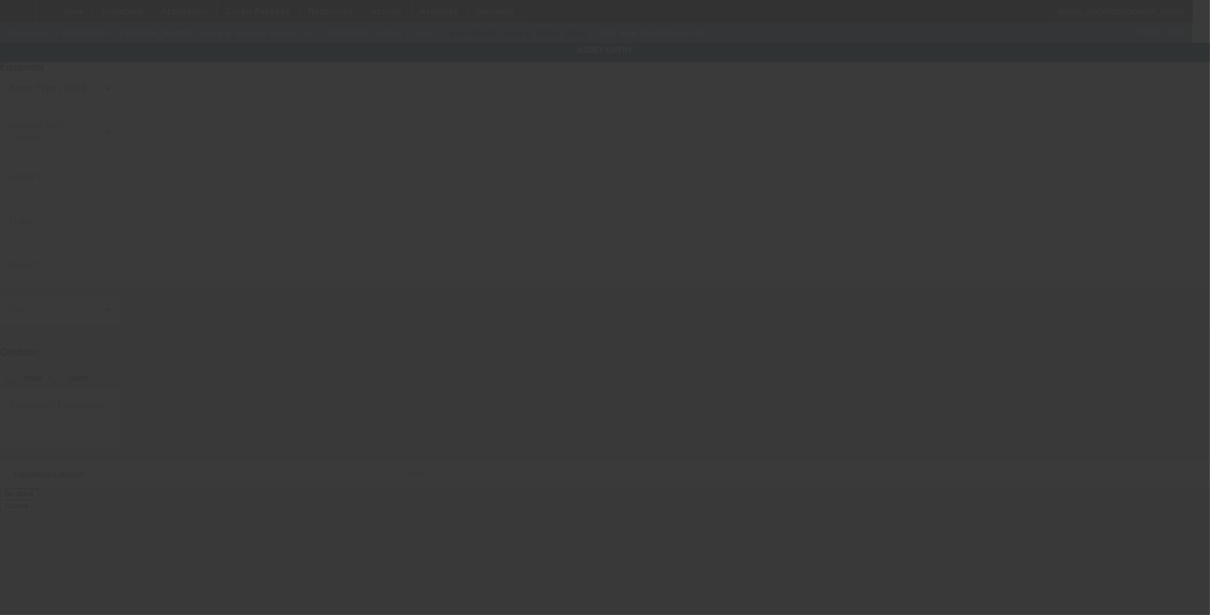
type input "[STREET_ADDRESS]"
type input "North [PERSON_NAME]"
type input "23803"
type input "[PERSON_NAME]"
